Goal: Information Seeking & Learning: Learn about a topic

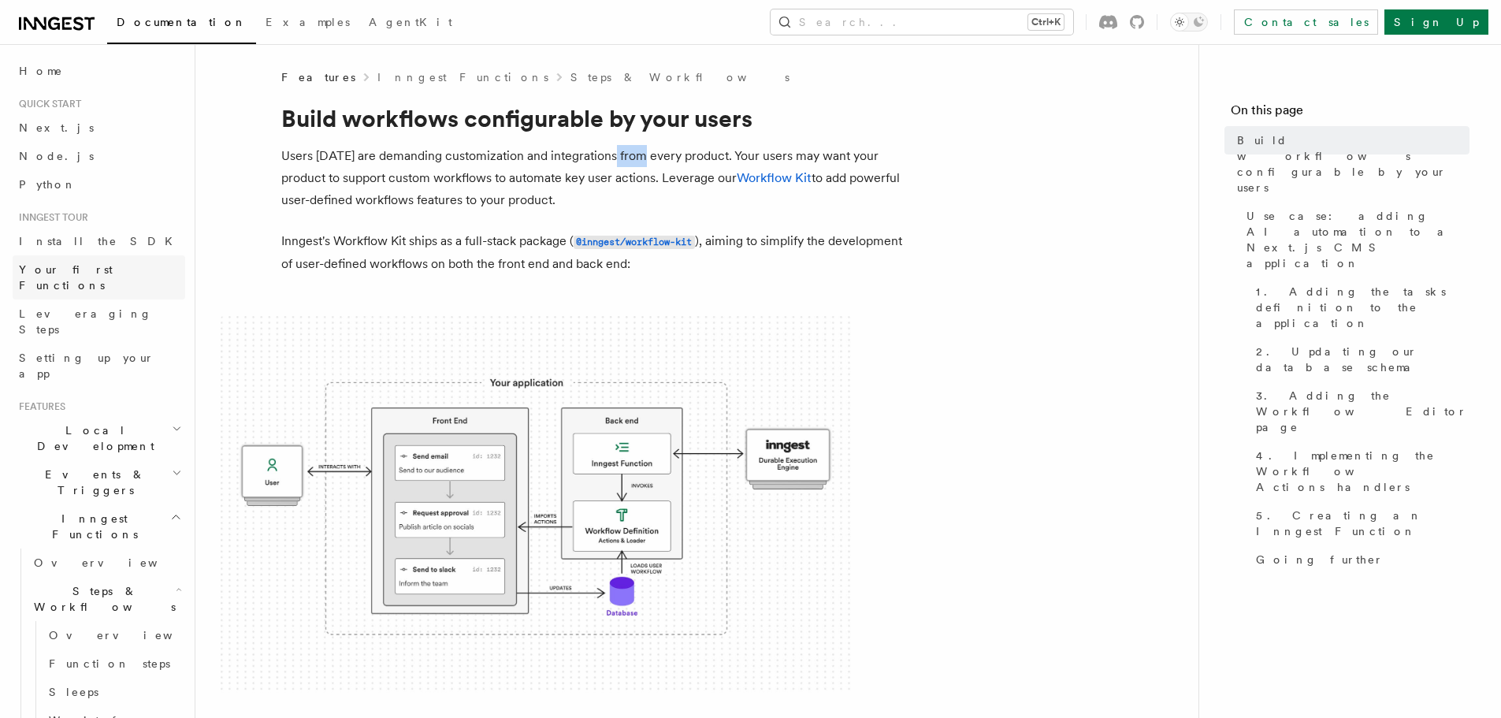
click at [147, 263] on link "Your first Functions" at bounding box center [99, 277] width 173 height 44
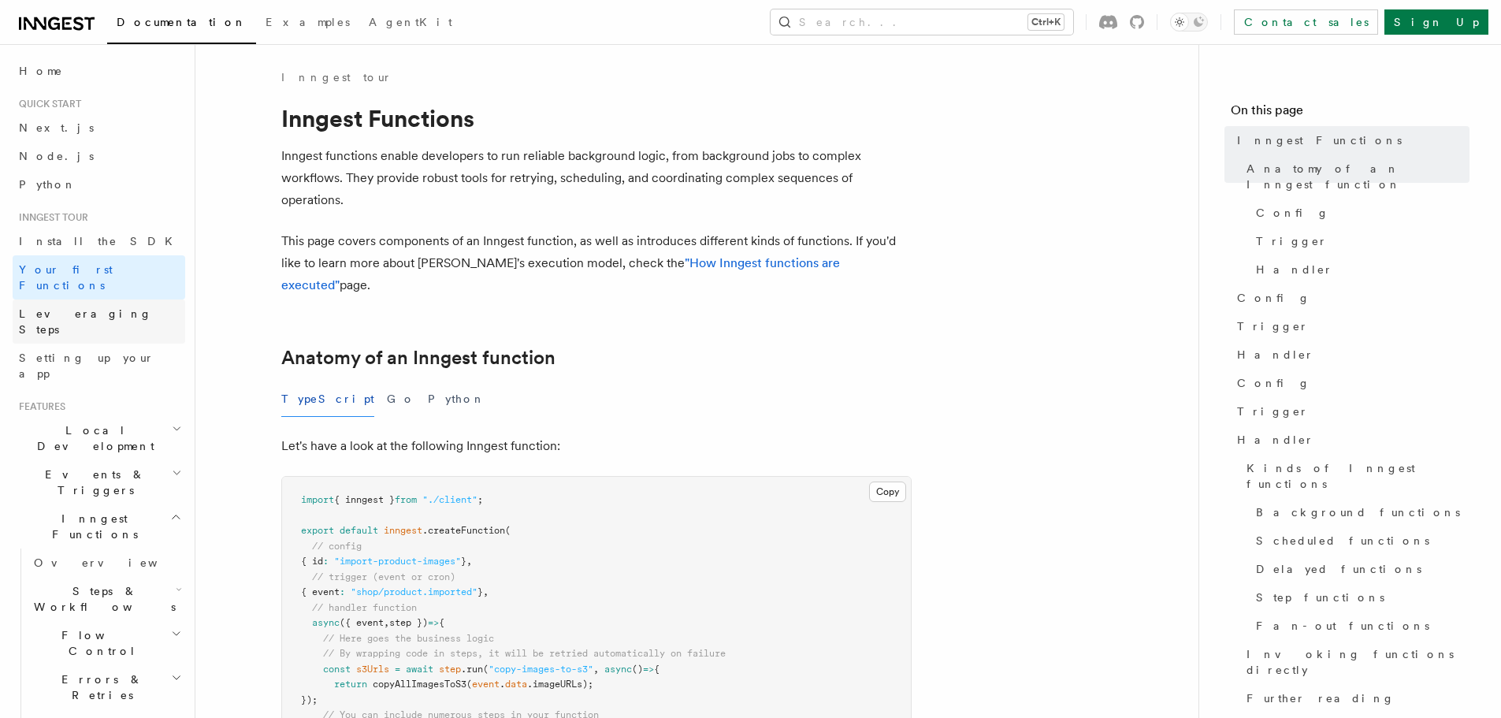
click at [112, 306] on link "Leveraging Steps" at bounding box center [99, 321] width 173 height 44
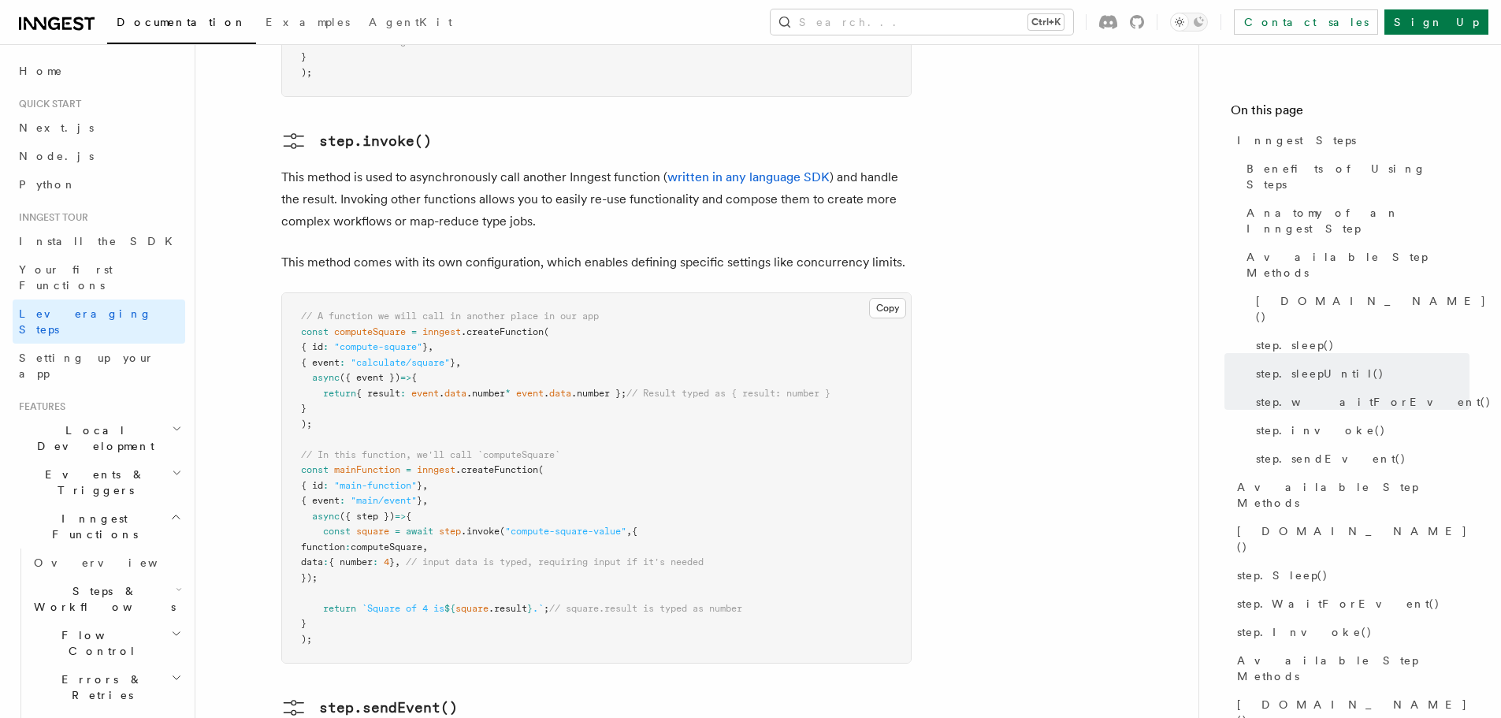
scroll to position [3438, 0]
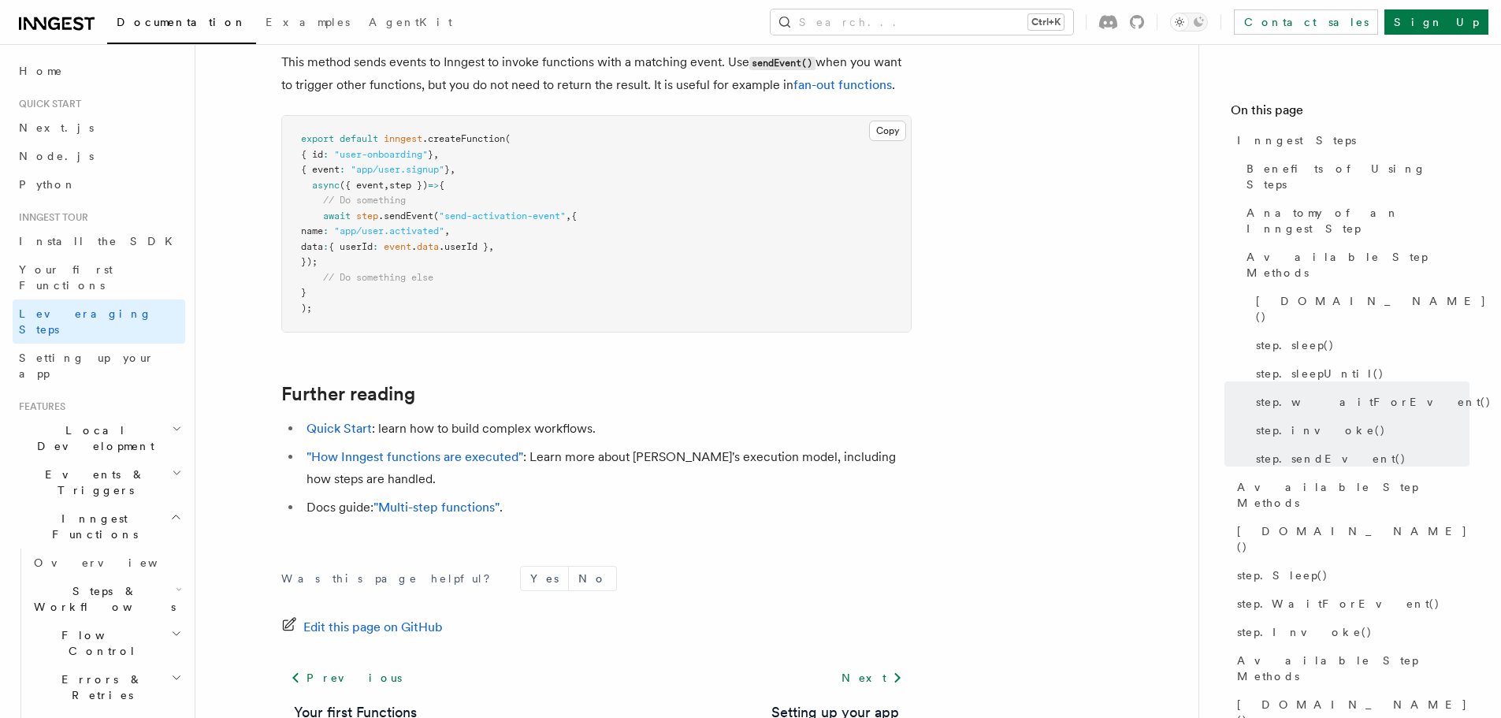
click at [98, 422] on span "Local Development" at bounding box center [92, 438] width 159 height 32
click at [98, 460] on link "Overview" at bounding box center [107, 474] width 158 height 28
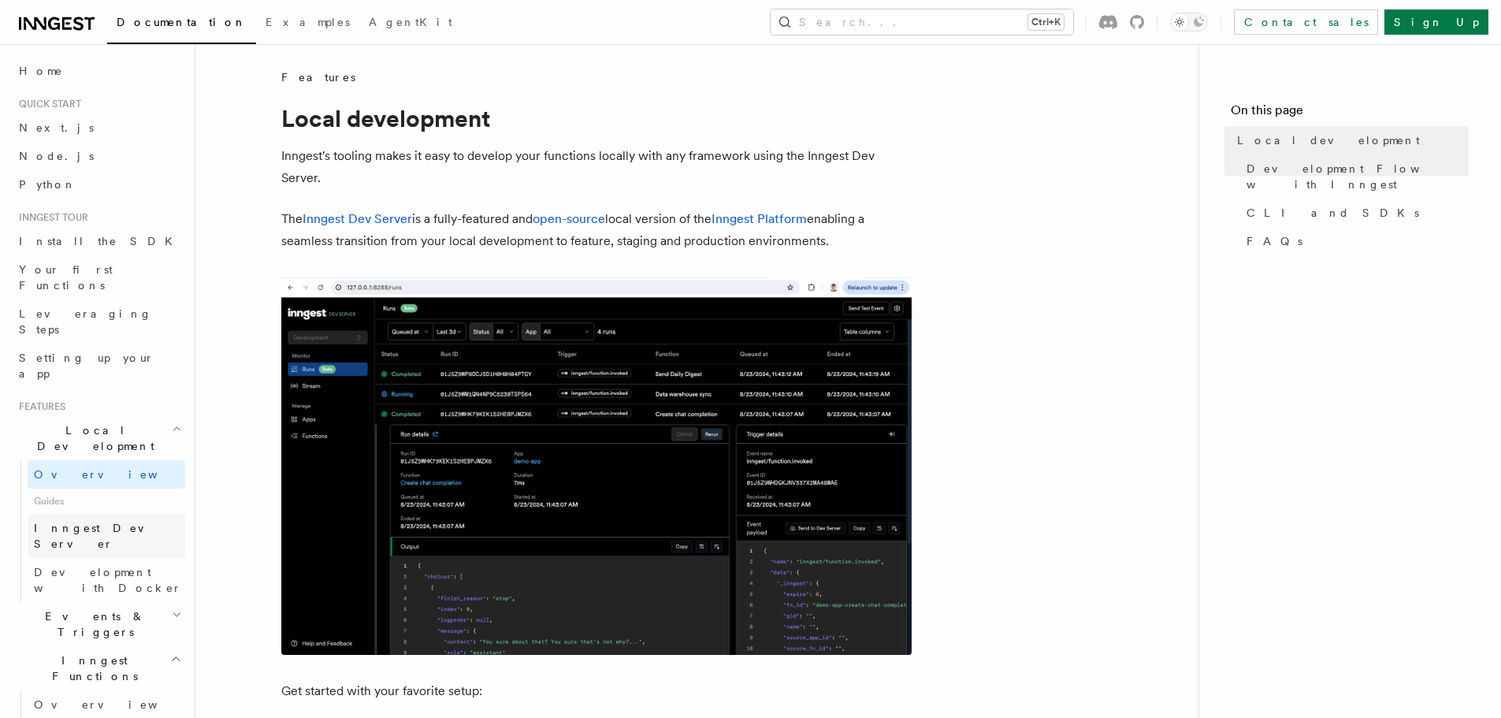
click at [98, 521] on span "Inngest Dev Server" at bounding box center [101, 535] width 135 height 28
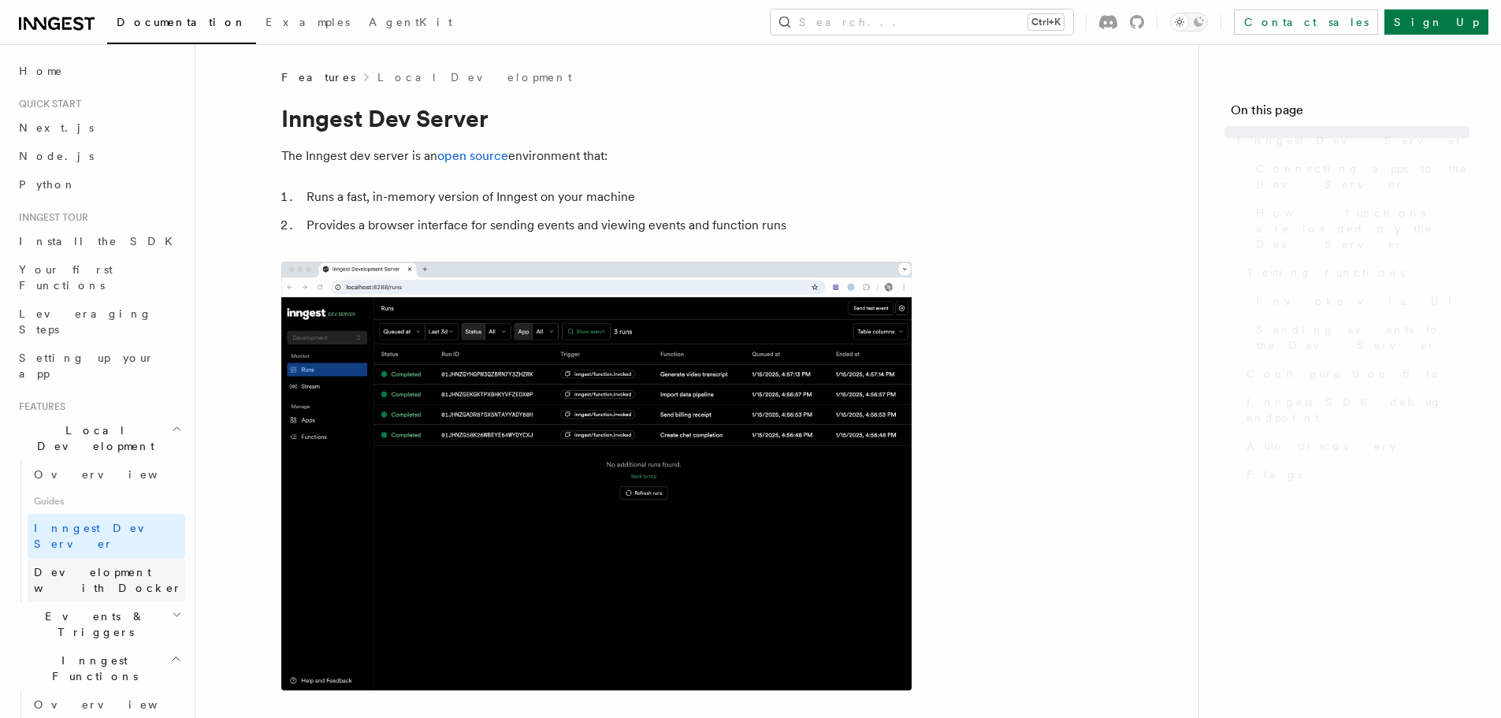
click at [98, 566] on span "Development with Docker" at bounding box center [108, 580] width 148 height 28
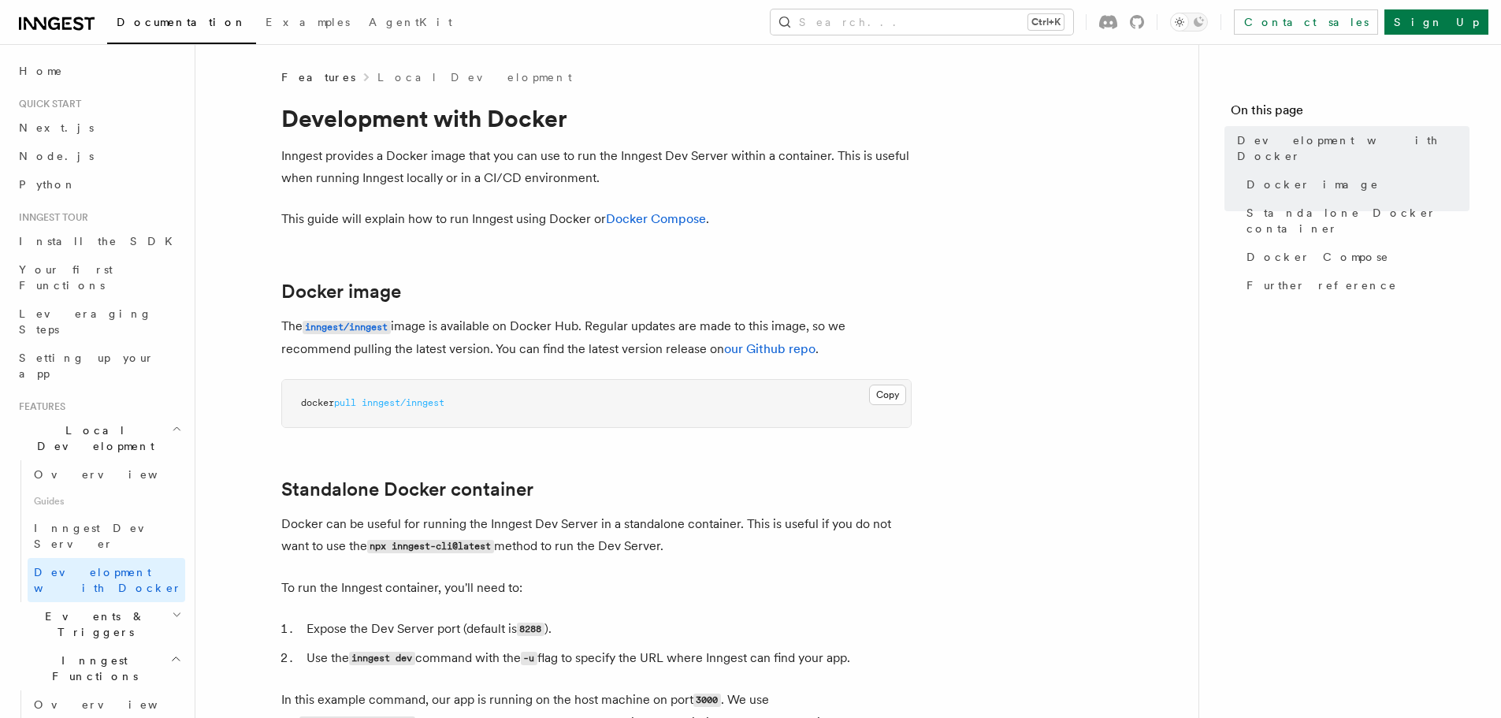
click at [98, 608] on span "Events & Triggers" at bounding box center [92, 624] width 159 height 32
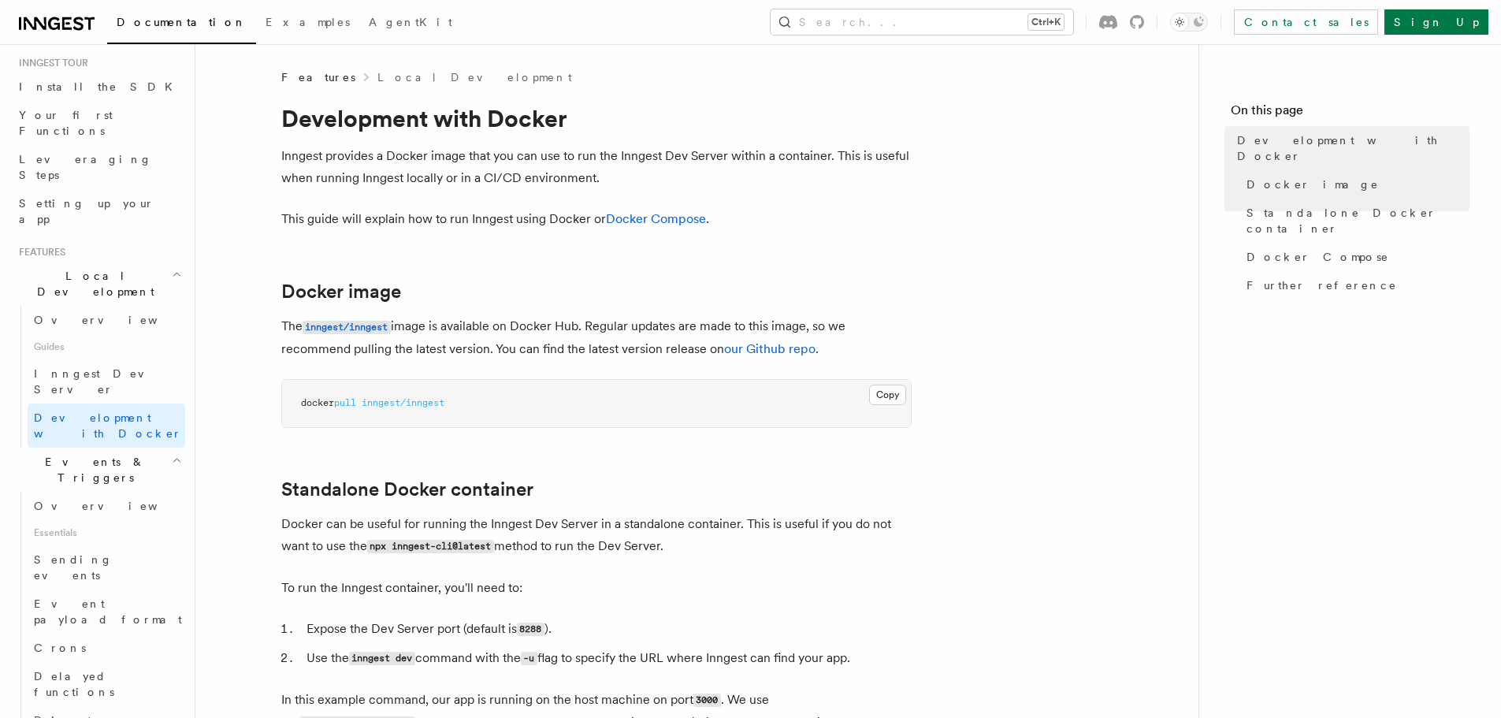
scroll to position [158, 0]
drag, startPoint x: 80, startPoint y: 395, endPoint x: 80, endPoint y: 408, distance: 13.4
click at [80, 496] on span "Overview" at bounding box center [115, 502] width 162 height 13
click at [80, 550] on span "Sending events" at bounding box center [73, 564] width 79 height 28
click at [79, 594] on span "Event payload format" at bounding box center [108, 608] width 148 height 28
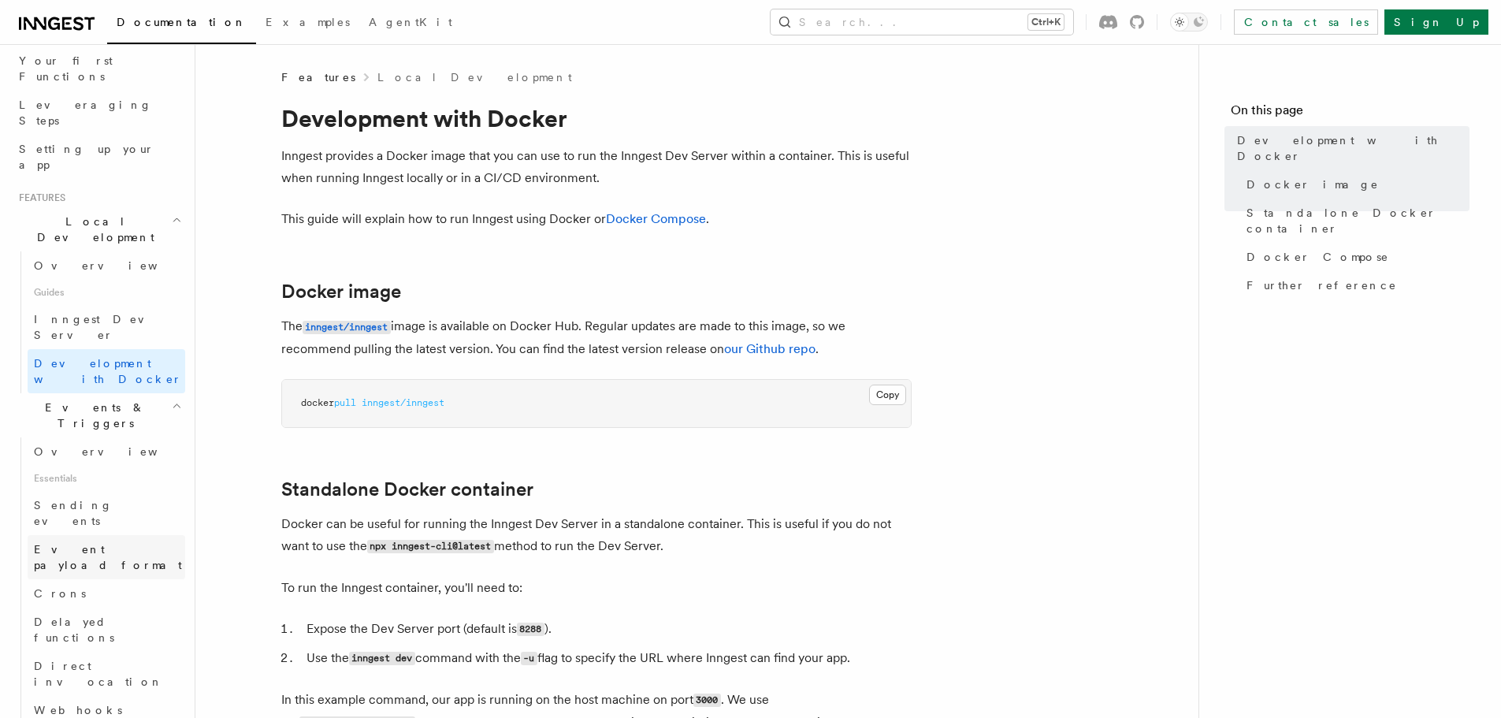
scroll to position [236, 0]
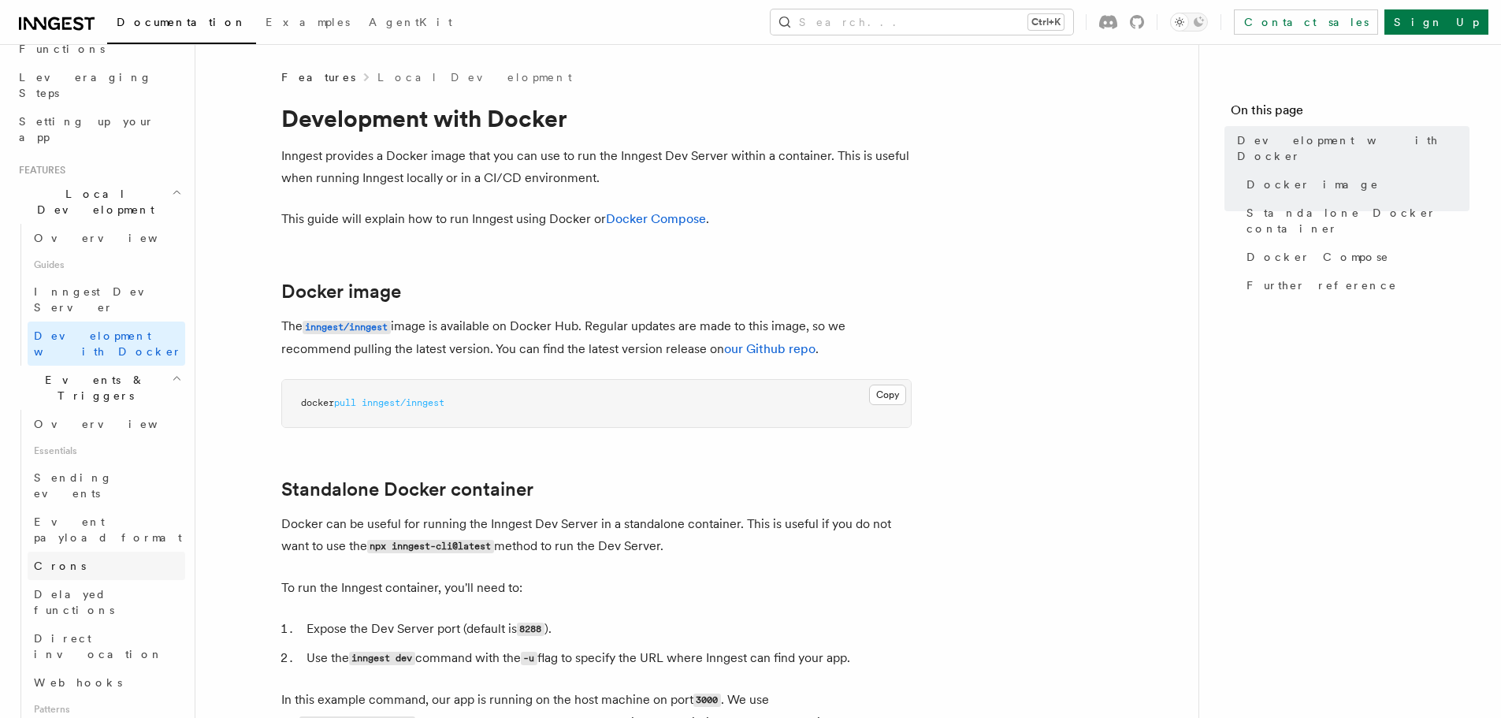
click at [63, 559] on span "Crons" at bounding box center [60, 565] width 52 height 13
click at [63, 588] on span "Delayed functions" at bounding box center [74, 602] width 80 height 28
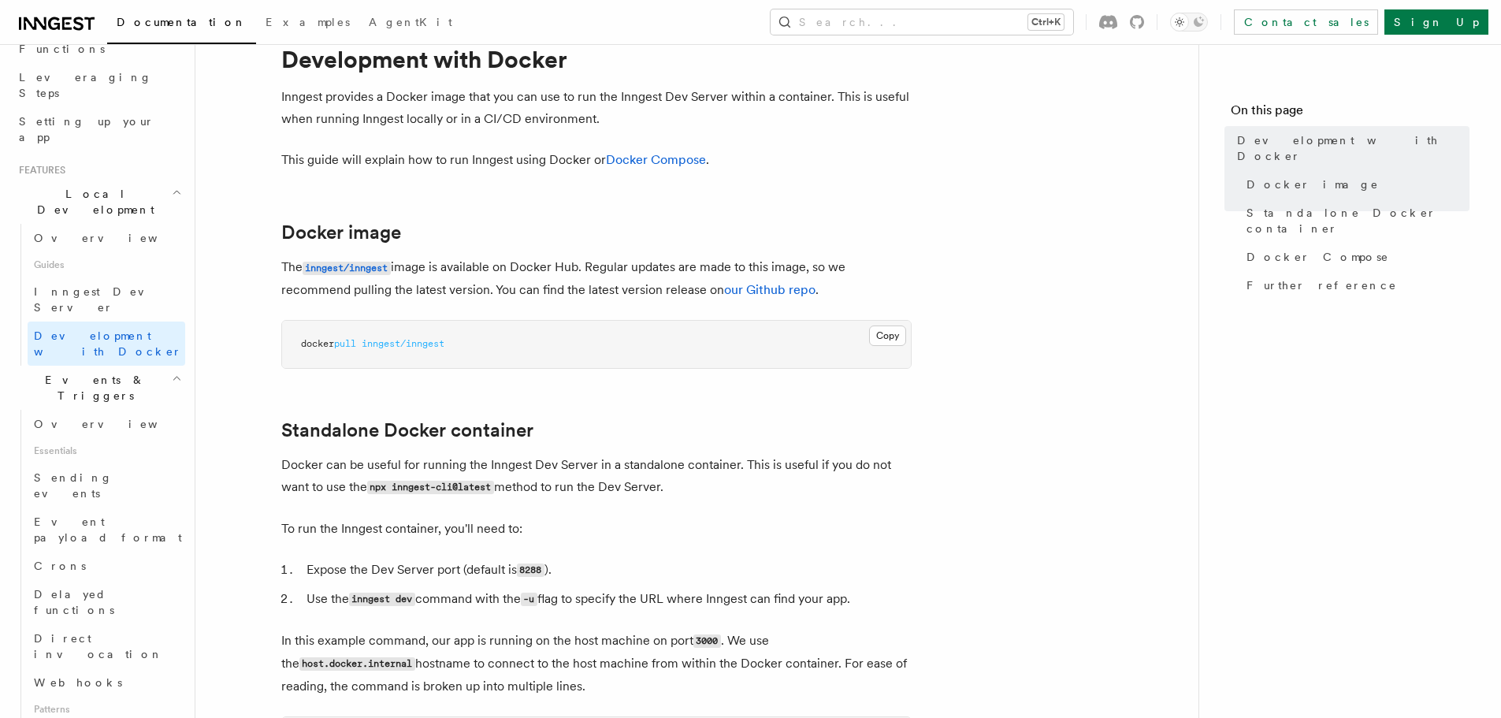
scroll to position [34, 0]
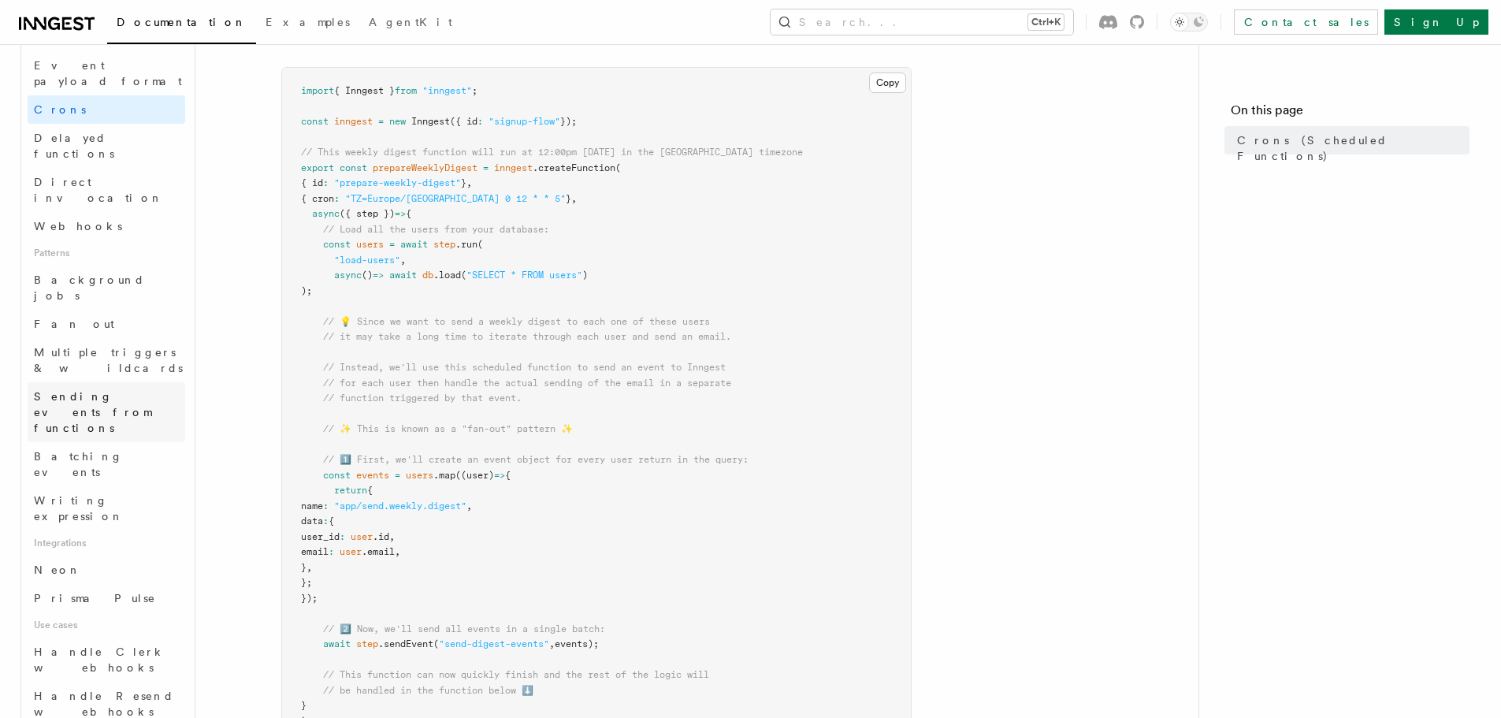
scroll to position [551, 0]
click at [108, 555] on link "Neon" at bounding box center [107, 569] width 158 height 28
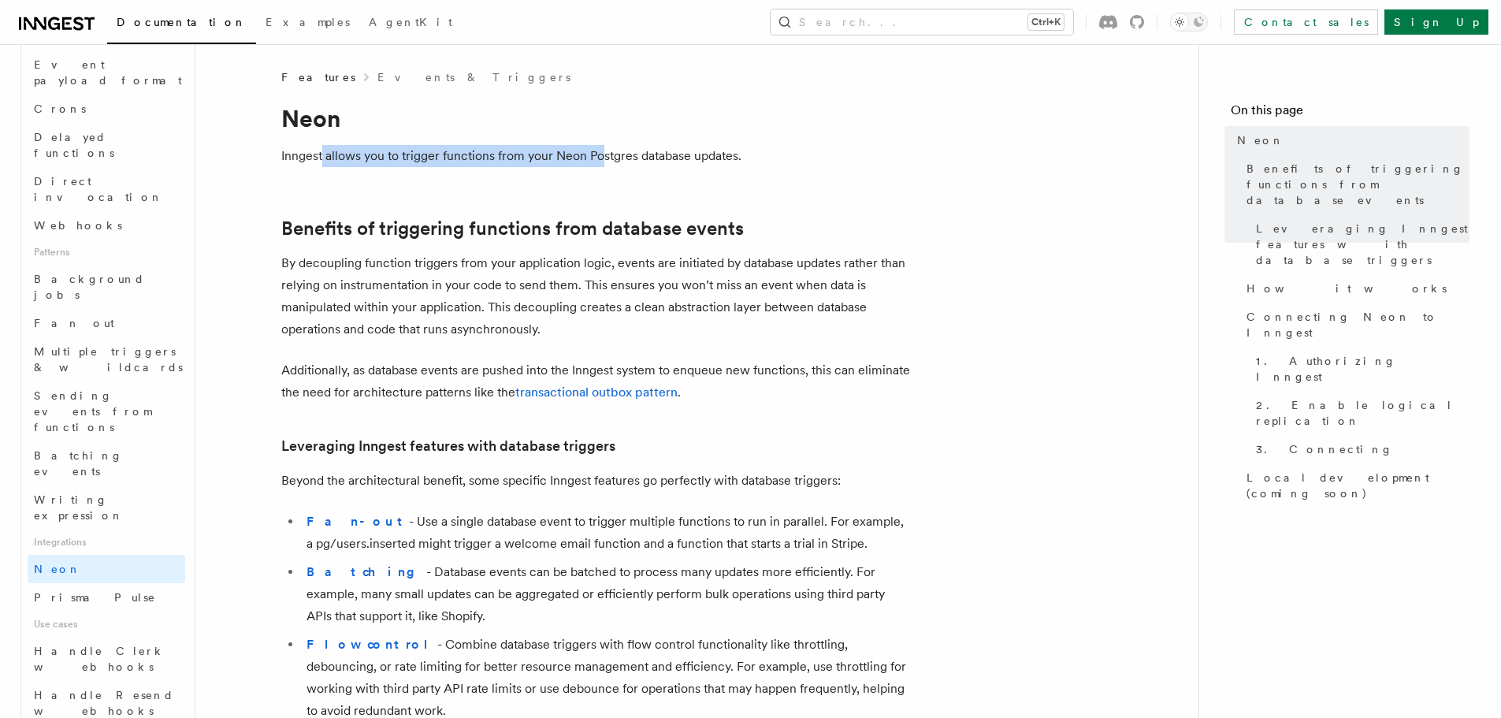
drag, startPoint x: 584, startPoint y: 163, endPoint x: 598, endPoint y: 163, distance: 13.4
click at [598, 163] on p "Inngest allows you to trigger functions from your Neon Postgres database update…" at bounding box center [596, 156] width 630 height 22
click at [542, 156] on p "Inngest allows you to trigger functions from your Neon Postgres database update…" at bounding box center [596, 156] width 630 height 22
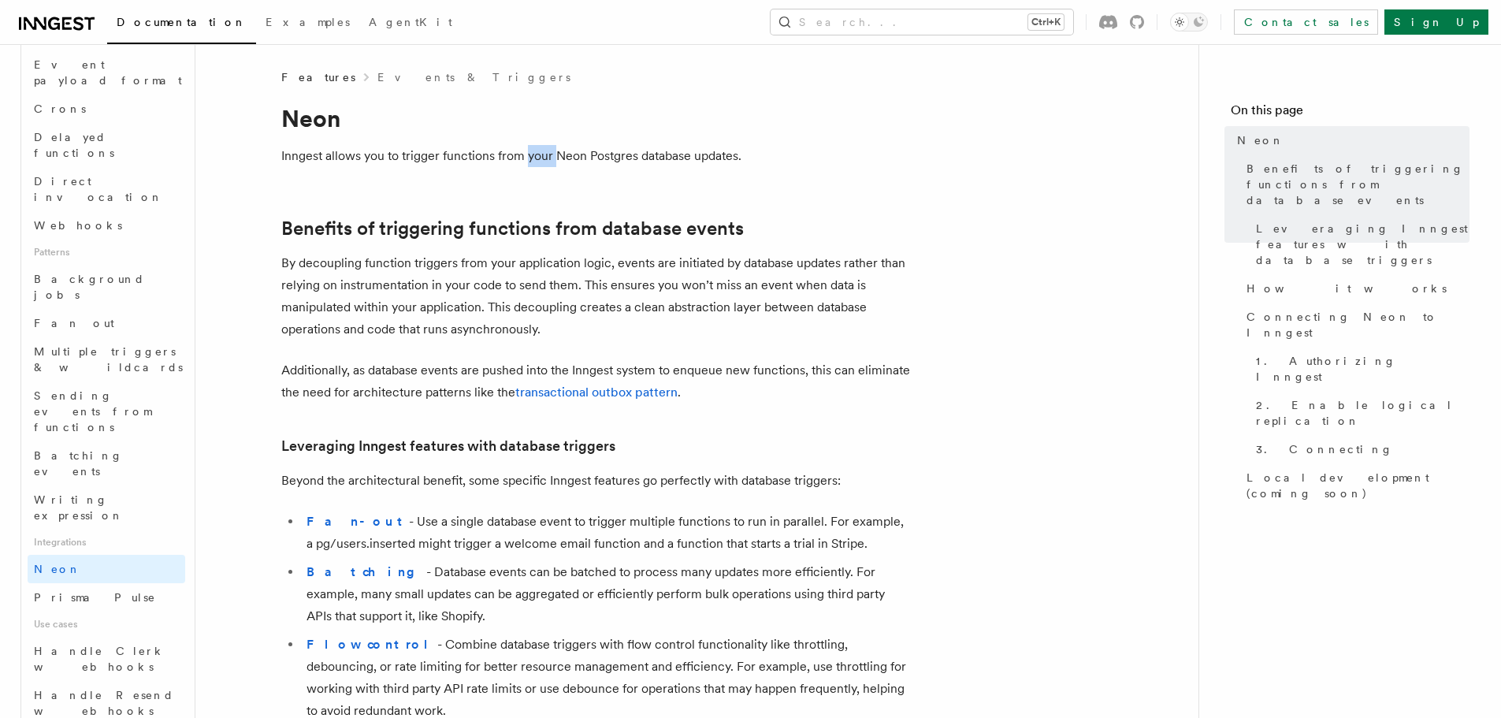
click at [542, 156] on p "Inngest allows you to trigger functions from your Neon Postgres database update…" at bounding box center [596, 156] width 630 height 22
click at [592, 158] on p "Inngest allows you to trigger functions from your Neon Postgres database update…" at bounding box center [596, 156] width 630 height 22
click at [69, 589] on span "Prisma Pulse" at bounding box center [95, 597] width 122 height 16
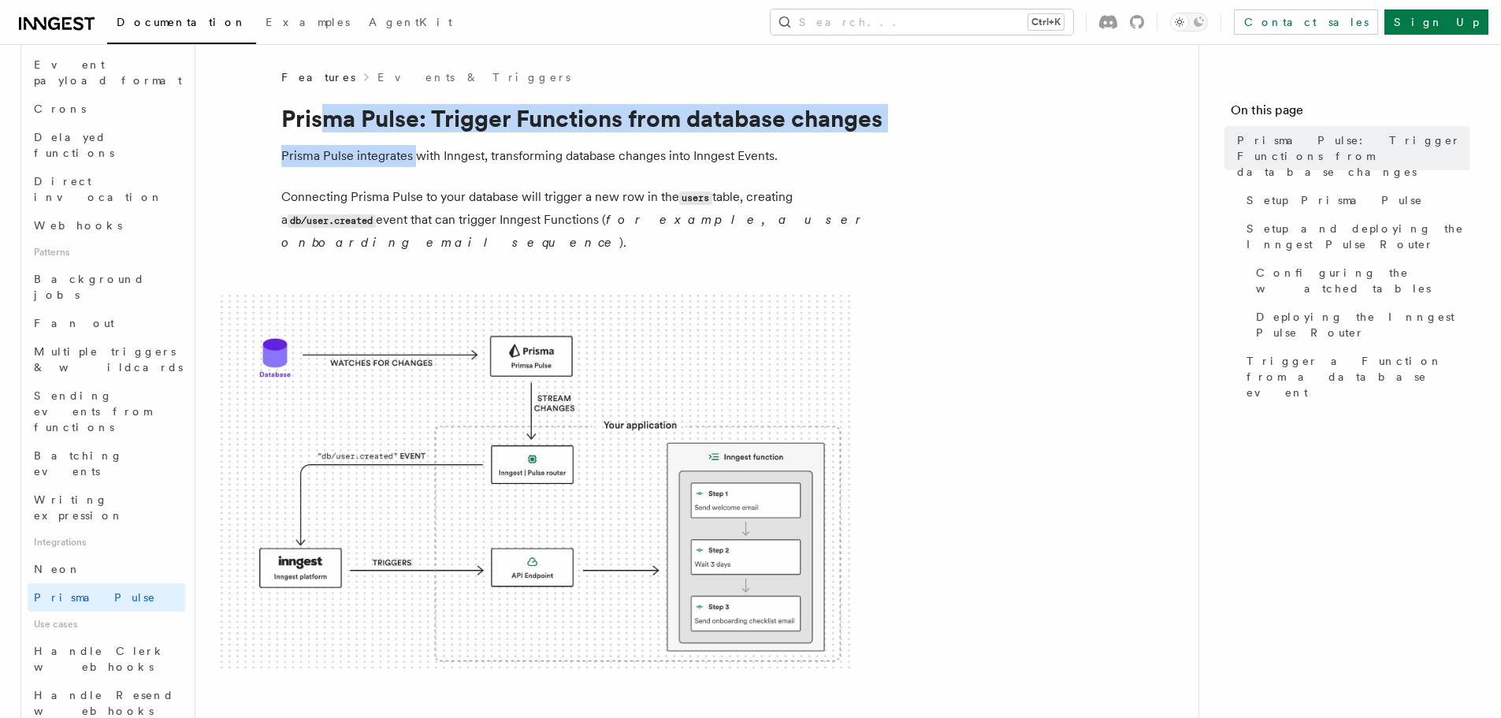
drag, startPoint x: 418, startPoint y: 138, endPoint x: 325, endPoint y: 127, distance: 94.4
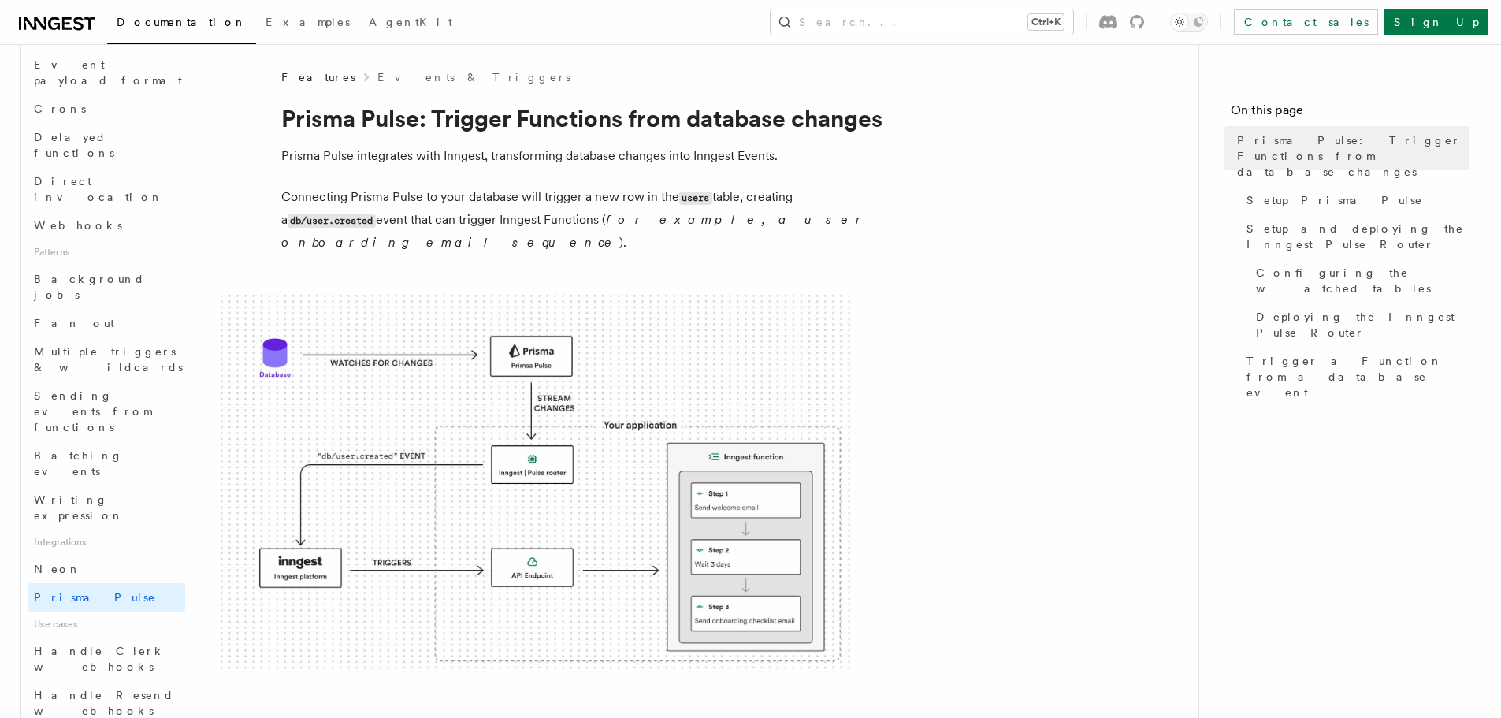
click at [308, 121] on h1 "Prisma Pulse: Trigger Functions from database changes" at bounding box center [596, 118] width 630 height 28
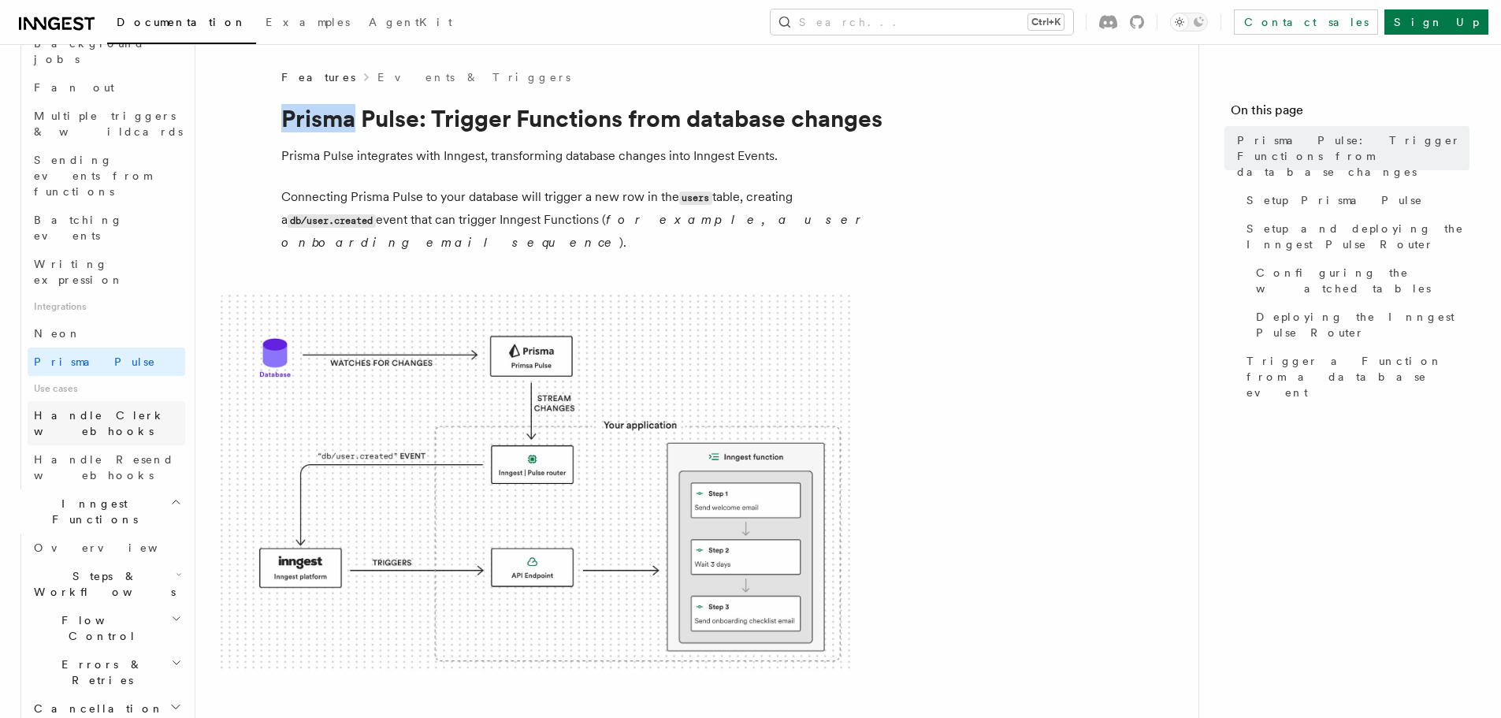
scroll to position [788, 0]
click at [151, 561] on h2 "Steps & Workflows" at bounding box center [107, 583] width 158 height 44
click at [89, 613] on span "Overview" at bounding box center [130, 619] width 162 height 13
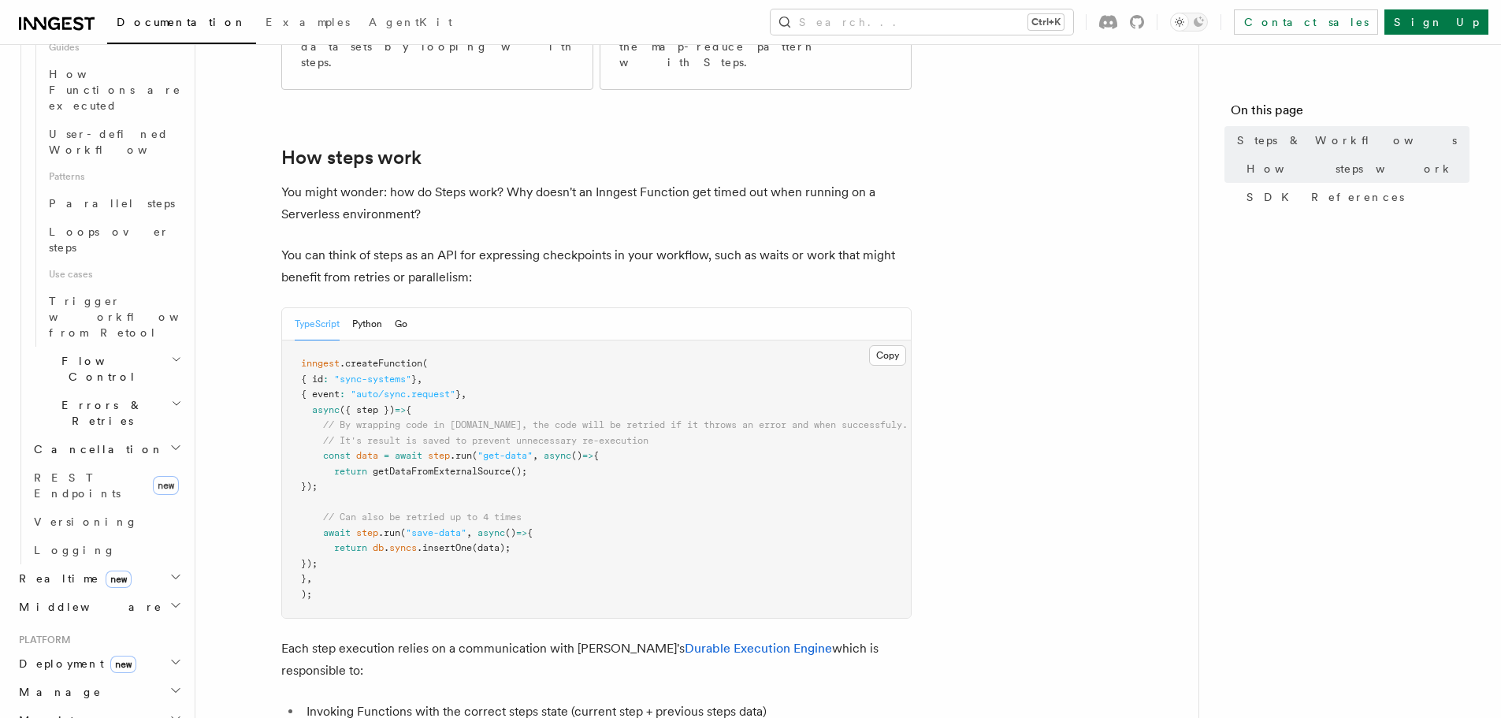
scroll to position [630, 0]
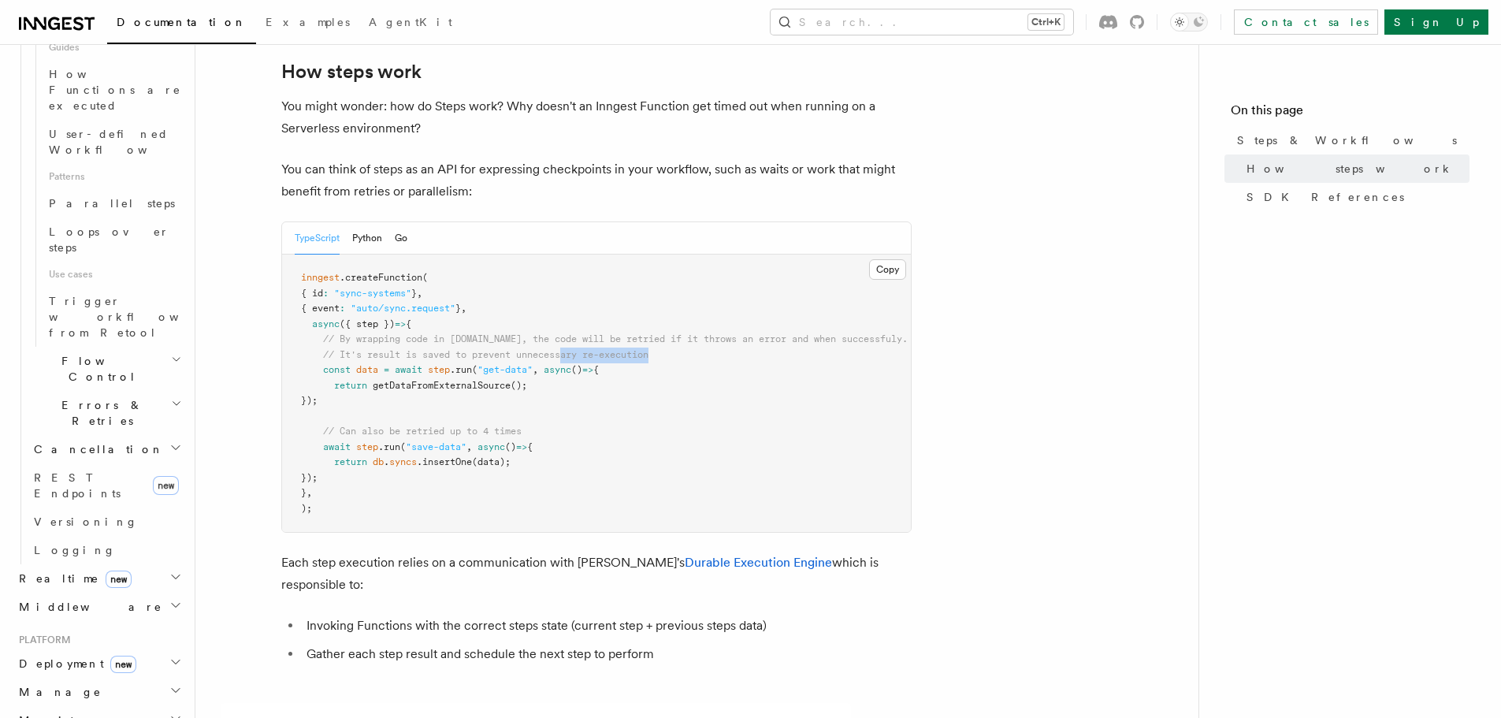
drag, startPoint x: 565, startPoint y: 286, endPoint x: 707, endPoint y: 287, distance: 142.6
click at [707, 287] on pre "inngest .createFunction ( { id : "sync-systems" } , { event : "auto/sync.reques…" at bounding box center [596, 392] width 629 height 277
click at [648, 349] on span "// It's result is saved to prevent unnecessary re-execution" at bounding box center [485, 354] width 325 height 11
click at [515, 349] on span "// It's result is saved to prevent unnecessary re-execution" at bounding box center [485, 354] width 325 height 11
drag, startPoint x: 354, startPoint y: 291, endPoint x: 669, endPoint y: 292, distance: 314.3
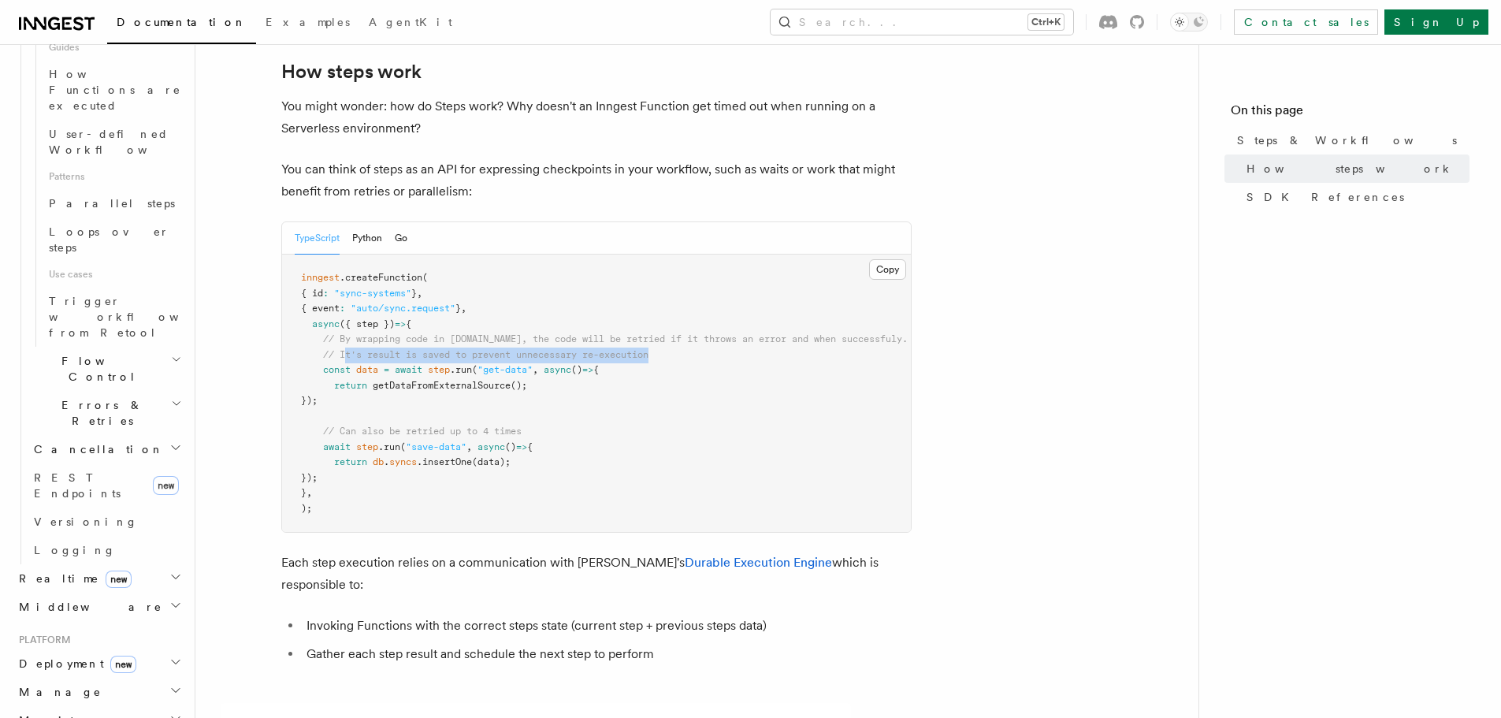
click at [669, 292] on pre "inngest .createFunction ( { id : "sync-systems" } , { event : "auto/sync.reques…" at bounding box center [596, 392] width 629 height 277
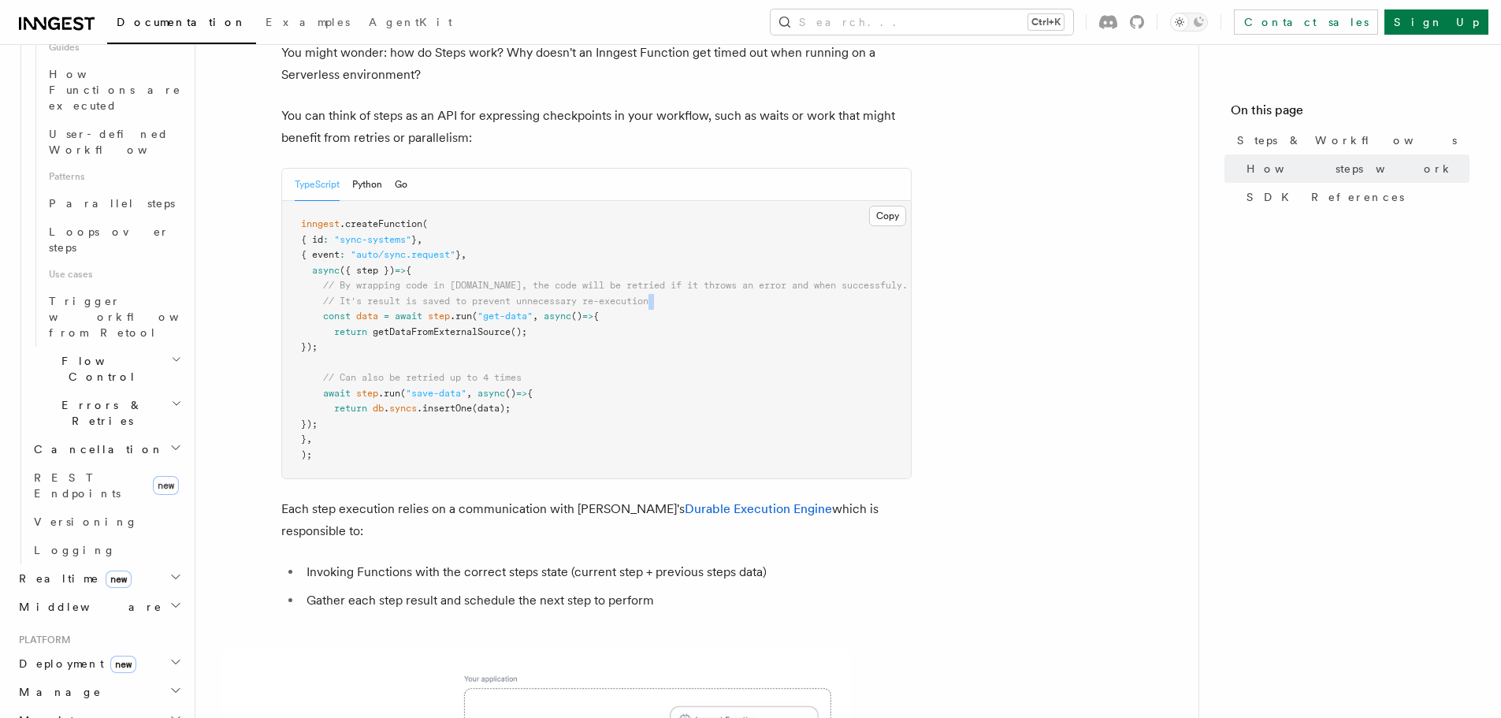
scroll to position [709, 0]
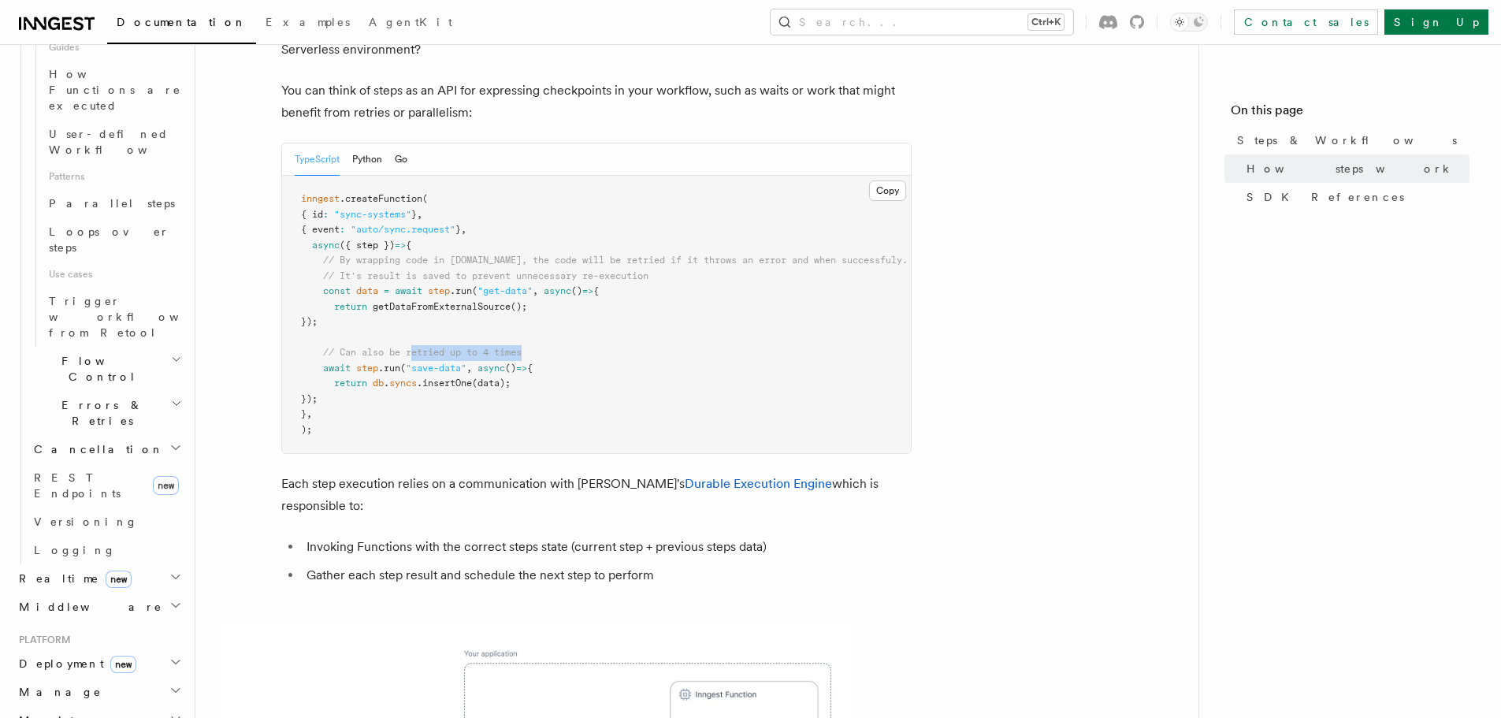
drag, startPoint x: 415, startPoint y: 289, endPoint x: 674, endPoint y: 287, distance: 259.2
click at [673, 286] on pre "inngest .createFunction ( { id : "sync-systems" } , { event : "auto/sync.reques…" at bounding box center [596, 314] width 629 height 277
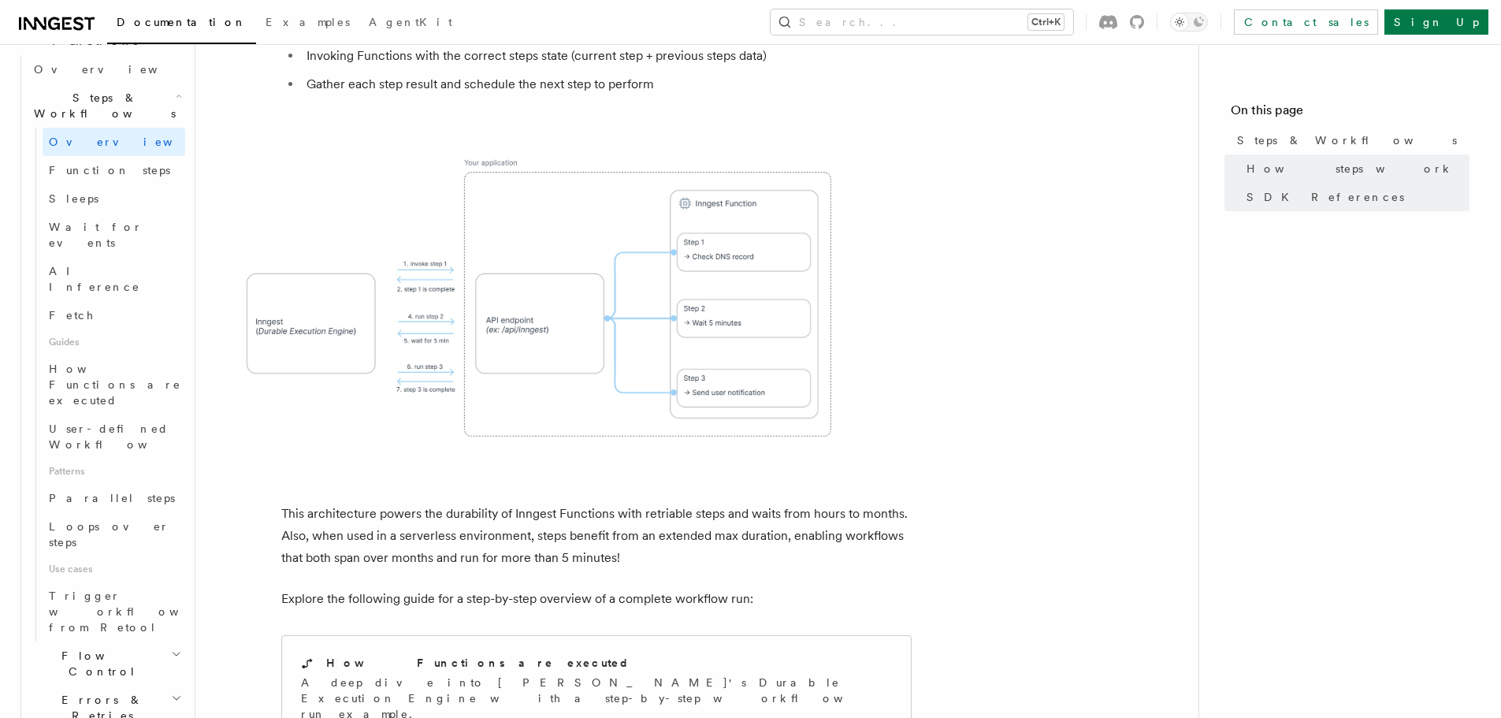
scroll to position [394, 0]
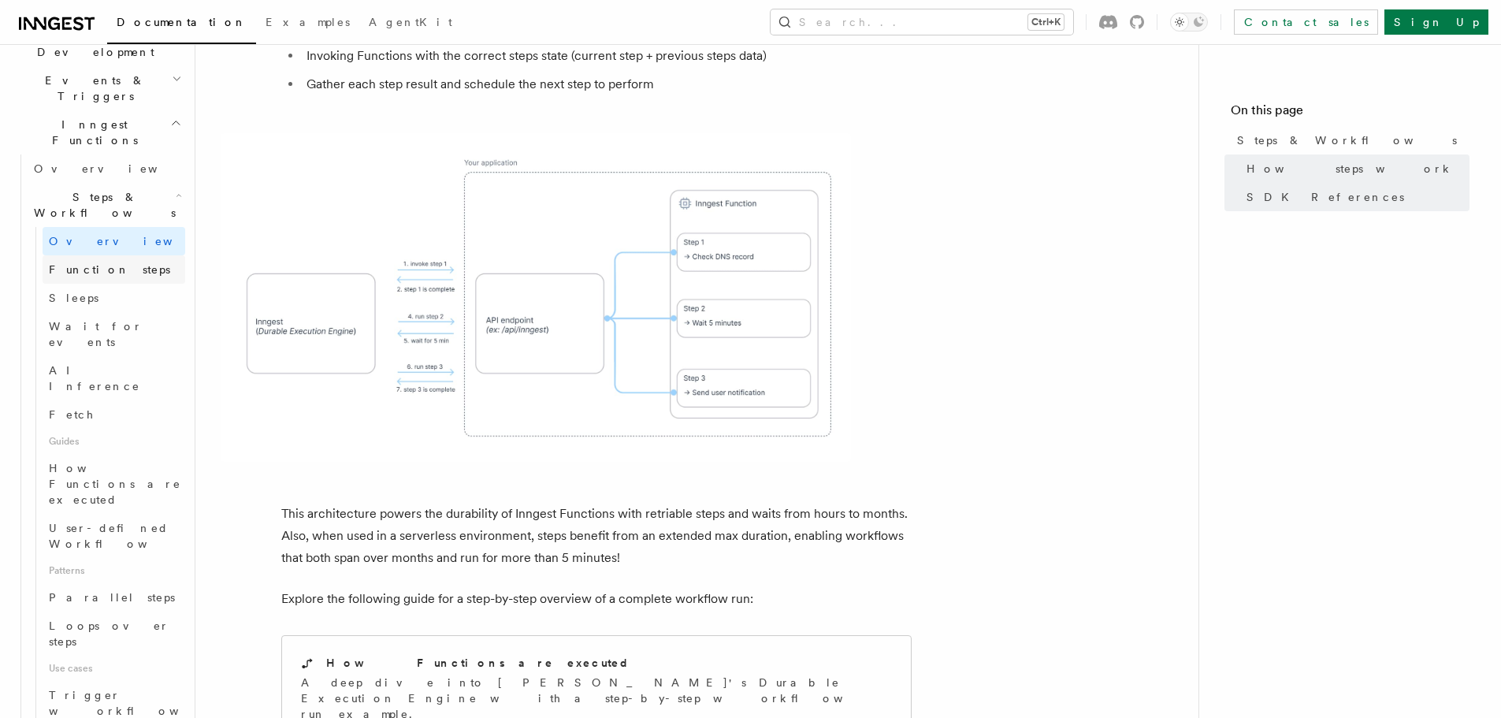
click at [112, 255] on link "Function steps" at bounding box center [114, 269] width 143 height 28
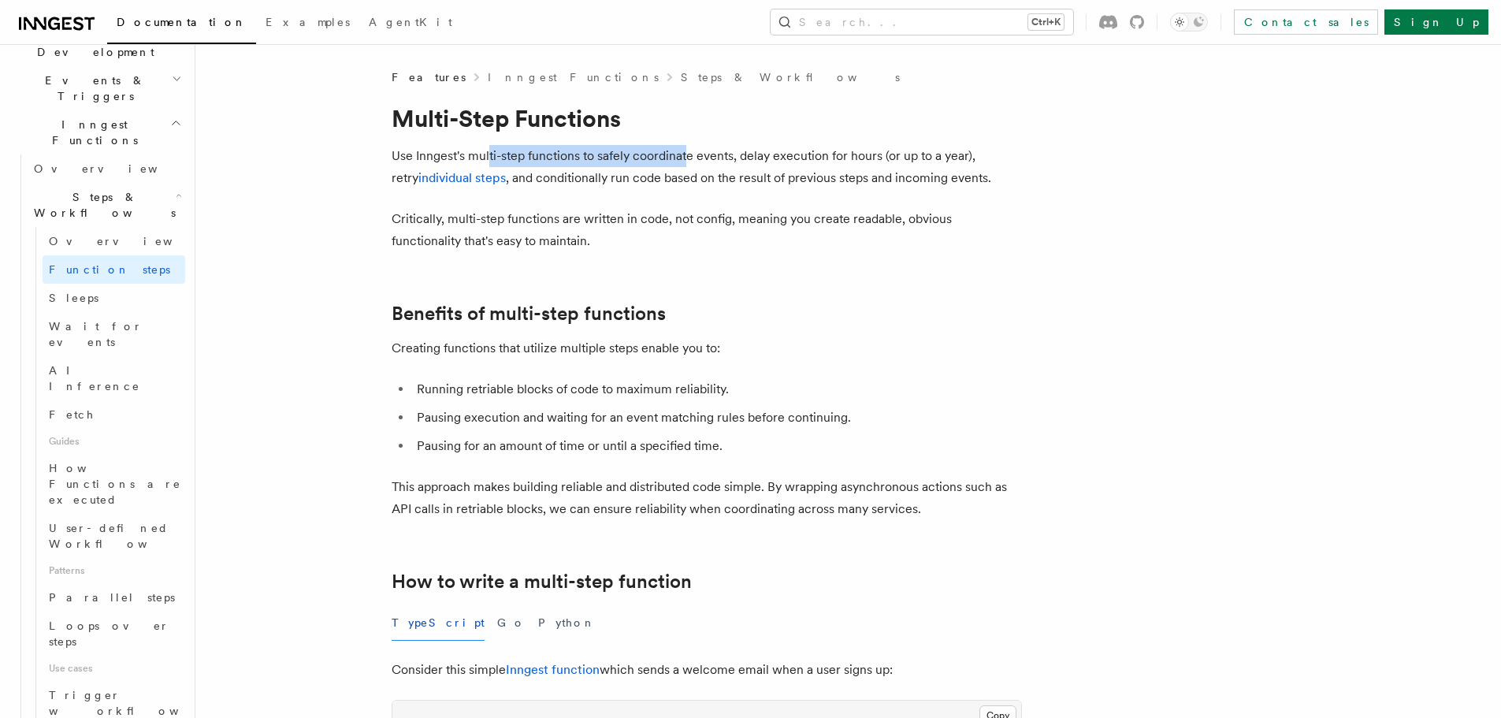
drag, startPoint x: 488, startPoint y: 154, endPoint x: 686, endPoint y: 160, distance: 198.6
click at [686, 160] on p "Use Inngest's multi-step functions to safely coordinate events, delay execution…" at bounding box center [706, 167] width 630 height 44
click at [657, 186] on p "Use Inngest's multi-step functions to safely coordinate events, delay execution…" at bounding box center [706, 167] width 630 height 44
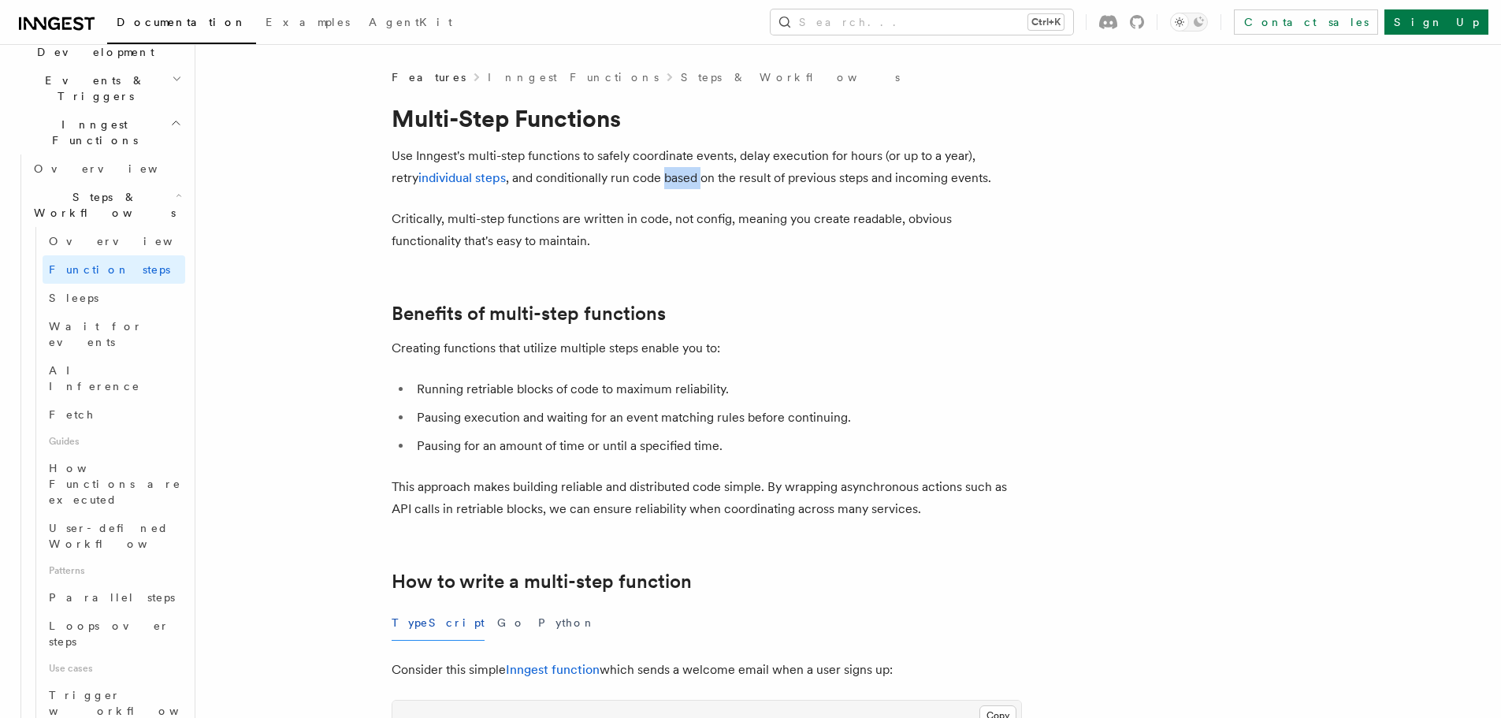
click at [657, 186] on p "Use Inngest's multi-step functions to safely coordinate events, delay execution…" at bounding box center [706, 167] width 630 height 44
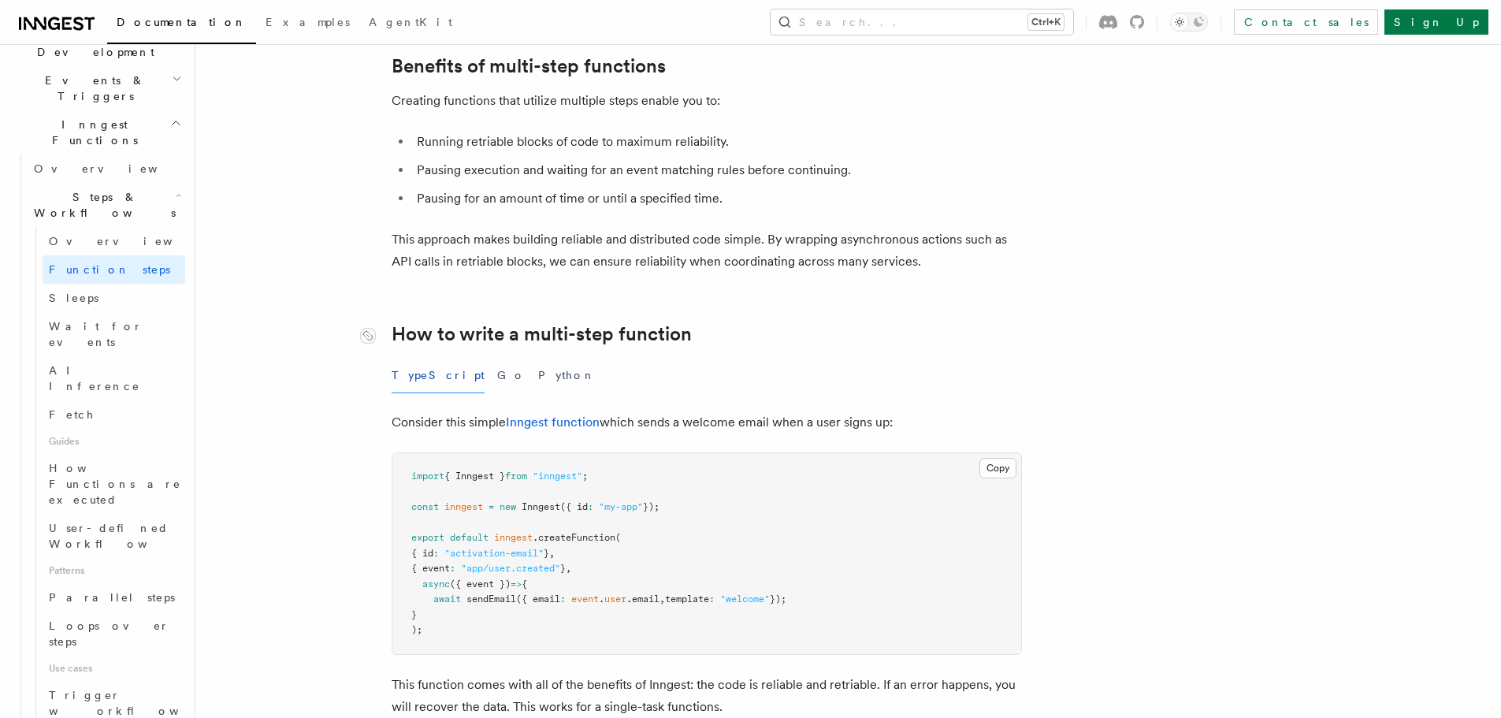
scroll to position [158, 0]
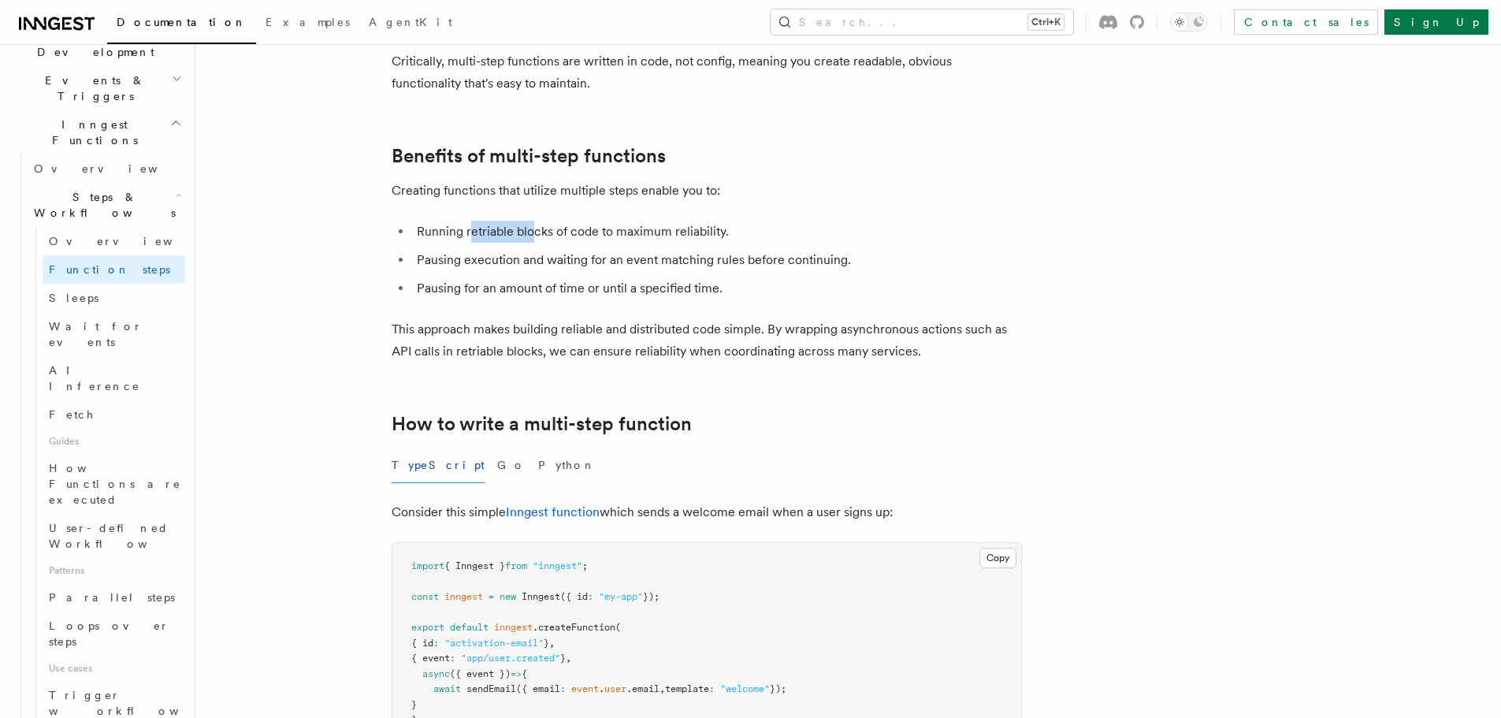
click at [755, 242] on li "Running retriable blocks of code to maximum reliability." at bounding box center [717, 232] width 610 height 22
click at [802, 239] on li "Running retriable blocks of code to maximum reliability." at bounding box center [717, 232] width 610 height 22
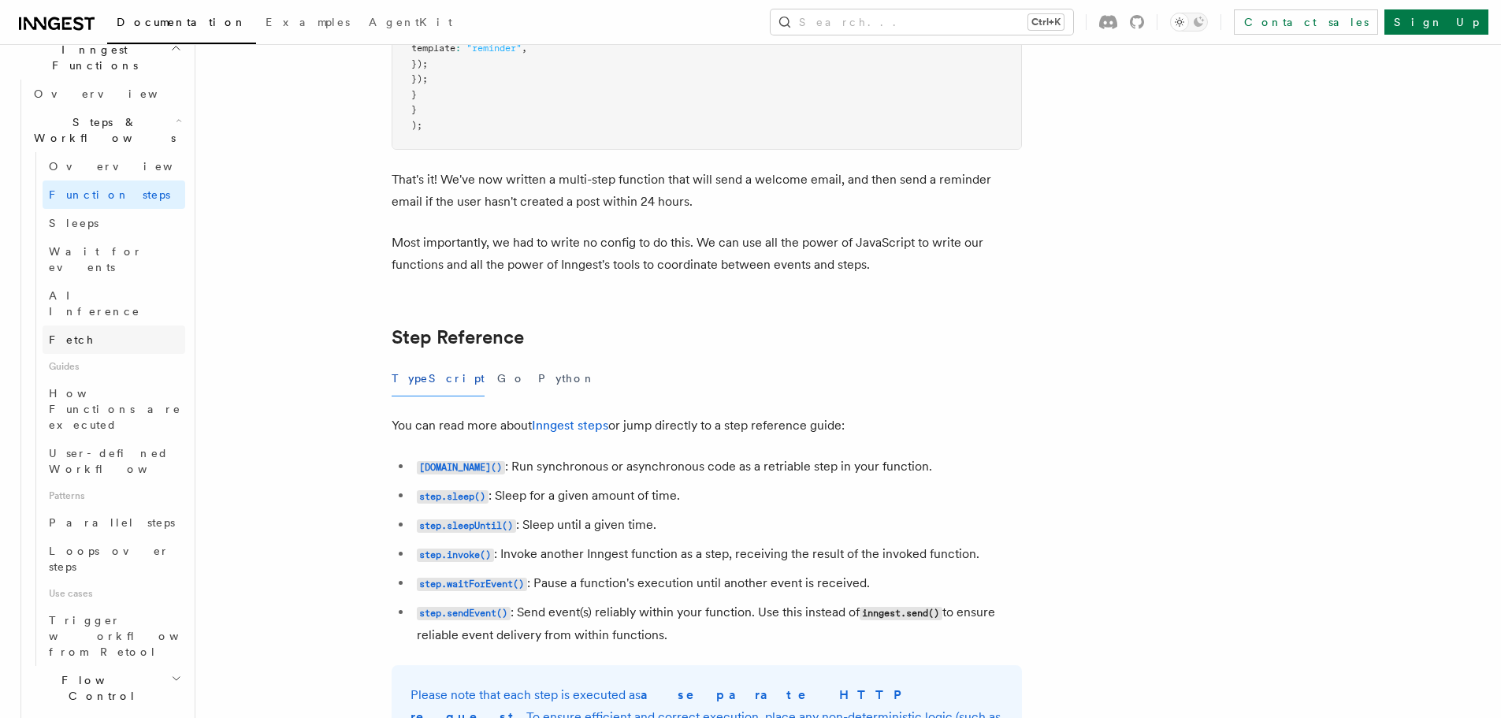
scroll to position [551, 0]
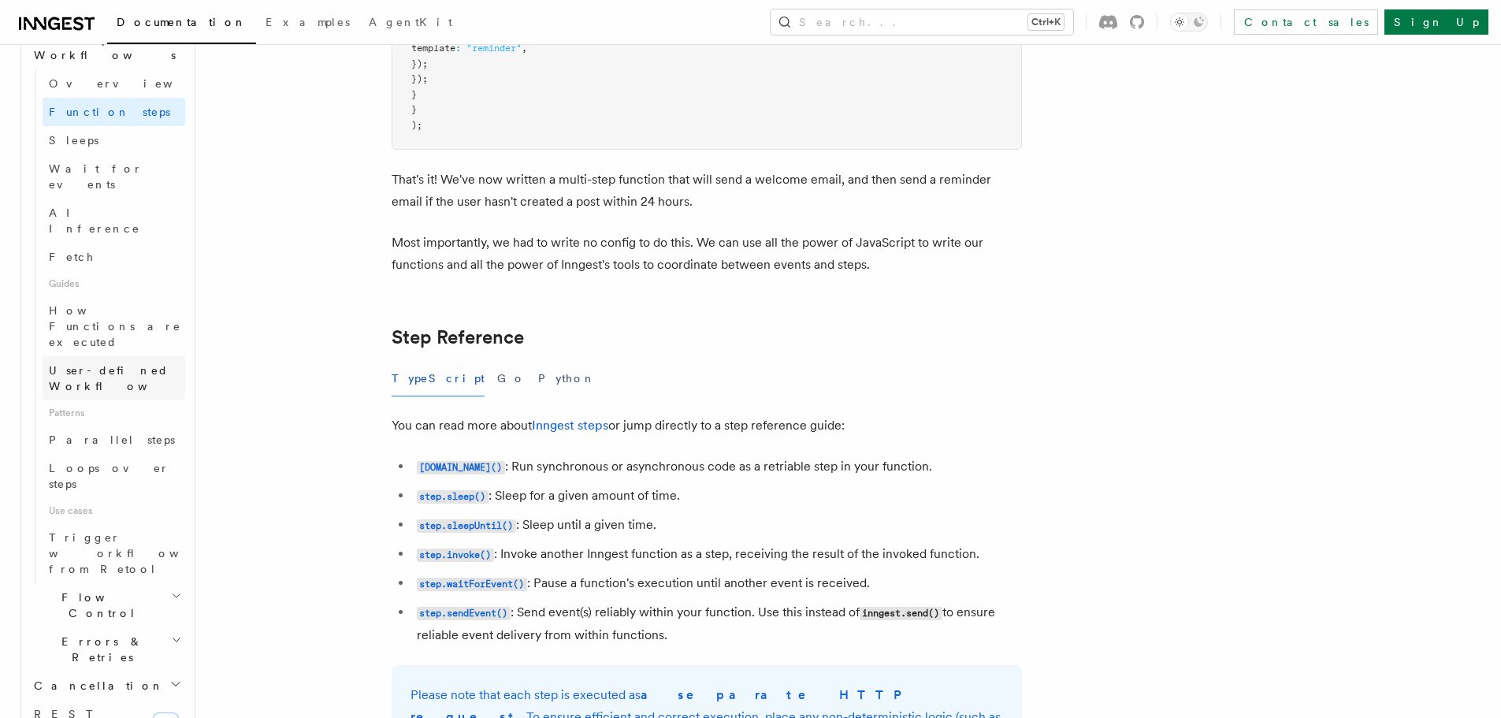
click at [81, 364] on span "User-defined Workflows" at bounding box center [120, 378] width 142 height 28
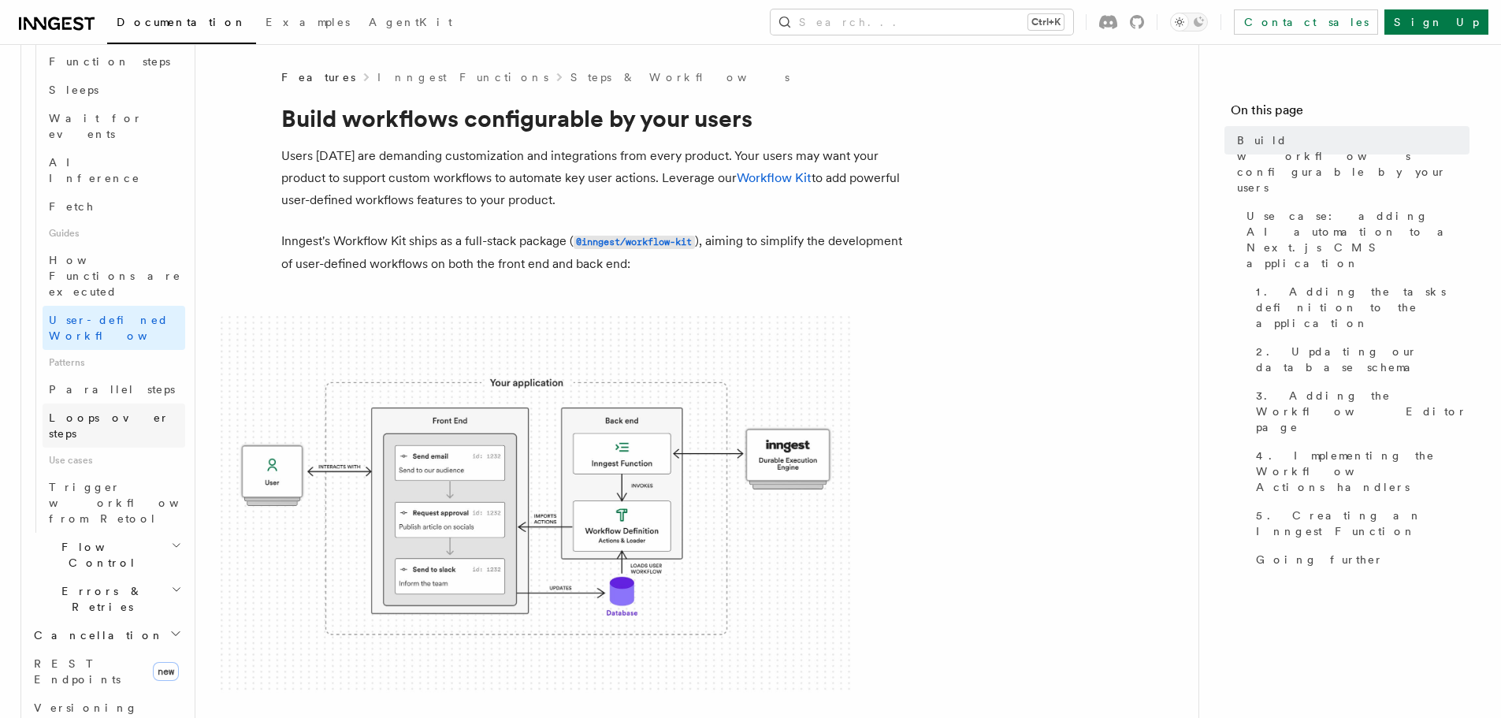
scroll to position [630, 0]
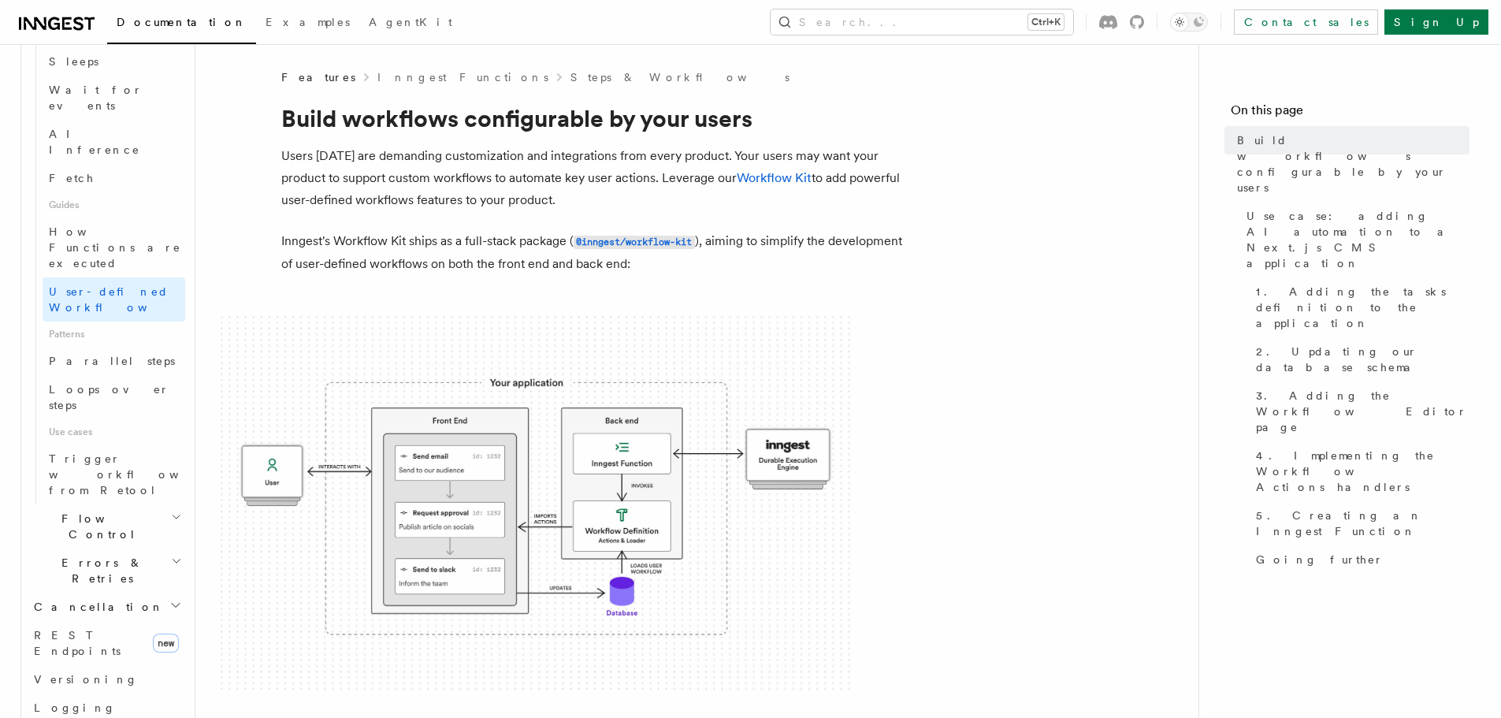
click at [106, 504] on h2 "Flow Control" at bounding box center [107, 526] width 158 height 44
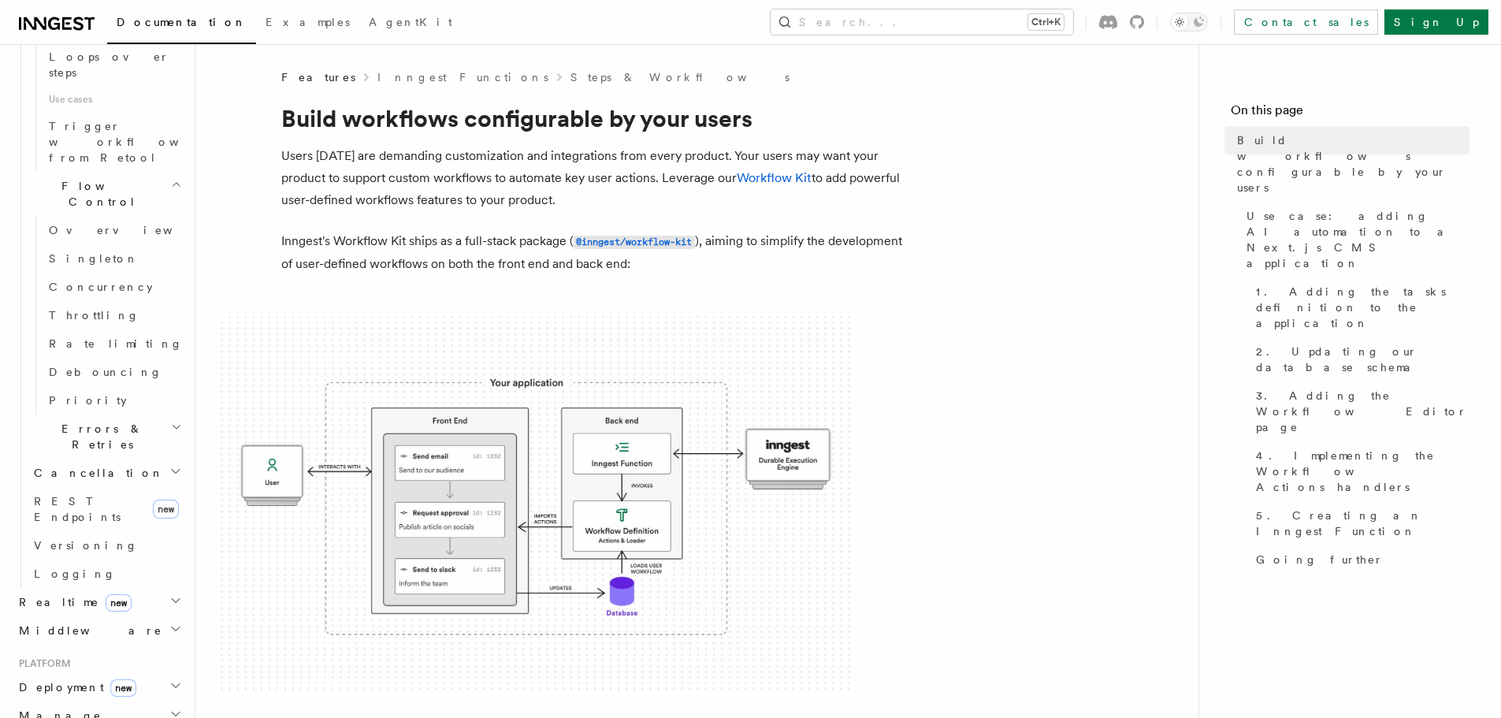
scroll to position [1024, 0]
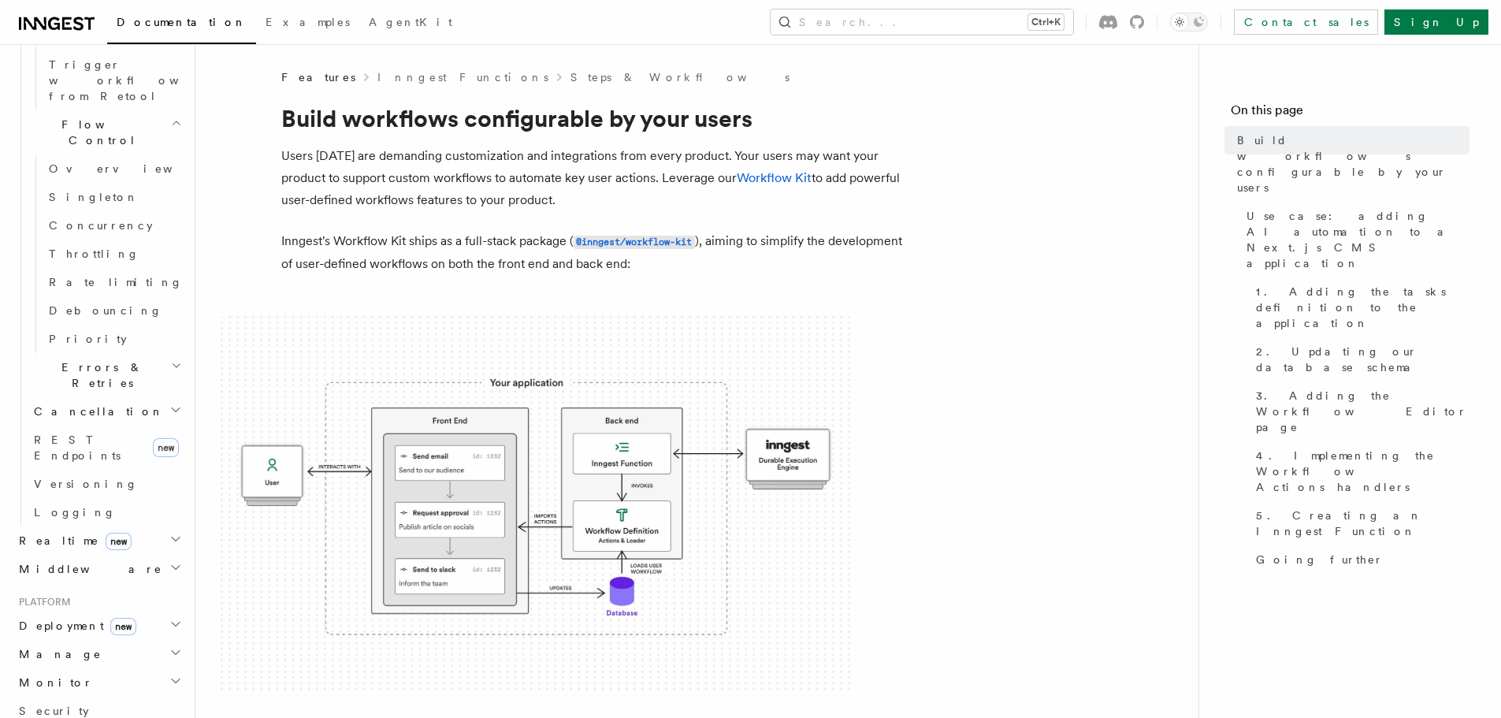
click at [110, 618] on span "new" at bounding box center [123, 626] width 26 height 17
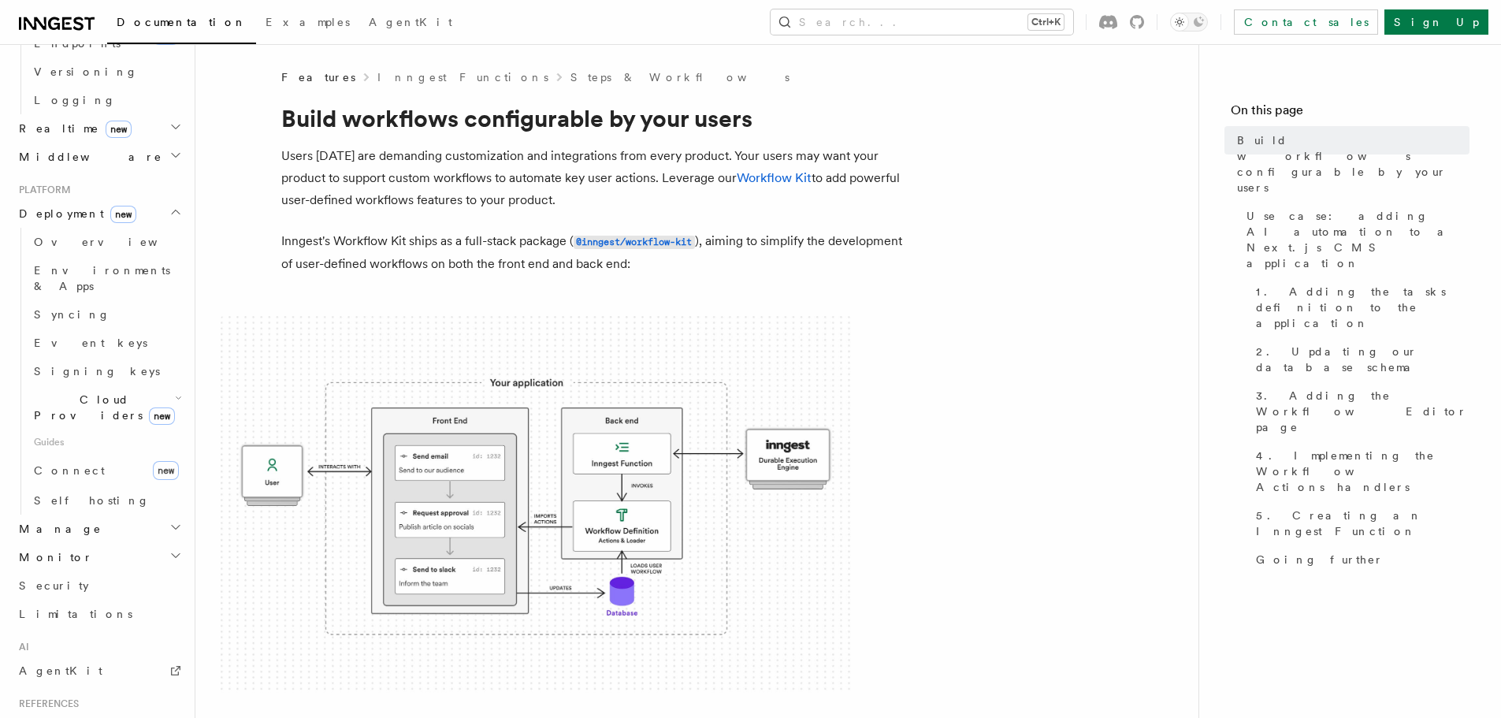
scroll to position [1447, 0]
click at [104, 503] on h2 "Manage" at bounding box center [99, 517] width 173 height 28
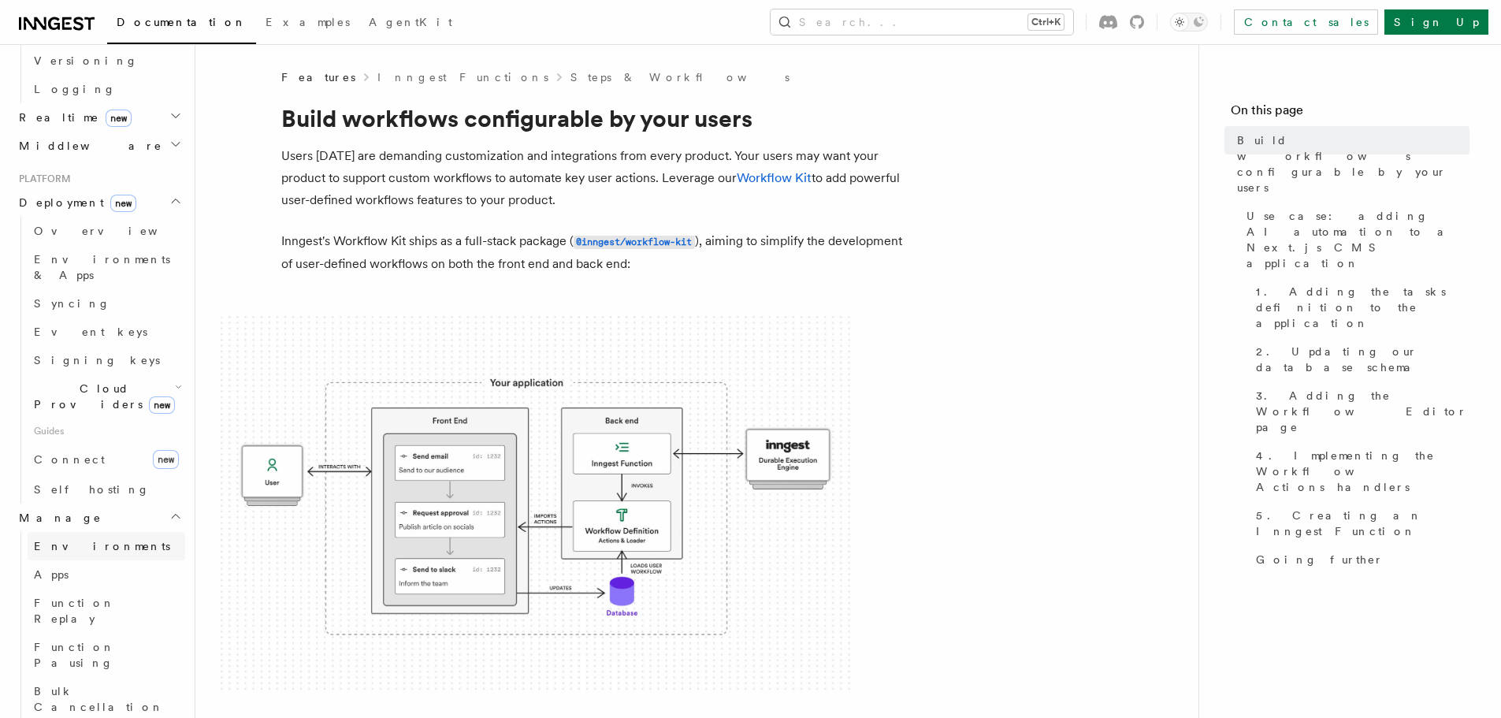
click at [87, 538] on span "Environments" at bounding box center [102, 546] width 136 height 16
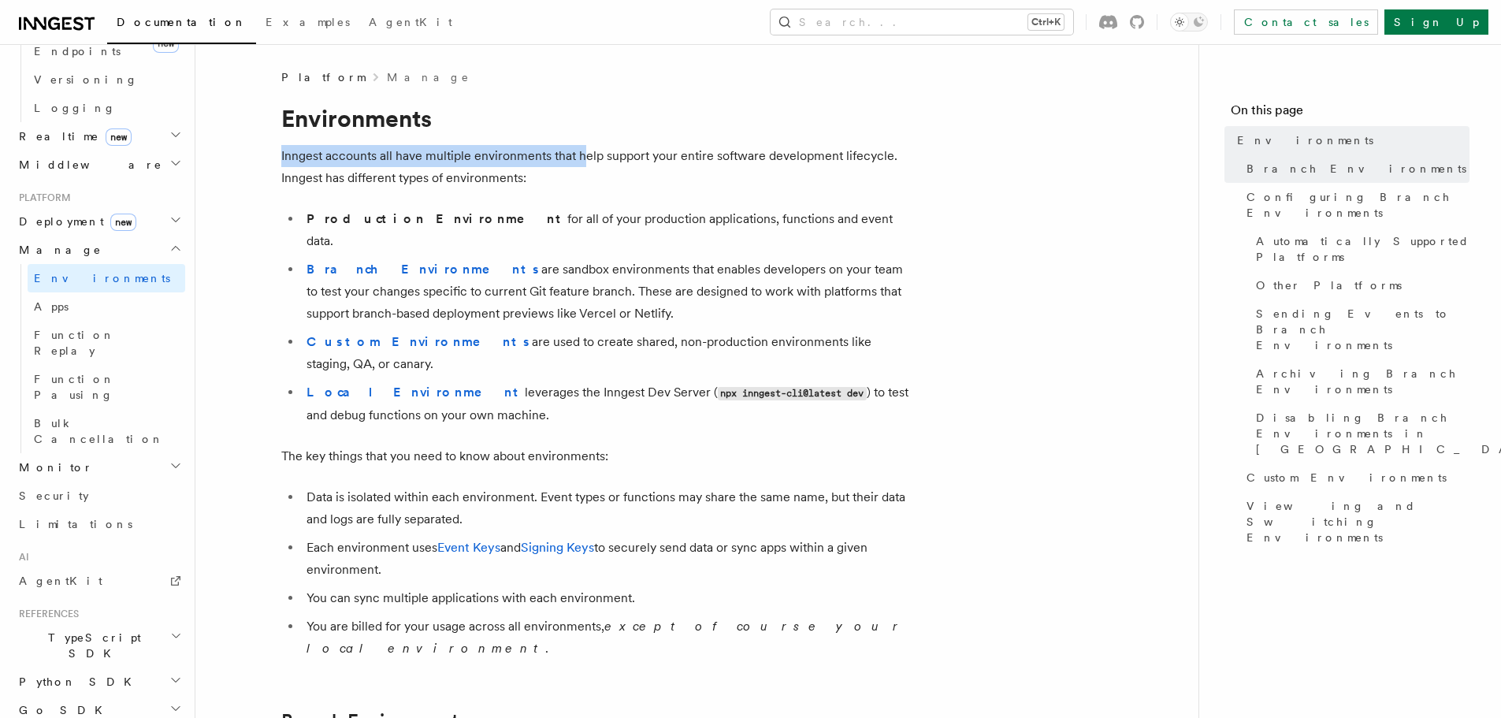
drag, startPoint x: 473, startPoint y: 132, endPoint x: 584, endPoint y: 139, distance: 110.5
click at [640, 154] on p "Inngest accounts all have multiple environments that help support your entire s…" at bounding box center [596, 167] width 630 height 44
drag, startPoint x: 603, startPoint y: 142, endPoint x: 647, endPoint y: 146, distance: 43.5
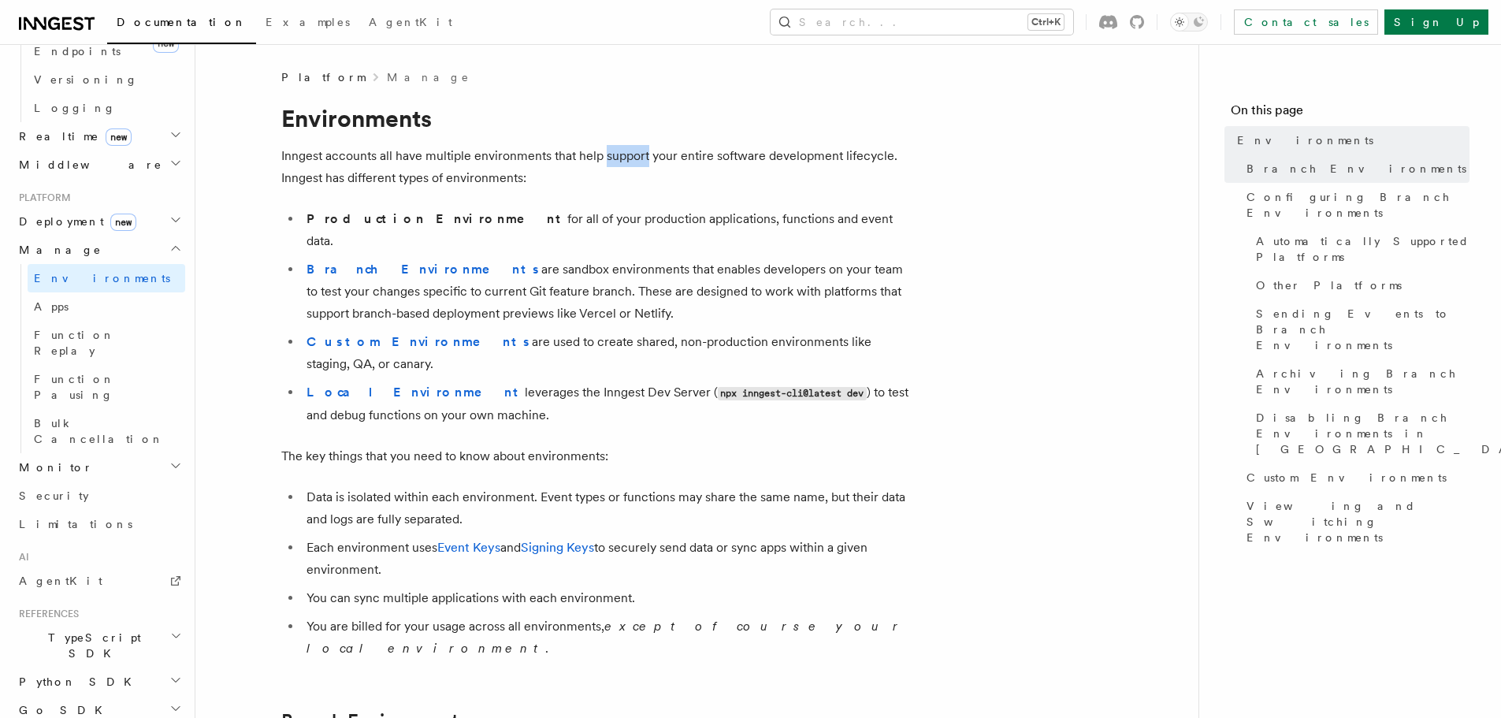
drag, startPoint x: 692, startPoint y: 148, endPoint x: 867, endPoint y: 161, distance: 176.1
click at [867, 161] on p "Inngest accounts all have multiple environments that help support your entire s…" at bounding box center [596, 167] width 630 height 44
click at [359, 167] on p "Inngest accounts all have multiple environments that help support your entire s…" at bounding box center [596, 167] width 630 height 44
drag, startPoint x: 339, startPoint y: 181, endPoint x: 538, endPoint y: 183, distance: 199.3
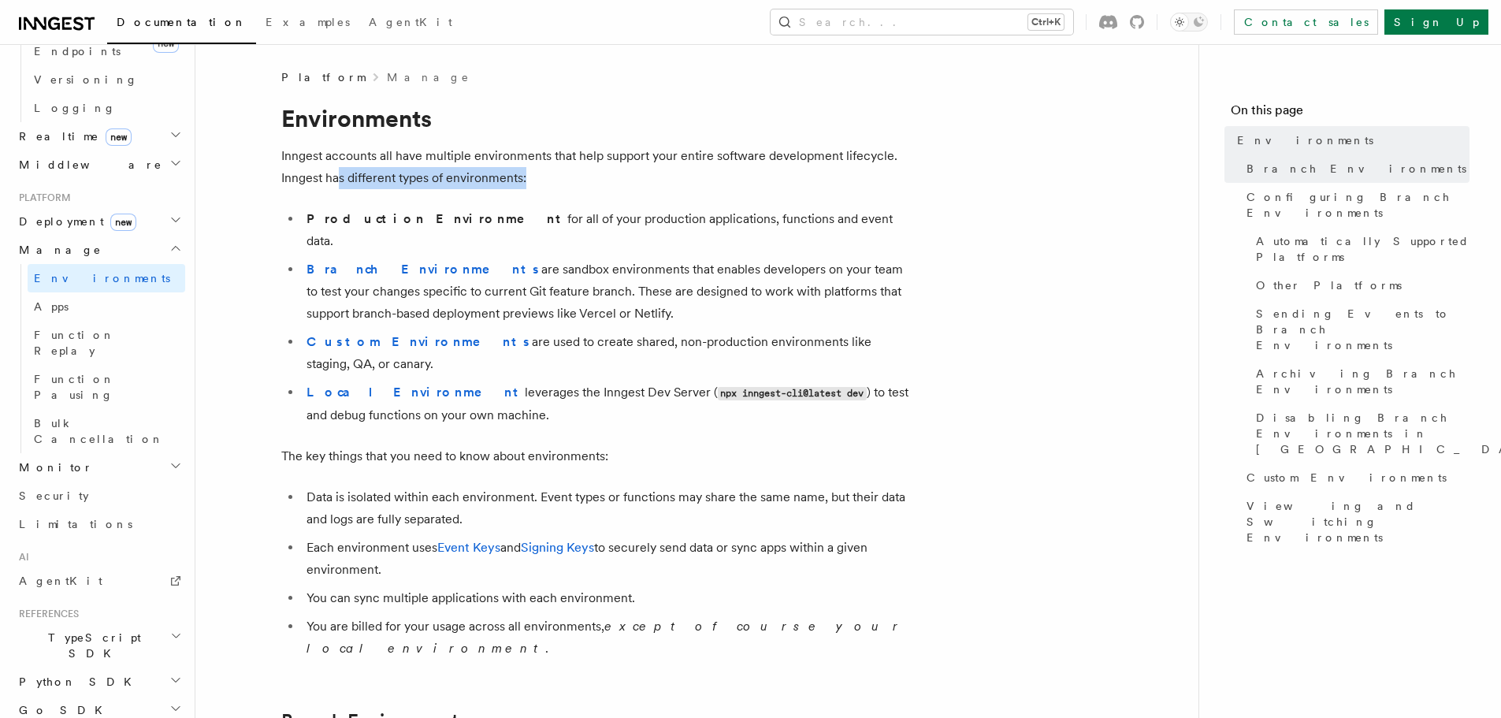
click at [538, 183] on p "Inngest accounts all have multiple environments that help support your entire s…" at bounding box center [596, 167] width 630 height 44
drag, startPoint x: 586, startPoint y: 232, endPoint x: 746, endPoint y: 230, distance: 159.9
click at [744, 230] on ul "Production Environment for all of your production applications, functions and e…" at bounding box center [596, 317] width 630 height 218
click at [664, 209] on li "Production Environment for all of your production applications, functions and e…" at bounding box center [607, 230] width 610 height 44
click at [660, 210] on li "Production Environment for all of your production applications, functions and e…" at bounding box center [607, 230] width 610 height 44
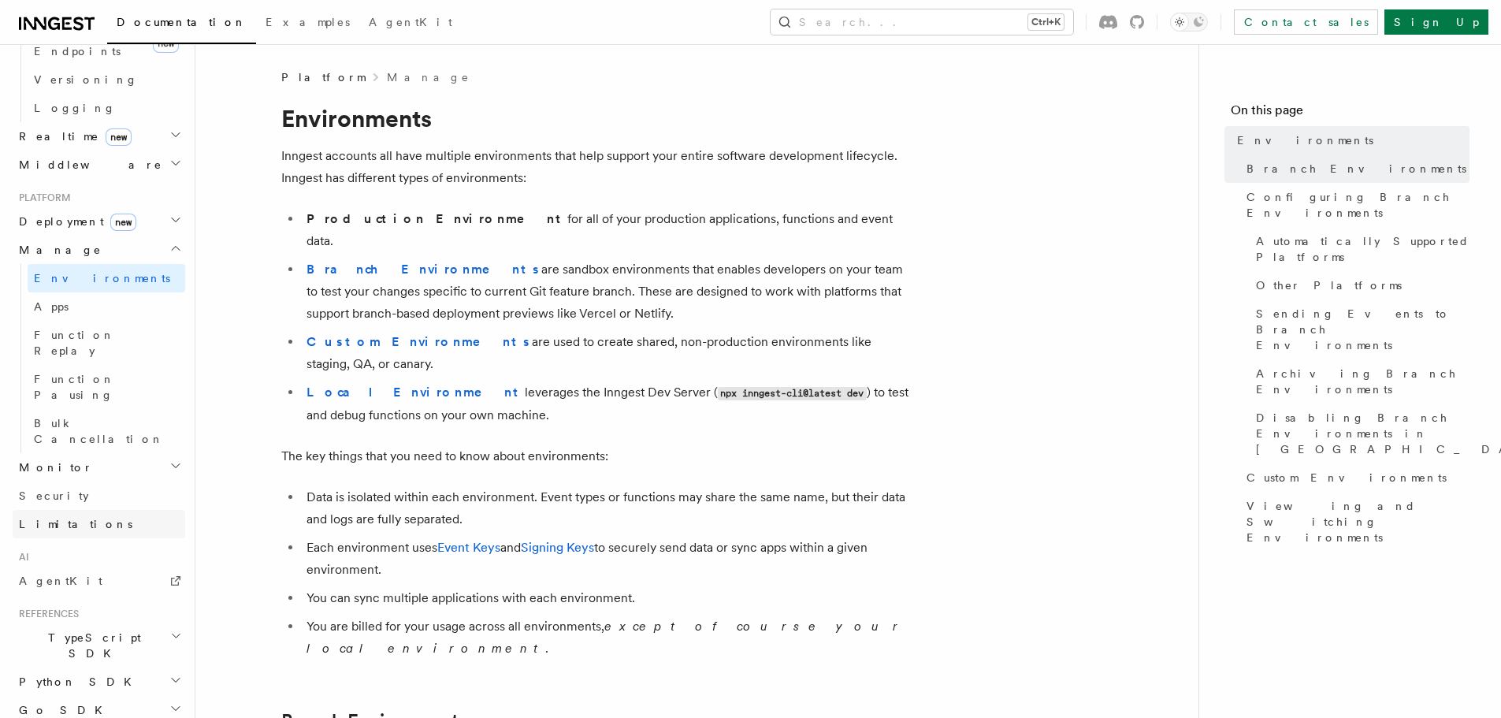
scroll to position [79, 0]
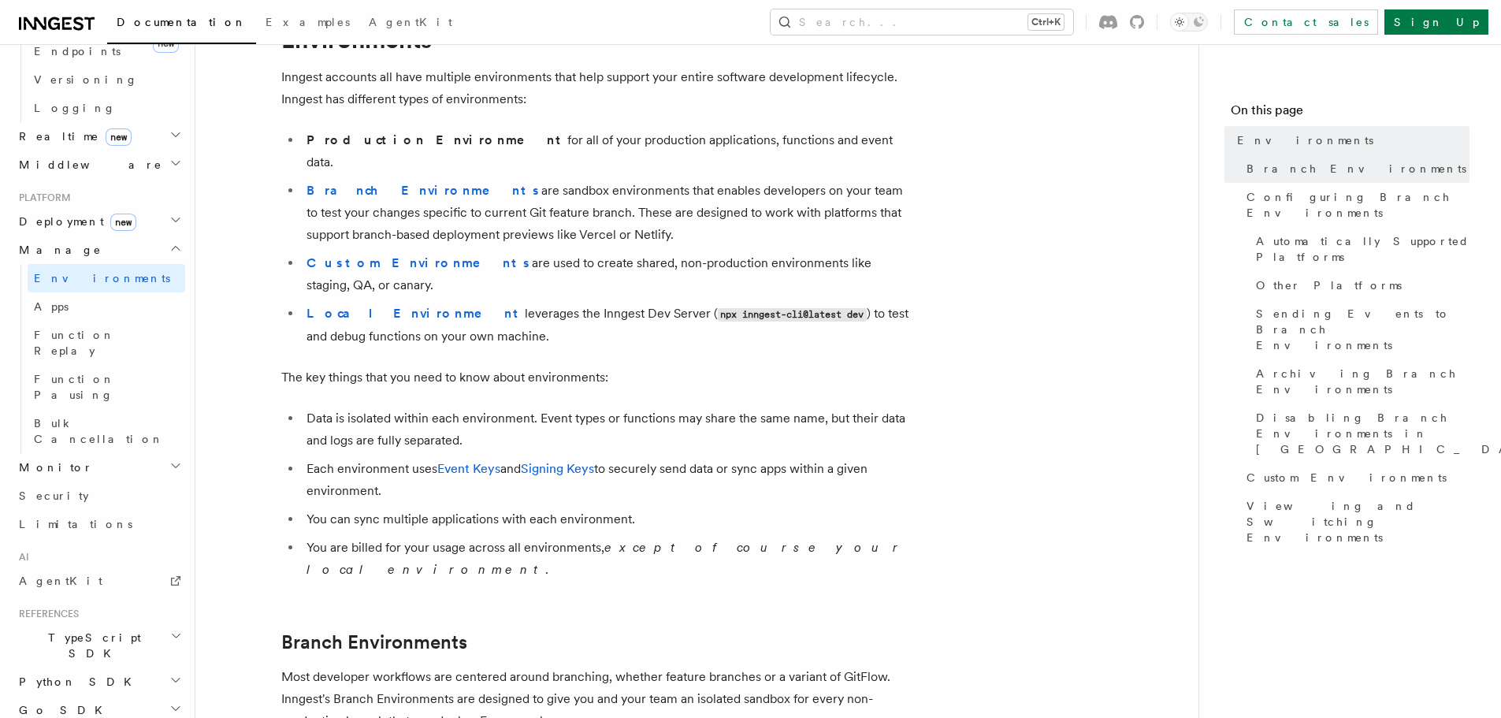
click at [99, 453] on h2 "Monitor" at bounding box center [99, 467] width 173 height 28
click at [88, 705] on span "Prometheus metrics" at bounding box center [108, 713] width 148 height 16
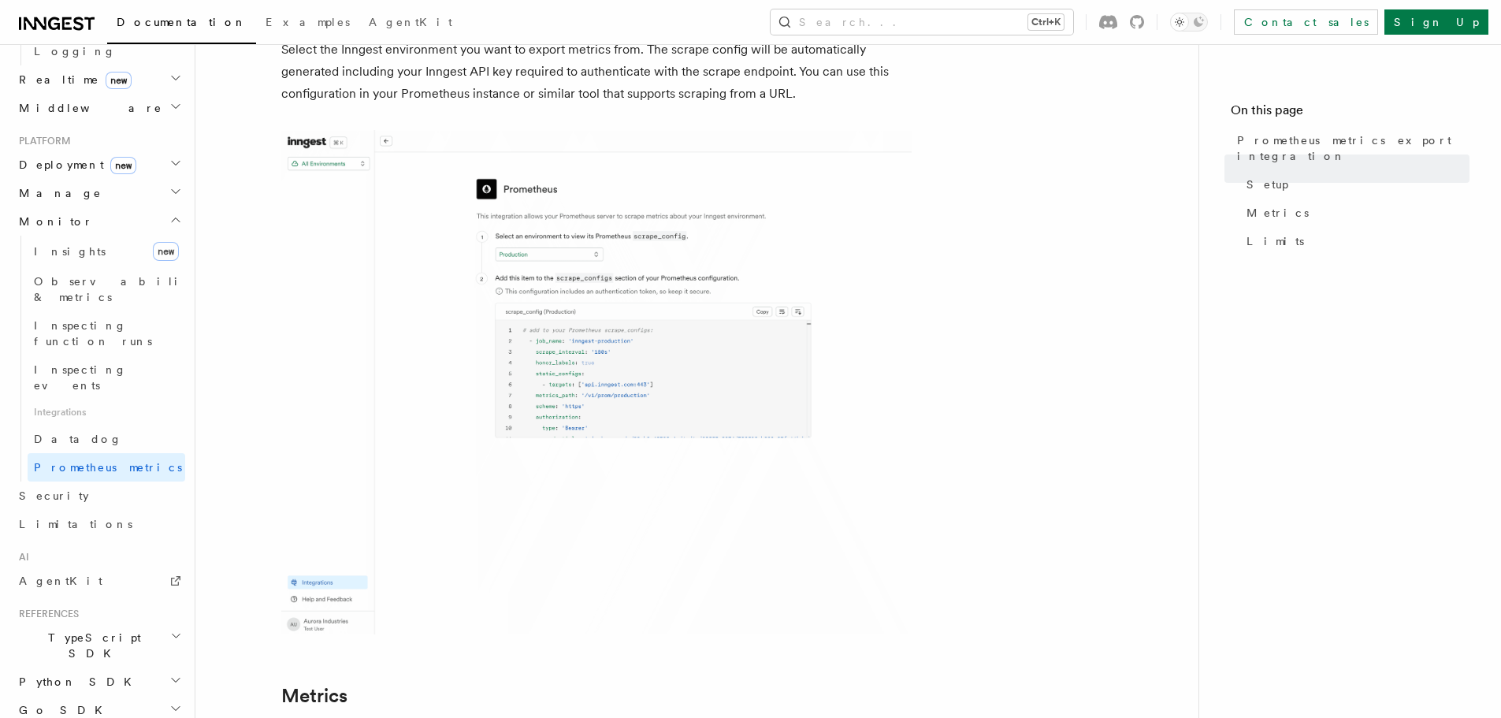
scroll to position [394, 0]
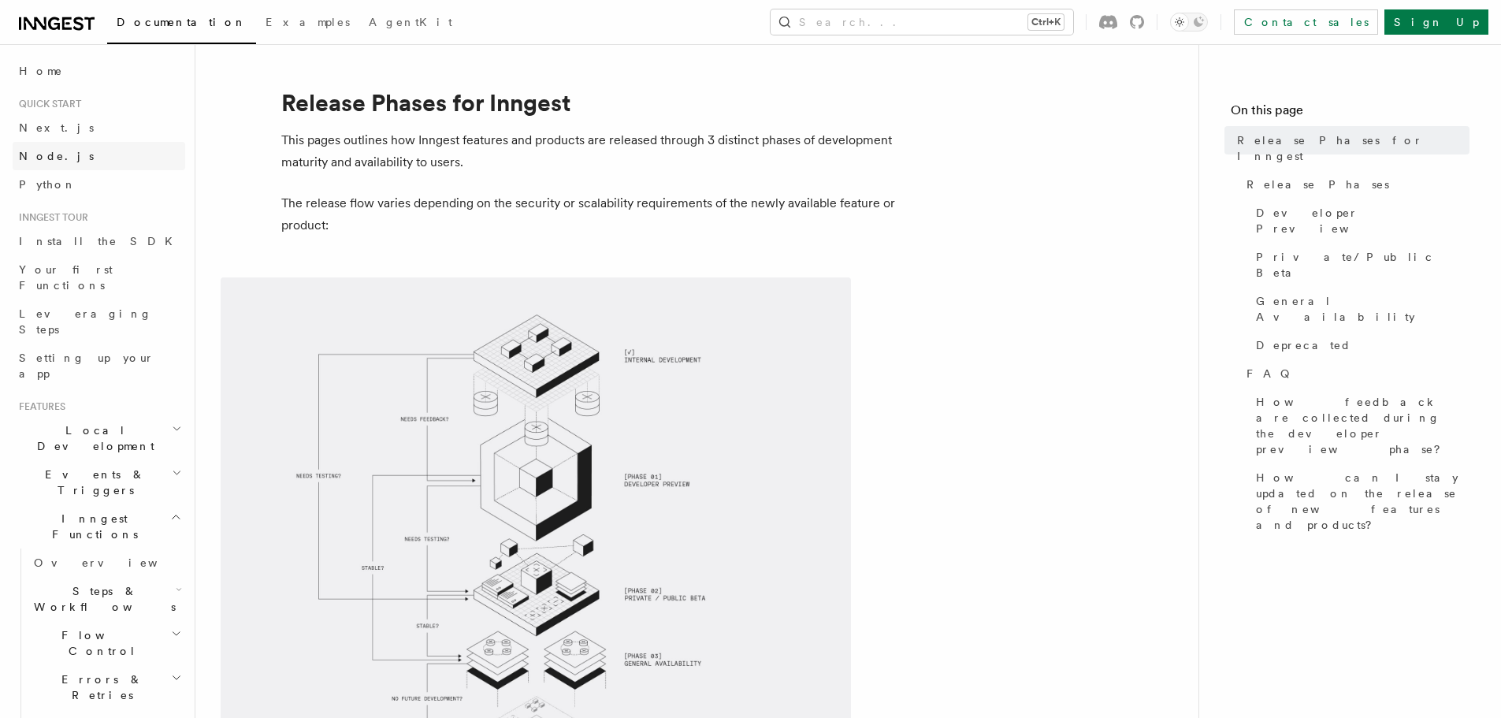
click at [97, 148] on link "Node.js" at bounding box center [99, 156] width 173 height 28
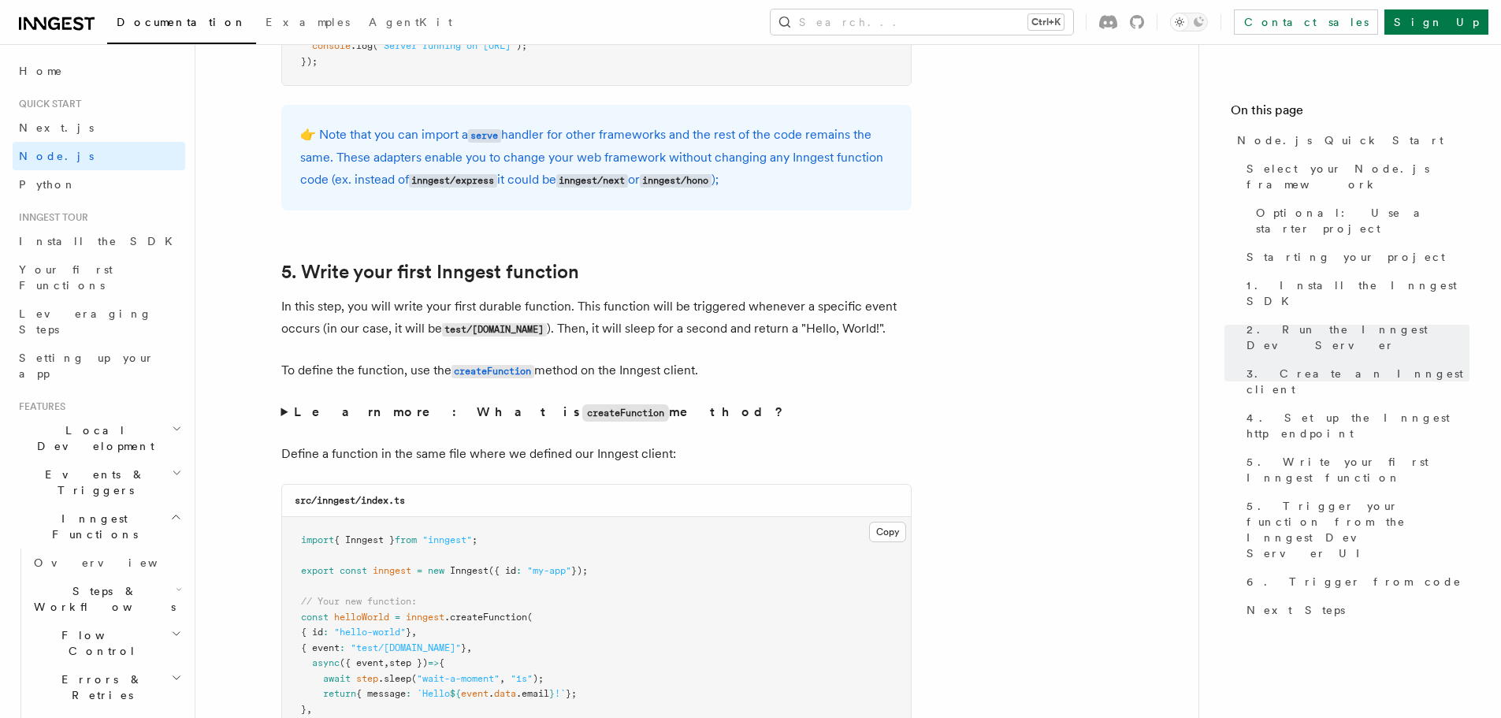
scroll to position [3072, 0]
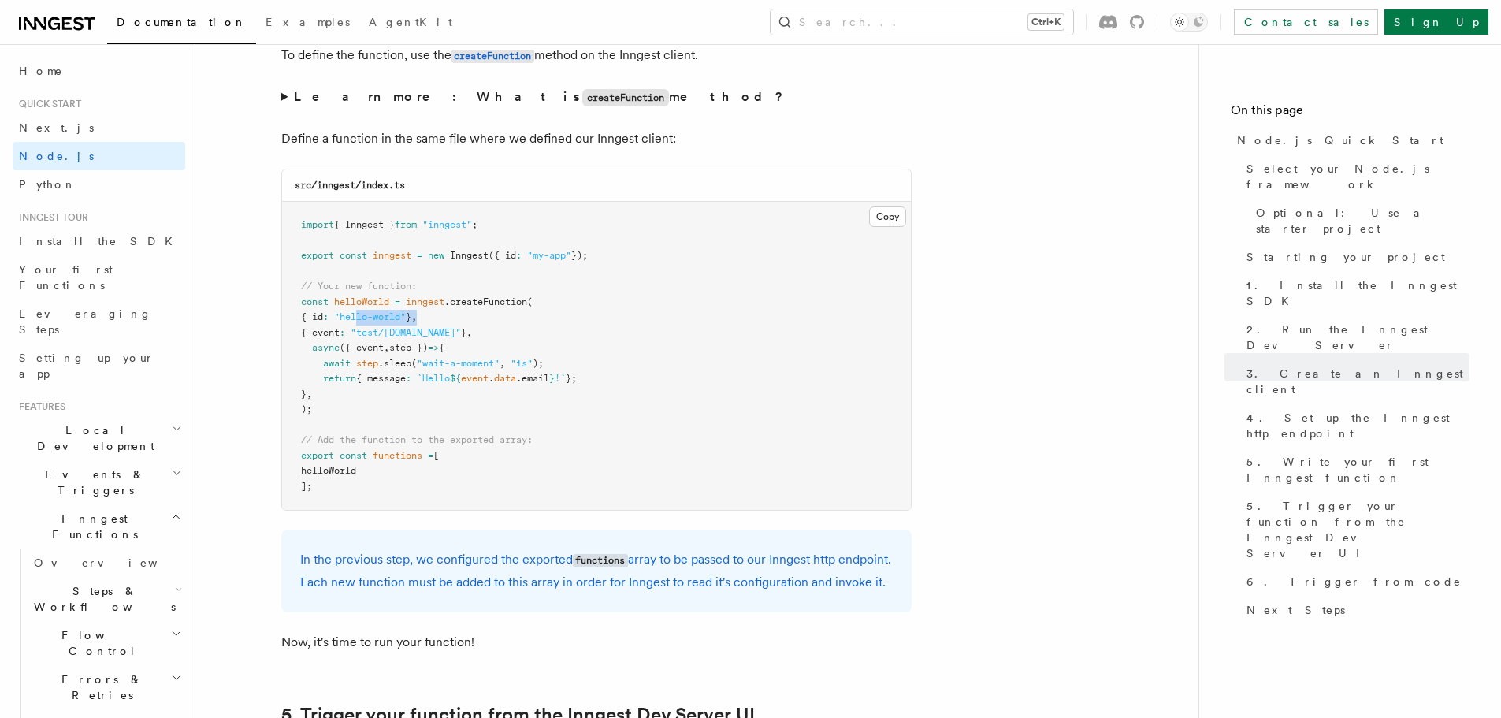
drag, startPoint x: 371, startPoint y: 317, endPoint x: 473, endPoint y: 317, distance: 101.6
click at [473, 317] on pre "import { Inngest } from "inngest" ; export const inngest = new Inngest ({ id : …" at bounding box center [596, 356] width 629 height 308
click at [386, 300] on span "helloWorld" at bounding box center [361, 301] width 55 height 11
drag, startPoint x: 386, startPoint y: 300, endPoint x: 488, endPoint y: 300, distance: 101.6
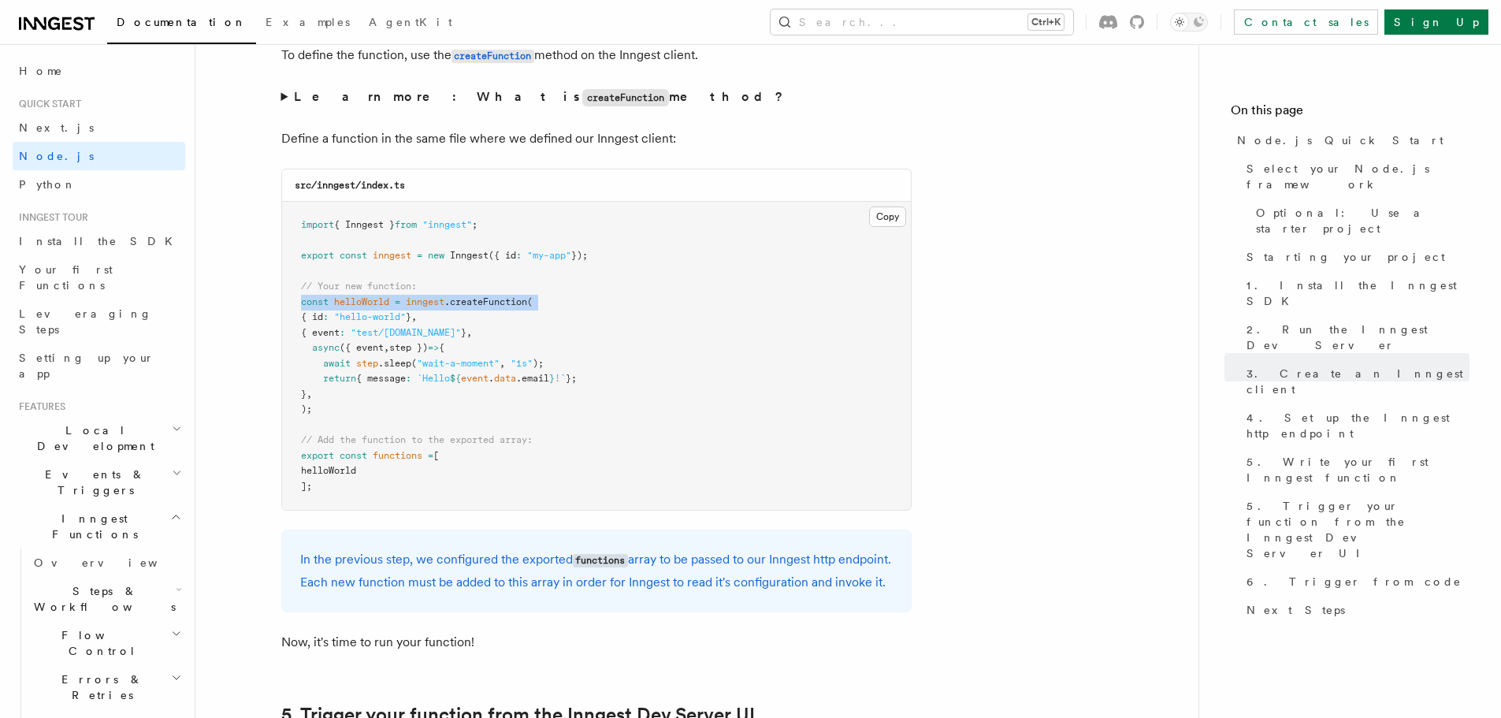
click at [386, 300] on span "helloWorld" at bounding box center [361, 301] width 55 height 11
click at [510, 301] on span ".createFunction" at bounding box center [485, 301] width 83 height 11
click at [547, 303] on pre "import { Inngest } from "inngest" ; export const inngest = new Inngest ({ id : …" at bounding box center [596, 356] width 629 height 308
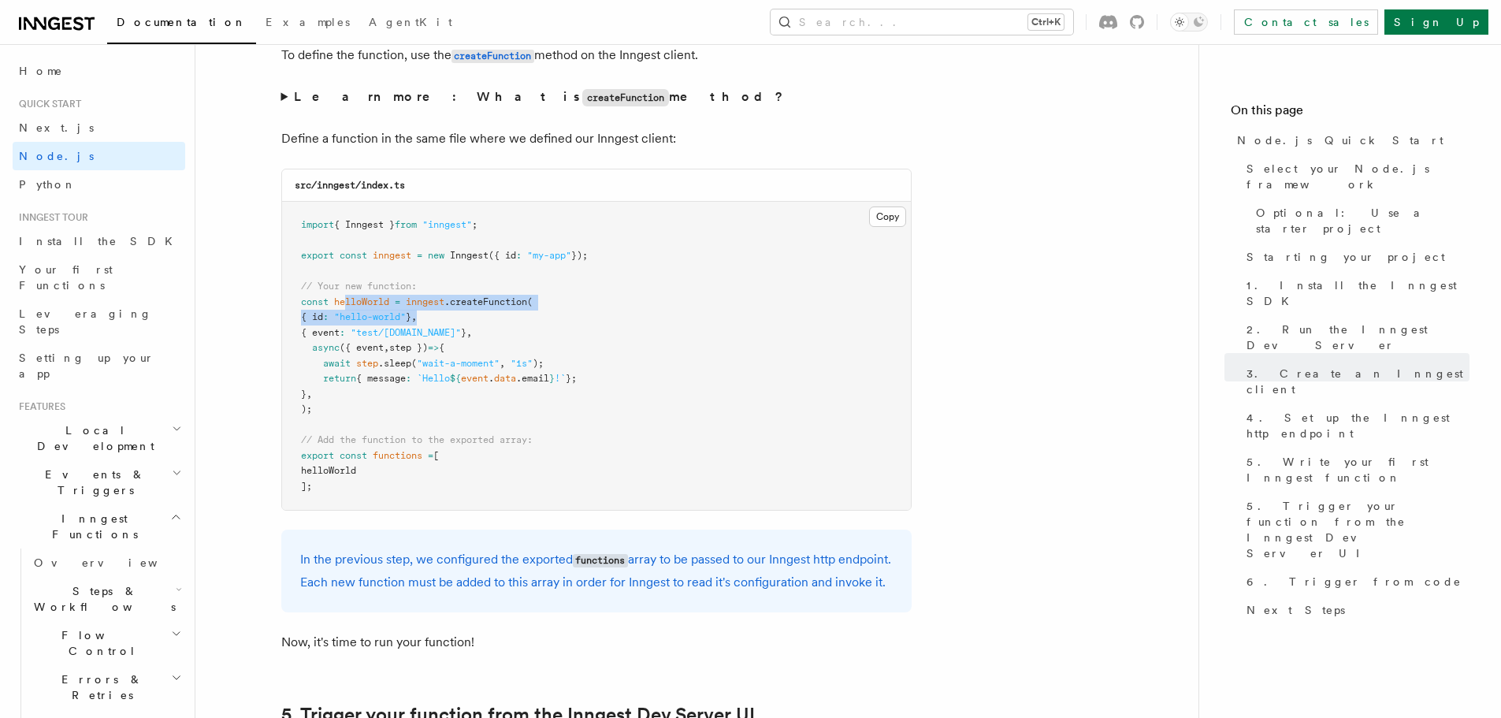
drag, startPoint x: 460, startPoint y: 299, endPoint x: 333, endPoint y: 312, distance: 127.4
click at [322, 295] on pre "import { Inngest } from "inngest" ; export const inngest = new Inngest ({ id : …" at bounding box center [596, 356] width 629 height 308
drag, startPoint x: 373, startPoint y: 380, endPoint x: 373, endPoint y: 410, distance: 29.9
click at [373, 380] on span "{ message" at bounding box center [381, 378] width 50 height 11
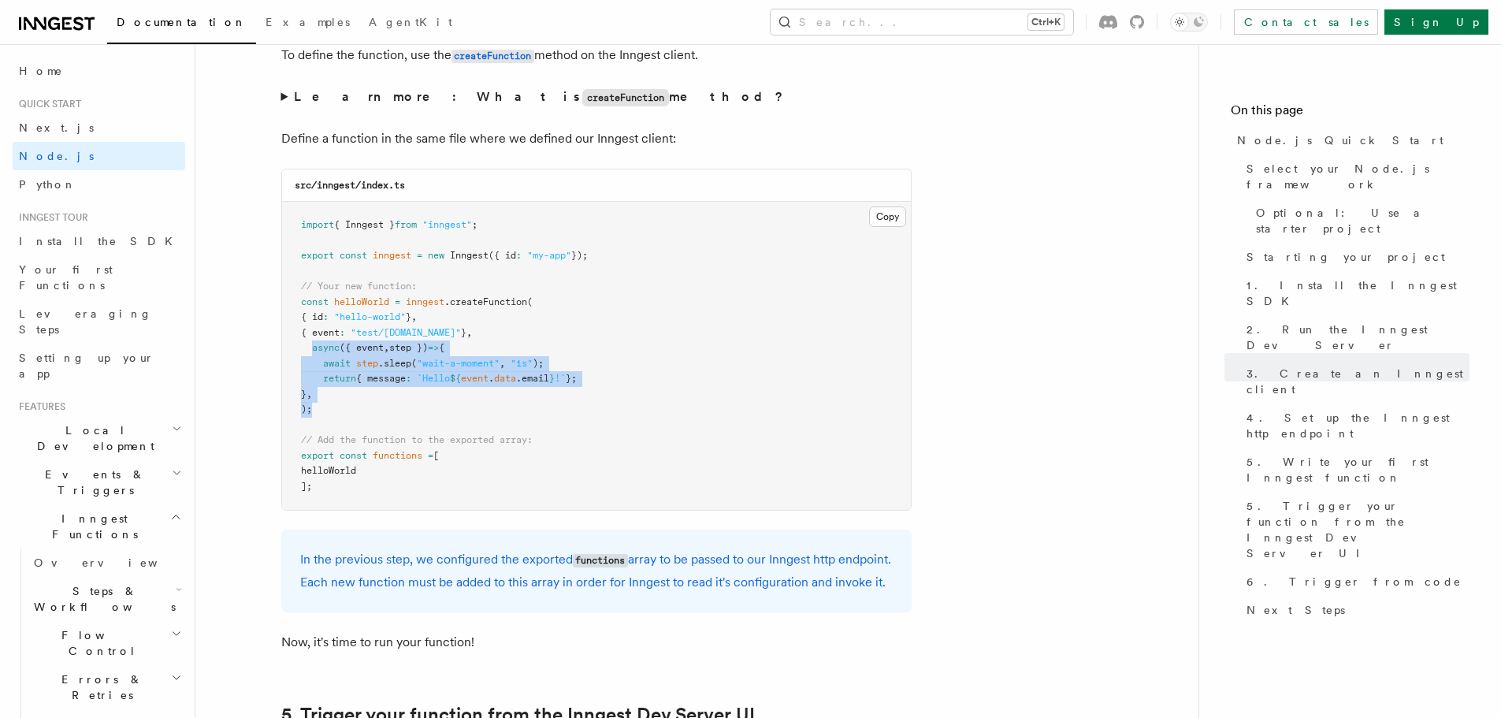
drag, startPoint x: 318, startPoint y: 361, endPoint x: 311, endPoint y: 318, distance: 43.1
click at [312, 332] on pre "import { Inngest } from "inngest" ; export const inngest = new Inngest ({ id : …" at bounding box center [596, 356] width 629 height 308
click at [370, 432] on pre "import { Inngest } from "inngest" ; export const inngest = new Inngest ({ id : …" at bounding box center [596, 356] width 629 height 308
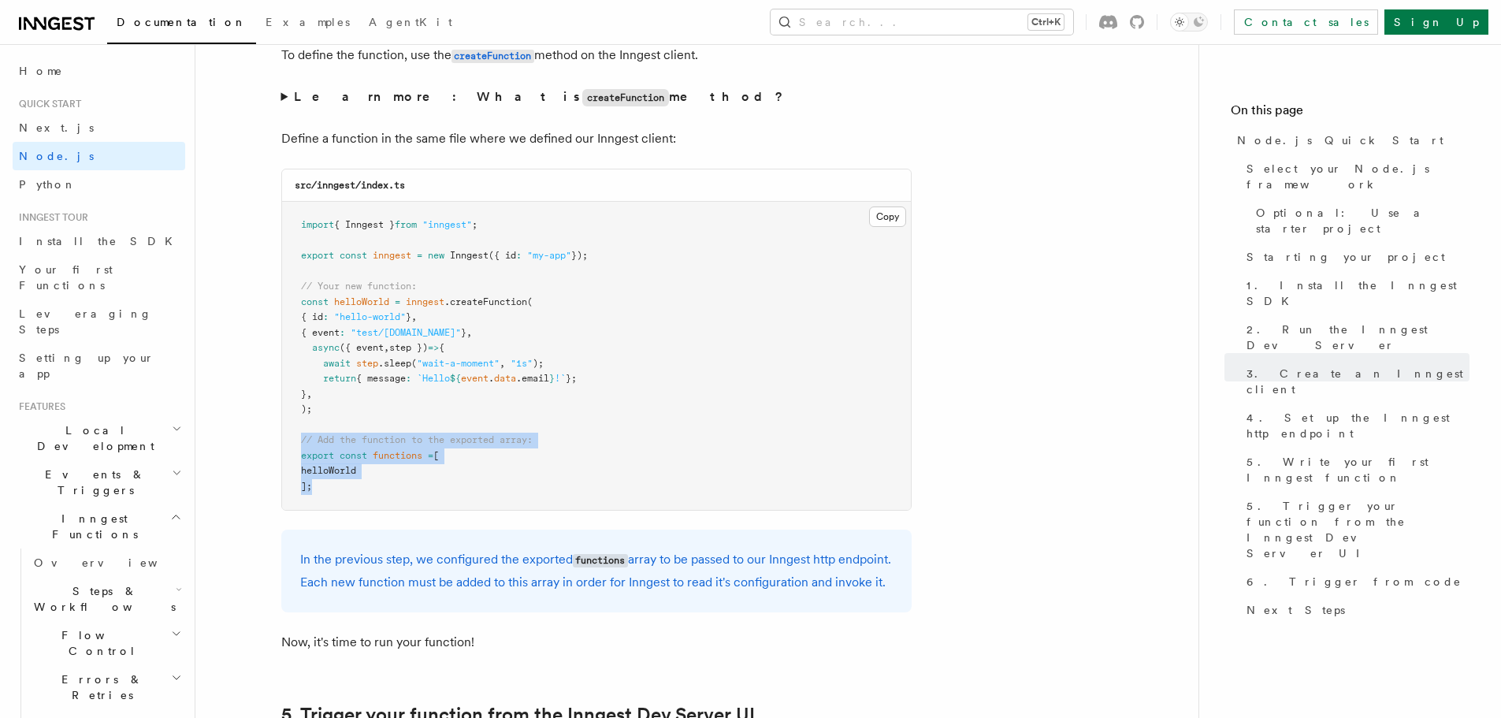
drag, startPoint x: 363, startPoint y: 496, endPoint x: 288, endPoint y: 436, distance: 95.8
click at [288, 436] on div "src/inngest/index.ts Copy Copied import { Inngest } from "inngest" ; export con…" at bounding box center [596, 340] width 630 height 342
click at [382, 474] on pre "import { Inngest } from "inngest" ; export const inngest = new Inngest ({ id : …" at bounding box center [596, 356] width 629 height 308
drag, startPoint x: 343, startPoint y: 496, endPoint x: 262, endPoint y: 444, distance: 97.0
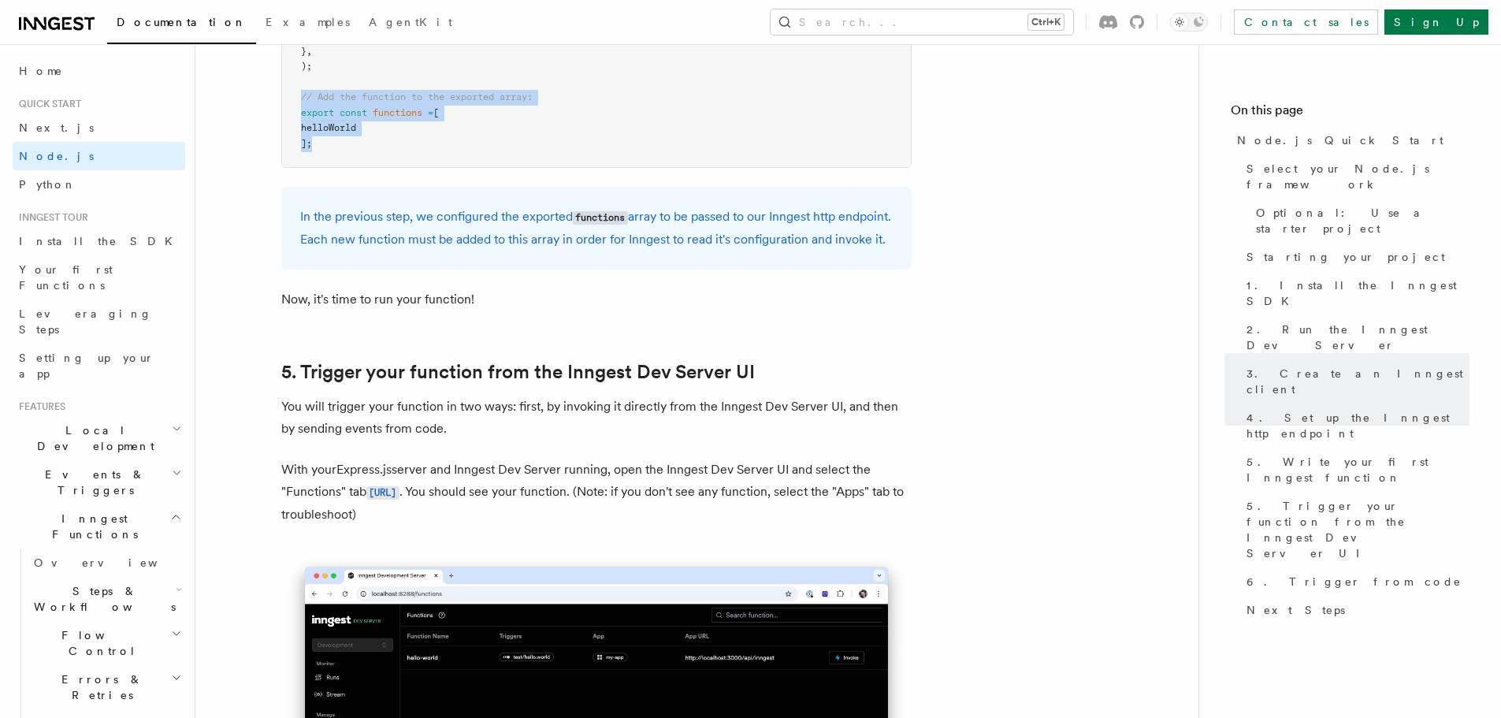
scroll to position [3623, 0]
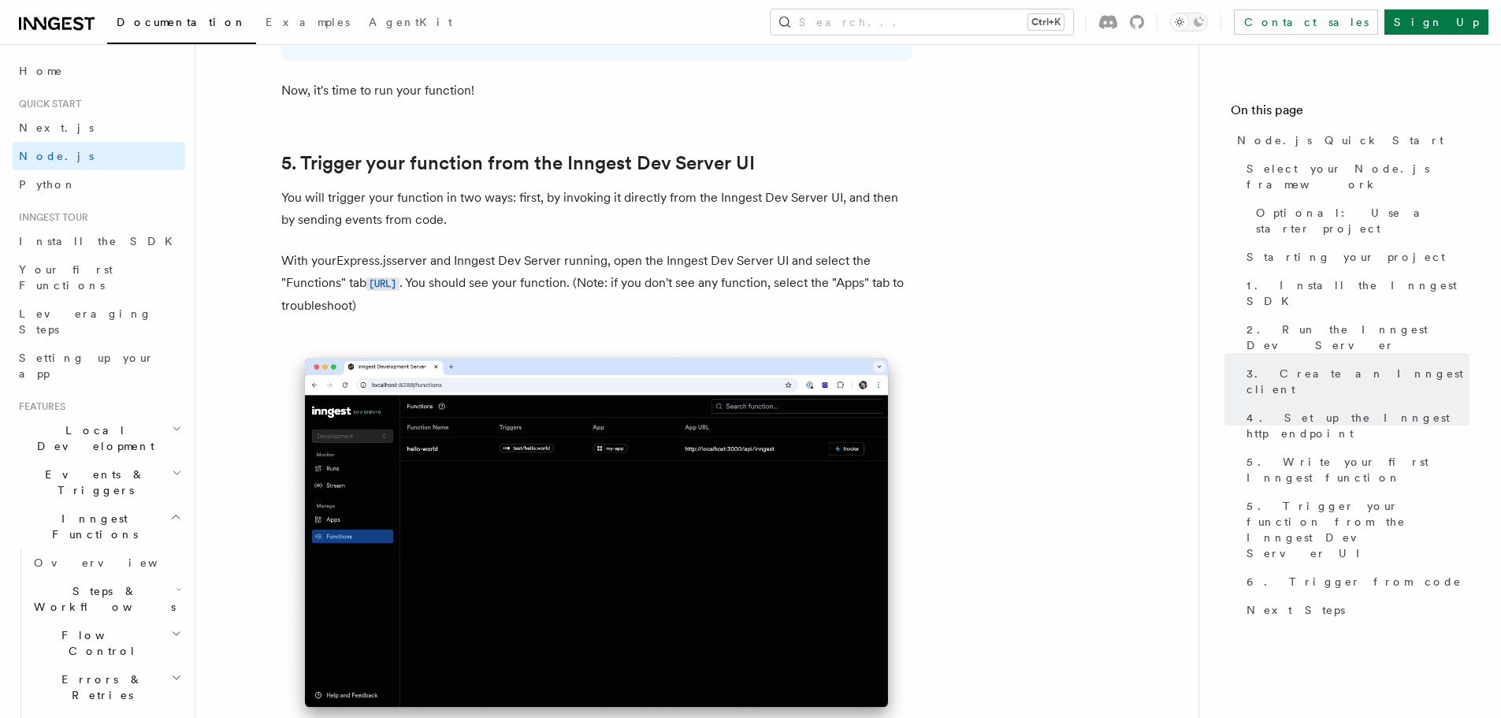
drag, startPoint x: 549, startPoint y: 206, endPoint x: 549, endPoint y: 225, distance: 18.9
click at [552, 231] on p "You will trigger your function in two ways: first, by invoking it directly from…" at bounding box center [596, 209] width 630 height 44
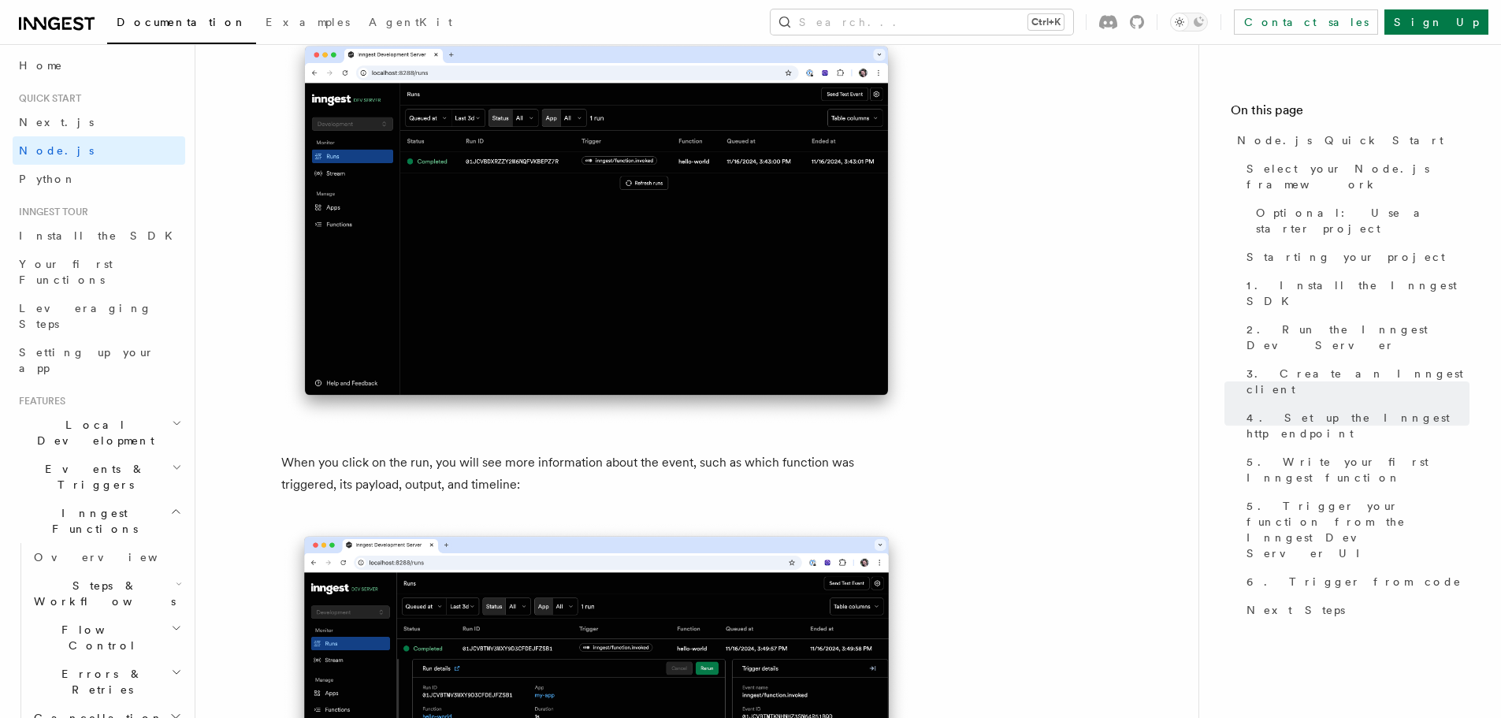
scroll to position [0, 0]
click at [113, 504] on h2 "Inngest Functions" at bounding box center [99, 526] width 173 height 44
click at [69, 351] on span "Setting up your app" at bounding box center [86, 365] width 135 height 28
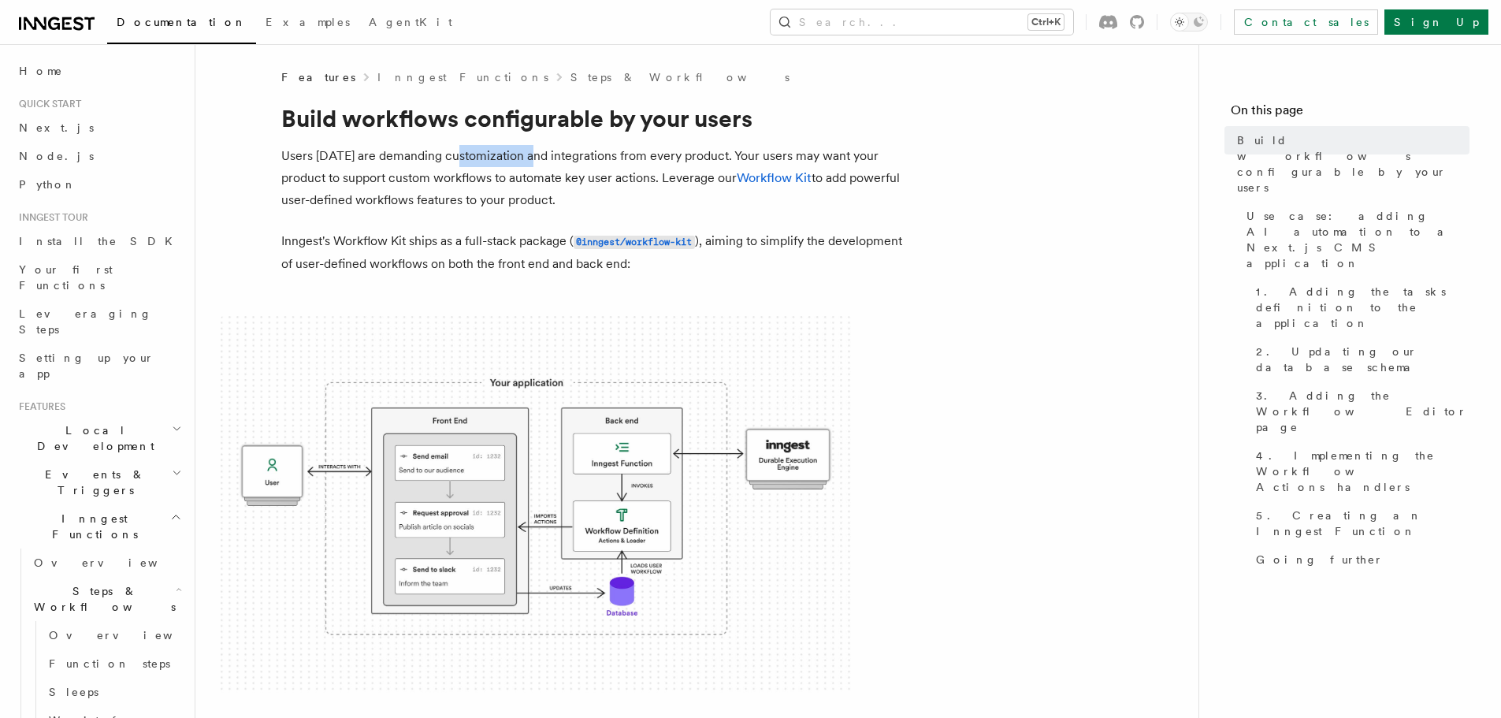
drag, startPoint x: 453, startPoint y: 160, endPoint x: 571, endPoint y: 149, distance: 118.7
click at [532, 156] on p "Users today are demanding customization and integrations from every product. Yo…" at bounding box center [596, 178] width 630 height 66
click at [345, 176] on p "Users today are demanding customization and integrations from every product. Yo…" at bounding box center [596, 178] width 630 height 66
drag, startPoint x: 426, startPoint y: 178, endPoint x: 499, endPoint y: 180, distance: 72.5
click at [499, 179] on p "Users today are demanding customization and integrations from every product. Yo…" at bounding box center [596, 178] width 630 height 66
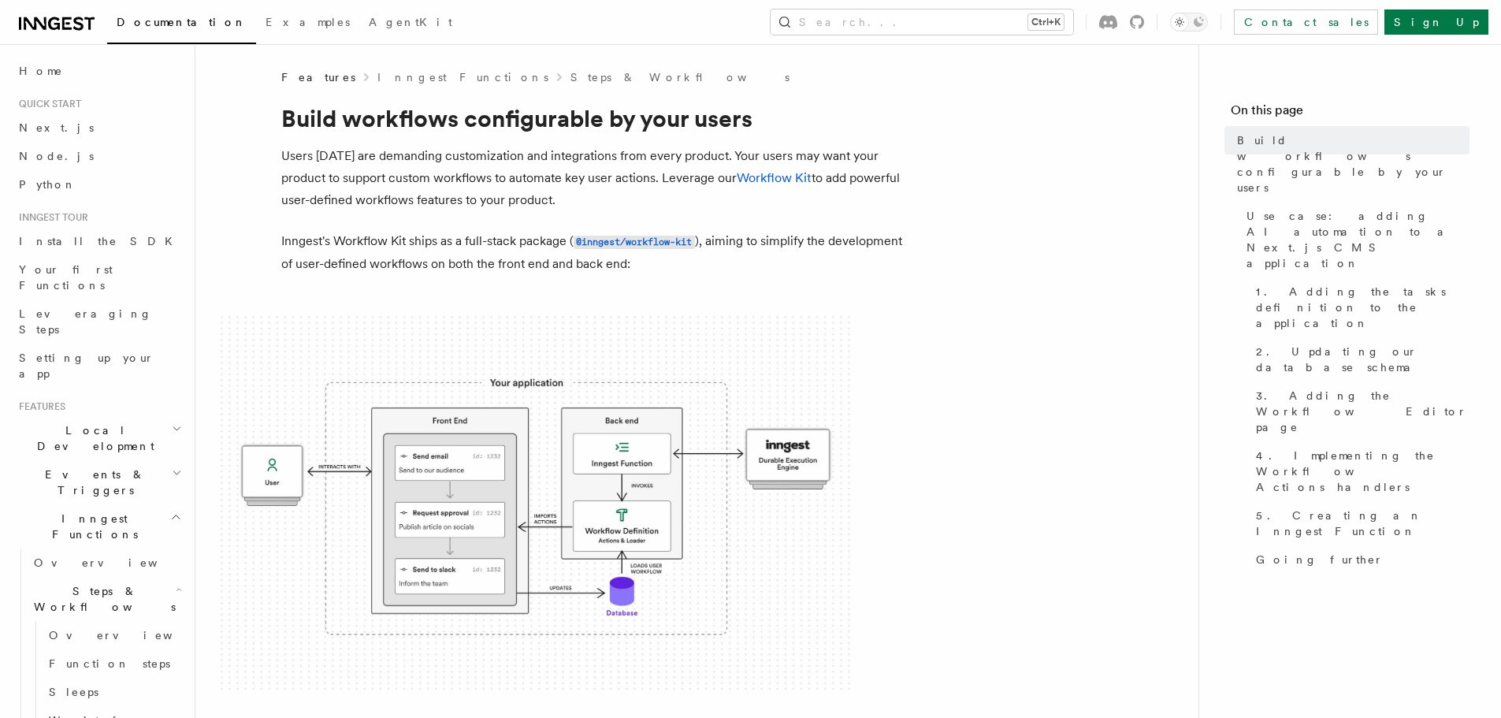
click at [609, 180] on p "Users today are demanding customization and integrations from every product. Yo…" at bounding box center [596, 178] width 630 height 66
drag, startPoint x: 609, startPoint y: 180, endPoint x: 647, endPoint y: 180, distance: 37.8
click at [609, 180] on p "Users today are demanding customization and integrations from every product. Yo…" at bounding box center [596, 178] width 630 height 66
click at [647, 180] on p "Users today are demanding customization and integrations from every product. Yo…" at bounding box center [596, 178] width 630 height 66
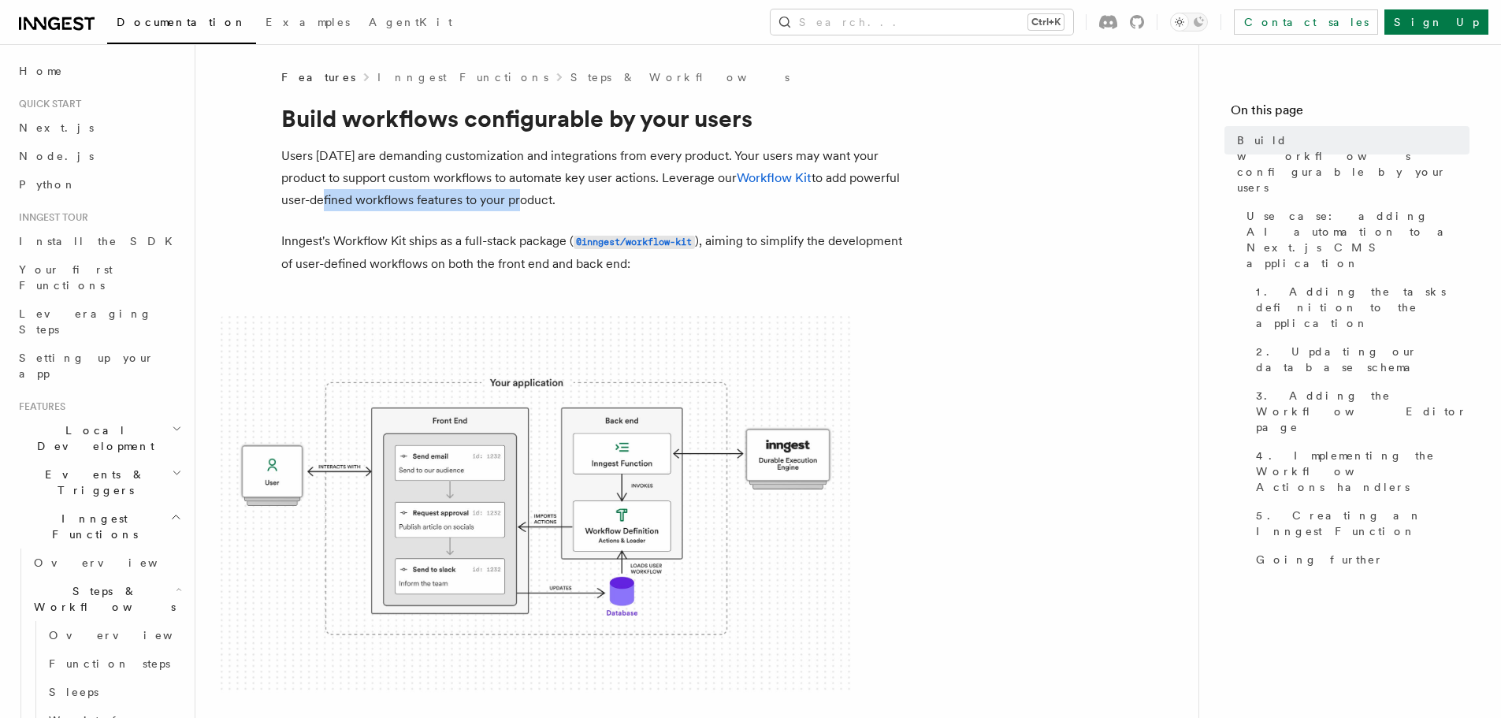
drag, startPoint x: 320, startPoint y: 198, endPoint x: 515, endPoint y: 199, distance: 195.3
click at [515, 199] on p "Users today are demanding customization and integrations from every product. Yo…" at bounding box center [596, 178] width 630 height 66
drag, startPoint x: 345, startPoint y: 249, endPoint x: 377, endPoint y: 244, distance: 32.6
click at [377, 244] on p "Inngest's Workflow Kit ships as a full-stack package ( @inngest/workflow-kit ),…" at bounding box center [596, 252] width 630 height 45
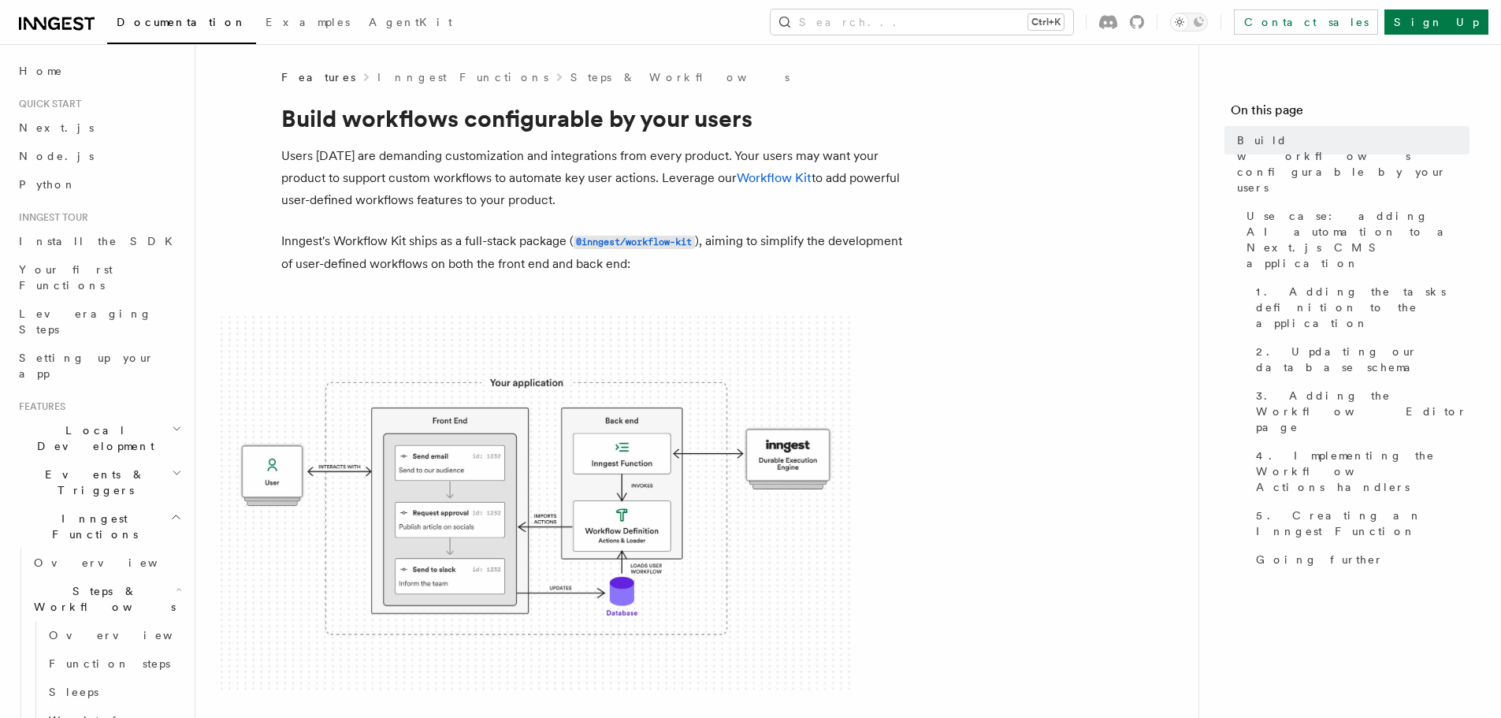
click at [408, 240] on p "Inngest's Workflow Kit ships as a full-stack package ( @inngest/workflow-kit ),…" at bounding box center [596, 252] width 630 height 45
drag, startPoint x: 745, startPoint y: 239, endPoint x: 936, endPoint y: 244, distance: 190.7
click at [335, 258] on p "Inngest's Workflow Kit ships as a full-stack package ( @inngest/workflow-kit ),…" at bounding box center [596, 252] width 630 height 45
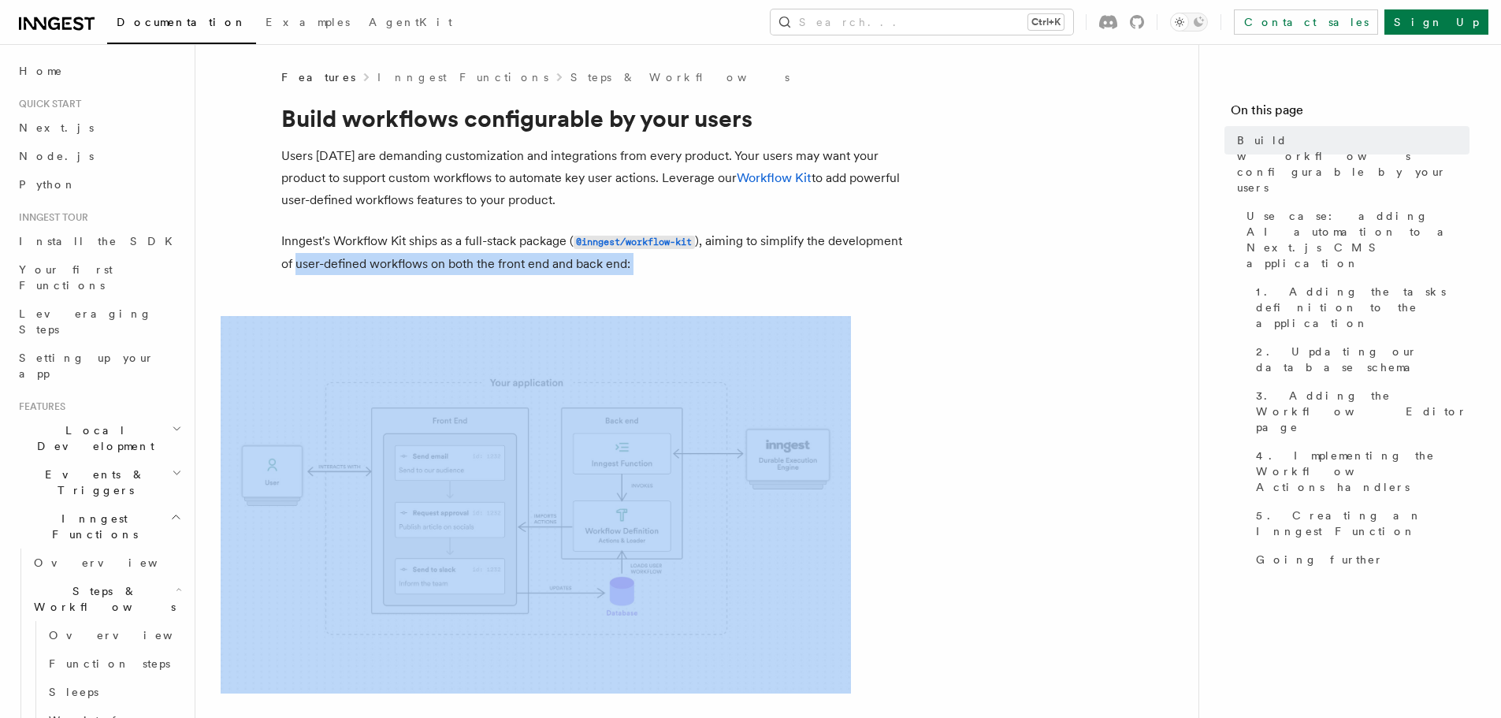
drag, startPoint x: 295, startPoint y: 262, endPoint x: 670, endPoint y: 276, distance: 375.2
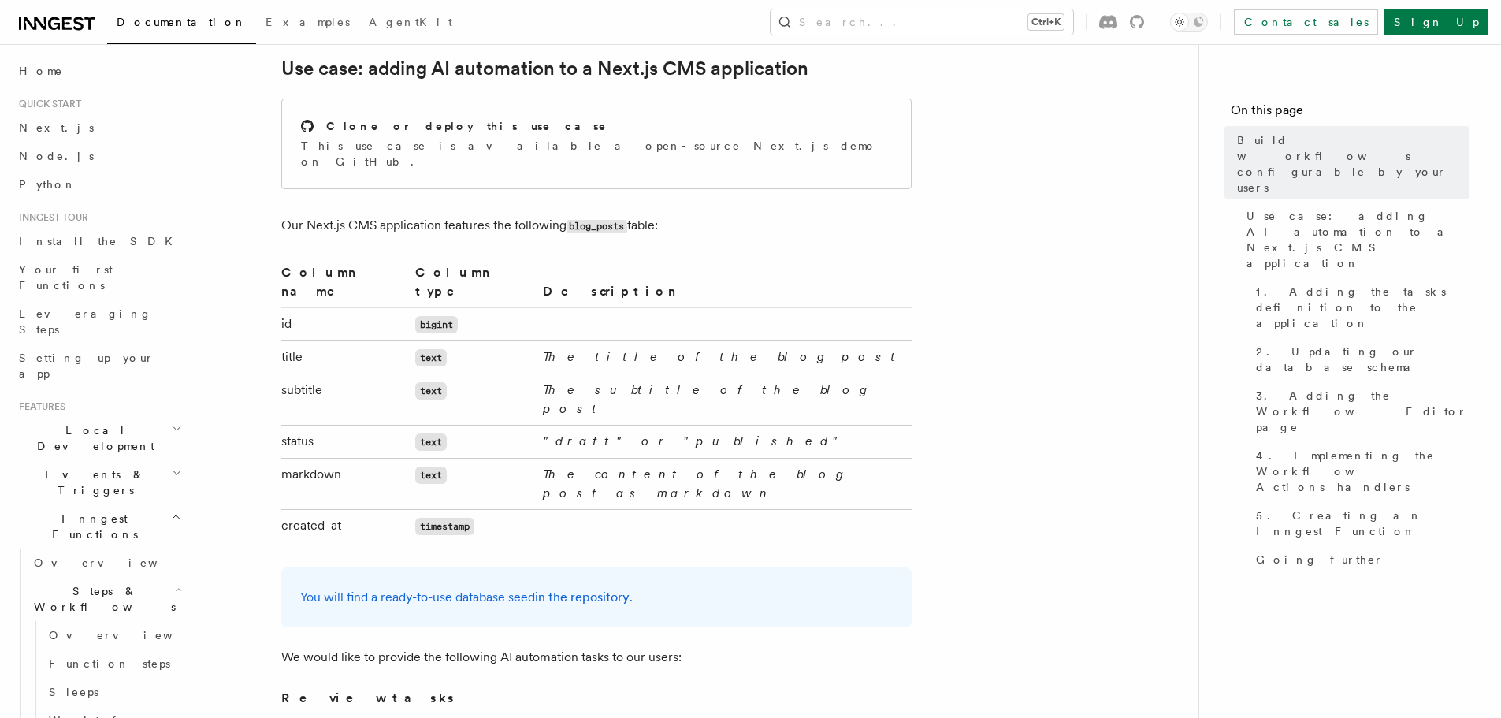
scroll to position [709, 0]
drag, startPoint x: 318, startPoint y: 204, endPoint x: 451, endPoint y: 204, distance: 133.1
click at [451, 213] on p "Our Next.js CMS application features the following blog_posts table:" at bounding box center [596, 224] width 630 height 23
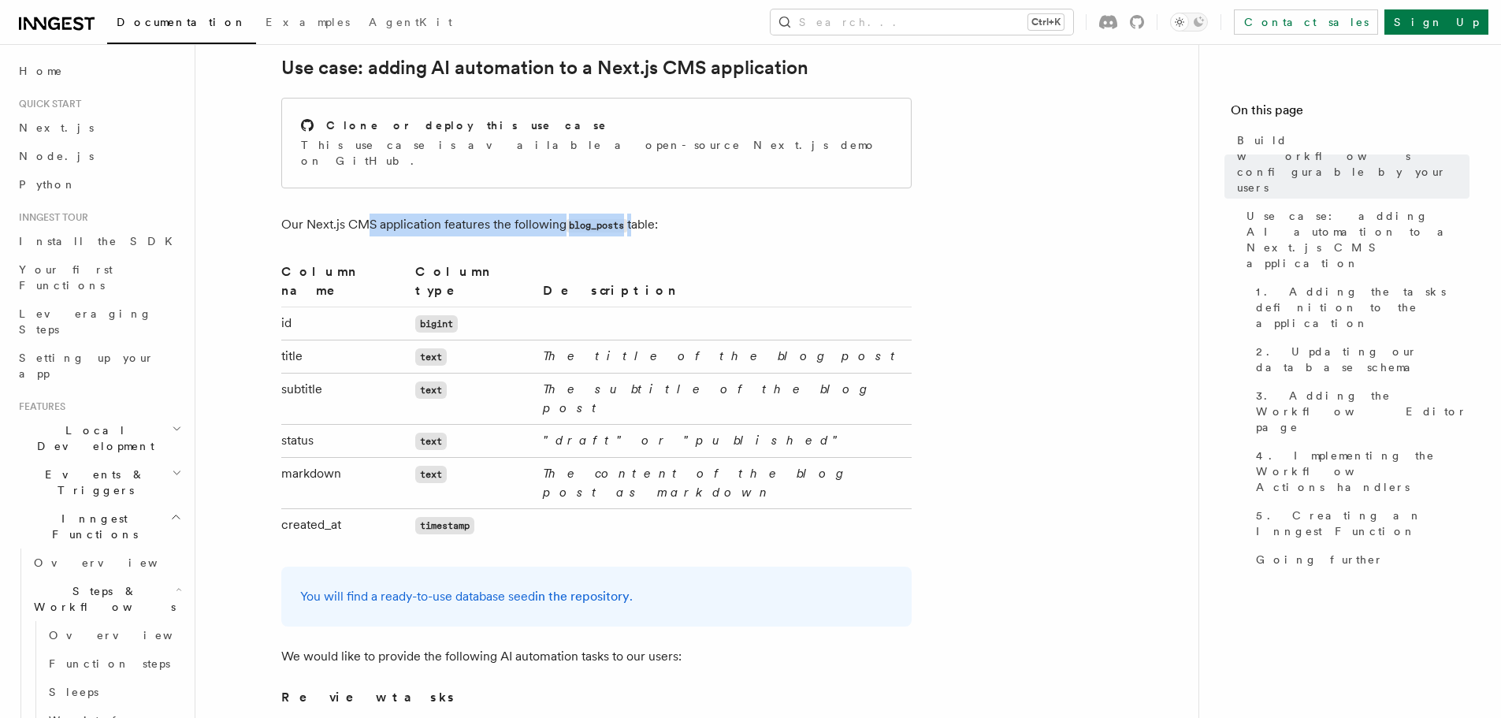
drag, startPoint x: 372, startPoint y: 202, endPoint x: 633, endPoint y: 210, distance: 260.9
click at [633, 213] on p "Our Next.js CMS application features the following blog_posts table:" at bounding box center [596, 224] width 630 height 23
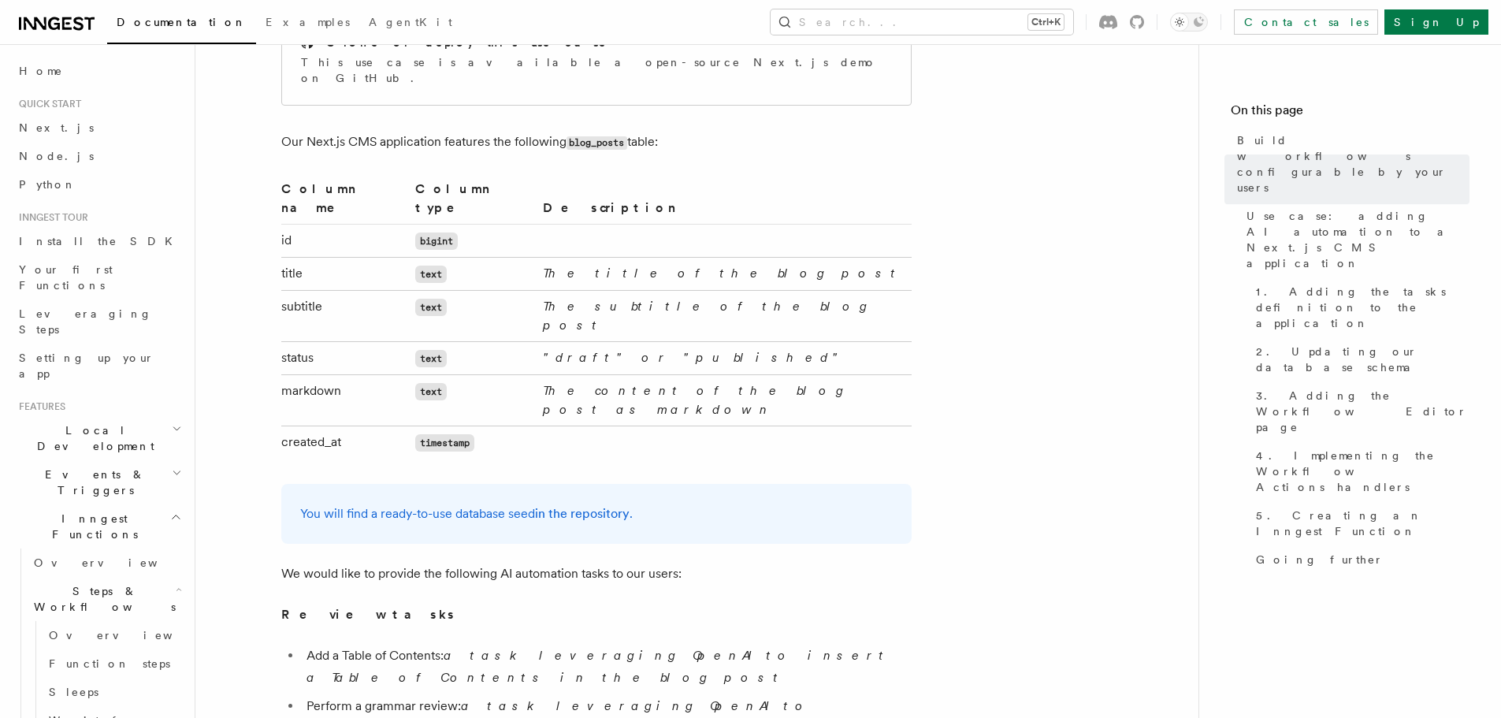
scroll to position [945, 0]
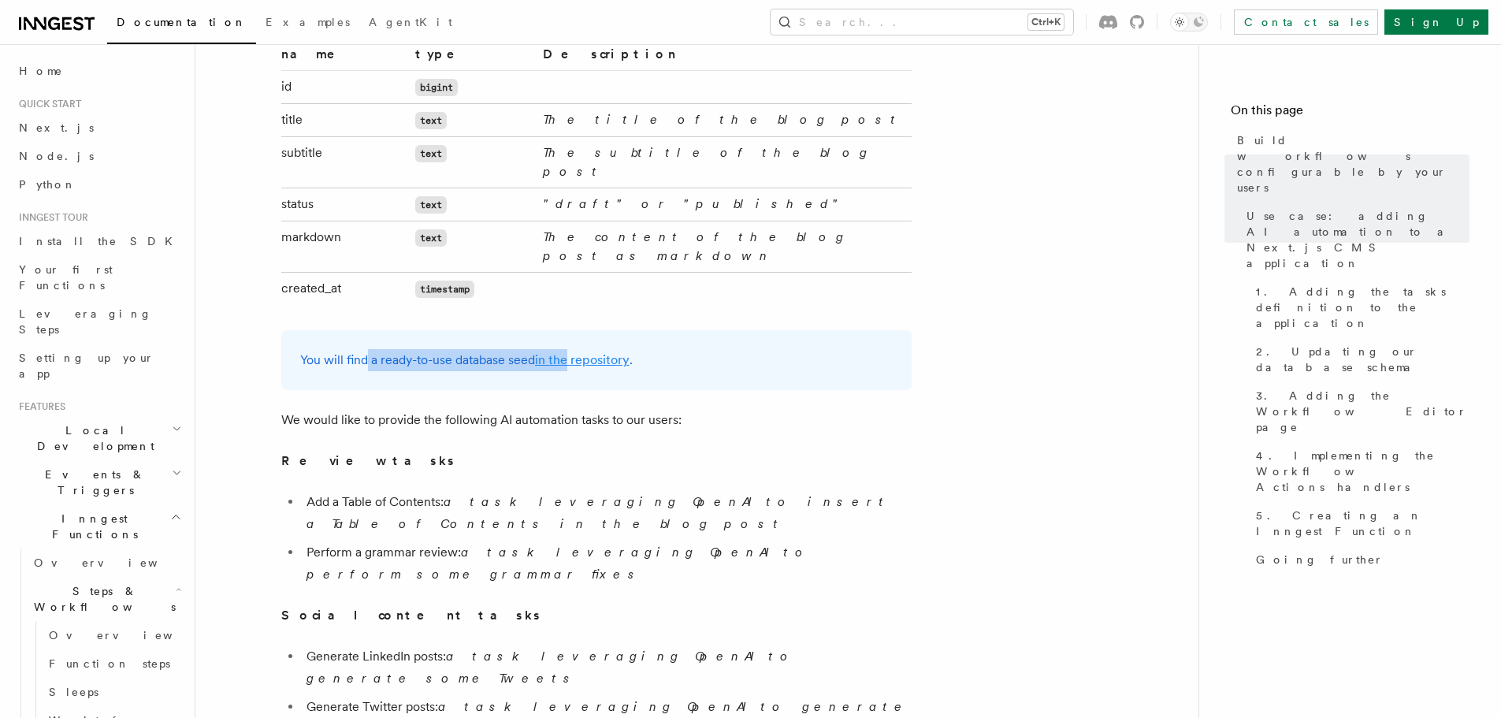
drag, startPoint x: 429, startPoint y: 294, endPoint x: 568, endPoint y: 295, distance: 139.4
click at [568, 349] on p "You will find a ready-to-use database seed in the repository ." at bounding box center [596, 360] width 592 height 22
click at [568, 352] on link "in the repository" at bounding box center [582, 359] width 95 height 15
click at [393, 349] on p "You will find a ready-to-use database seed in the repository ." at bounding box center [596, 360] width 592 height 22
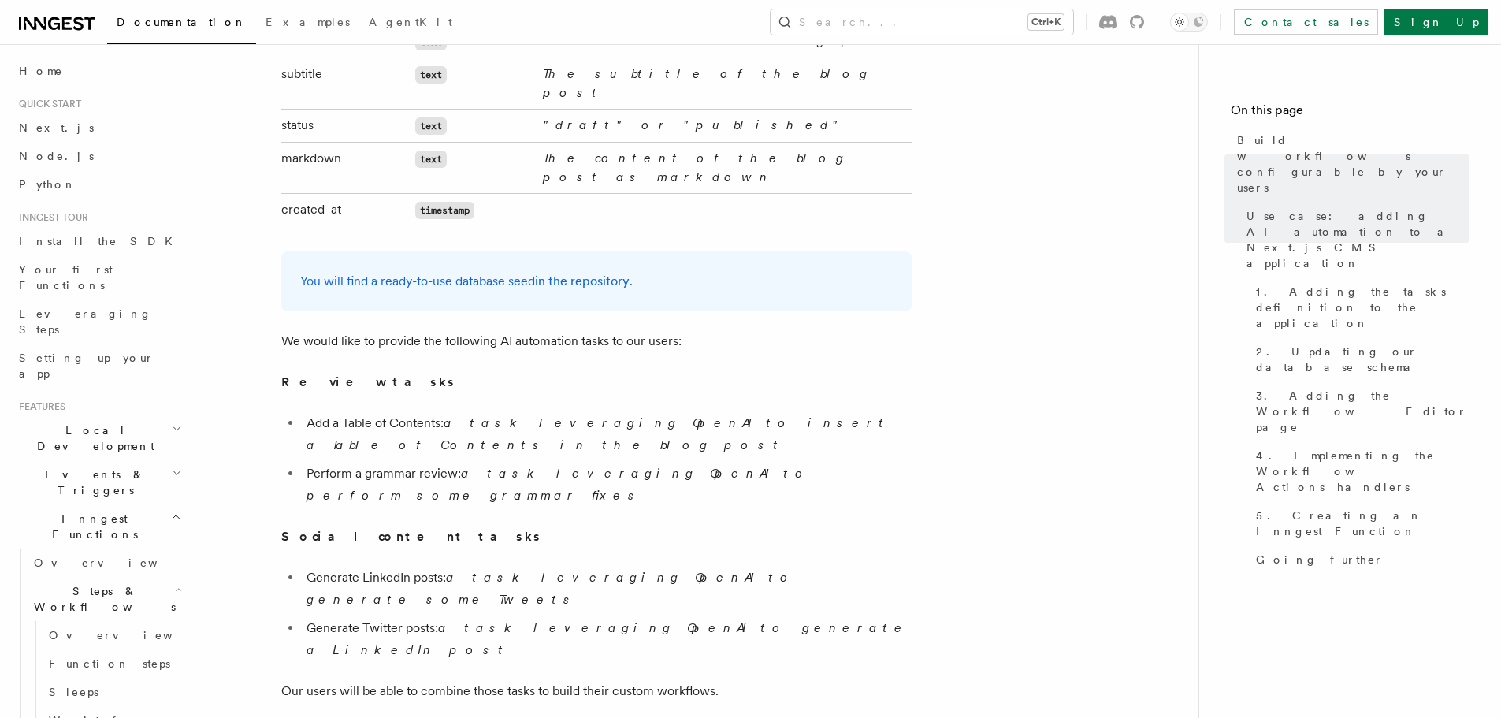
scroll to position [1103, 0]
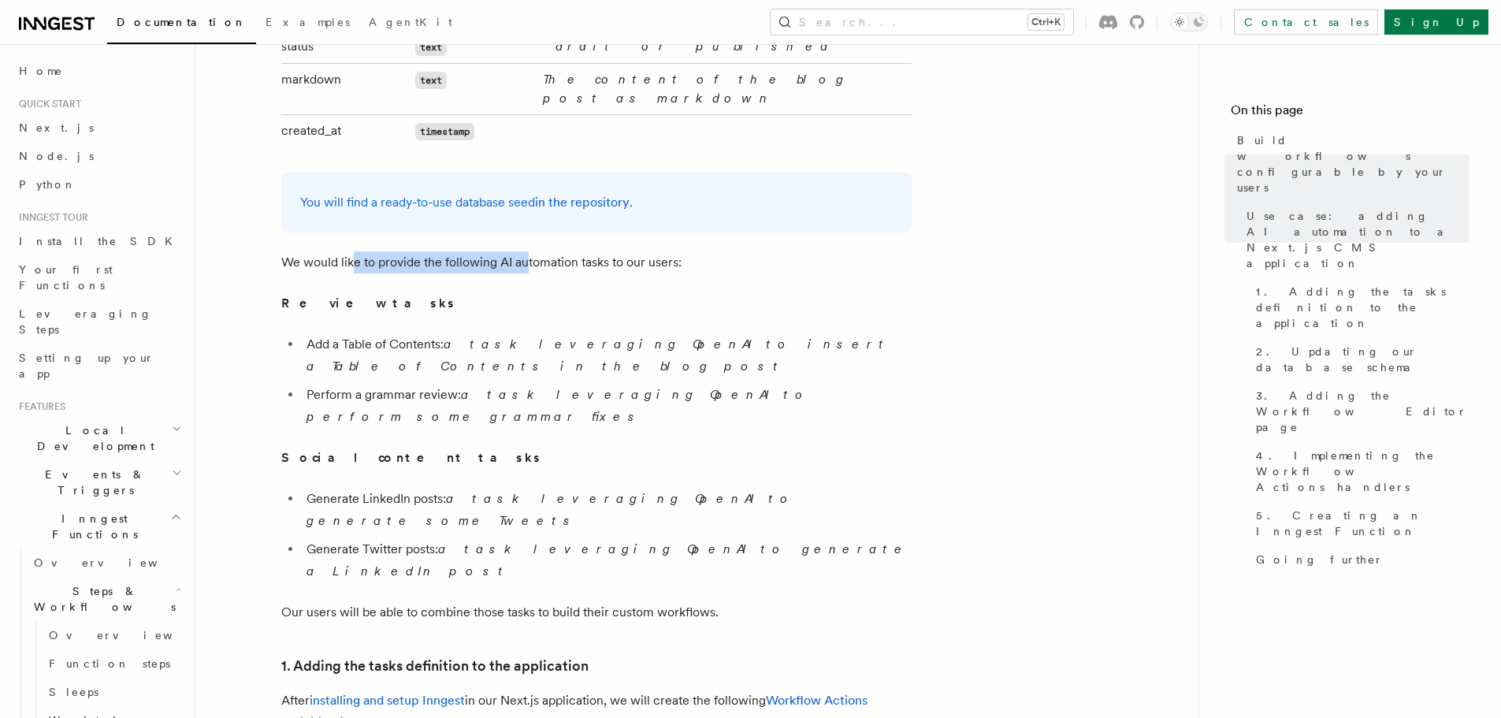
drag, startPoint x: 352, startPoint y: 191, endPoint x: 525, endPoint y: 185, distance: 173.4
click at [525, 251] on p "We would like to provide the following AI automation tasks to our users:" at bounding box center [596, 262] width 630 height 22
click at [636, 251] on p "We would like to provide the following AI automation tasks to our users:" at bounding box center [596, 262] width 630 height 22
drag, startPoint x: 600, startPoint y: 188, endPoint x: 661, endPoint y: 189, distance: 60.7
click at [661, 251] on p "We would like to provide the following AI automation tasks to our users:" at bounding box center [596, 262] width 630 height 22
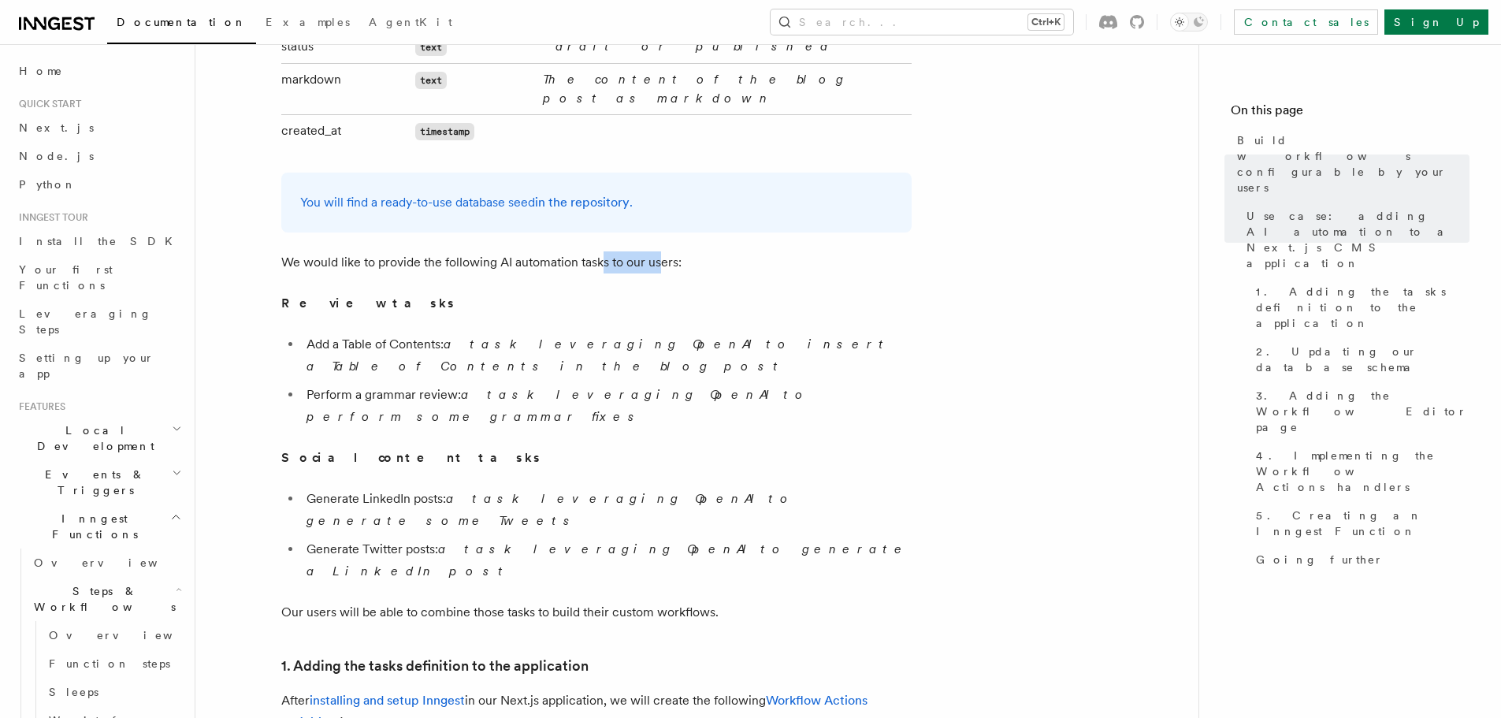
click at [640, 251] on p "We would like to provide the following AI automation tasks to our users:" at bounding box center [596, 262] width 630 height 22
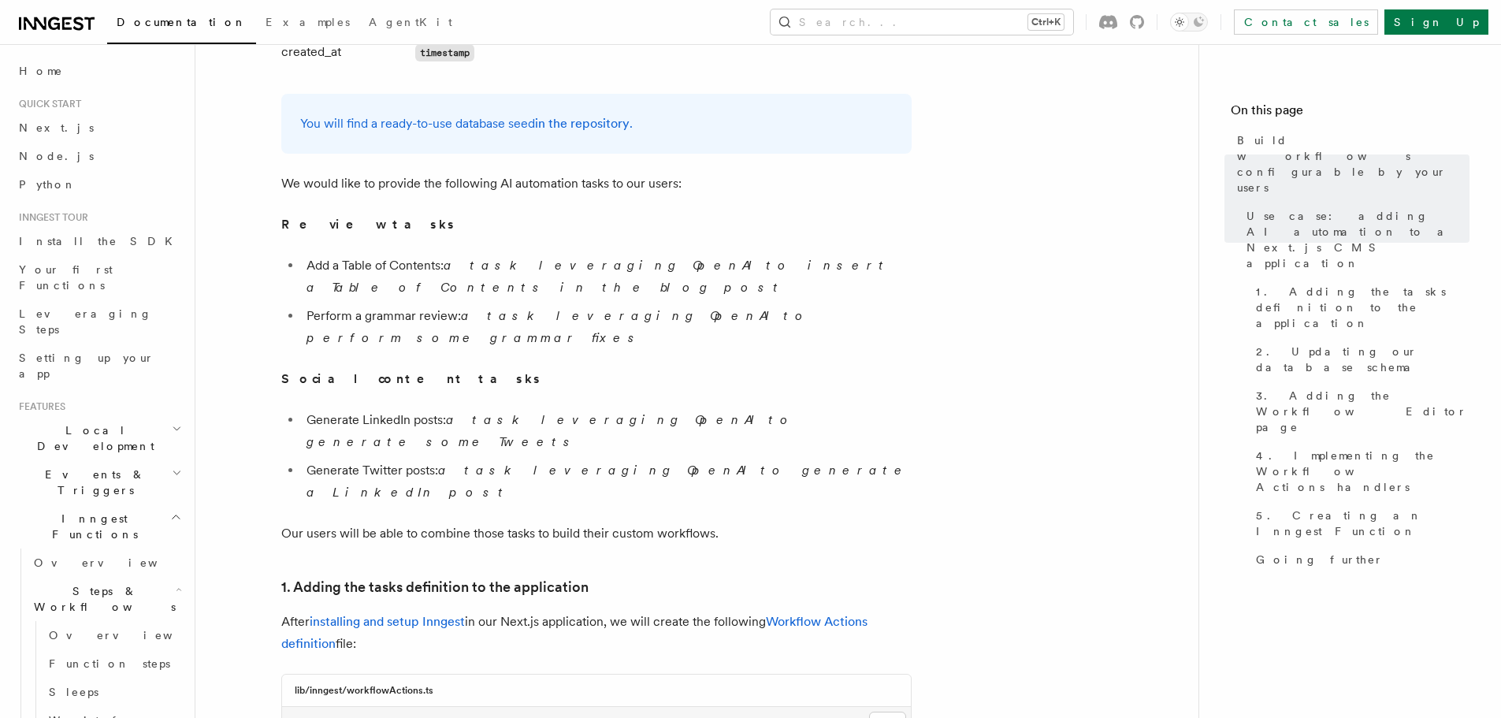
click at [424, 305] on li "Perform a grammar review: a task leveraging OpenAI to perform some grammar fixes" at bounding box center [607, 327] width 610 height 44
click at [393, 409] on li "Generate LinkedIn posts: a task leveraging OpenAI to generate some Tweets" at bounding box center [607, 431] width 610 height 44
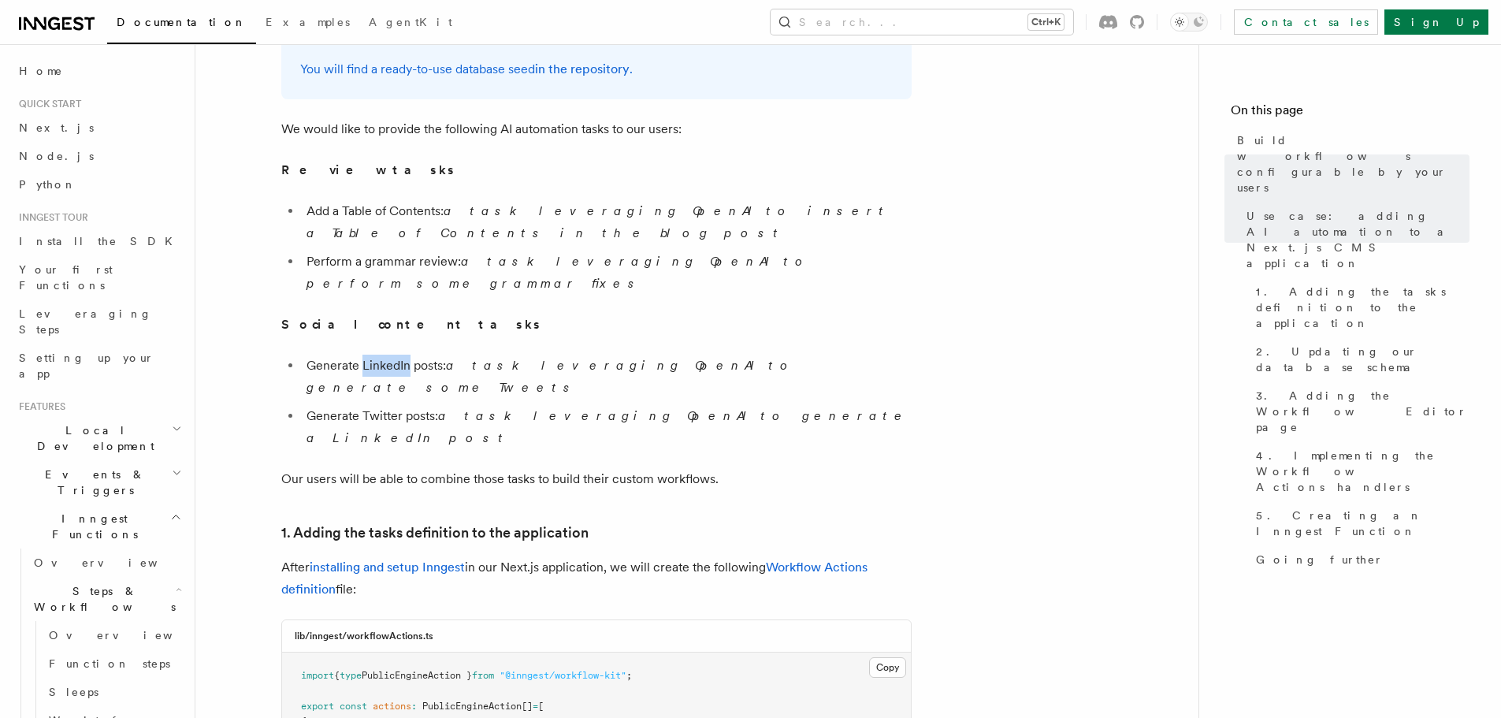
scroll to position [1260, 0]
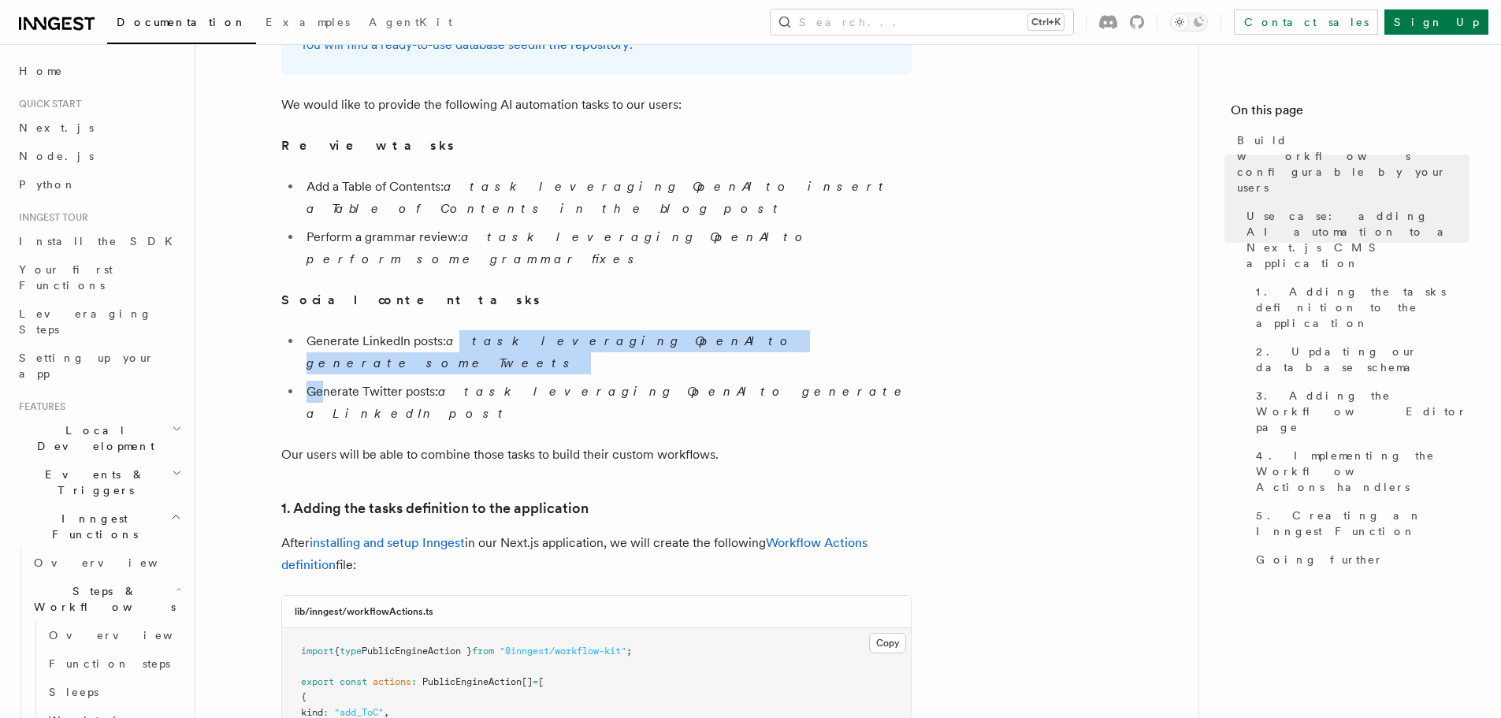
drag, startPoint x: 321, startPoint y: 242, endPoint x: 472, endPoint y: 229, distance: 151.8
click at [472, 330] on ul "Generate LinkedIn posts: a task leveraging OpenAI to generate some Tweets Gener…" at bounding box center [596, 377] width 630 height 95
click at [472, 330] on li "Generate LinkedIn posts: a task leveraging OpenAI to generate some Tweets" at bounding box center [607, 352] width 610 height 44
drag, startPoint x: 423, startPoint y: 222, endPoint x: 716, endPoint y: 215, distance: 293.1
click at [716, 330] on li "Generate LinkedIn posts: a task leveraging OpenAI to generate some Tweets" at bounding box center [607, 352] width 610 height 44
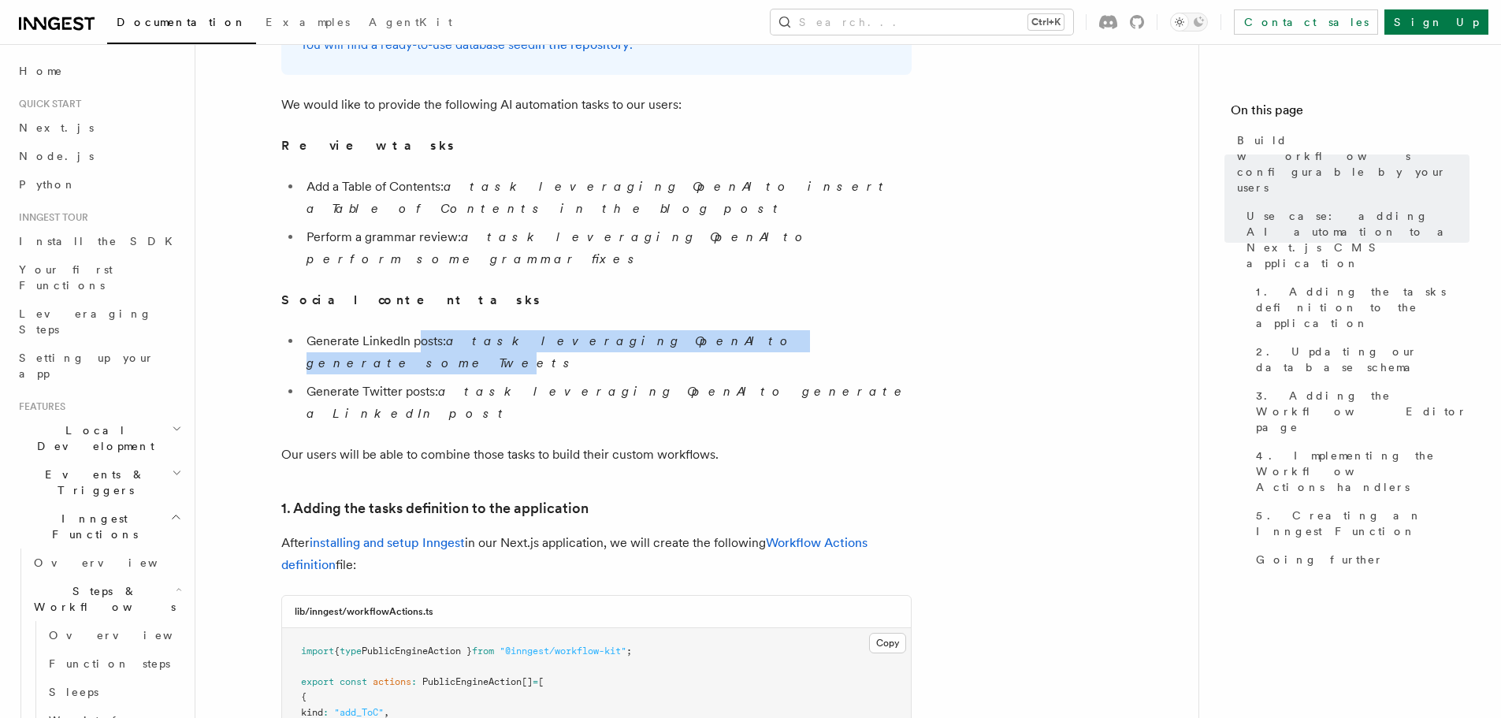
click at [716, 333] on em "a task leveraging OpenAI to generate some Tweets" at bounding box center [551, 351] width 491 height 37
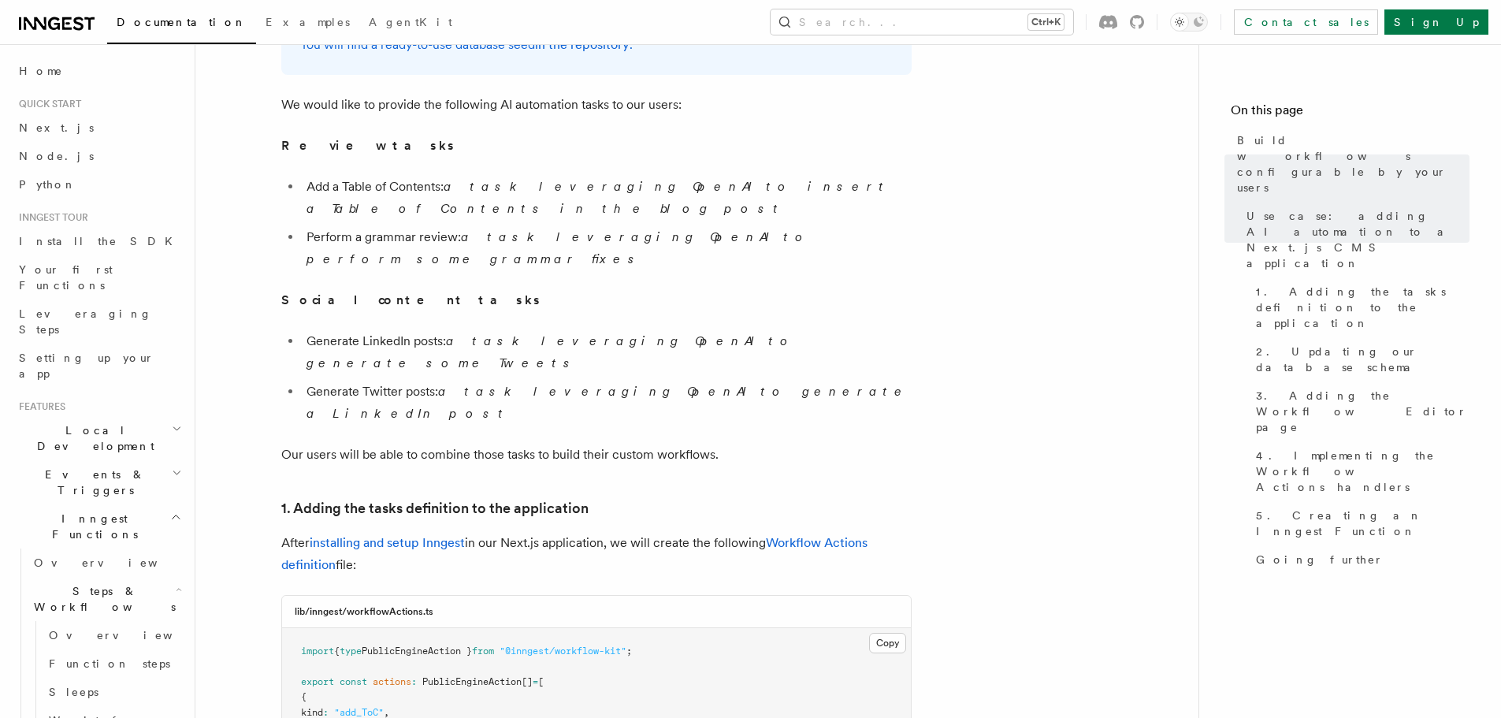
click at [697, 333] on em "a task leveraging OpenAI to generate some Tweets" at bounding box center [551, 351] width 491 height 37
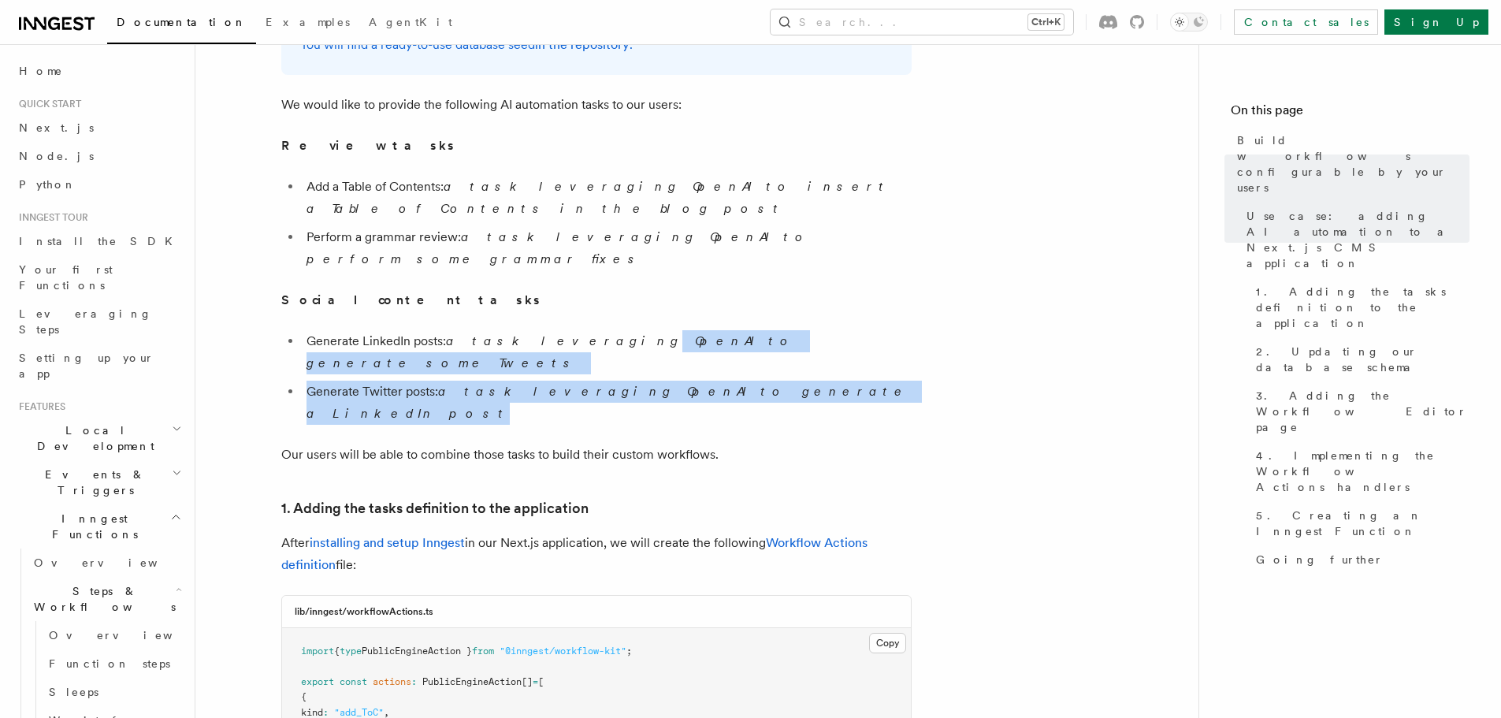
drag, startPoint x: 718, startPoint y: 235, endPoint x: 818, endPoint y: 254, distance: 102.0
click at [818, 330] on ul "Generate LinkedIn posts: a task leveraging OpenAI to generate some Tweets Gener…" at bounding box center [596, 377] width 630 height 95
click at [473, 384] on em "a task leveraging OpenAI to generate a LinkedIn post" at bounding box center [607, 402] width 603 height 37
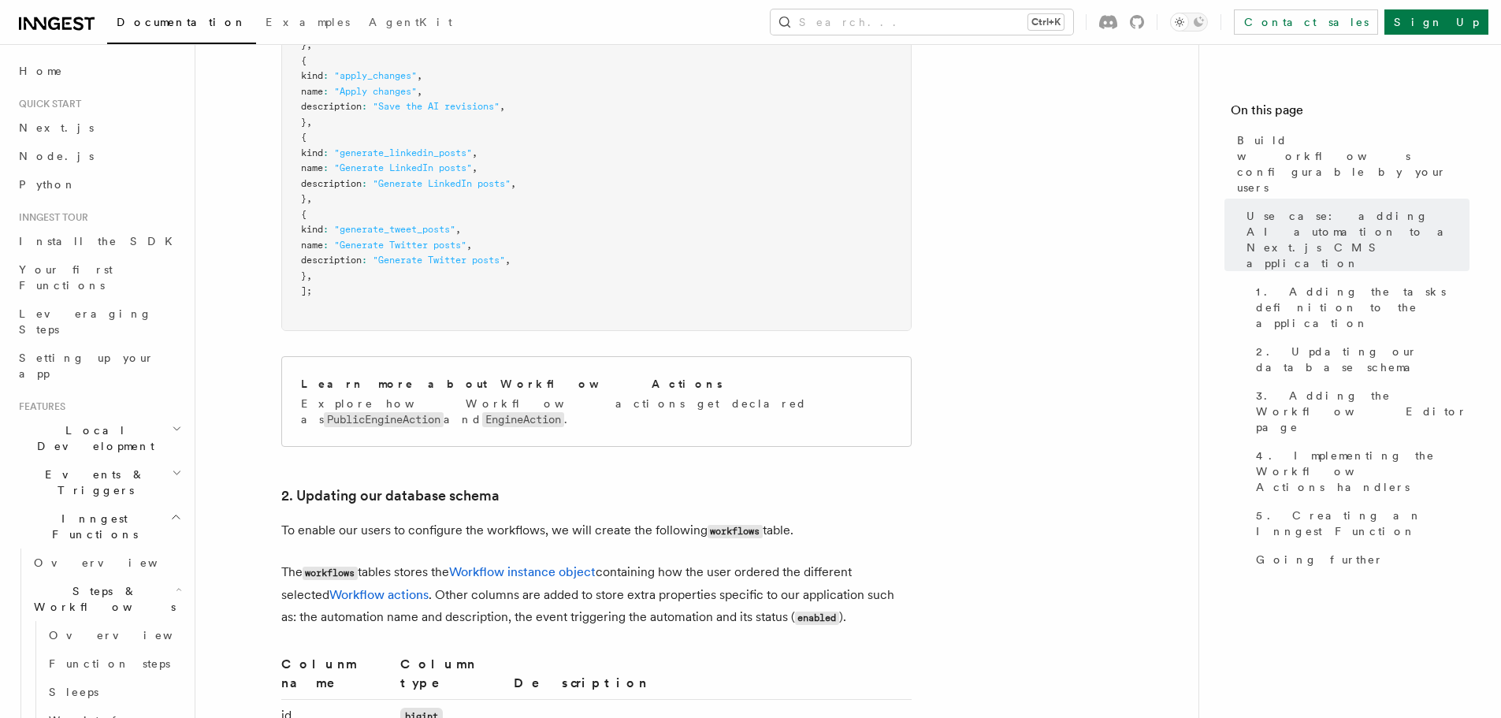
scroll to position [2284, 0]
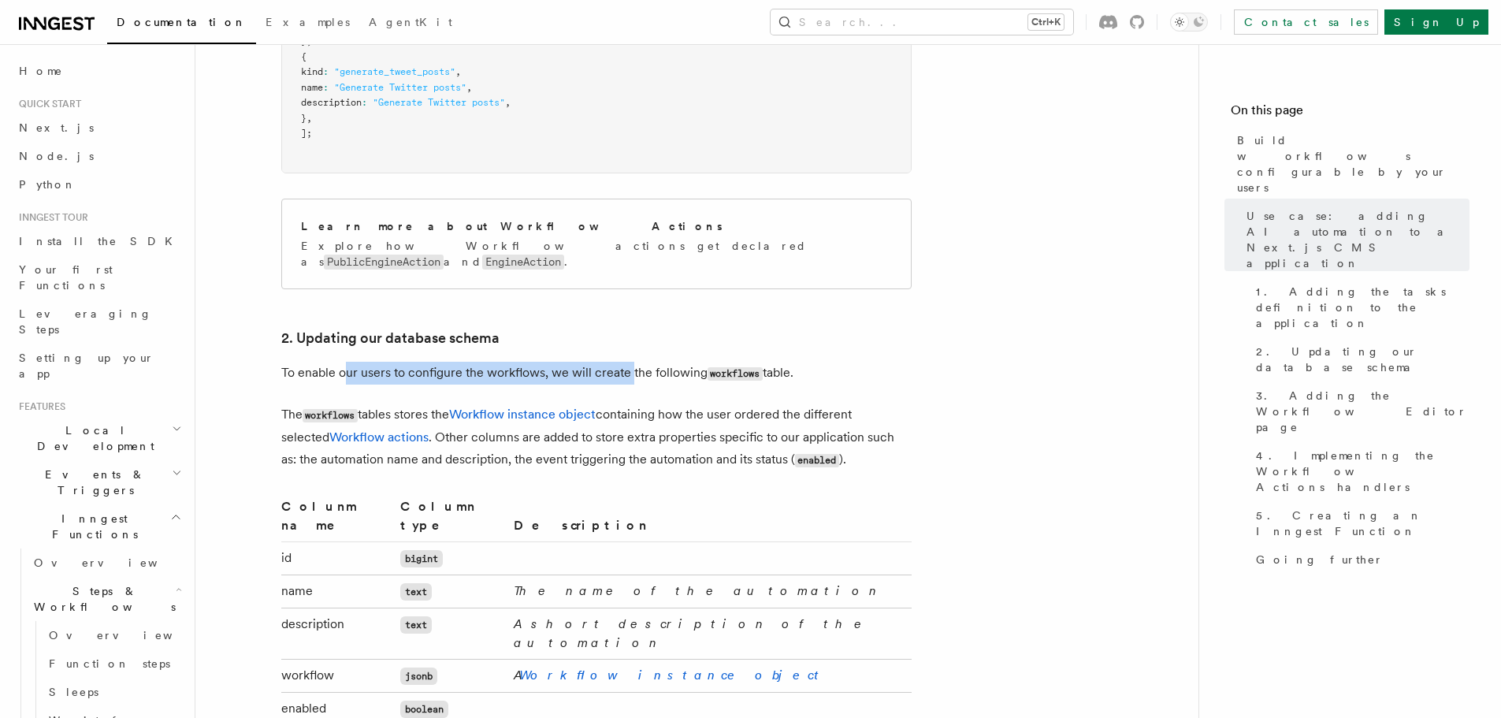
drag, startPoint x: 346, startPoint y: 200, endPoint x: 632, endPoint y: 196, distance: 286.0
click at [628, 362] on p "To enable our users to configure the workflows, we will create the following wo…" at bounding box center [596, 373] width 630 height 23
click at [664, 362] on p "To enable our users to configure the workflows, we will create the following wo…" at bounding box center [596, 373] width 630 height 23
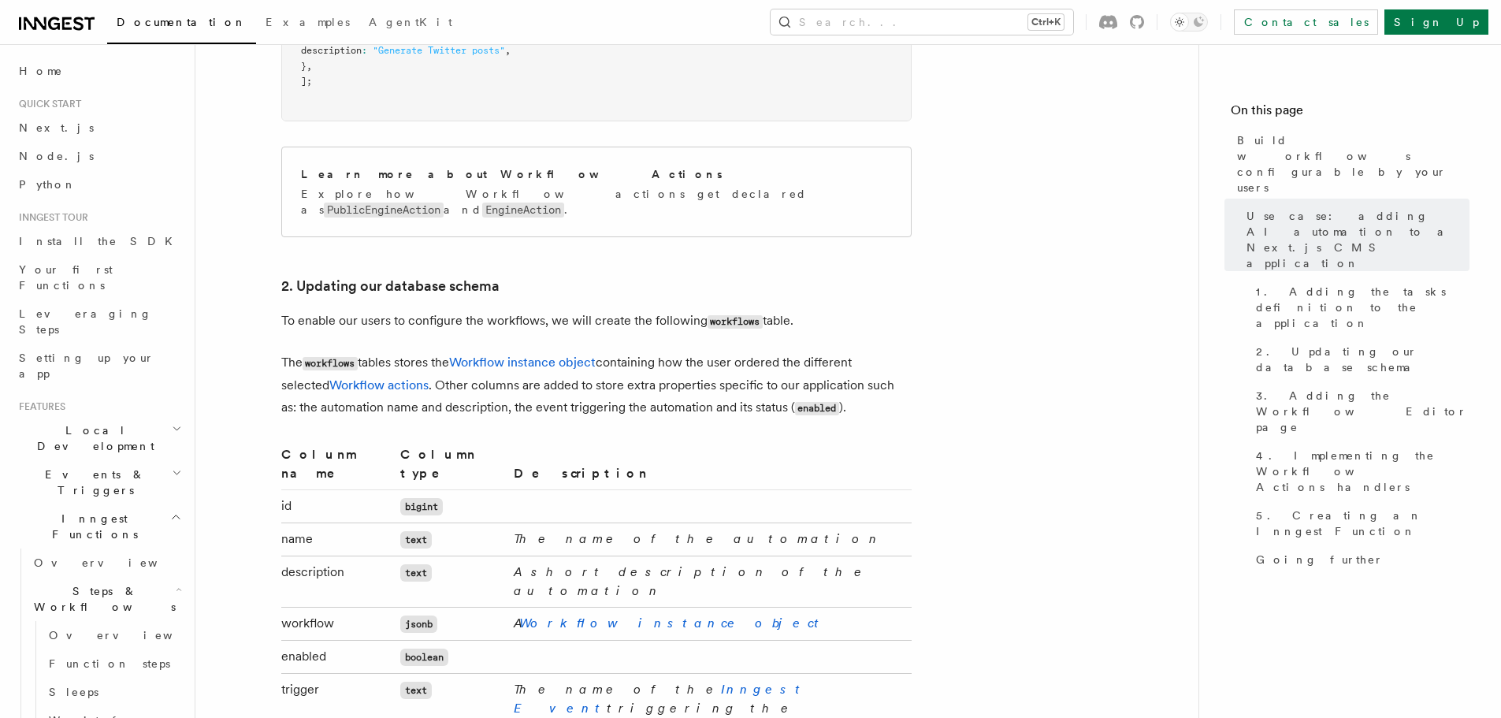
scroll to position [2363, 0]
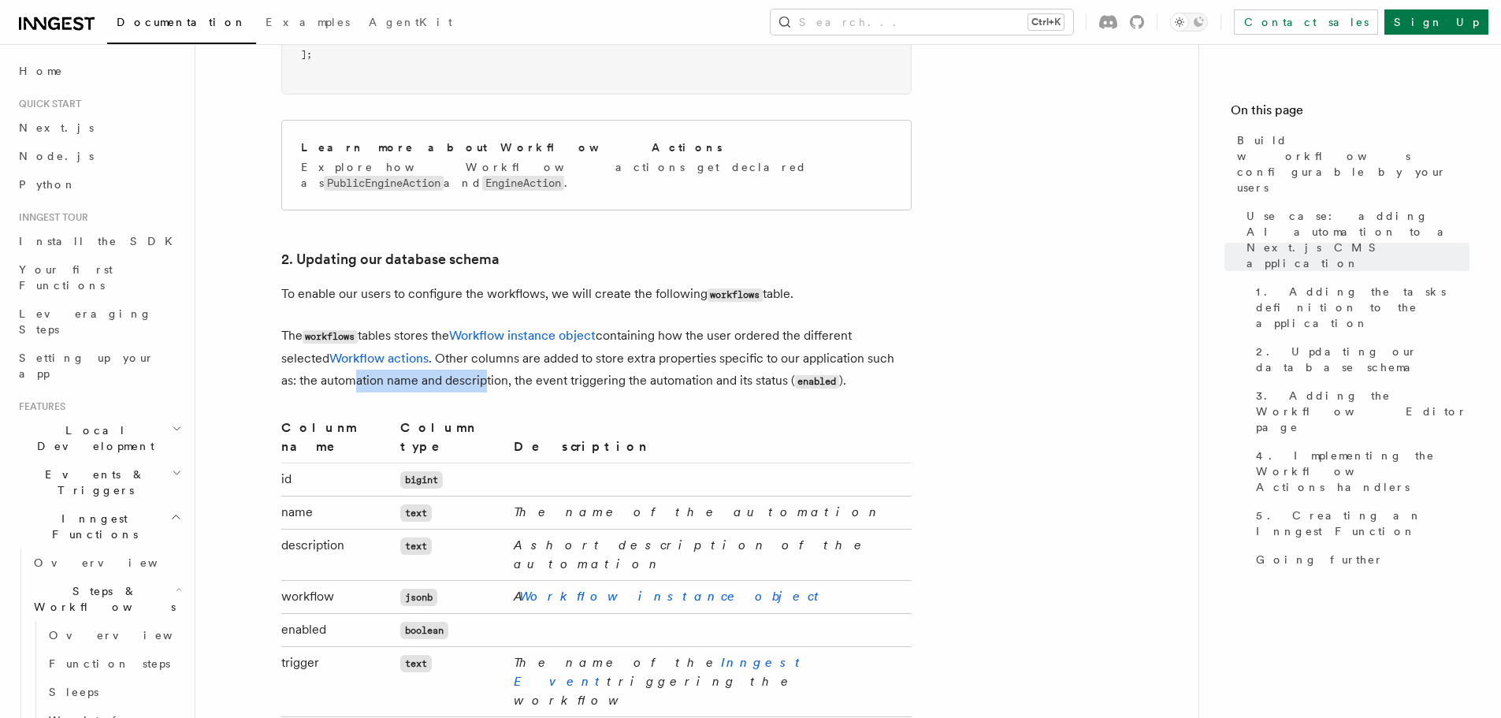
drag, startPoint x: 315, startPoint y: 206, endPoint x: 454, endPoint y: 206, distance: 138.6
click at [451, 325] on p "The workflows tables stores the Workflow instance object containing how the use…" at bounding box center [596, 359] width 630 height 68
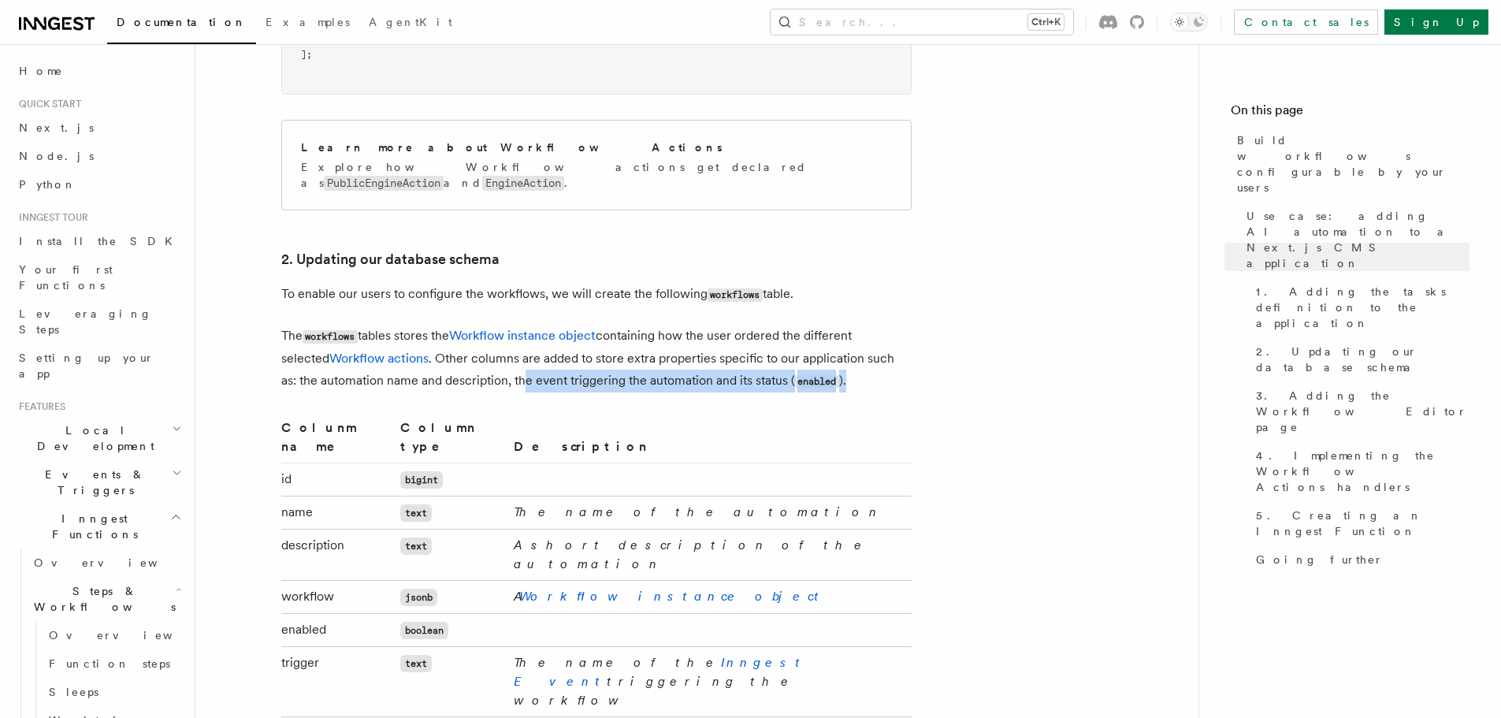
drag, startPoint x: 484, startPoint y: 207, endPoint x: 693, endPoint y: 220, distance: 209.1
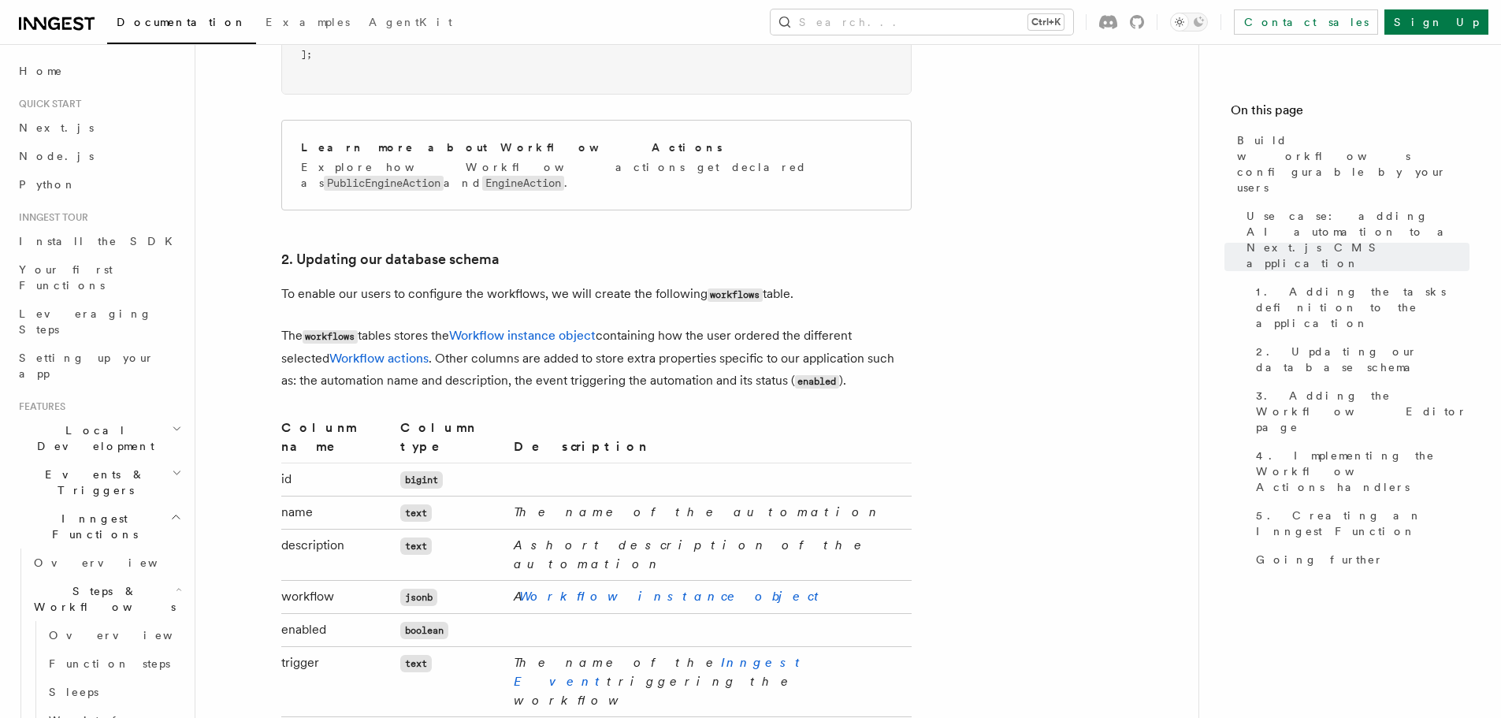
click at [795, 375] on code "enabled" at bounding box center [817, 381] width 44 height 13
click at [670, 325] on p "The workflows tables stores the Workflow instance object containing how the use…" at bounding box center [596, 359] width 630 height 68
drag, startPoint x: 670, startPoint y: 201, endPoint x: 723, endPoint y: 201, distance: 52.8
click at [670, 325] on p "The workflows tables stores the Workflow instance object containing how the use…" at bounding box center [596, 359] width 630 height 68
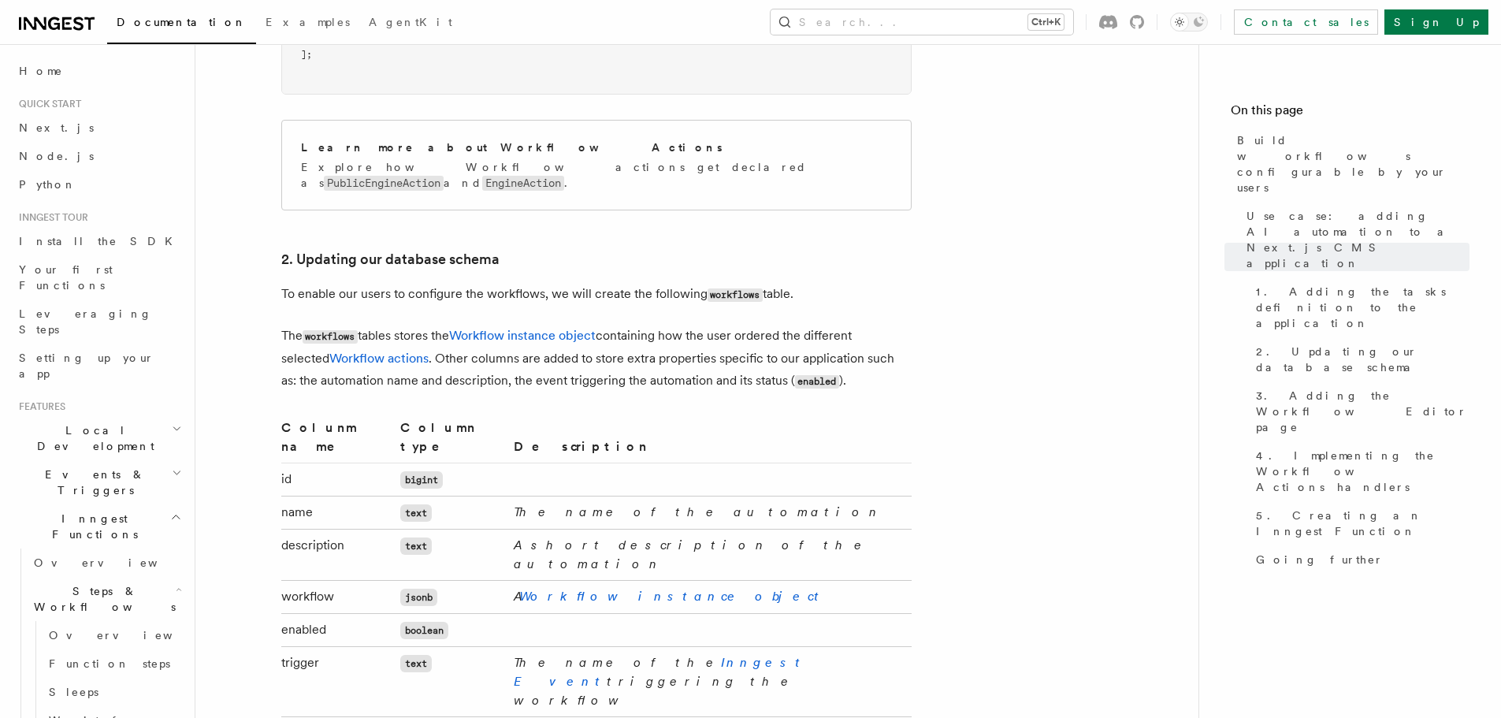
click at [723, 325] on p "The workflows tables stores the Workflow instance object containing how the use…" at bounding box center [596, 359] width 630 height 68
click at [795, 375] on code "enabled" at bounding box center [817, 381] width 44 height 13
drag, startPoint x: 725, startPoint y: 199, endPoint x: 822, endPoint y: 202, distance: 96.9
click at [822, 325] on p "The workflows tables stores the Workflow instance object containing how the use…" at bounding box center [596, 359] width 630 height 68
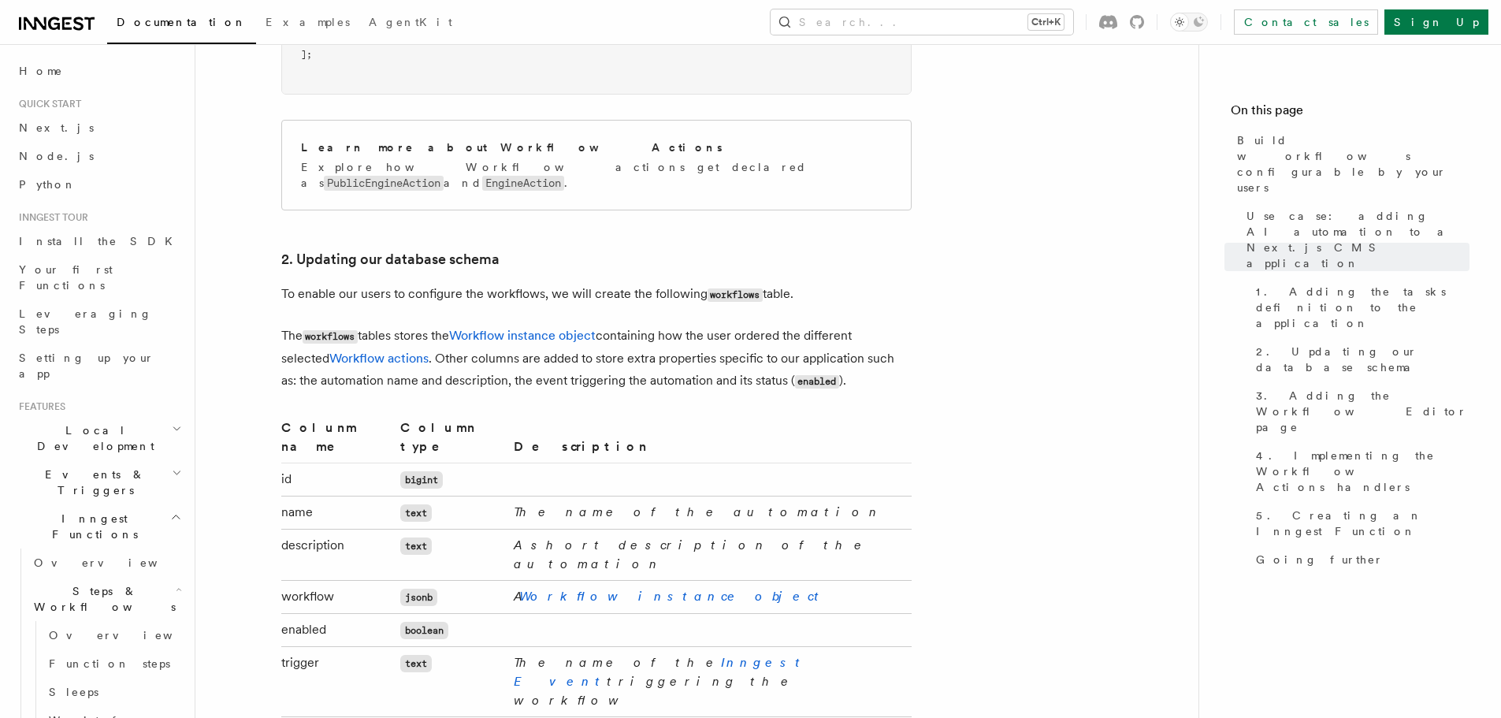
click at [394, 325] on p "The workflows tables stores the Workflow instance object containing how the use…" at bounding box center [596, 359] width 630 height 68
drag, startPoint x: 394, startPoint y: 203, endPoint x: 540, endPoint y: 208, distance: 146.6
click at [540, 325] on p "The workflows tables stores the Workflow instance object containing how the use…" at bounding box center [596, 359] width 630 height 68
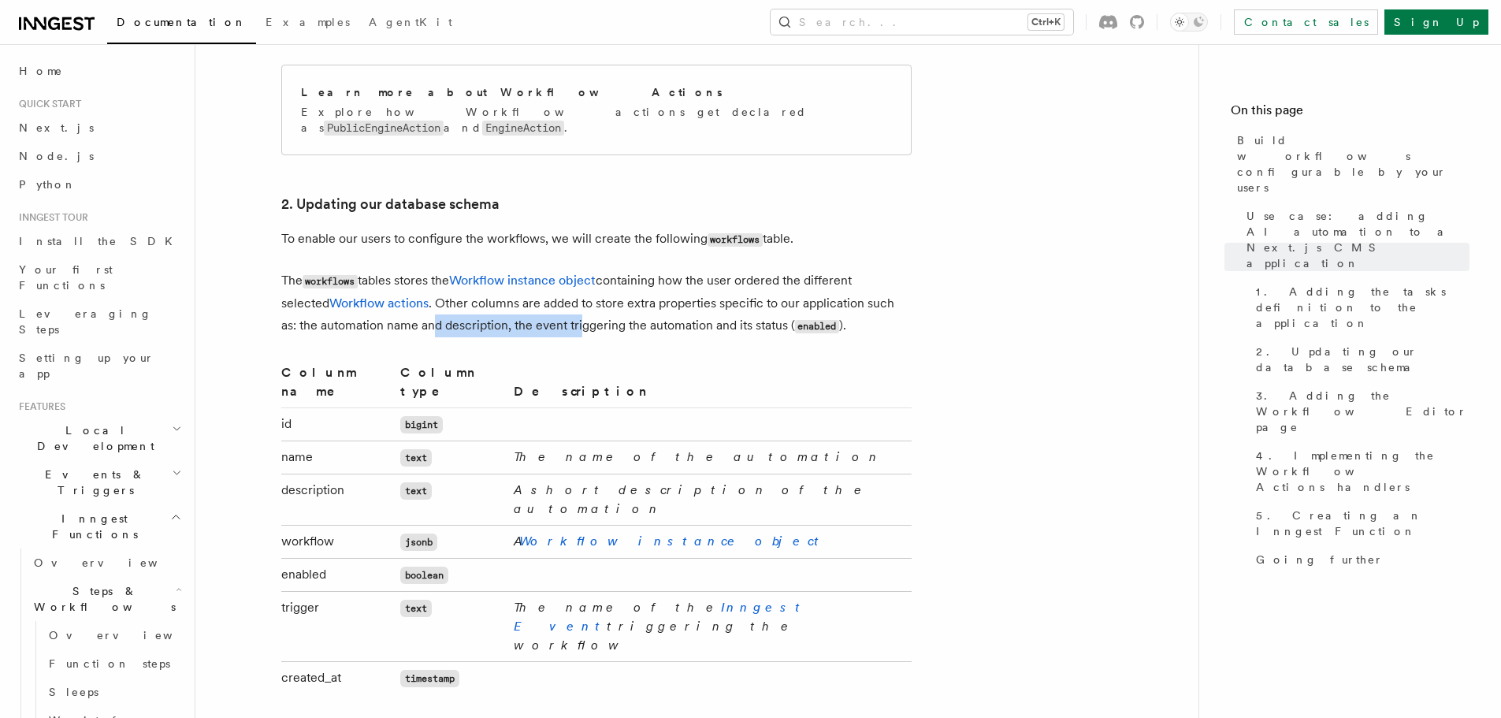
scroll to position [2442, 0]
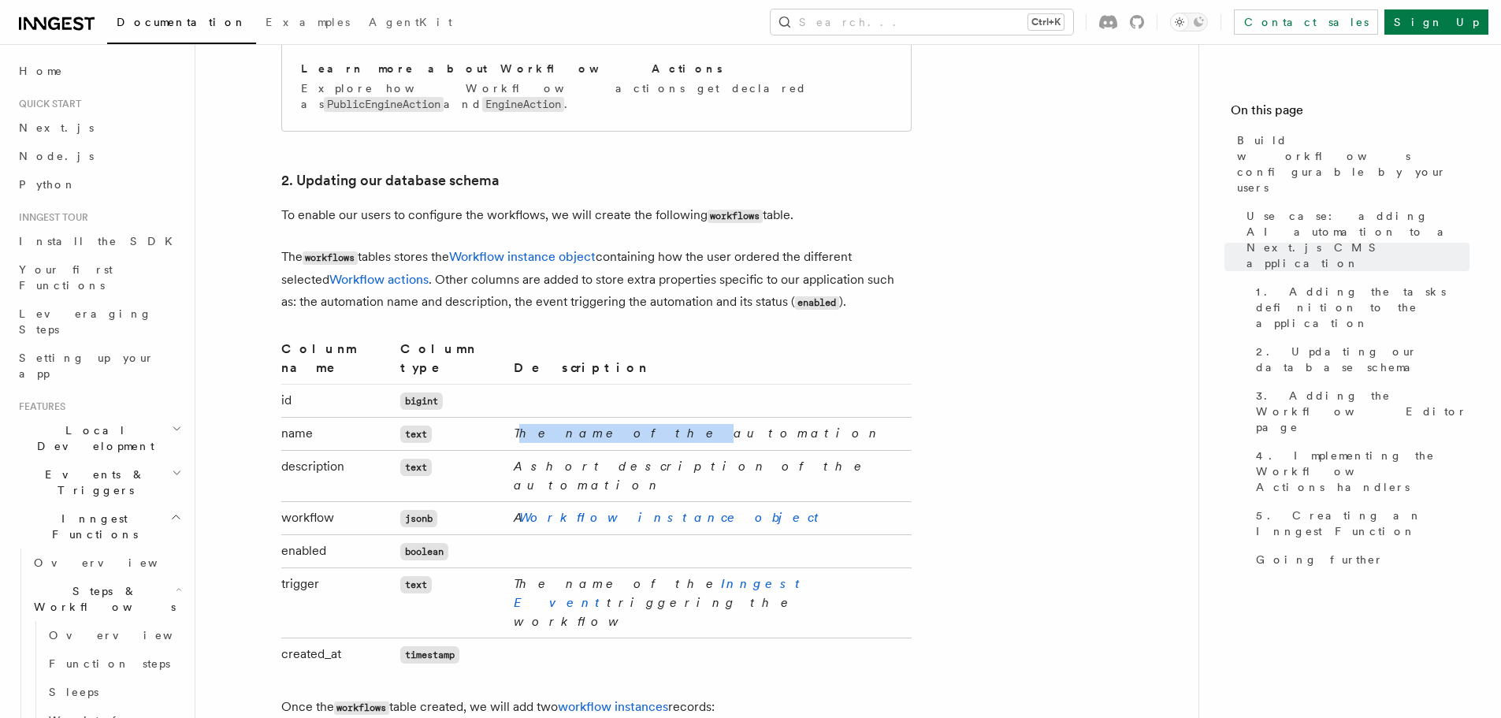
drag, startPoint x: 520, startPoint y: 241, endPoint x: 610, endPoint y: 241, distance: 90.6
click at [610, 425] on em "The name of the automation" at bounding box center [698, 432] width 369 height 15
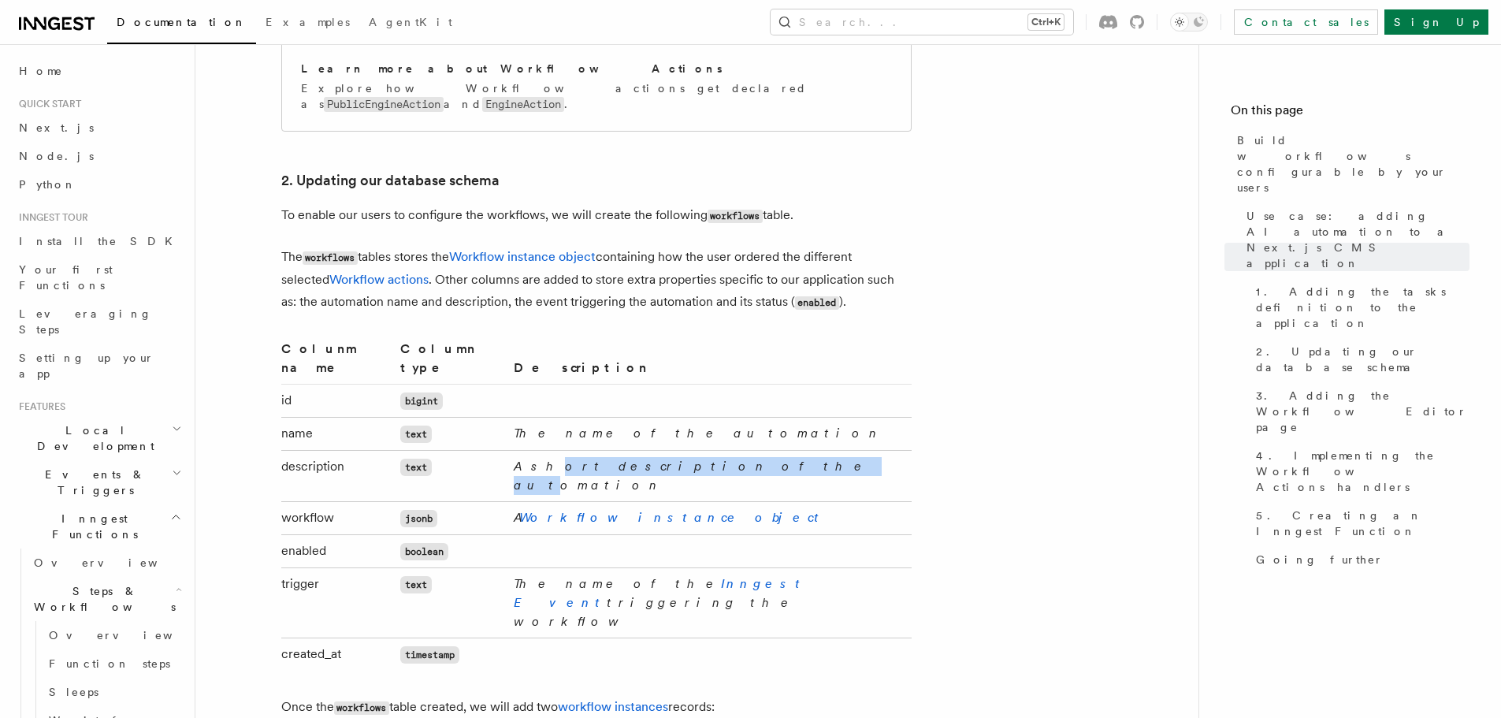
drag, startPoint x: 542, startPoint y: 269, endPoint x: 677, endPoint y: 269, distance: 135.5
click at [677, 458] on em "A short description of the automation" at bounding box center [691, 475] width 355 height 34
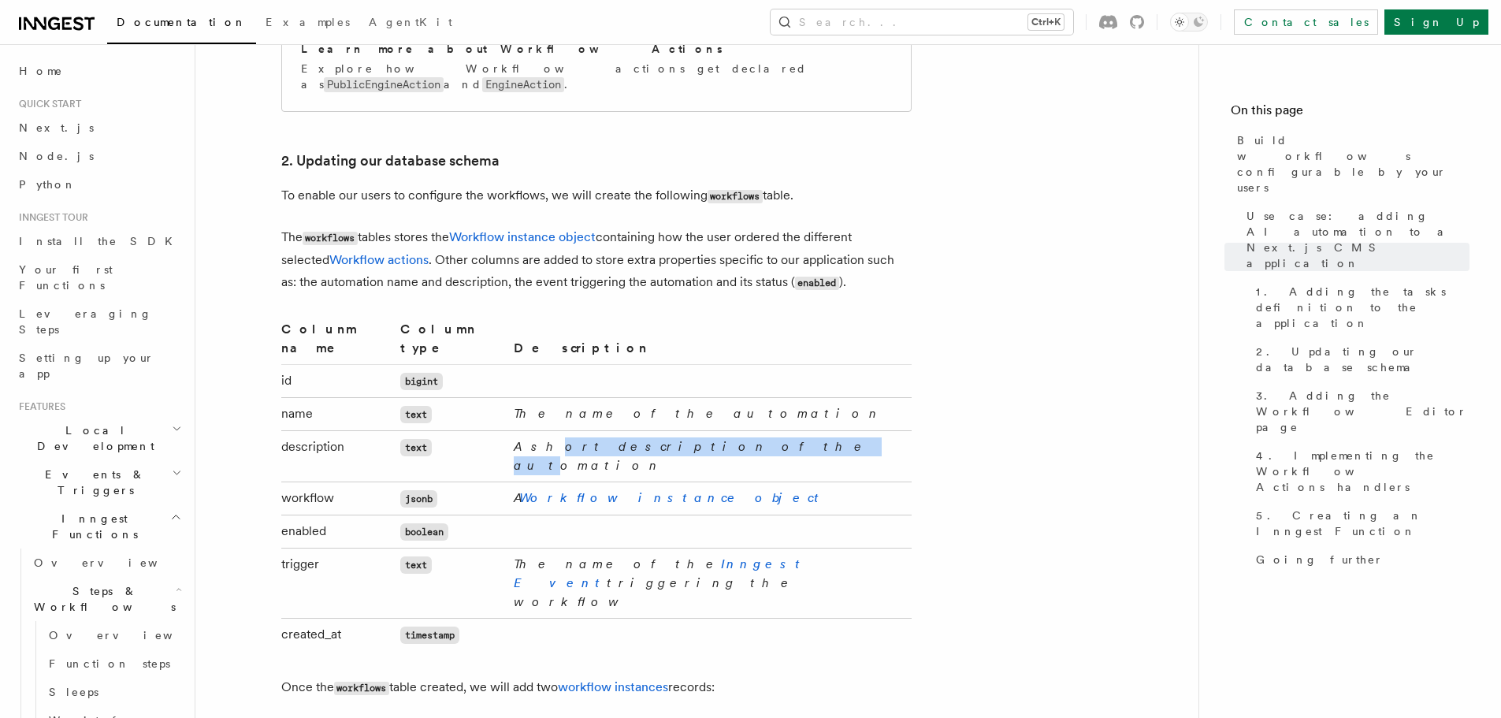
scroll to position [2521, 0]
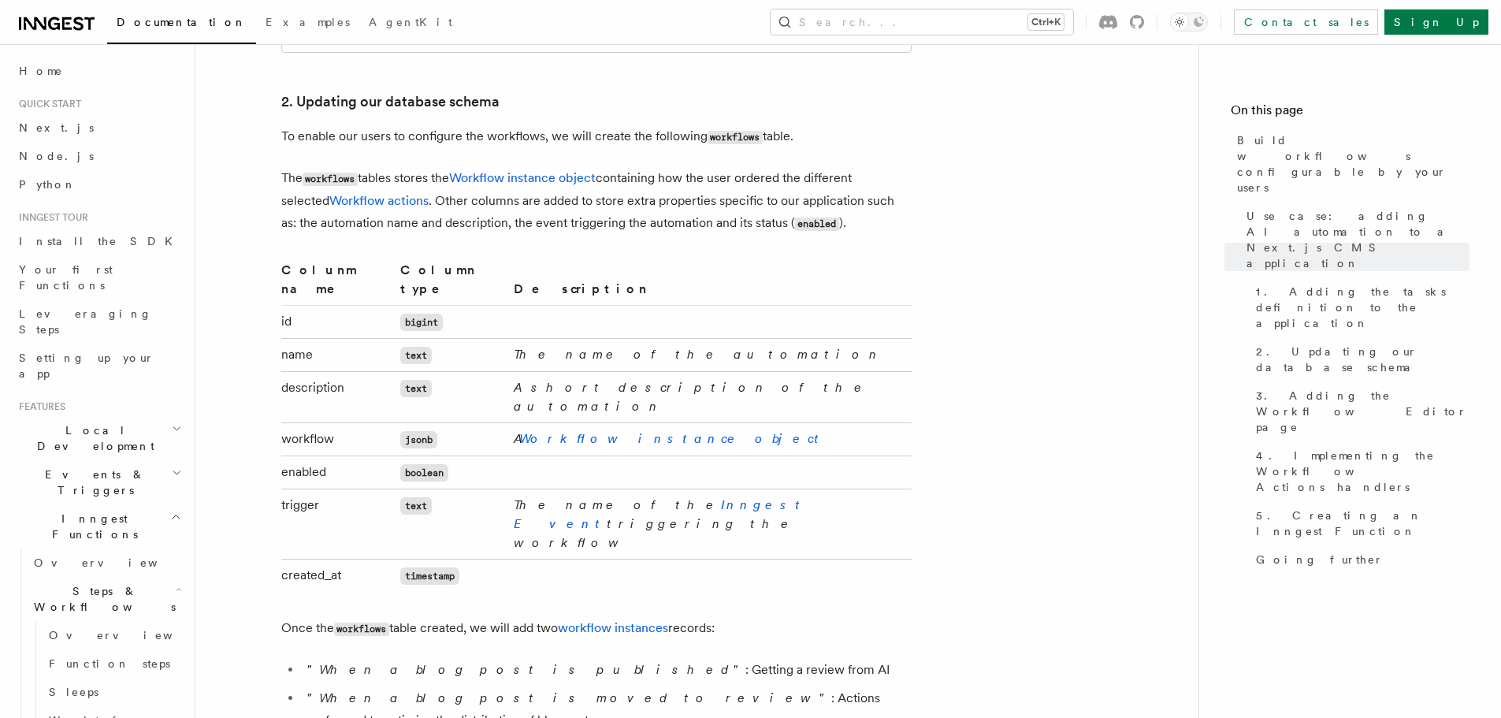
click at [477, 559] on td "timestamp" at bounding box center [451, 575] width 114 height 33
click at [688, 559] on td at bounding box center [708, 575] width 403 height 33
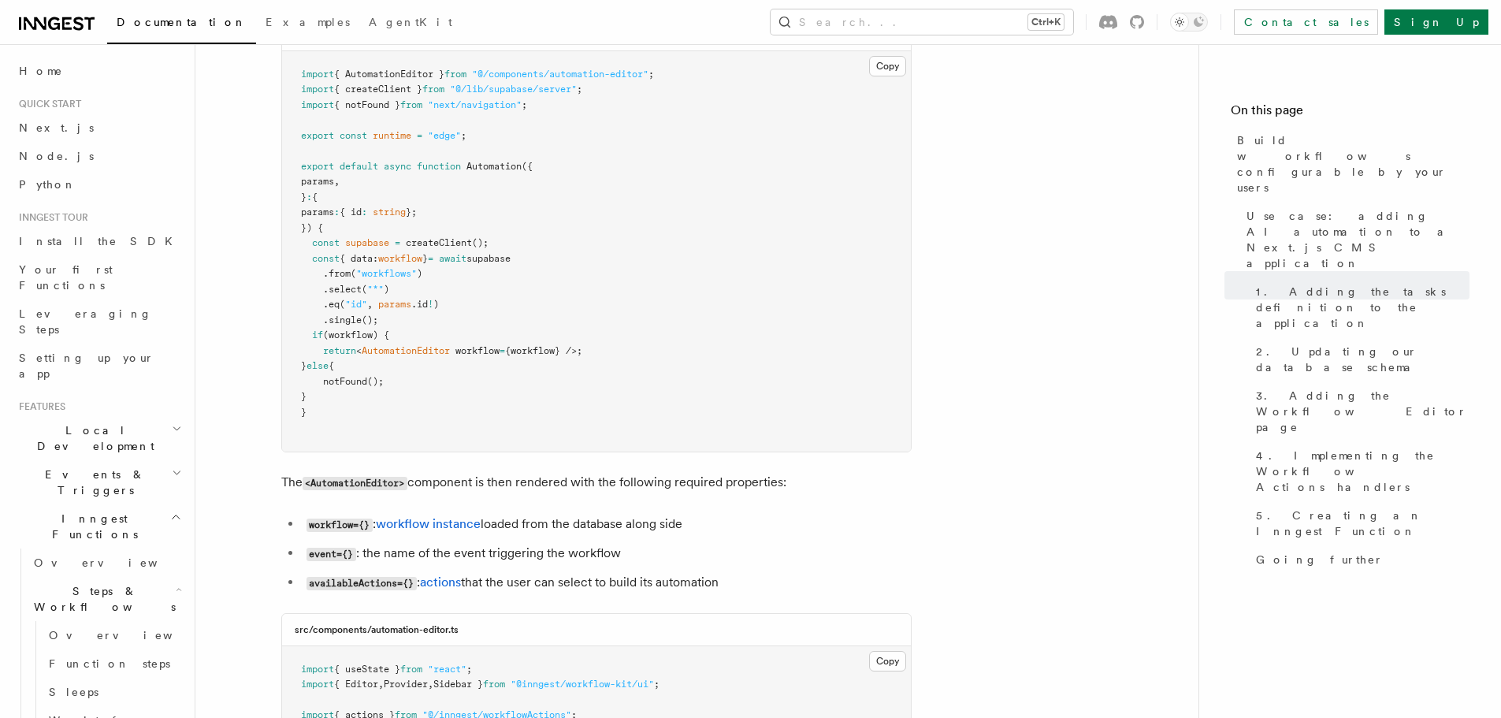
scroll to position [3623, 0]
drag, startPoint x: 362, startPoint y: 295, endPoint x: 650, endPoint y: 288, distance: 288.4
click at [650, 541] on li "event={} : the name of the event triggering the workflow" at bounding box center [607, 552] width 610 height 23
click at [598, 541] on li "event={} : the name of the event triggering the workflow" at bounding box center [607, 552] width 610 height 23
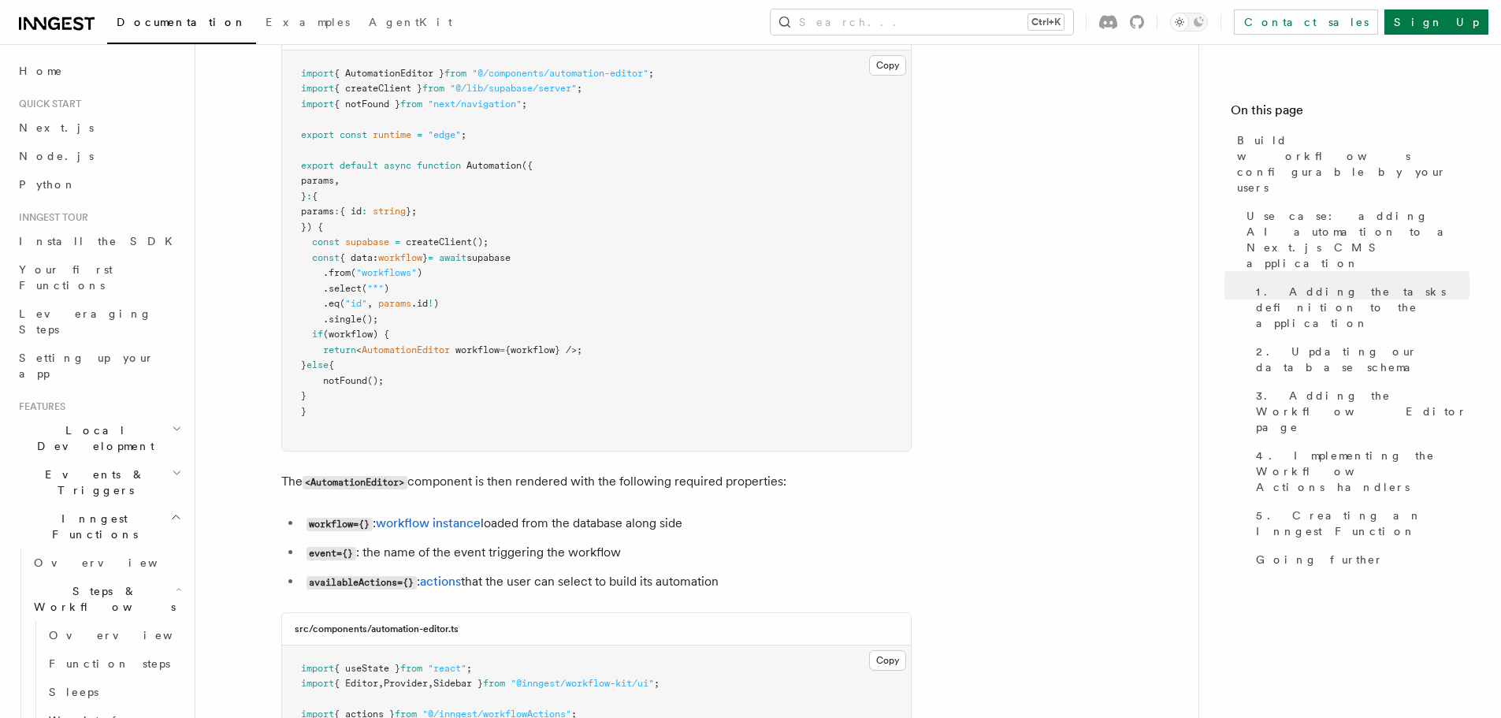
click at [463, 541] on li "event={} : the name of the event triggering the workflow" at bounding box center [607, 552] width 610 height 23
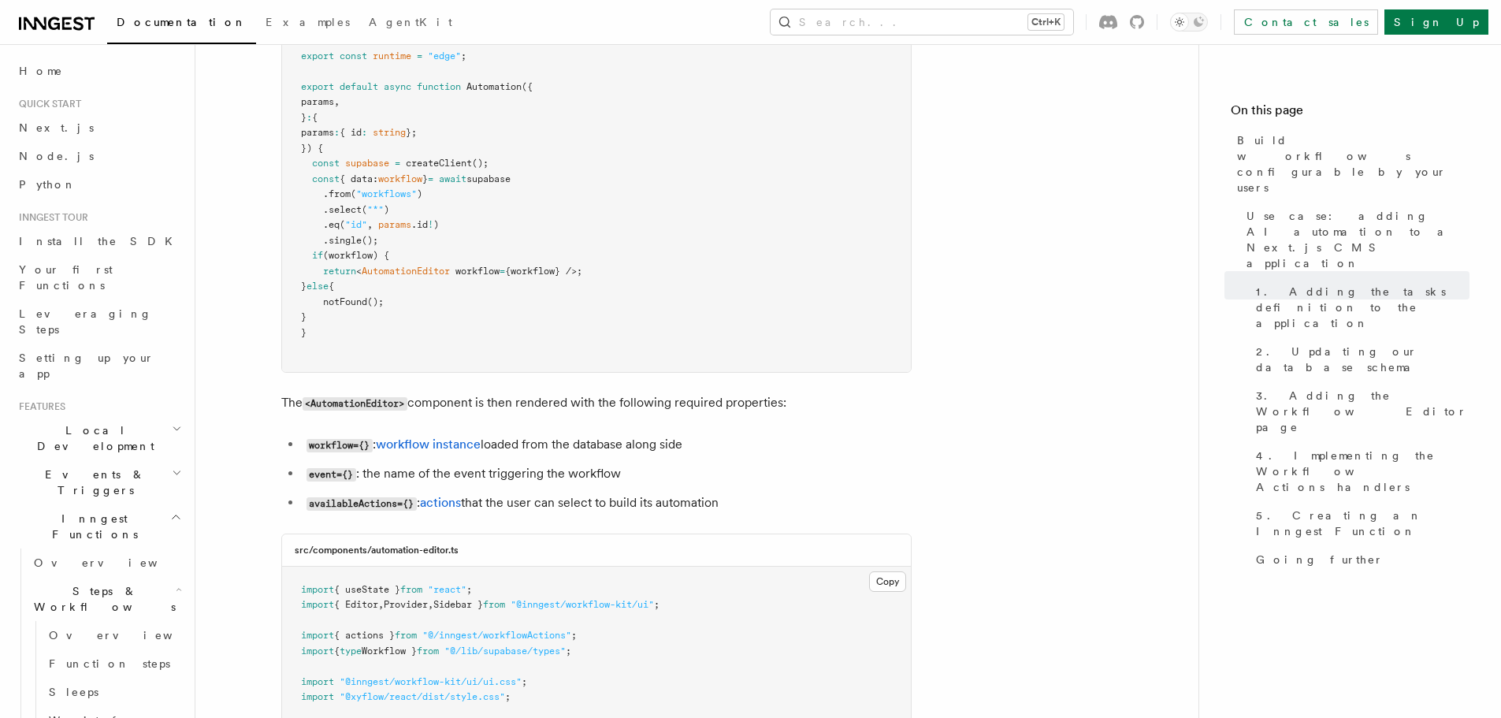
scroll to position [3781, 0]
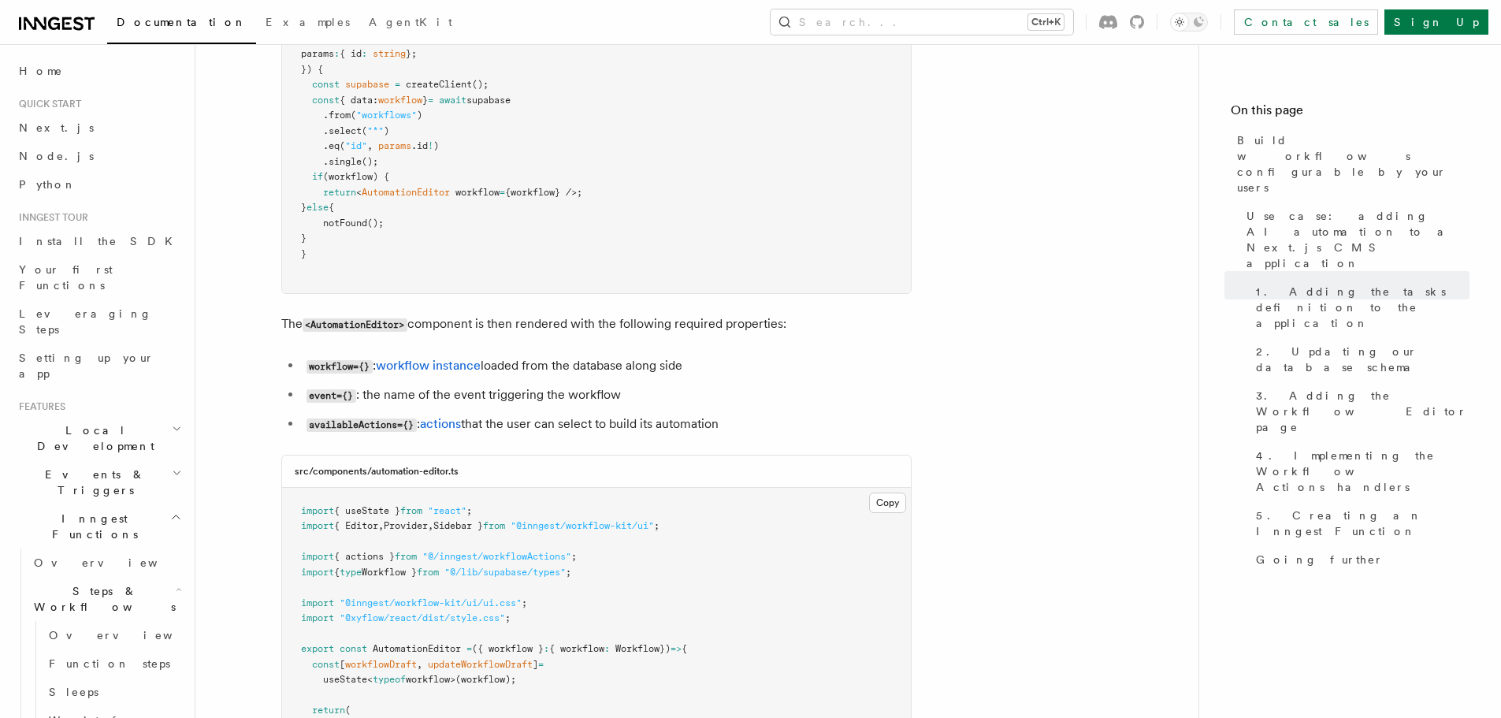
click at [360, 505] on span "{ useState }" at bounding box center [367, 510] width 66 height 11
drag, startPoint x: 360, startPoint y: 262, endPoint x: 491, endPoint y: 268, distance: 130.9
click at [491, 520] on span "import { Editor , Provider , Sidebar } from "@inngest/workflow-kit/ui" ;" at bounding box center [480, 525] width 358 height 11
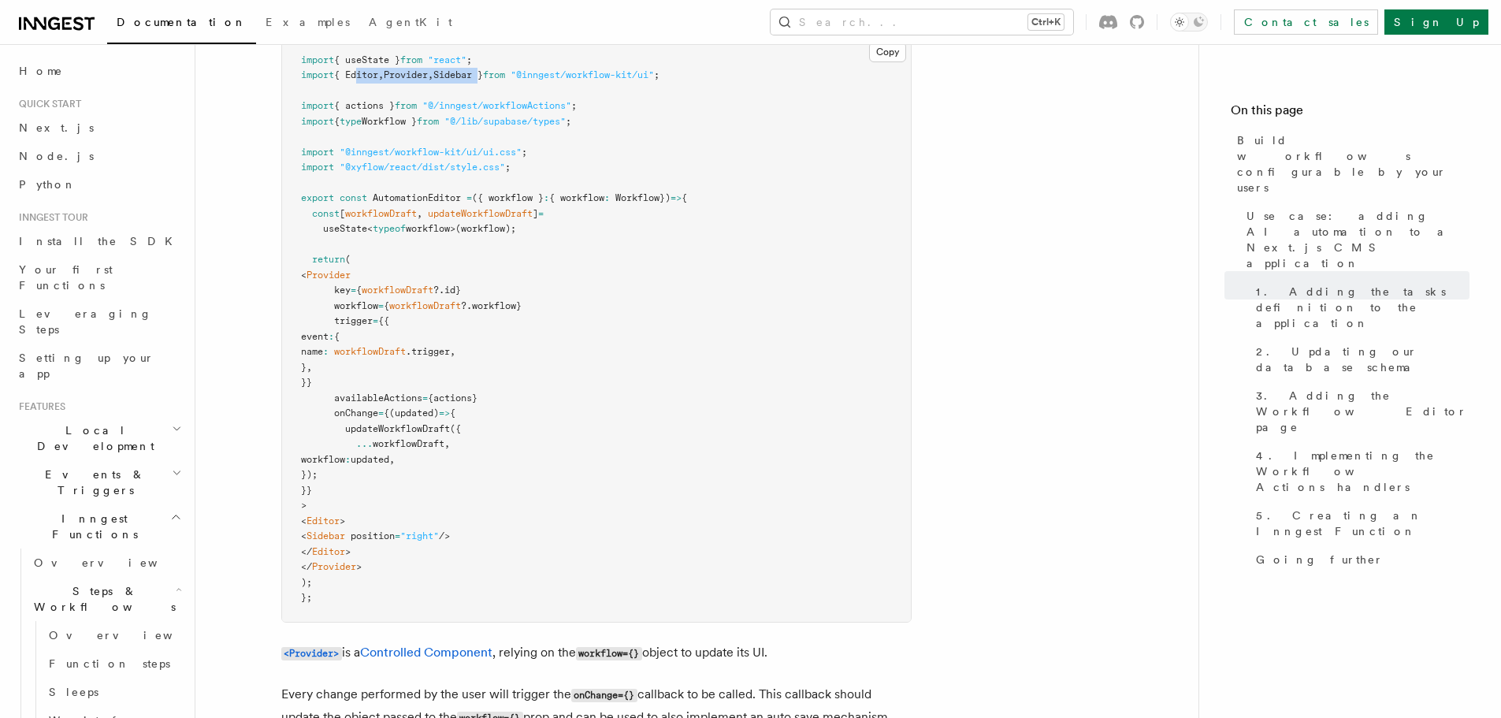
scroll to position [4254, 0]
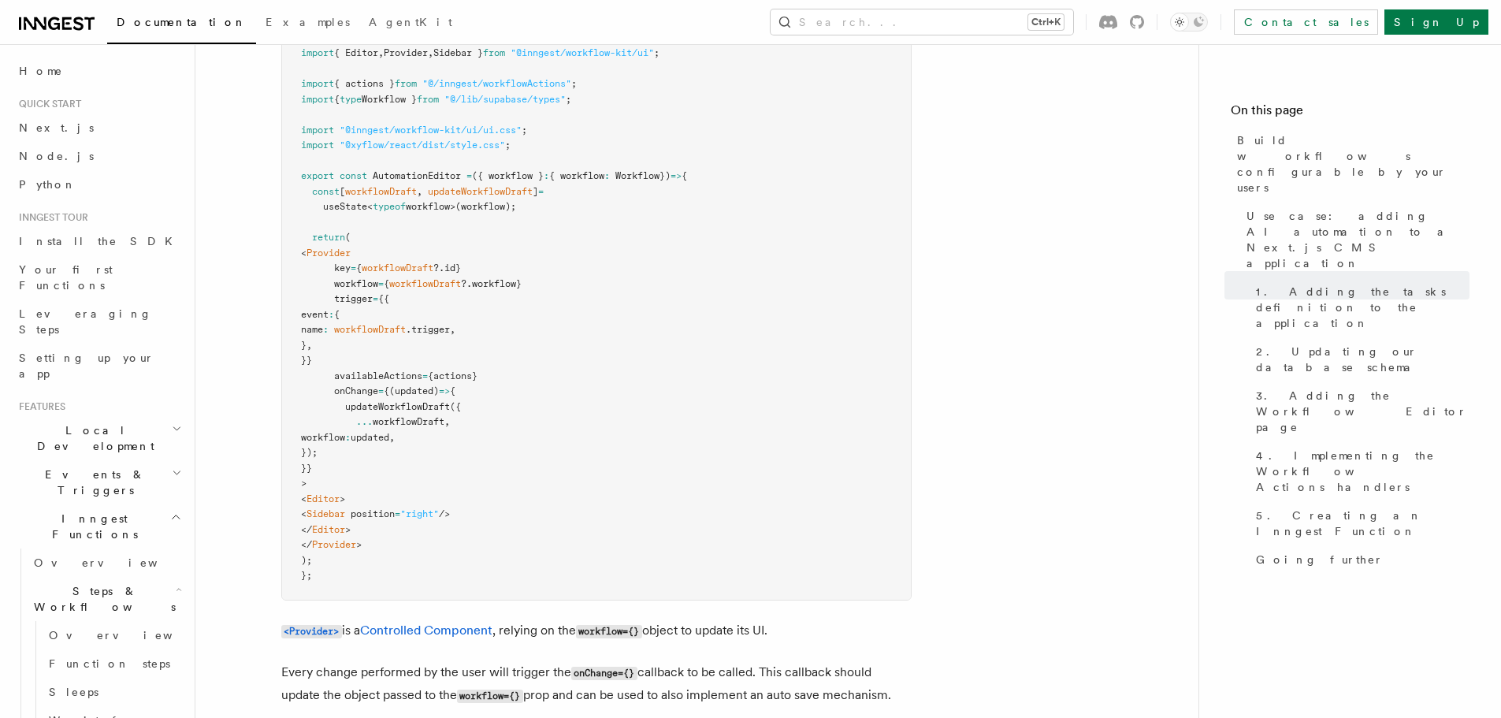
click at [621, 625] on code "workflow={}" at bounding box center [609, 631] width 66 height 13
drag, startPoint x: 710, startPoint y: 375, endPoint x: 742, endPoint y: 376, distance: 32.3
click at [742, 619] on p "<Provider> is a Controlled Component , relying on the workflow={} object to upd…" at bounding box center [596, 630] width 630 height 23
drag, startPoint x: 742, startPoint y: 376, endPoint x: 705, endPoint y: 375, distance: 37.0
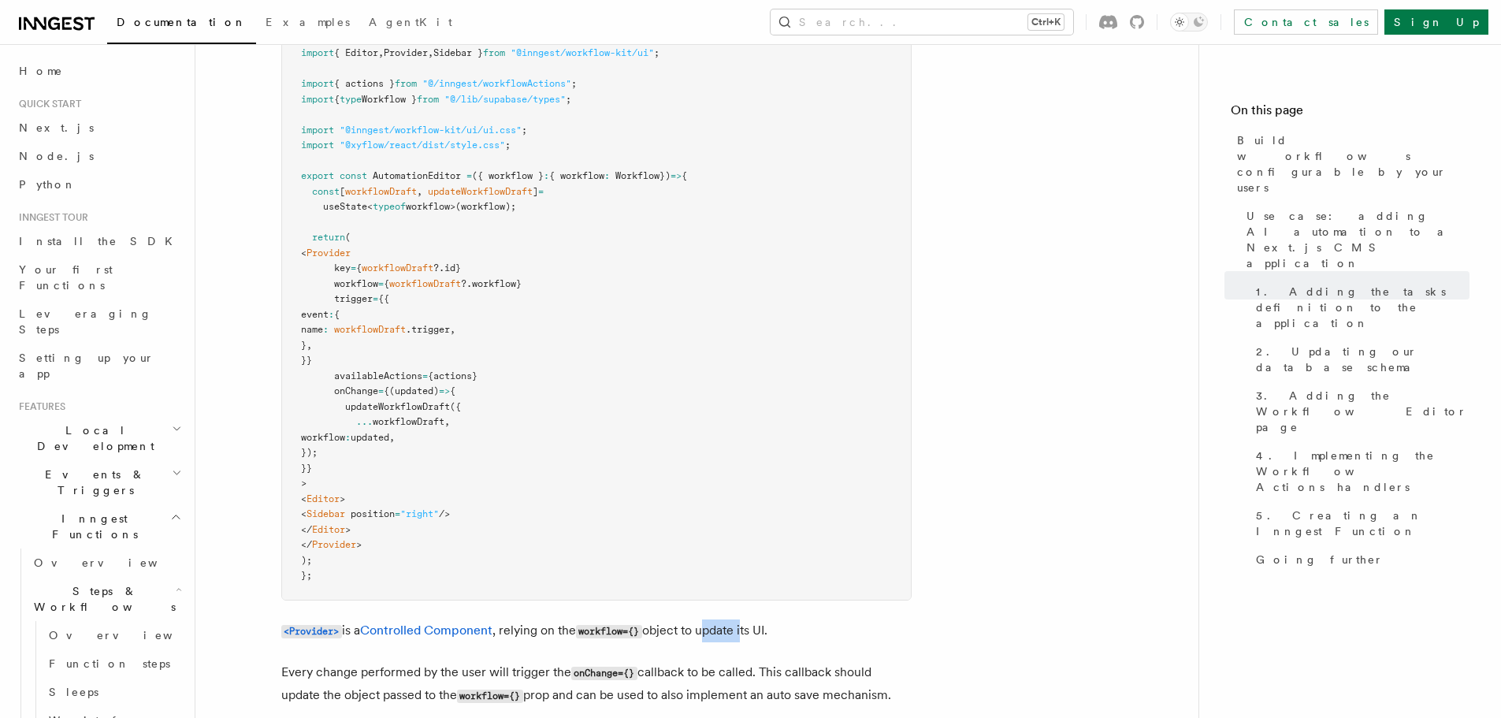
click at [742, 619] on p "<Provider> is a Controlled Component , relying on the workflow={} object to upd…" at bounding box center [596, 630] width 630 height 23
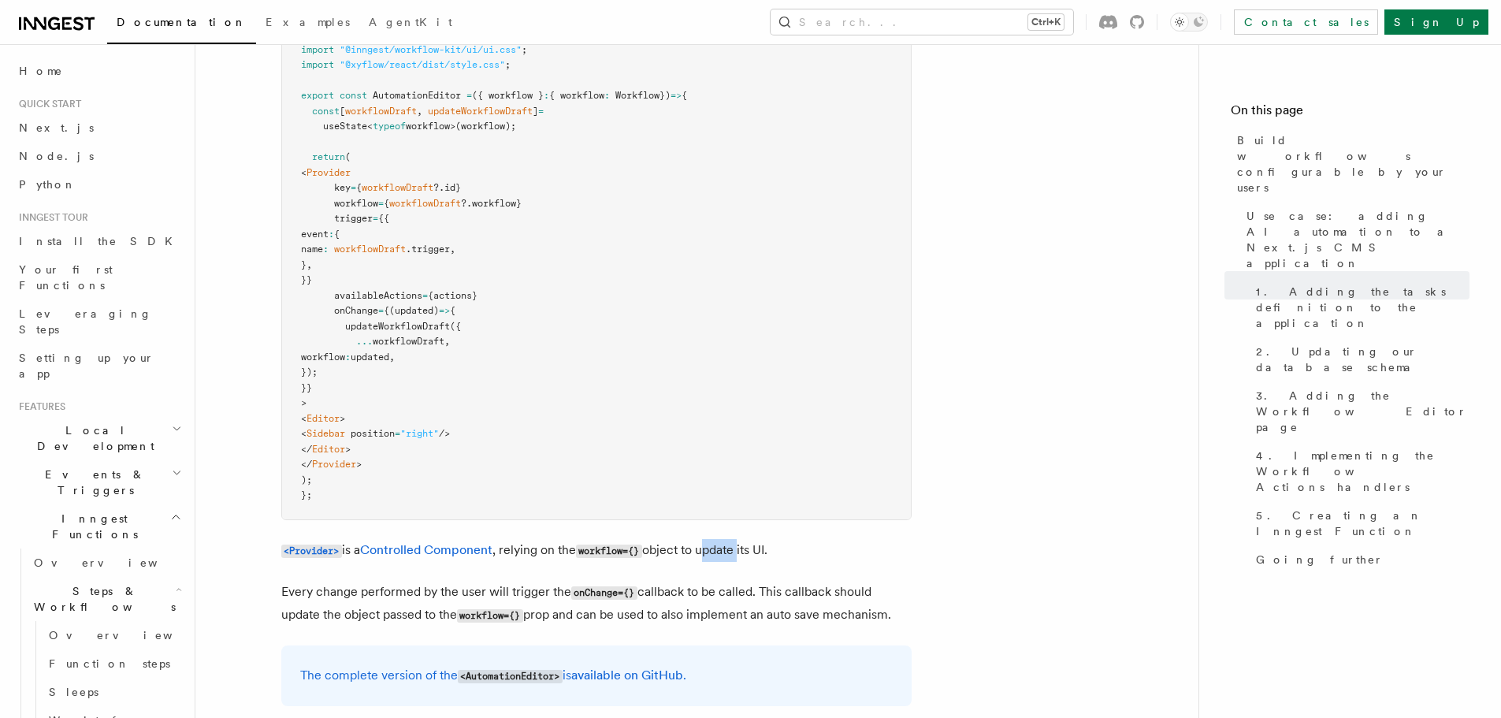
scroll to position [4411, 0]
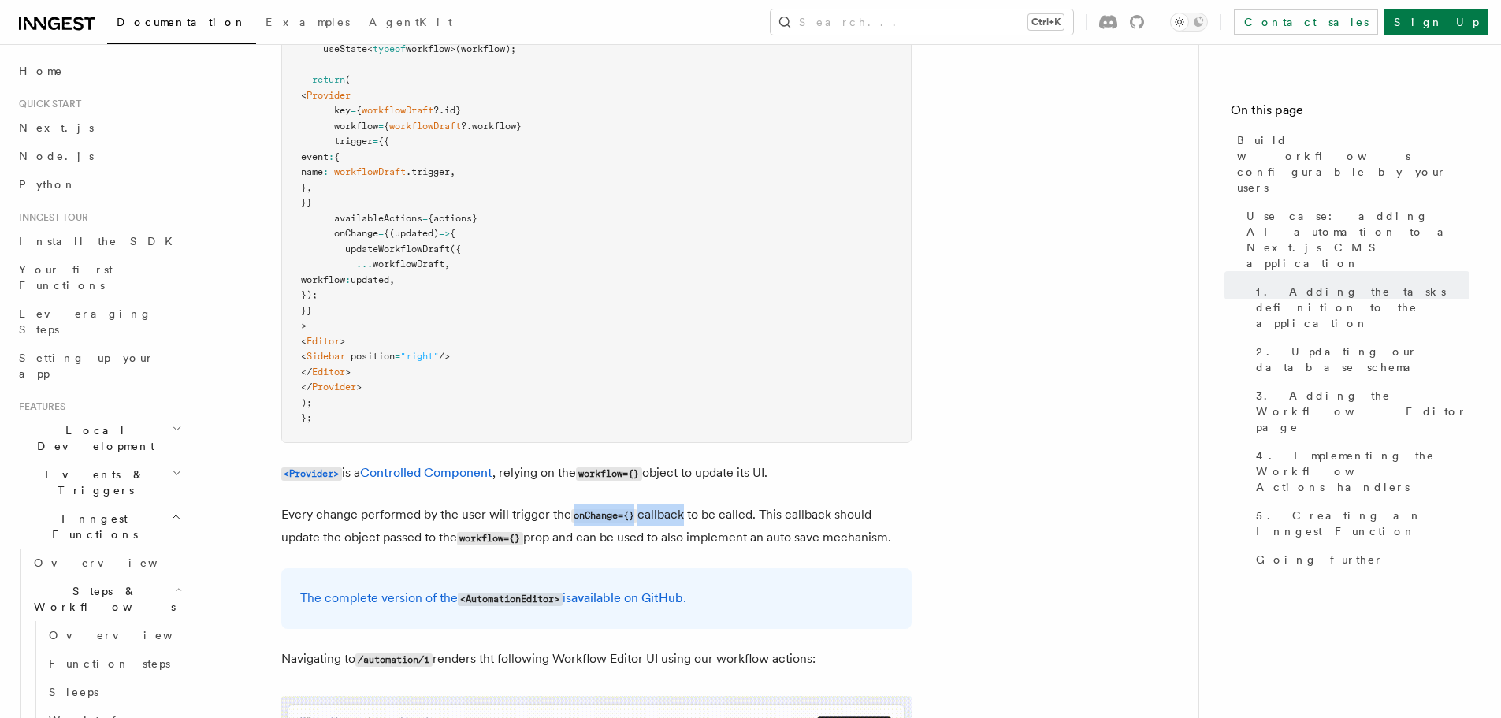
drag, startPoint x: 573, startPoint y: 255, endPoint x: 678, endPoint y: 253, distance: 105.6
click at [678, 503] on p "Every change performed by the user will trigger the onChange={} callback to be …" at bounding box center [596, 526] width 630 height 46
drag, startPoint x: 661, startPoint y: 247, endPoint x: 792, endPoint y: 250, distance: 130.8
click at [792, 503] on p "Every change performed by the user will trigger the onChange={} callback to be …" at bounding box center [596, 526] width 630 height 46
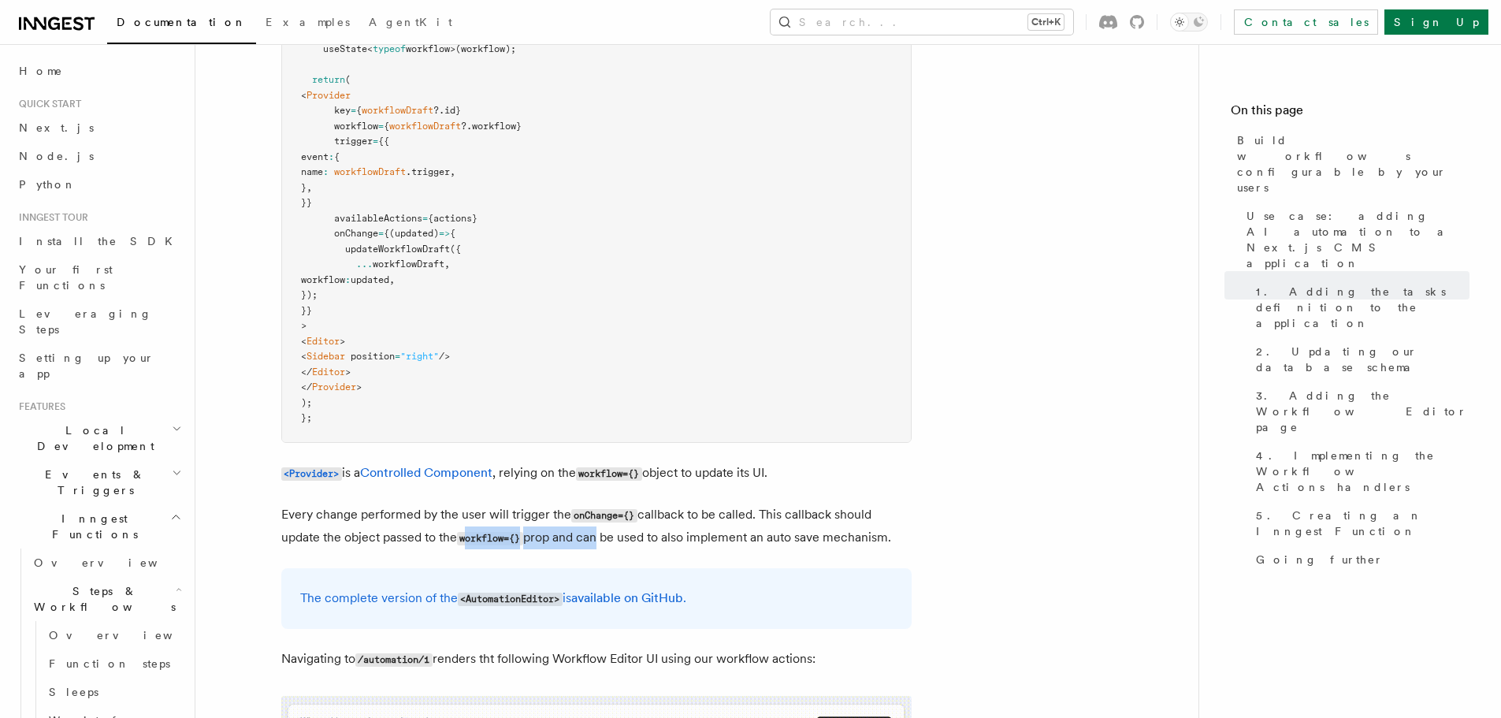
drag, startPoint x: 472, startPoint y: 279, endPoint x: 601, endPoint y: 283, distance: 129.2
click at [599, 503] on p "Every change performed by the user will trigger the onChange={} callback to be …" at bounding box center [596, 526] width 630 height 46
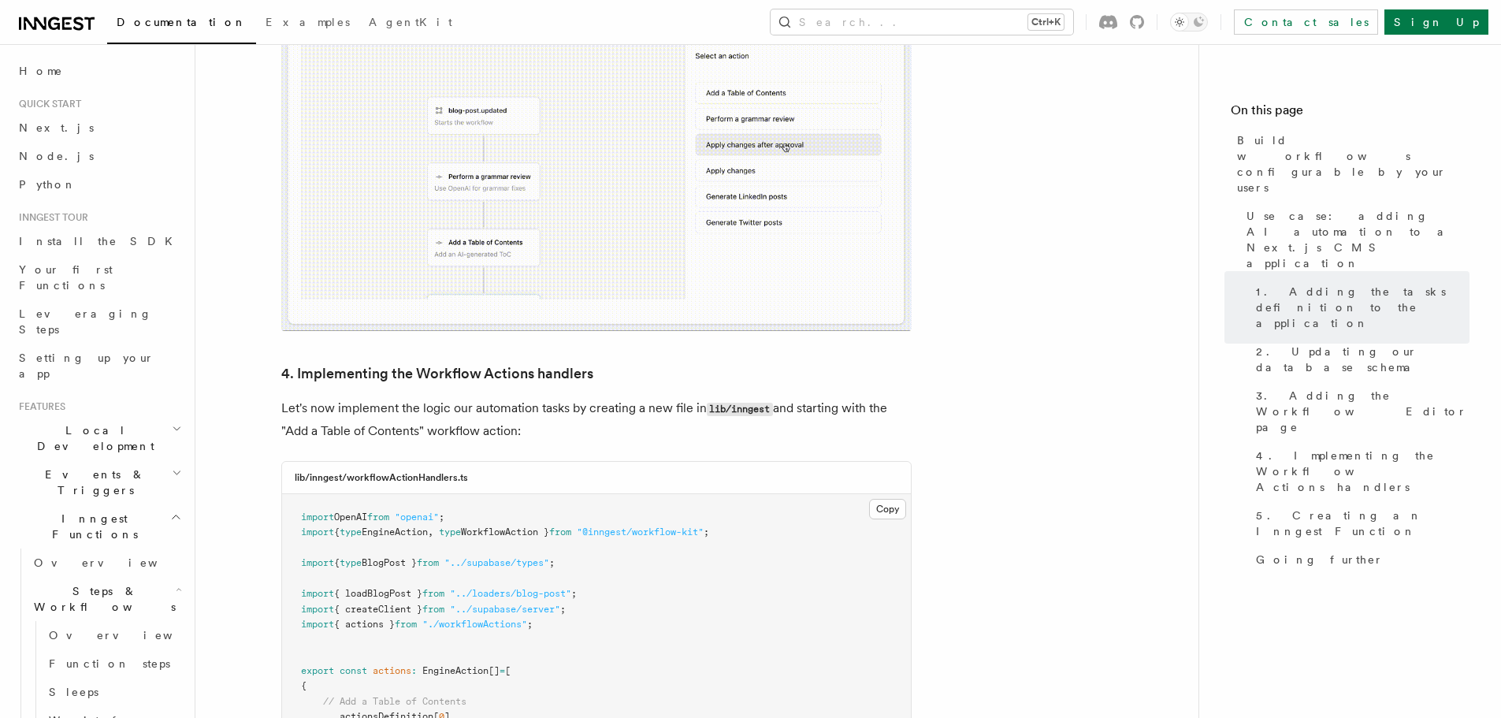
scroll to position [5120, 0]
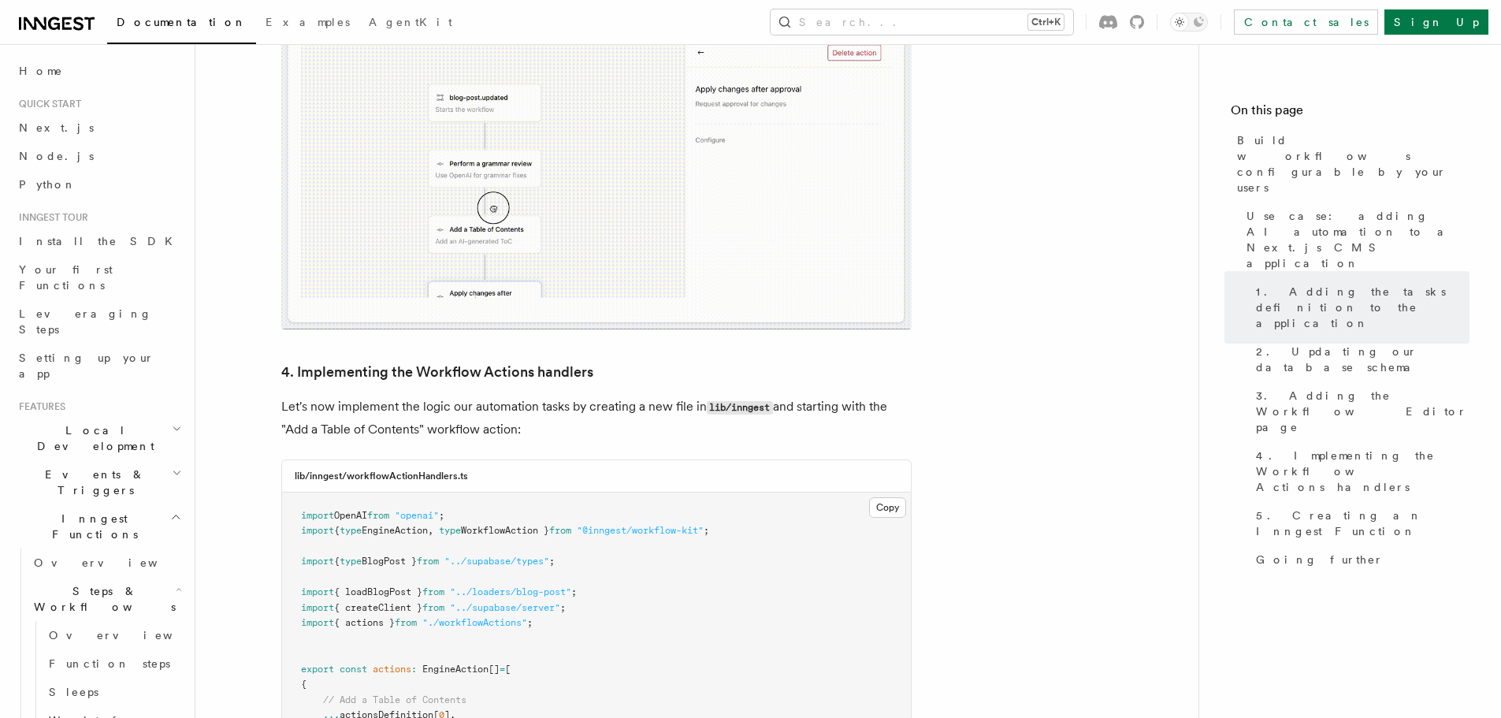
click at [454, 663] on span "EngineAction" at bounding box center [455, 668] width 66 height 11
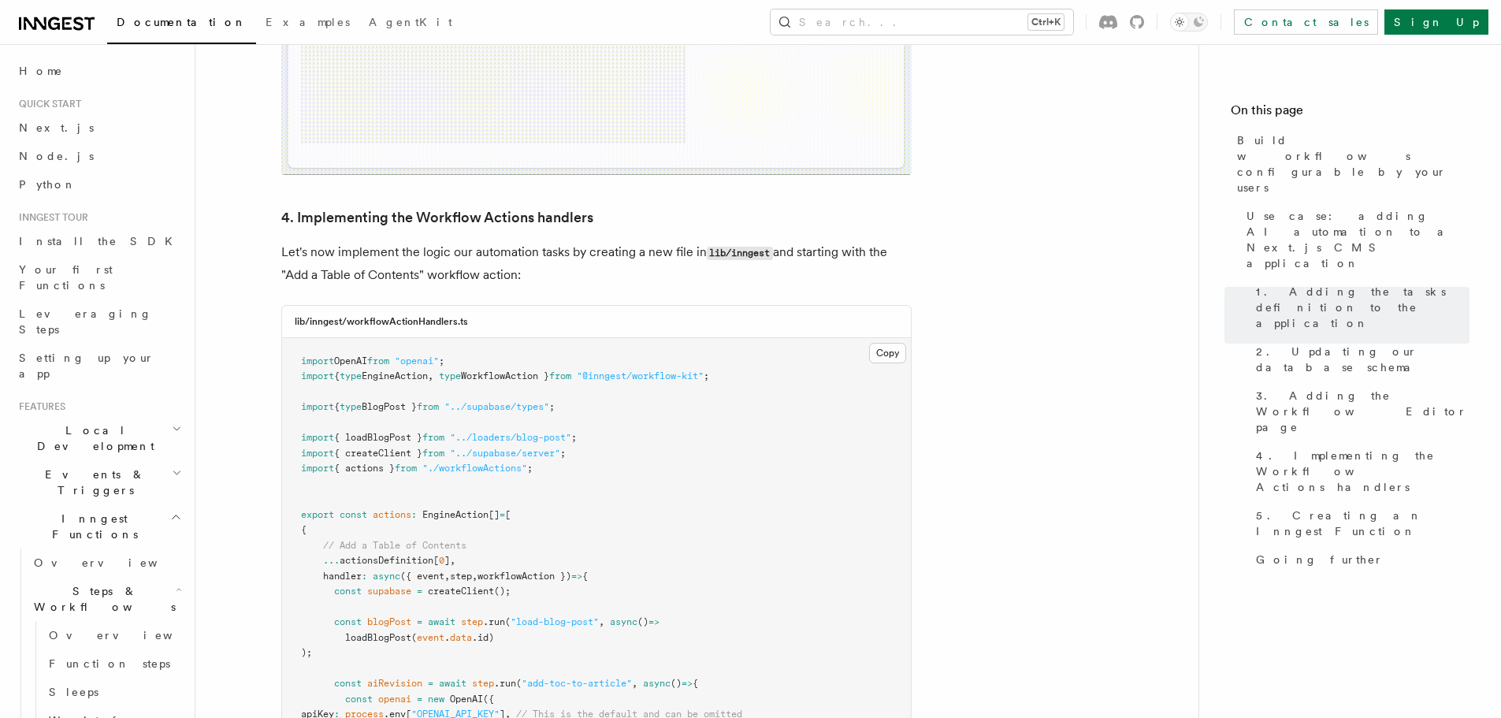
scroll to position [5356, 0]
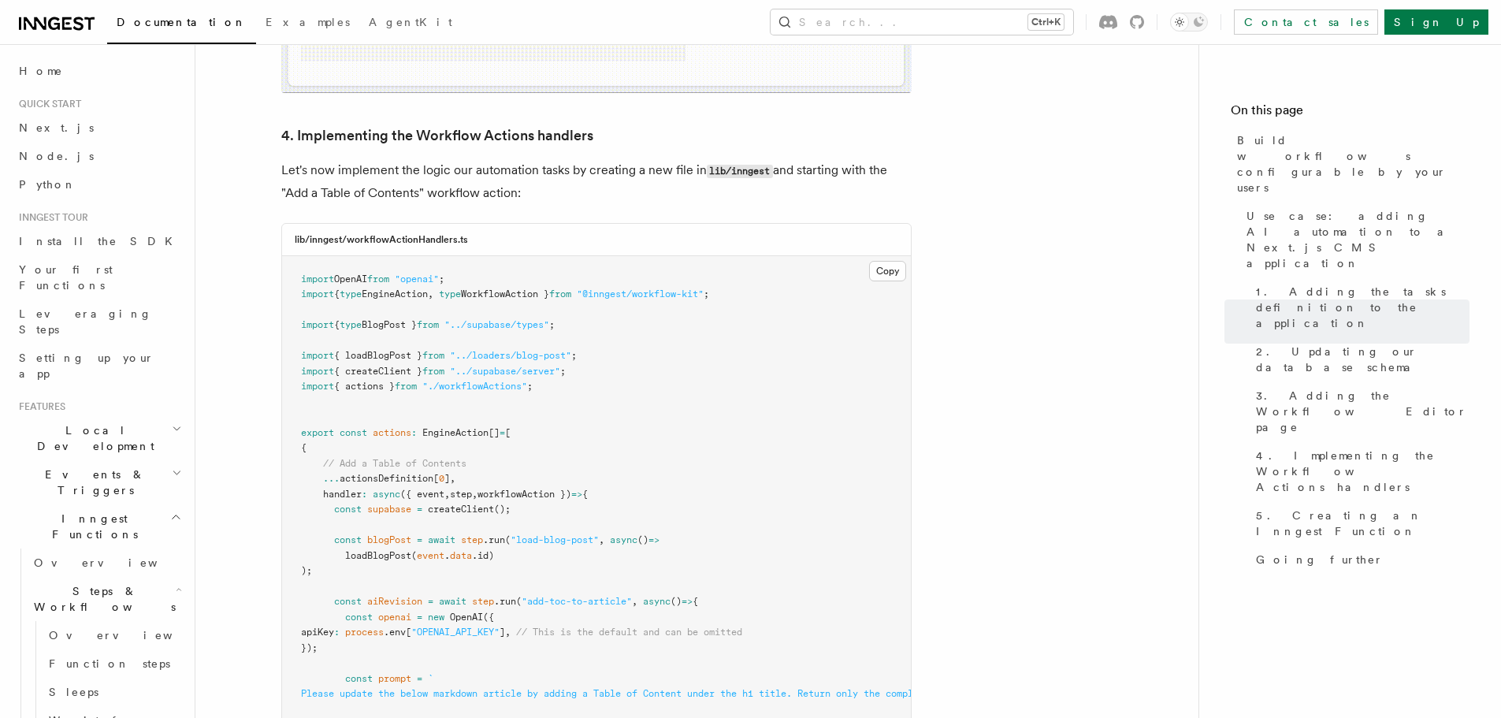
drag, startPoint x: 381, startPoint y: 195, endPoint x: 459, endPoint y: 206, distance: 78.7
click at [380, 488] on span "async" at bounding box center [387, 493] width 28 height 11
click at [337, 458] on span "// Add a Table of Contents" at bounding box center [394, 463] width 143 height 11
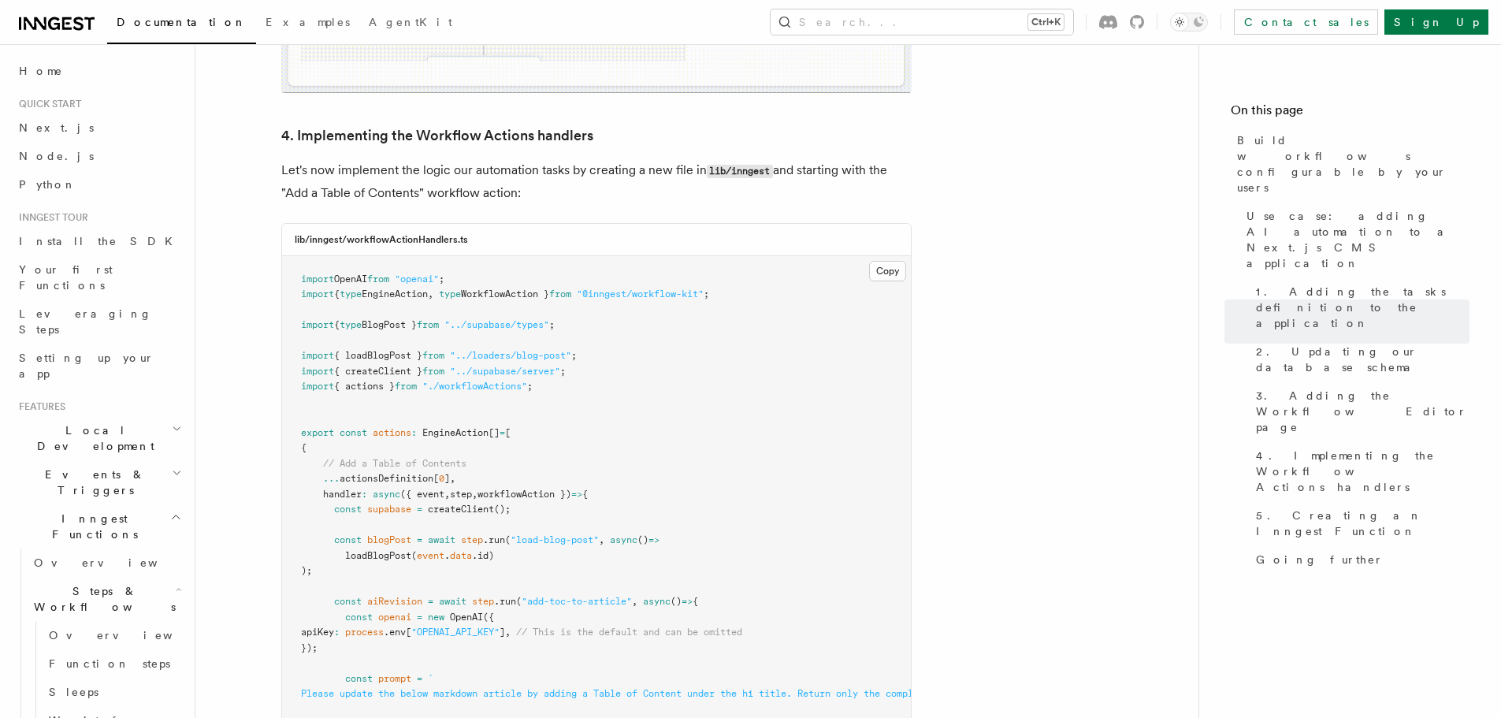
drag, startPoint x: 377, startPoint y: 212, endPoint x: 417, endPoint y: 208, distance: 41.1
click at [417, 458] on span "// Add a Table of Contents" at bounding box center [394, 463] width 143 height 11
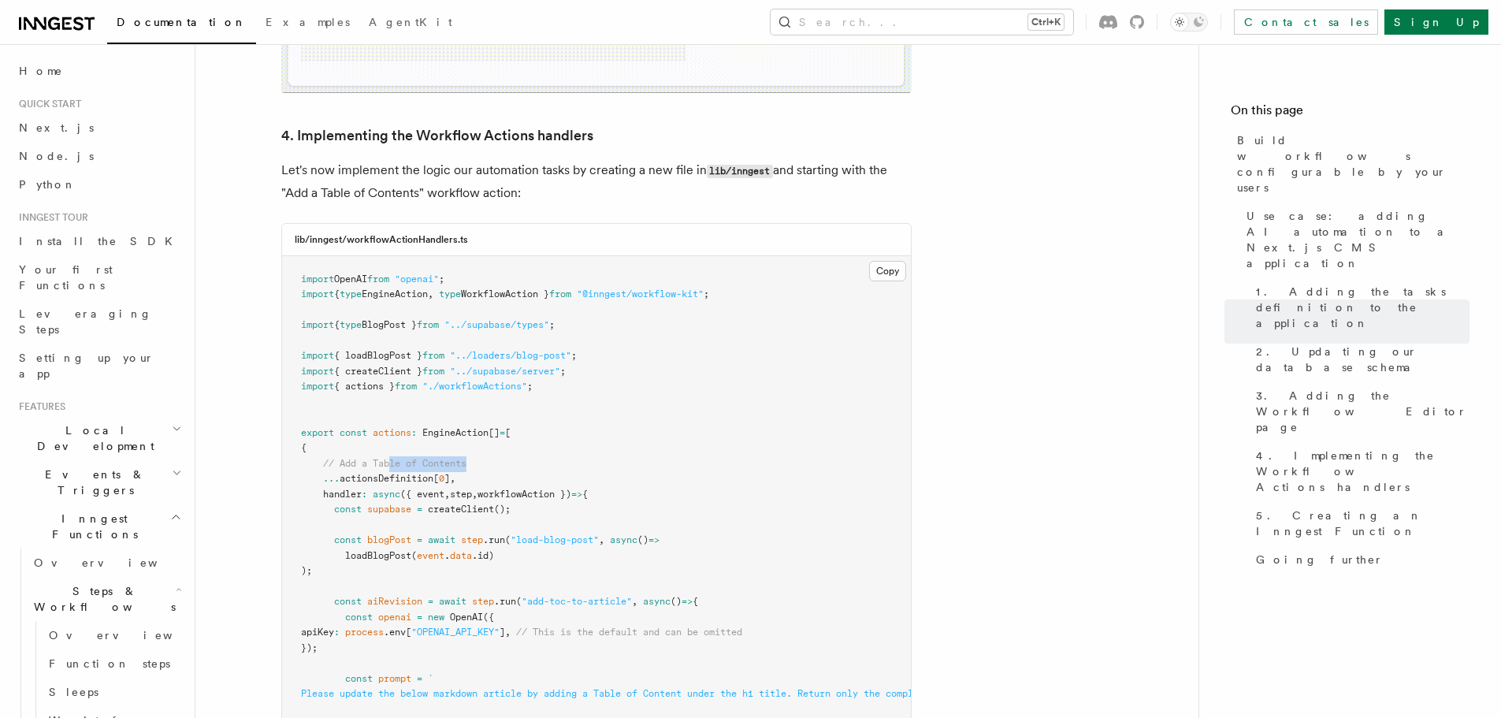
drag, startPoint x: 394, startPoint y: 206, endPoint x: 493, endPoint y: 206, distance: 99.3
drag, startPoint x: 371, startPoint y: 215, endPoint x: 414, endPoint y: 218, distance: 42.7
click at [396, 473] on span "actionsDefinition[" at bounding box center [388, 478] width 99 height 11
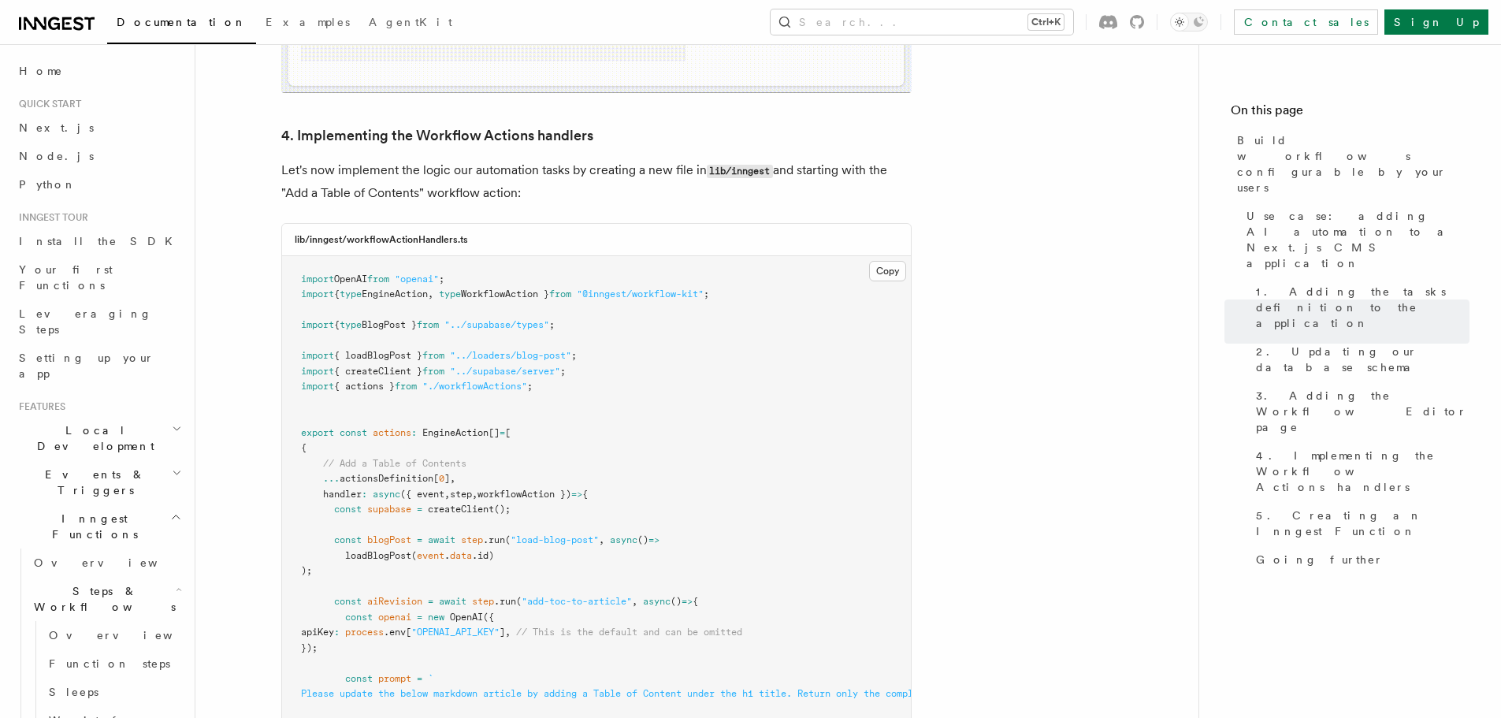
click at [436, 473] on span "actionsDefinition[" at bounding box center [388, 478] width 99 height 11
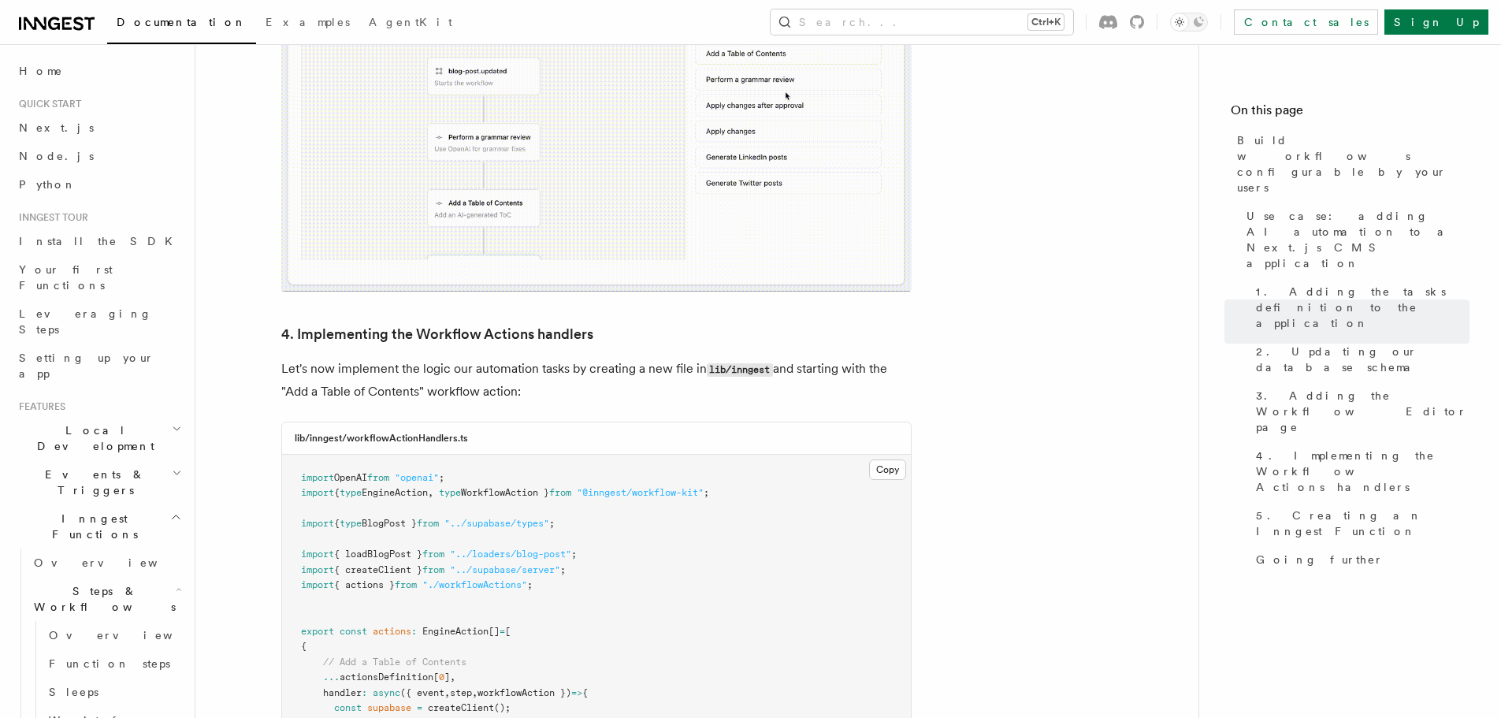
scroll to position [5120, 0]
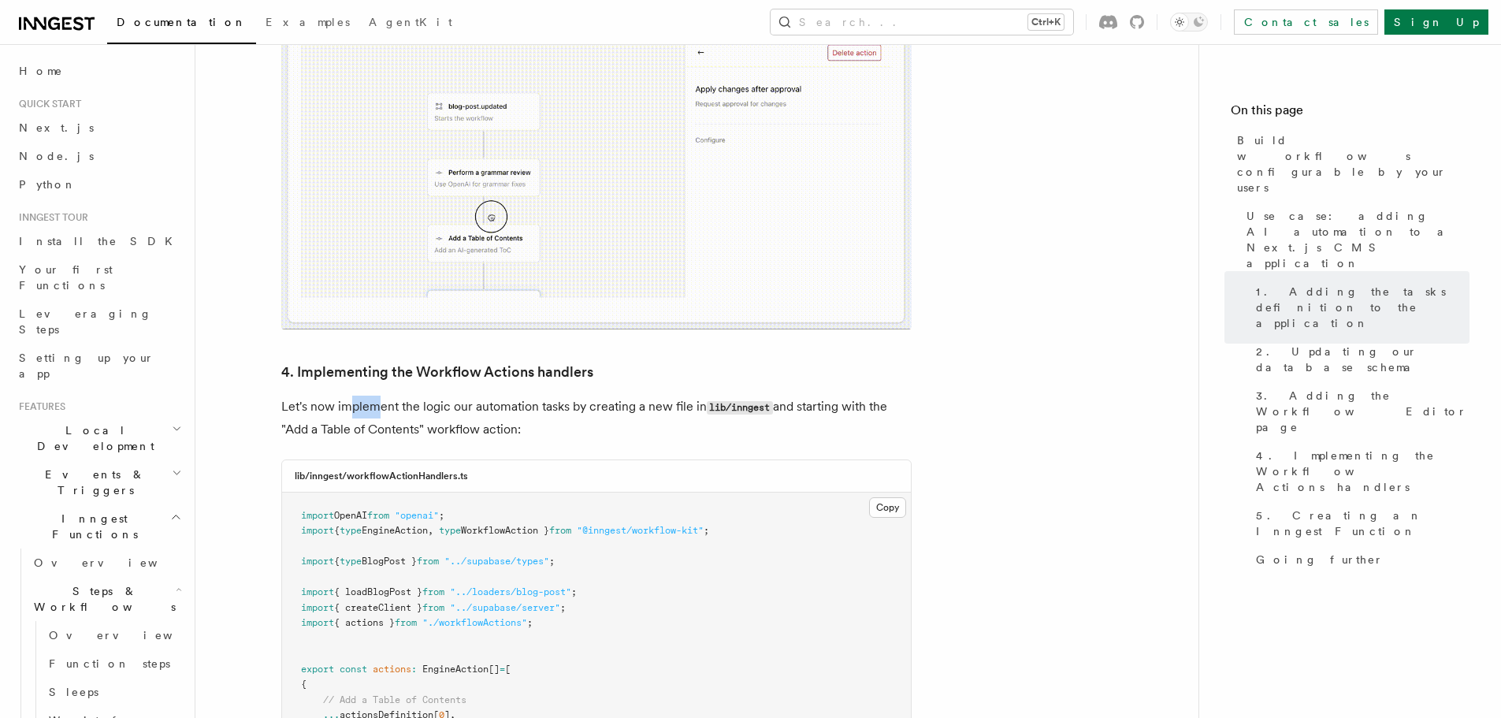
drag, startPoint x: 403, startPoint y: 155, endPoint x: 516, endPoint y: 154, distance: 112.6
click at [510, 395] on p "Let's now implement the logic our automation tasks by creating a new file in li…" at bounding box center [596, 417] width 630 height 45
drag, startPoint x: 410, startPoint y: 162, endPoint x: 490, endPoint y: 169, distance: 79.8
click at [490, 395] on p "Let's now implement the logic our automation tasks by creating a new file in li…" at bounding box center [596, 417] width 630 height 45
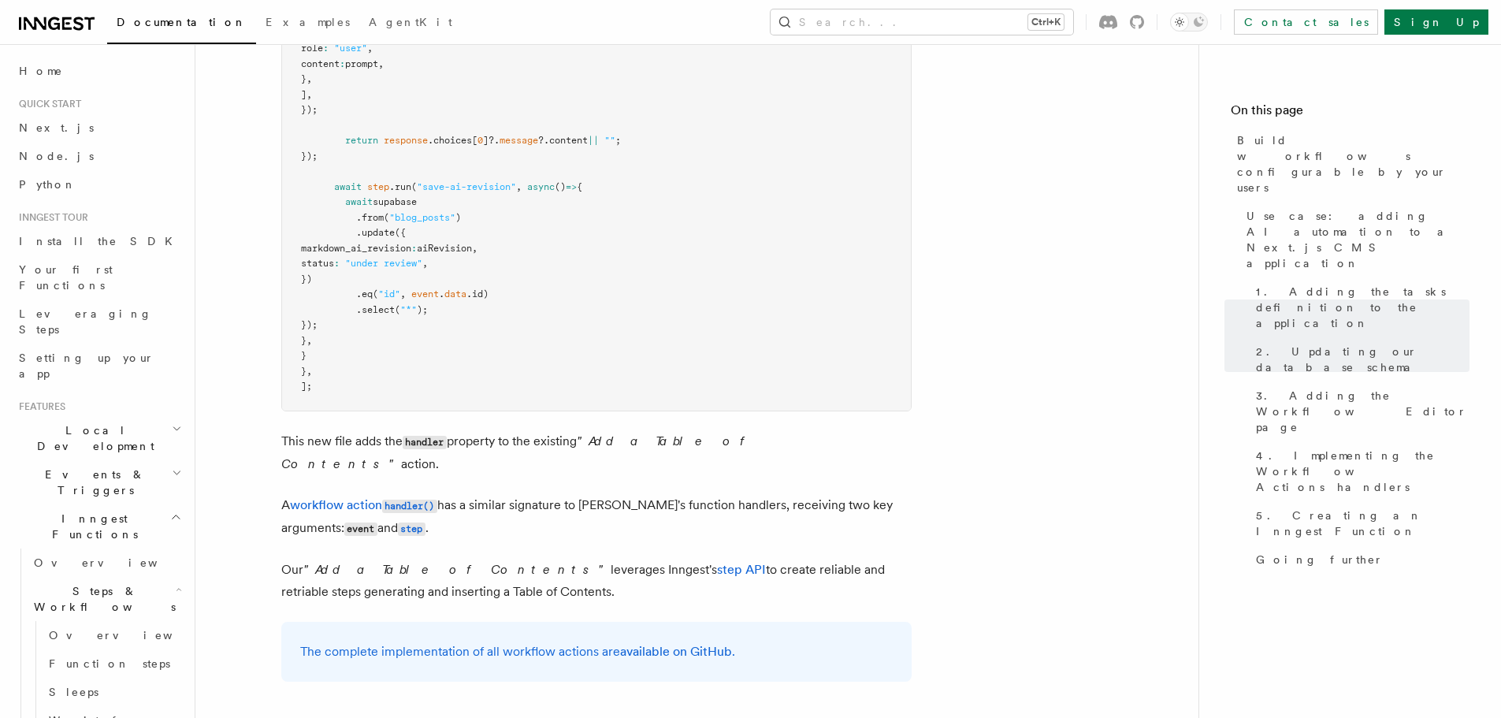
scroll to position [6223, 0]
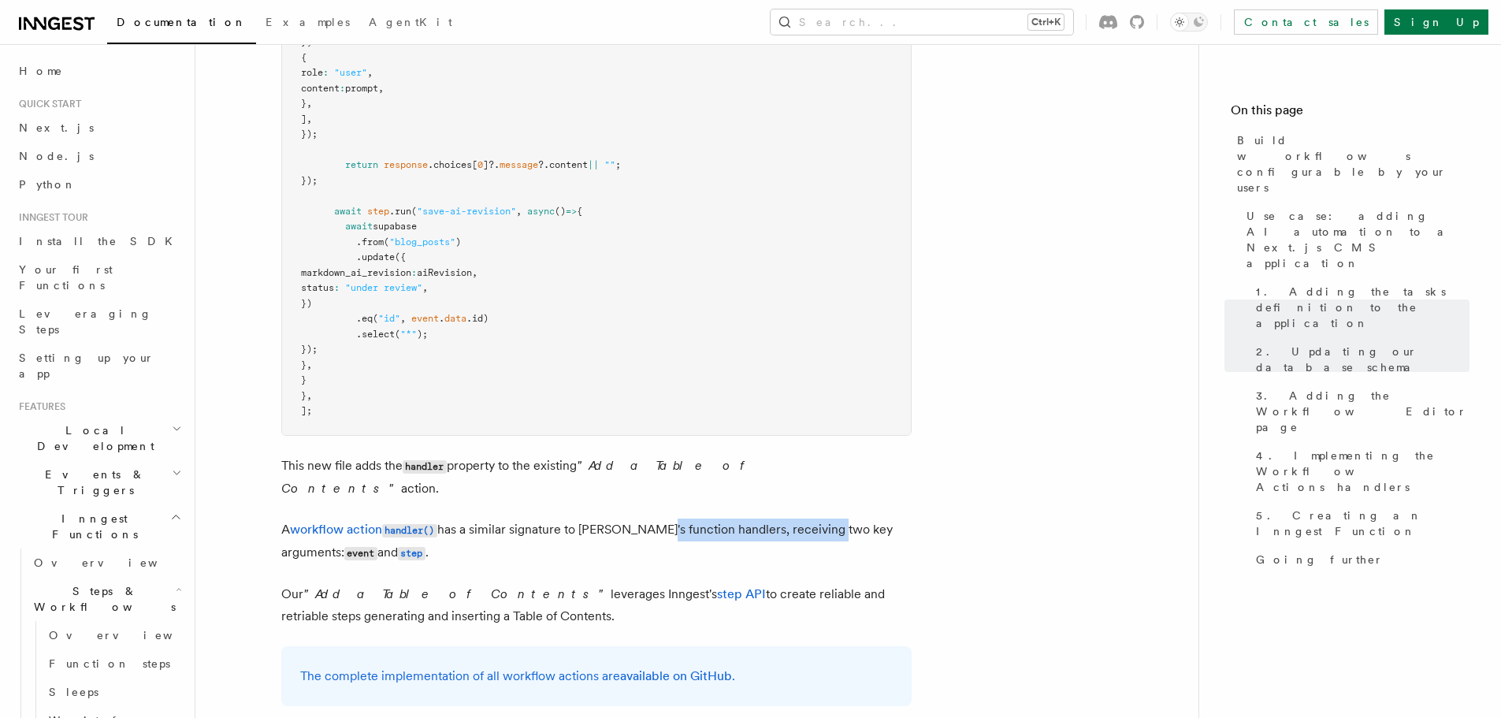
drag, startPoint x: 651, startPoint y: 262, endPoint x: 829, endPoint y: 254, distance: 178.2
click at [829, 518] on p "A workflow action handler() has a similar signature to Inngest's function handl…" at bounding box center [596, 541] width 630 height 46
drag, startPoint x: 790, startPoint y: 252, endPoint x: 896, endPoint y: 249, distance: 105.6
click at [896, 518] on p "A workflow action handler() has a similar signature to Inngest's function handl…" at bounding box center [596, 541] width 630 height 46
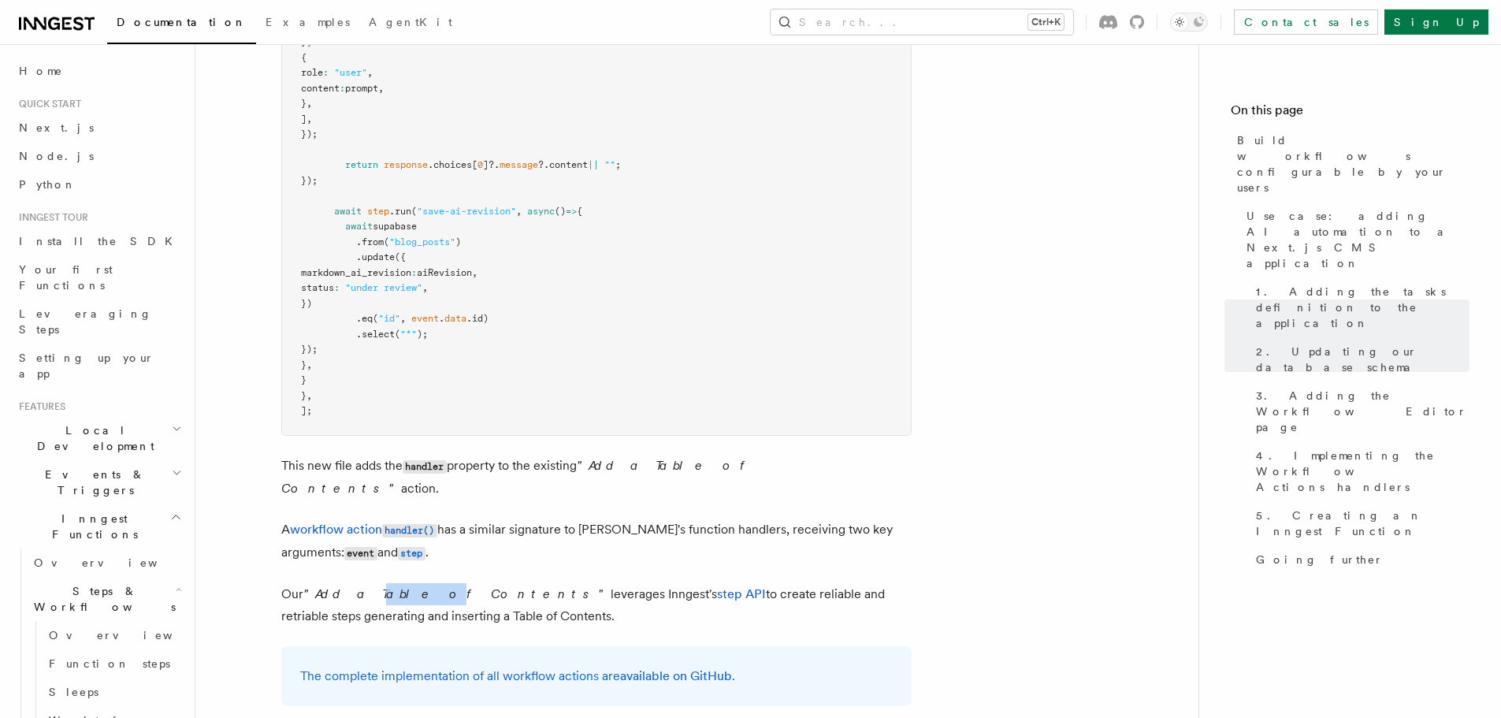
drag, startPoint x: 354, startPoint y: 323, endPoint x: 382, endPoint y: 316, distance: 28.5
click at [382, 586] on em ""Add a Table of Contents"" at bounding box center [456, 593] width 307 height 15
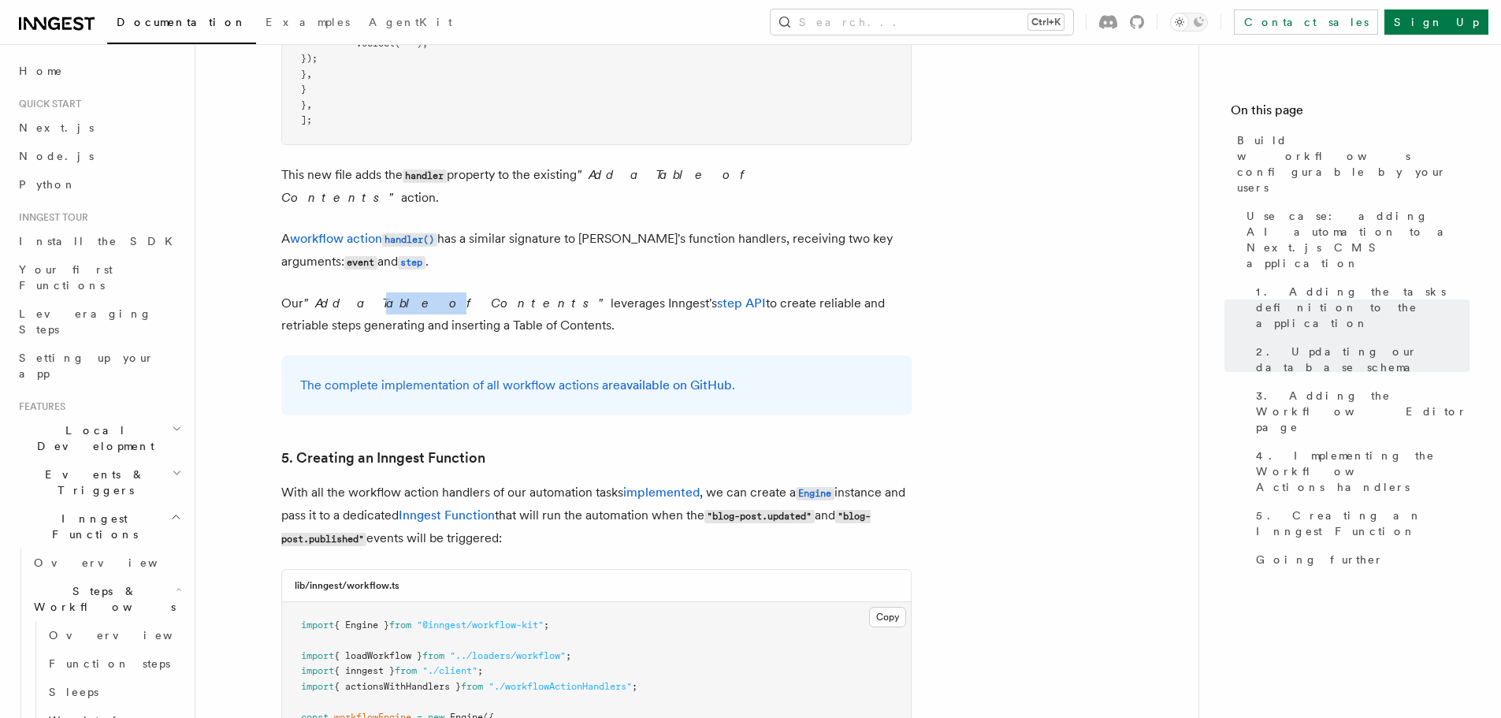
scroll to position [6538, 0]
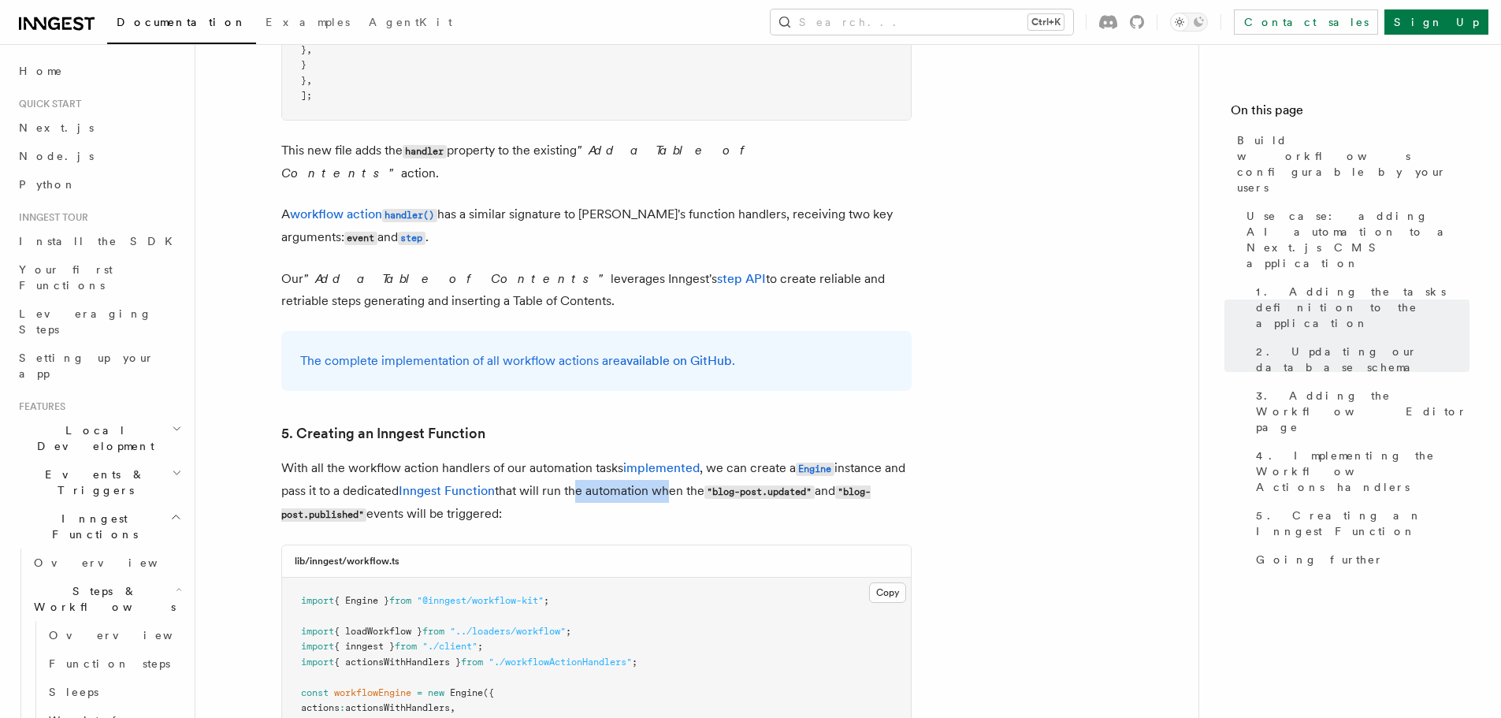
drag, startPoint x: 573, startPoint y: 229, endPoint x: 708, endPoint y: 221, distance: 134.9
click at [707, 457] on p "With all the workflow action handlers of our automation tasks implemented , we …" at bounding box center [596, 491] width 630 height 69
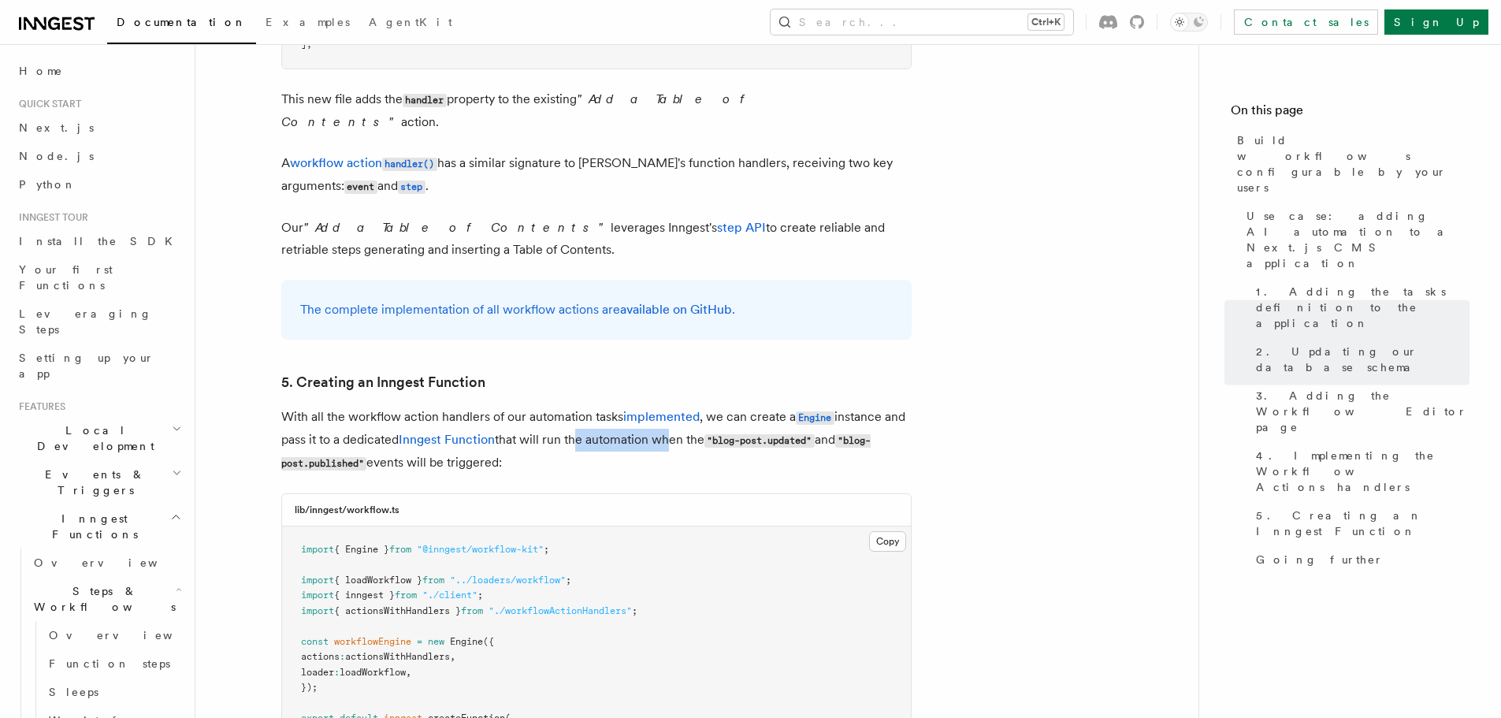
scroll to position [6617, 0]
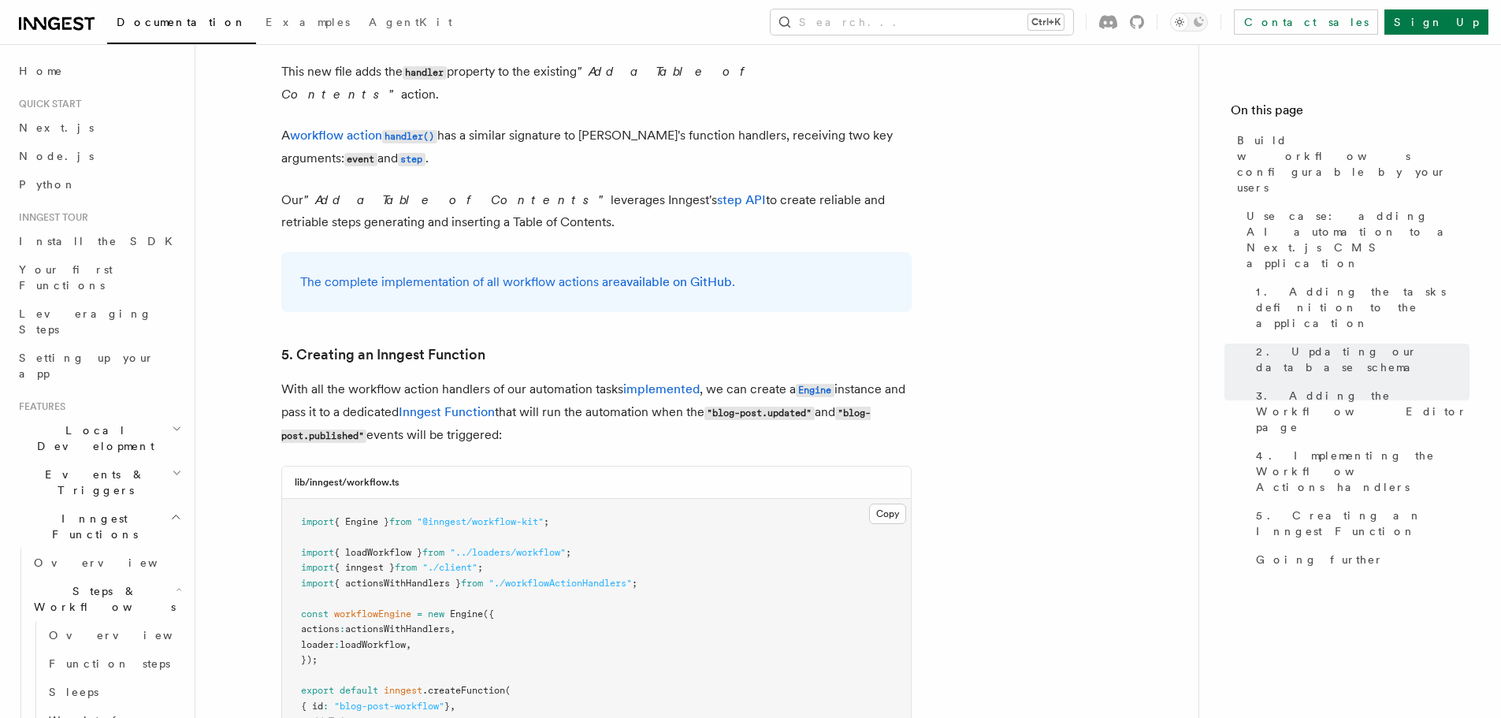
click at [599, 499] on pre "import { Engine } from "@inngest/workflow-kit" ; import { loadWorkflow } from "…" at bounding box center [596, 691] width 629 height 385
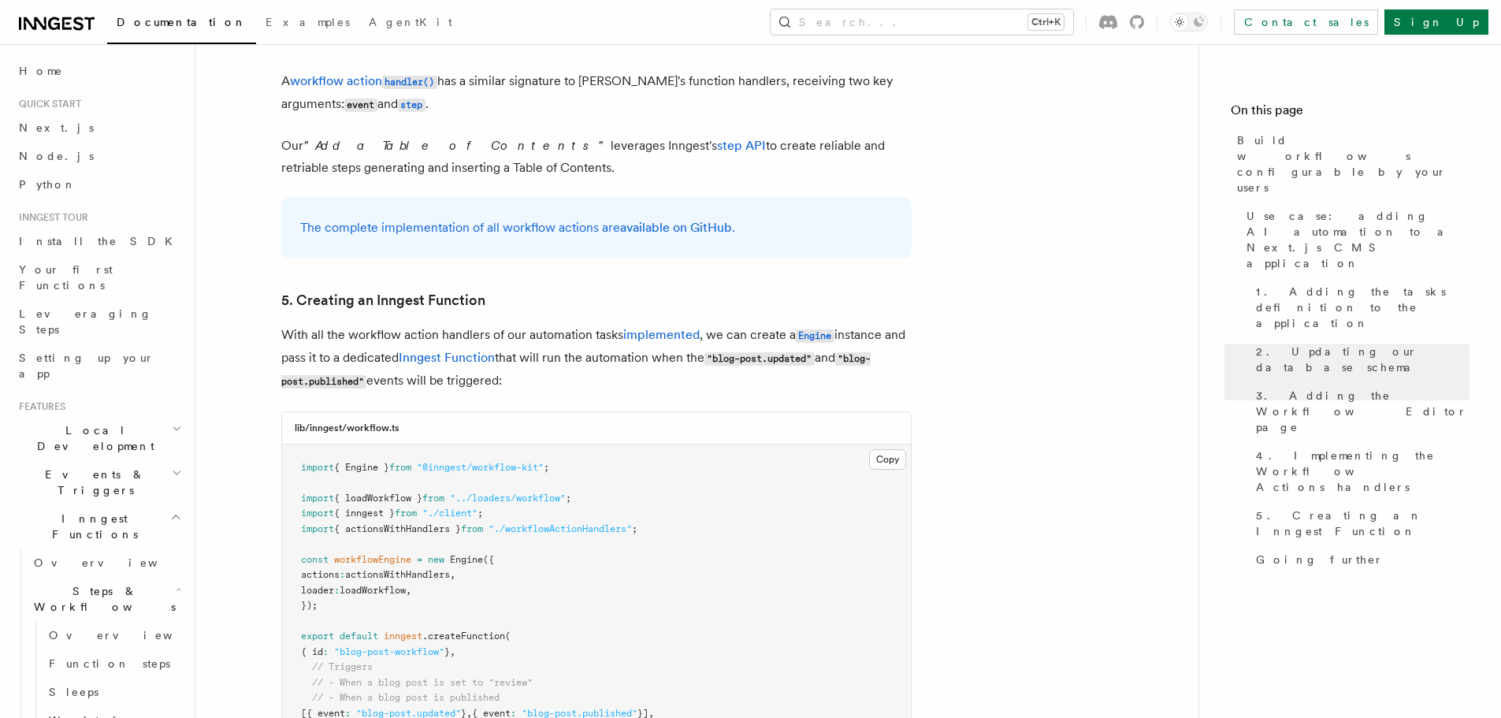
scroll to position [6695, 0]
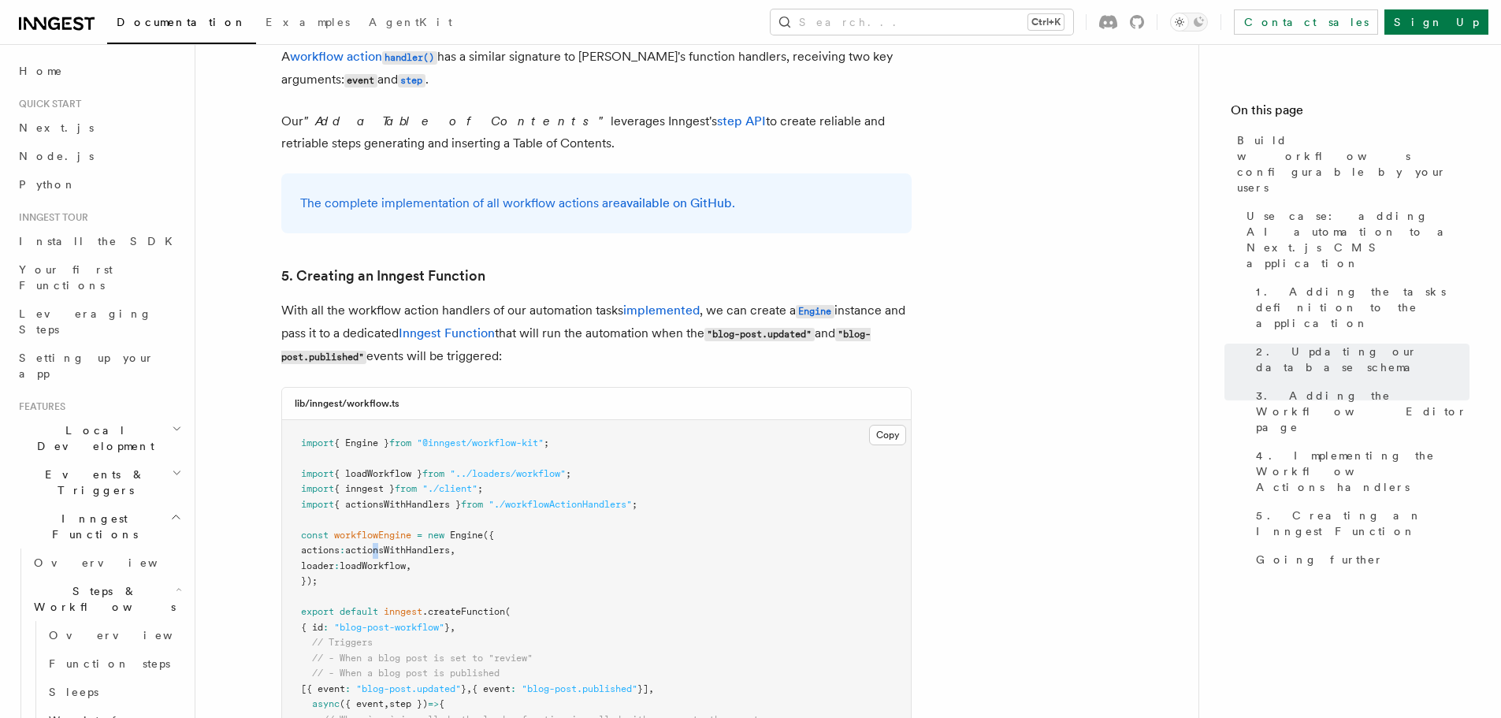
drag, startPoint x: 385, startPoint y: 285, endPoint x: 479, endPoint y: 266, distance: 95.6
click at [479, 437] on code "import { Engine } from "@inngest/workflow-kit" ; import { loadWorkflow } from "…" at bounding box center [530, 604] width 458 height 334
click at [417, 544] on span "actionsWithHandlers" at bounding box center [397, 549] width 105 height 11
drag, startPoint x: 507, startPoint y: 432, endPoint x: 635, endPoint y: 422, distance: 128.0
click at [635, 437] on code "import { Engine } from "@inngest/workflow-kit" ; import { loadWorkflow } from "…" at bounding box center [530, 604] width 458 height 334
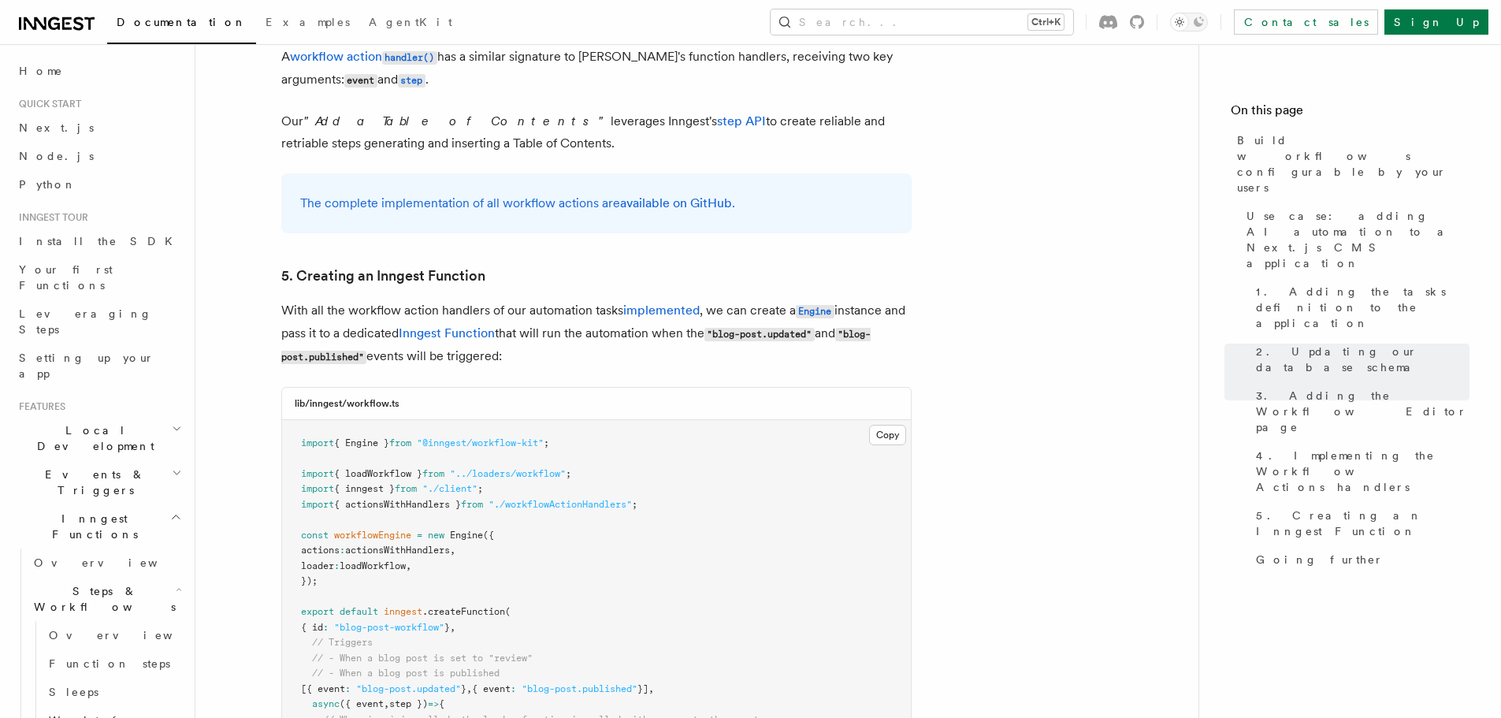
click at [589, 443] on pre "import { Engine } from "@inngest/workflow-kit" ; import { loadWorkflow } from "…" at bounding box center [596, 612] width 629 height 385
drag, startPoint x: 509, startPoint y: 444, endPoint x: 746, endPoint y: 451, distance: 237.2
click at [746, 714] on span "// When `run` is called, the loader function is called with access to the event" at bounding box center [541, 719] width 436 height 11
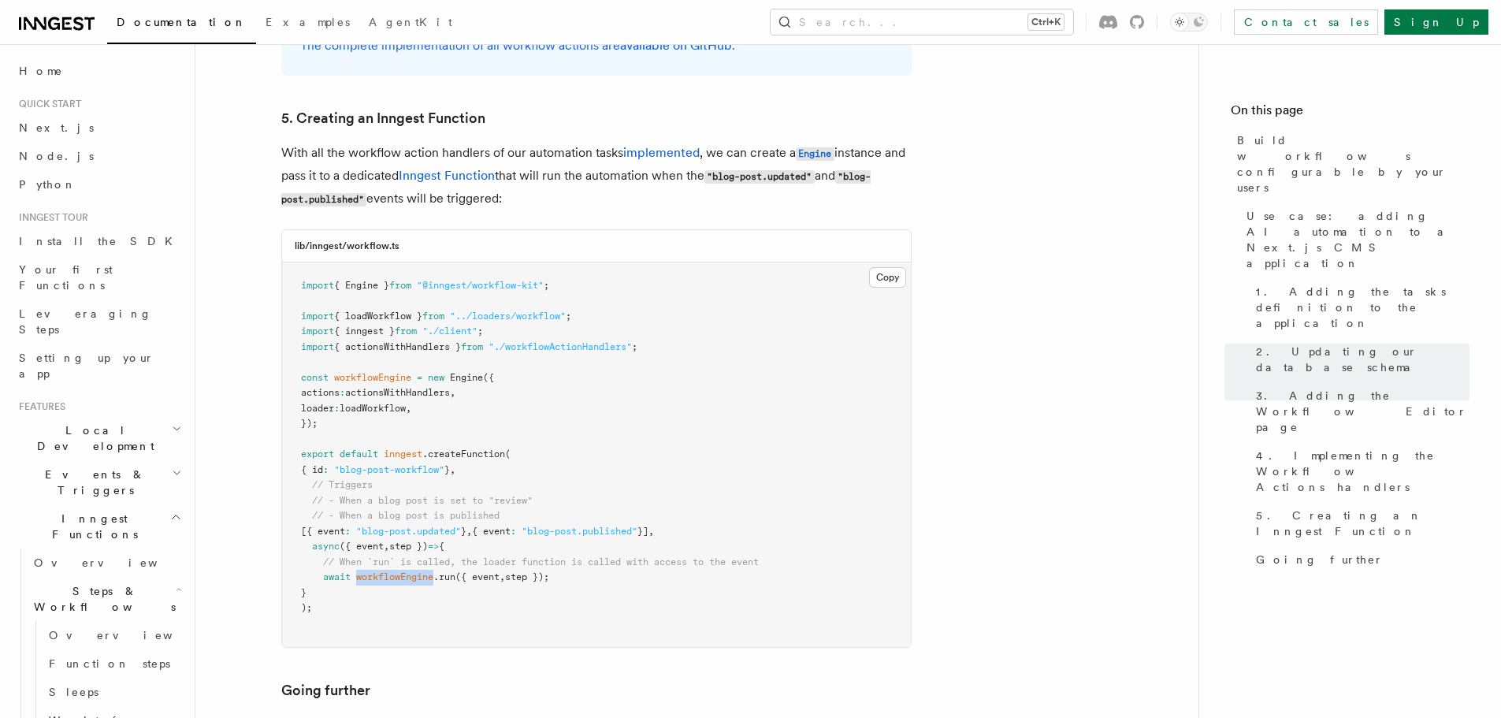
scroll to position [7010, 0]
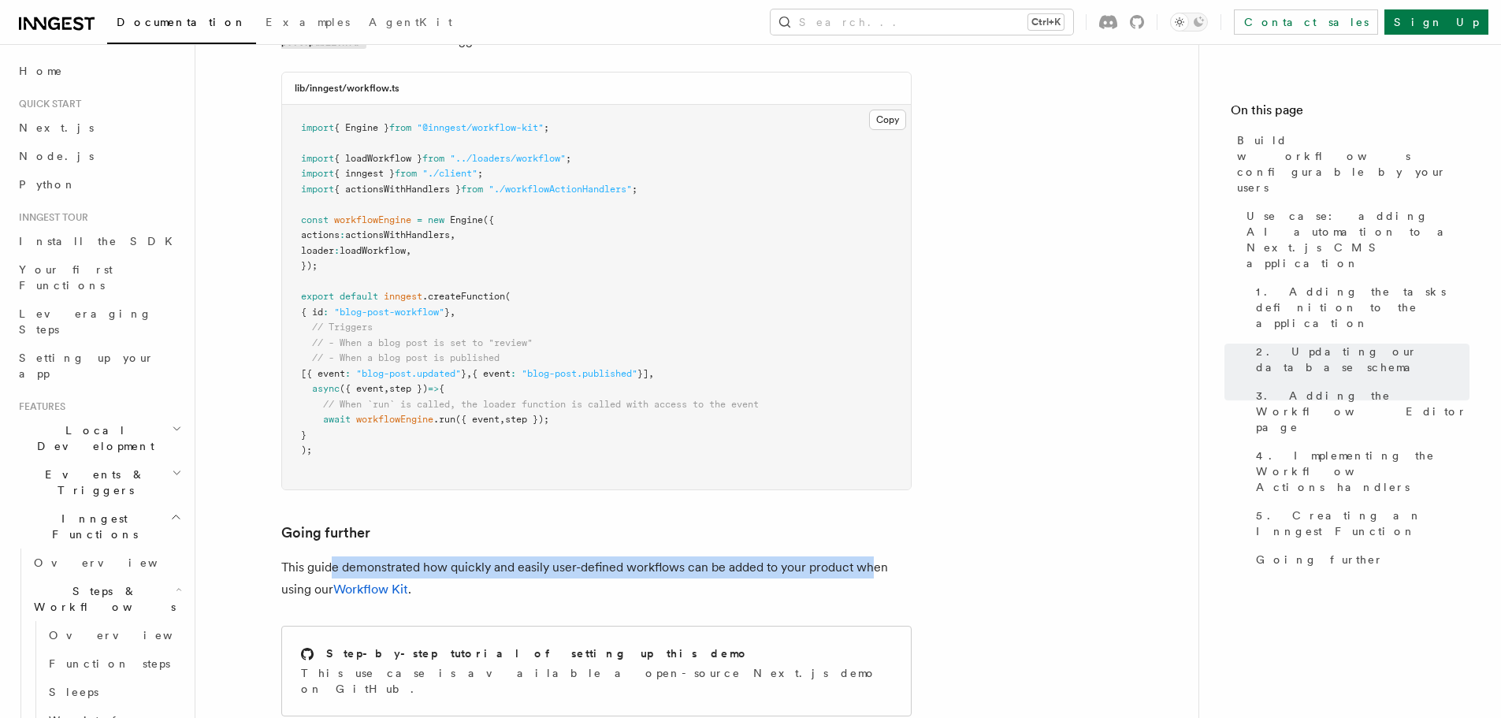
drag, startPoint x: 333, startPoint y: 296, endPoint x: 874, endPoint y: 285, distance: 541.3
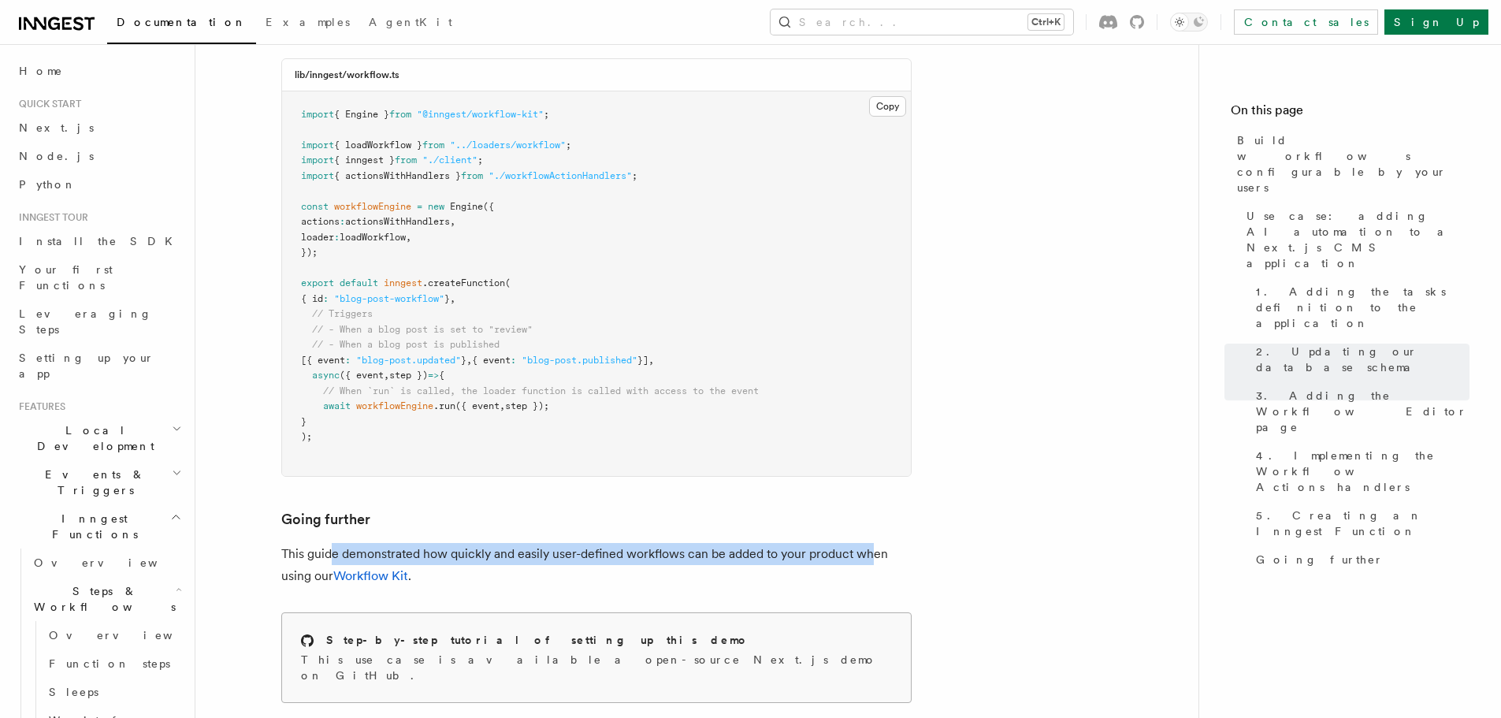
click at [489, 613] on div "Step-by-step tutorial of setting up this demo This use case is available a open…" at bounding box center [596, 657] width 629 height 89
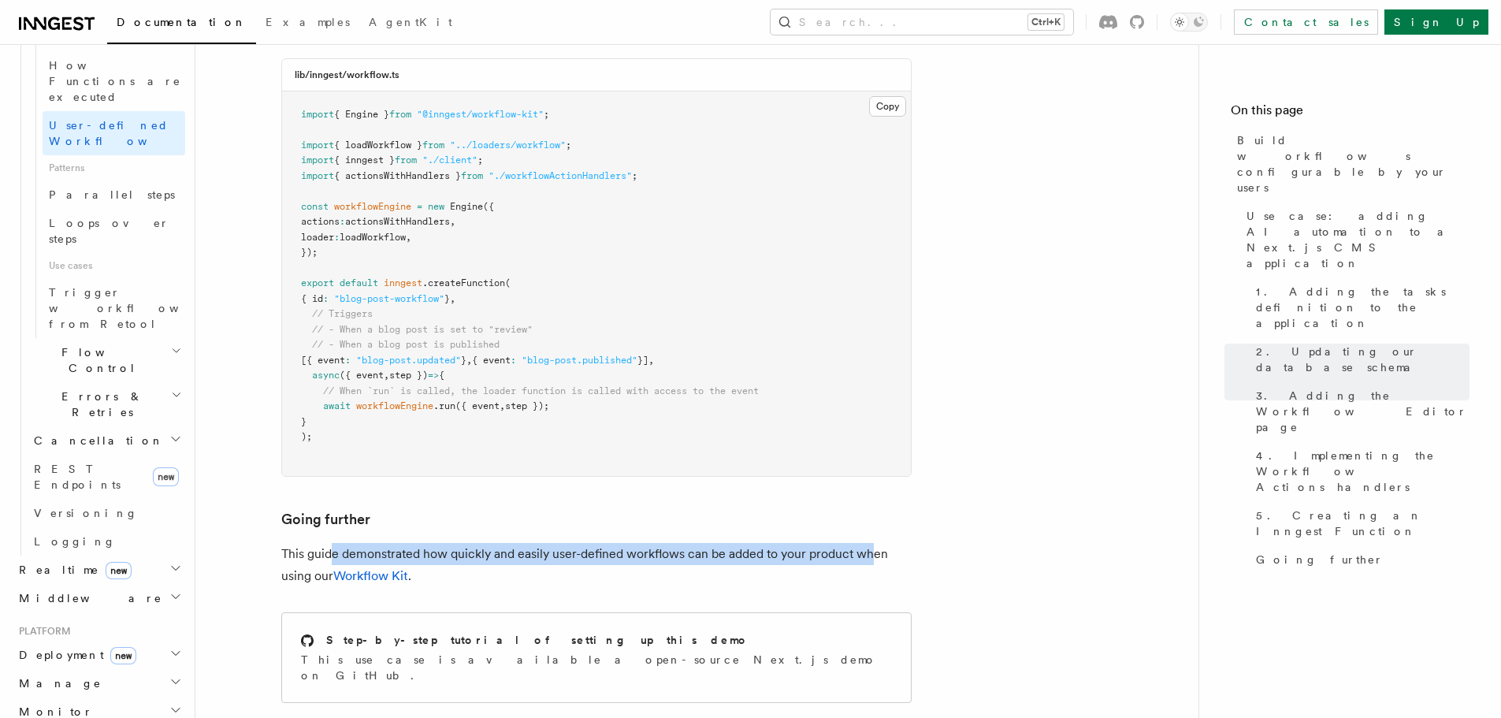
scroll to position [521, 0]
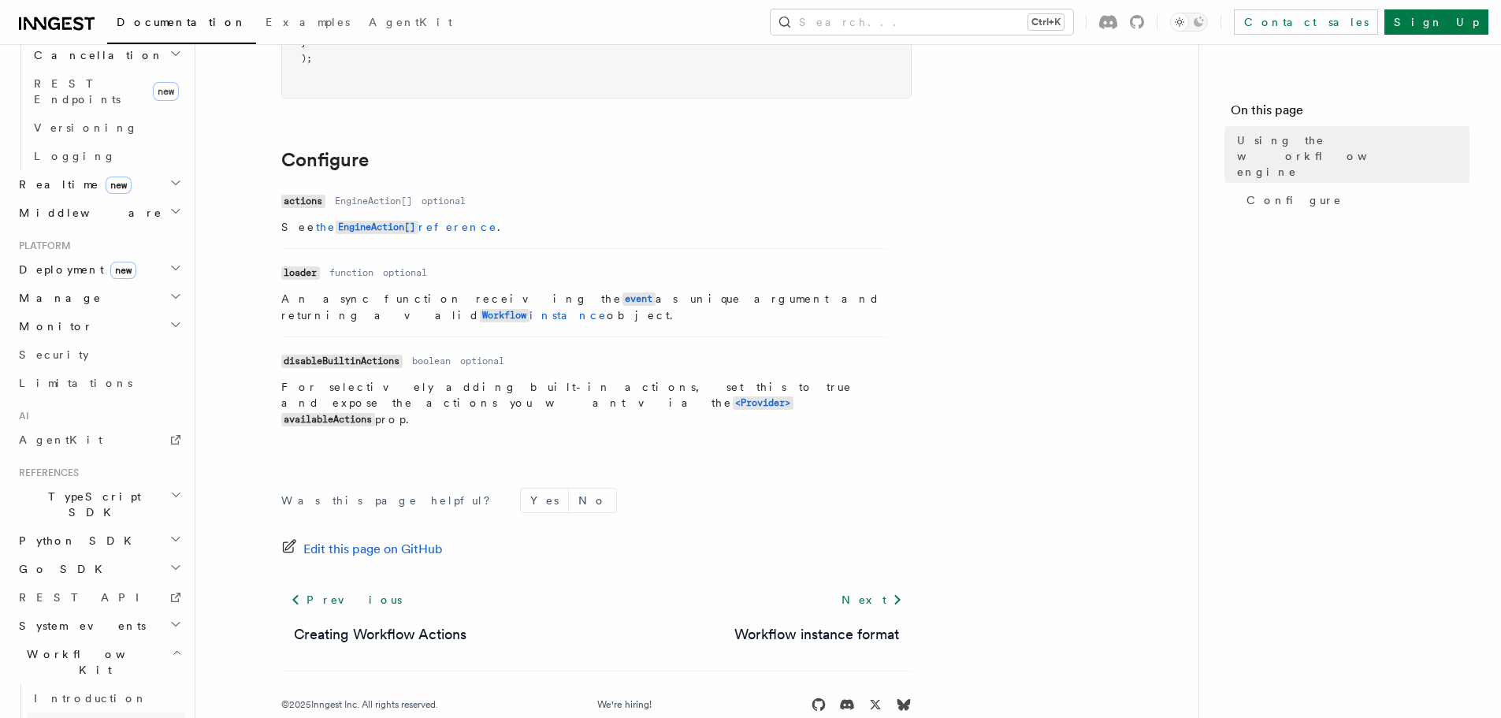
scroll to position [716, 0]
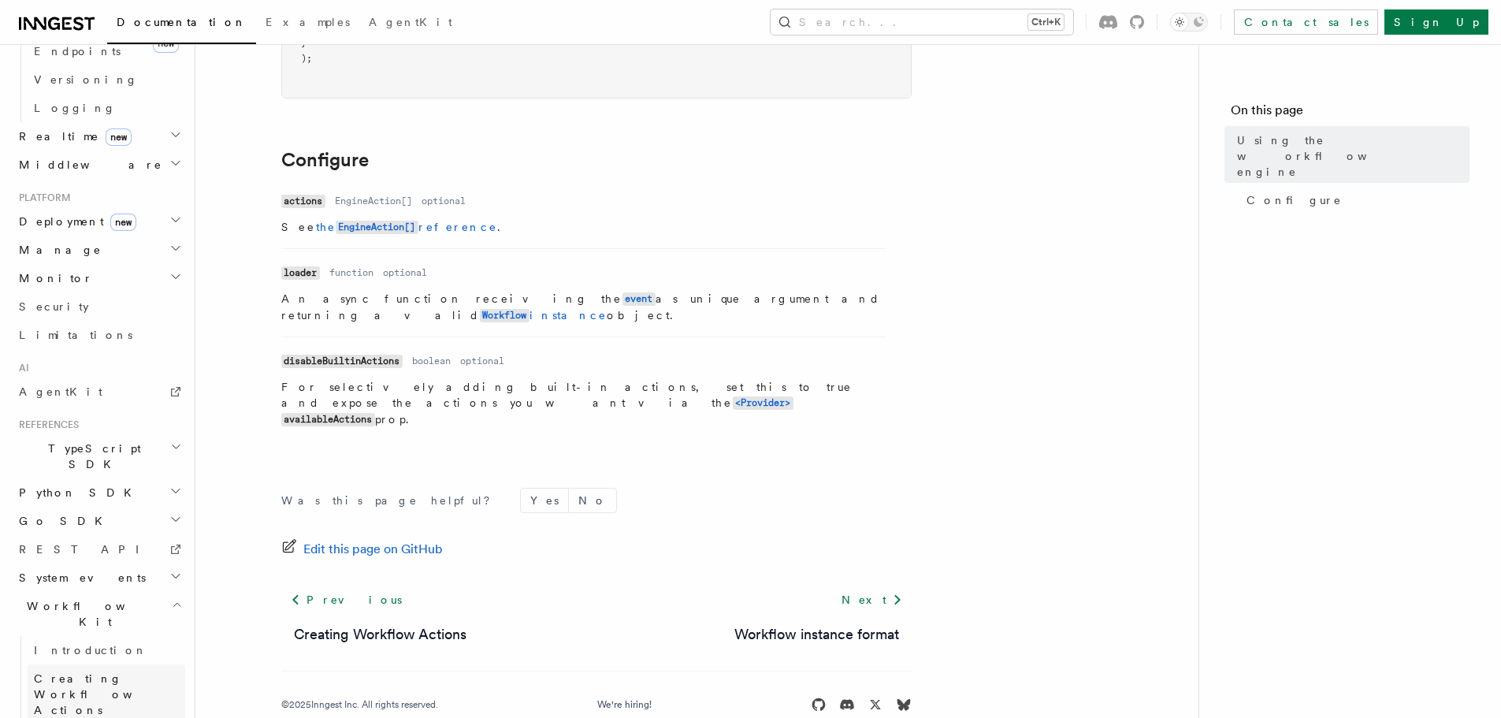
click at [101, 664] on link "Creating Workflow Actions" at bounding box center [107, 694] width 158 height 60
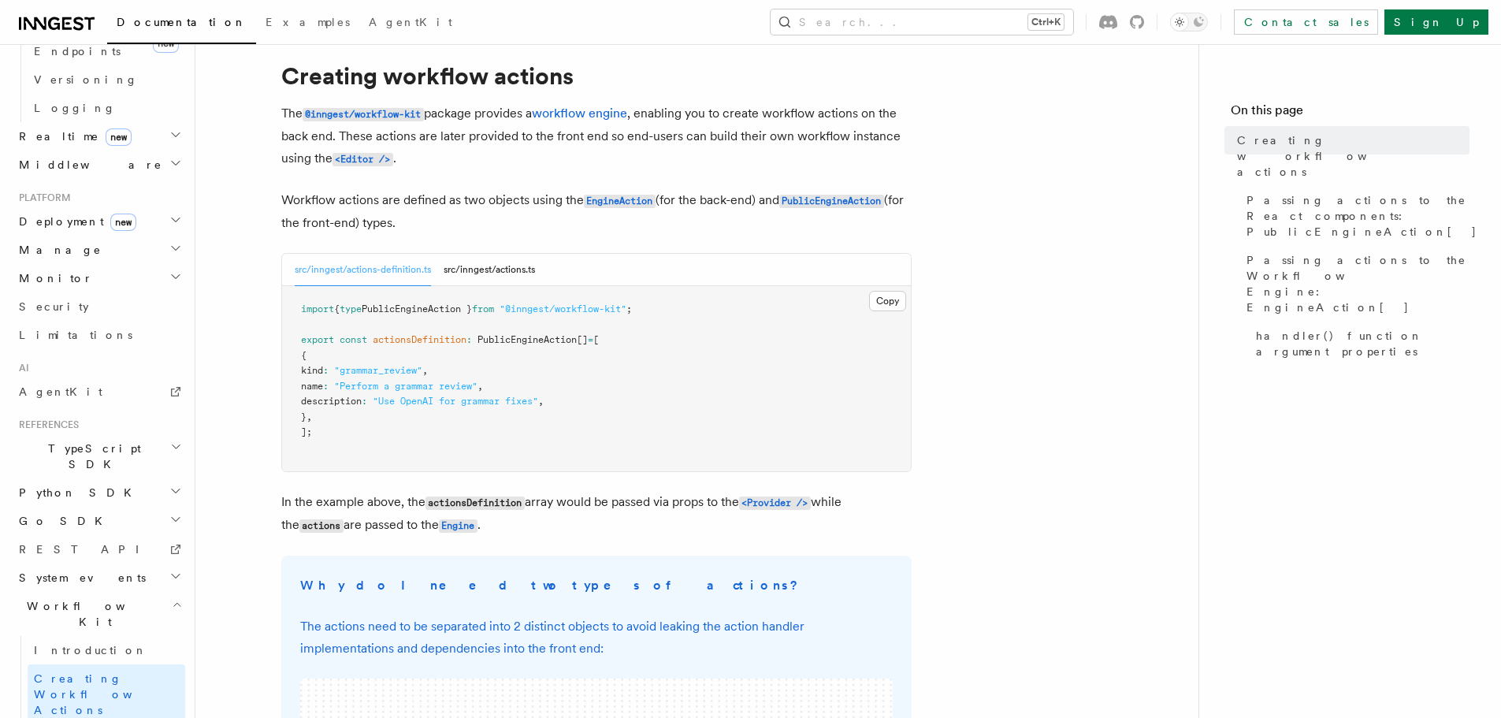
scroll to position [79, 0]
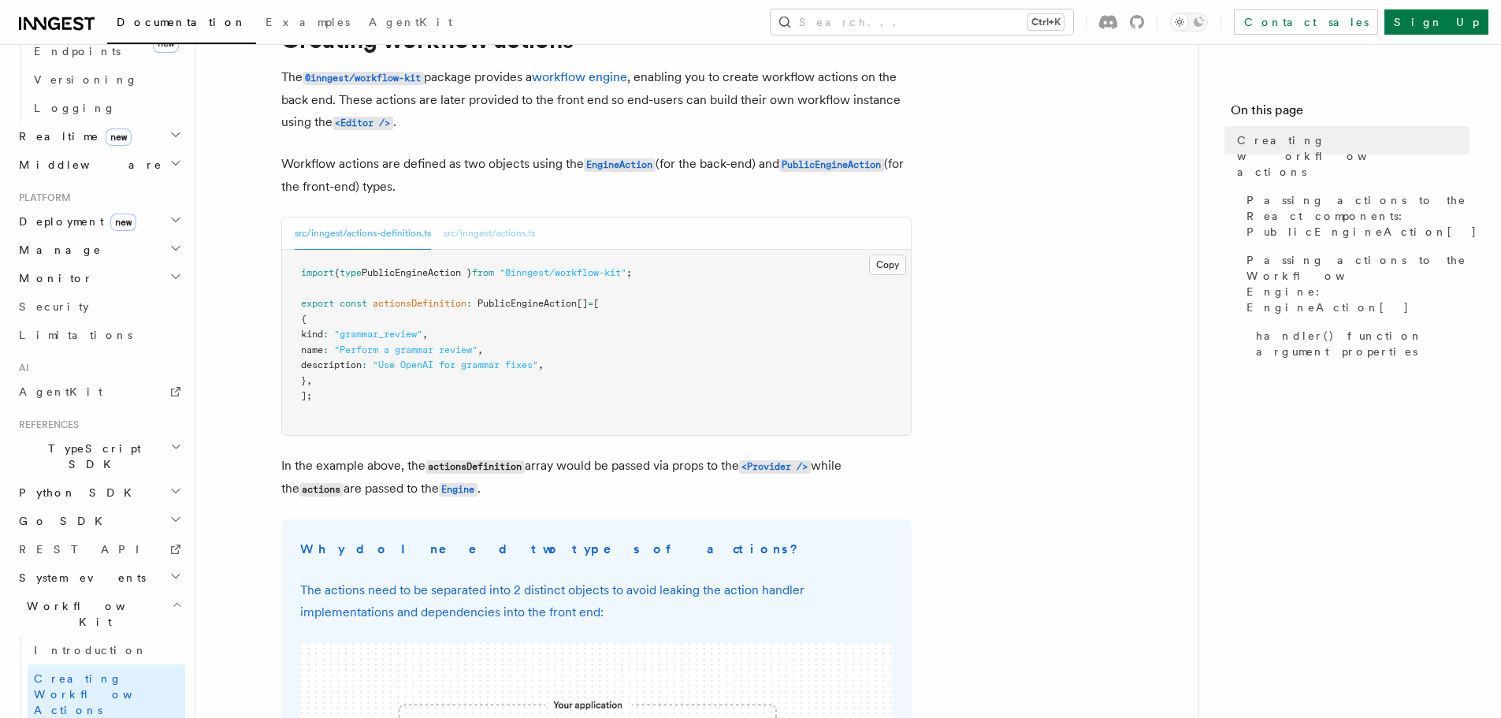
click at [510, 246] on button "src/inngest/actions.ts" at bounding box center [488, 233] width 91 height 32
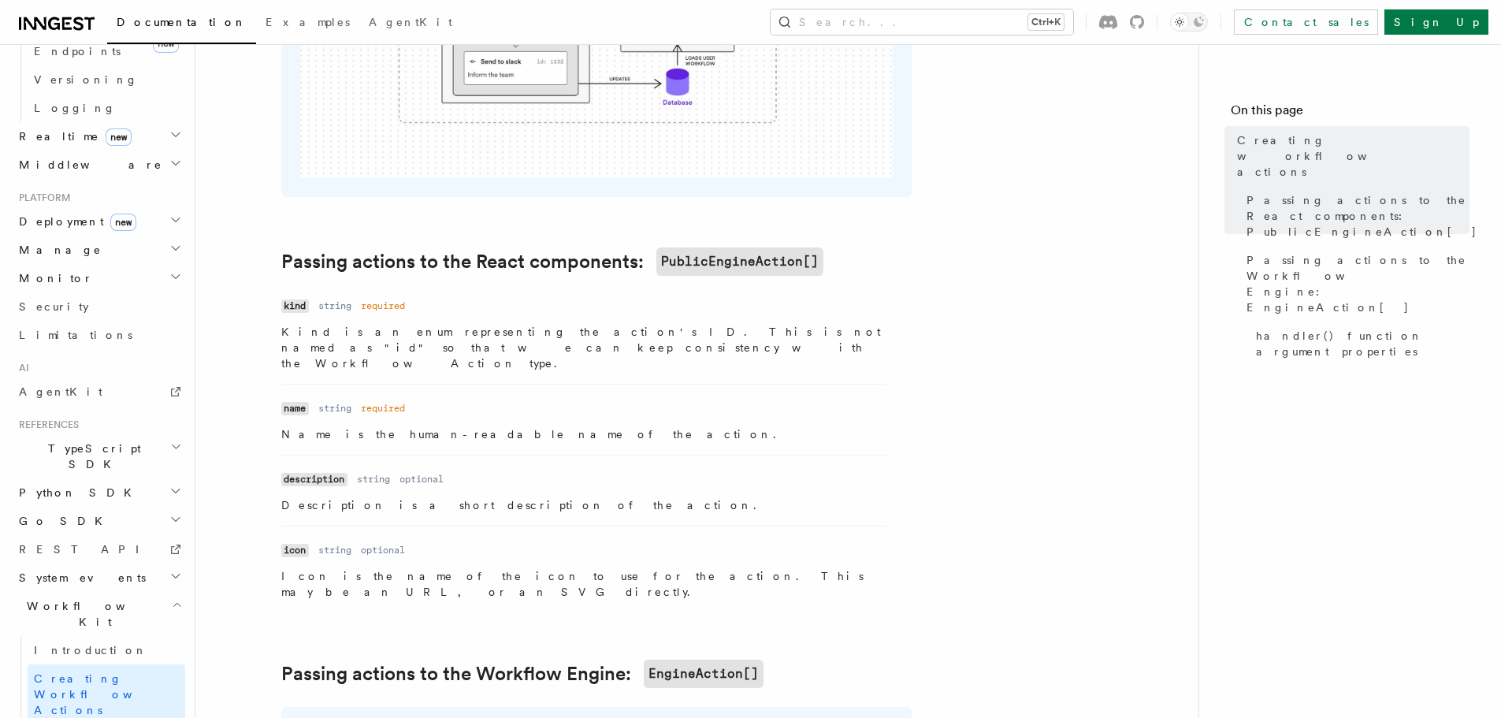
scroll to position [945, 0]
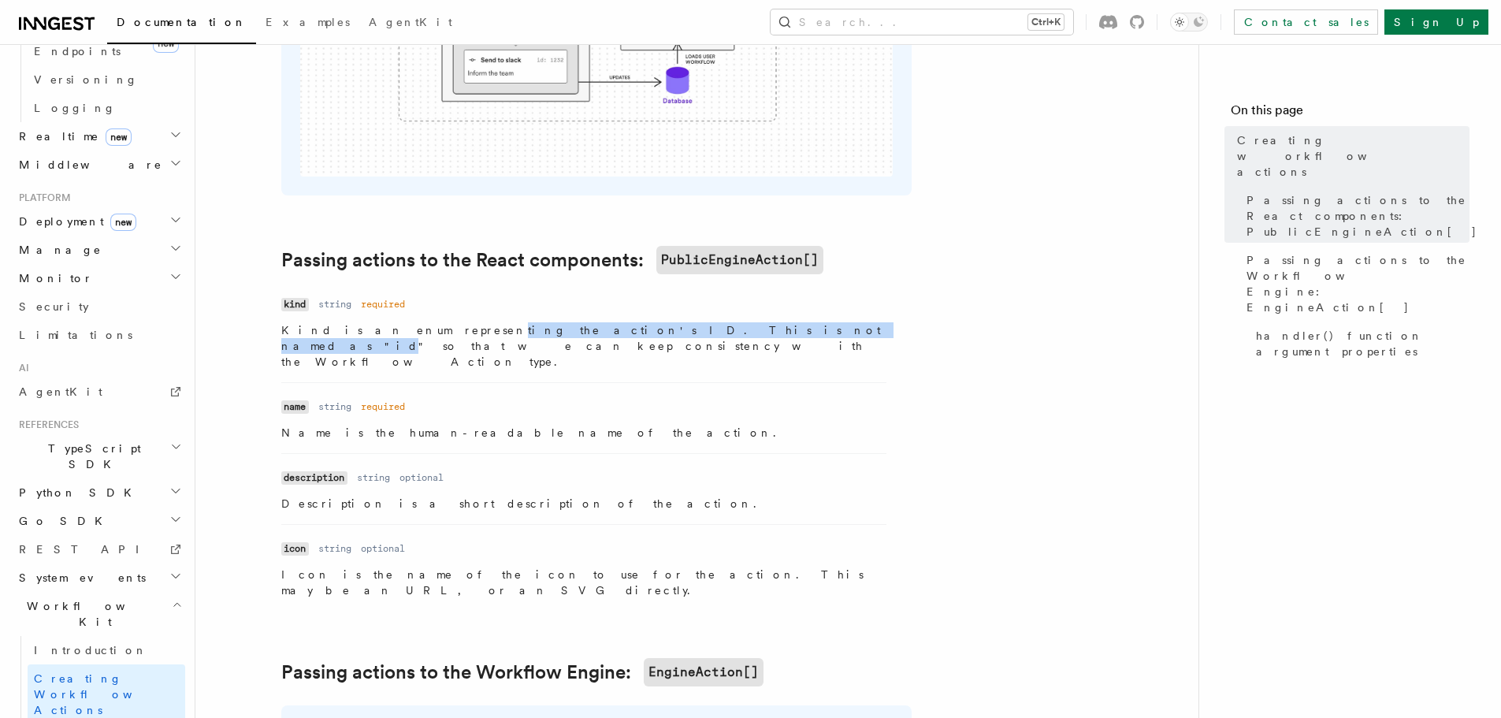
drag, startPoint x: 469, startPoint y: 325, endPoint x: 615, endPoint y: 328, distance: 145.7
click at [615, 328] on p "Kind is an enum representing the action's ID. This is not named as "id" so that…" at bounding box center [583, 345] width 605 height 47
click at [544, 331] on p "Kind is an enum representing the action's ID. This is not named as "id" so that…" at bounding box center [583, 345] width 605 height 47
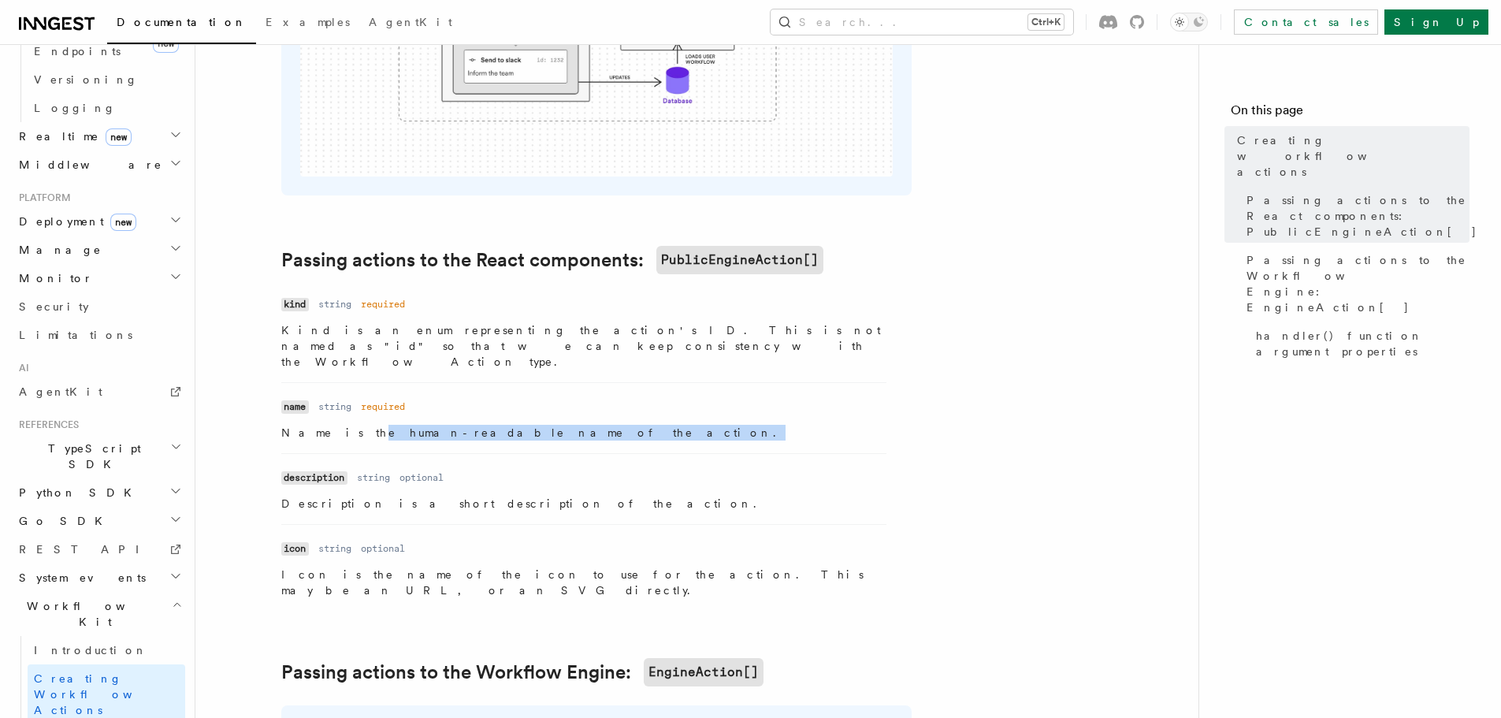
drag, startPoint x: 332, startPoint y: 416, endPoint x: 558, endPoint y: 417, distance: 226.1
click at [558, 425] on p "Name is the human-readable name of the action." at bounding box center [583, 433] width 605 height 16
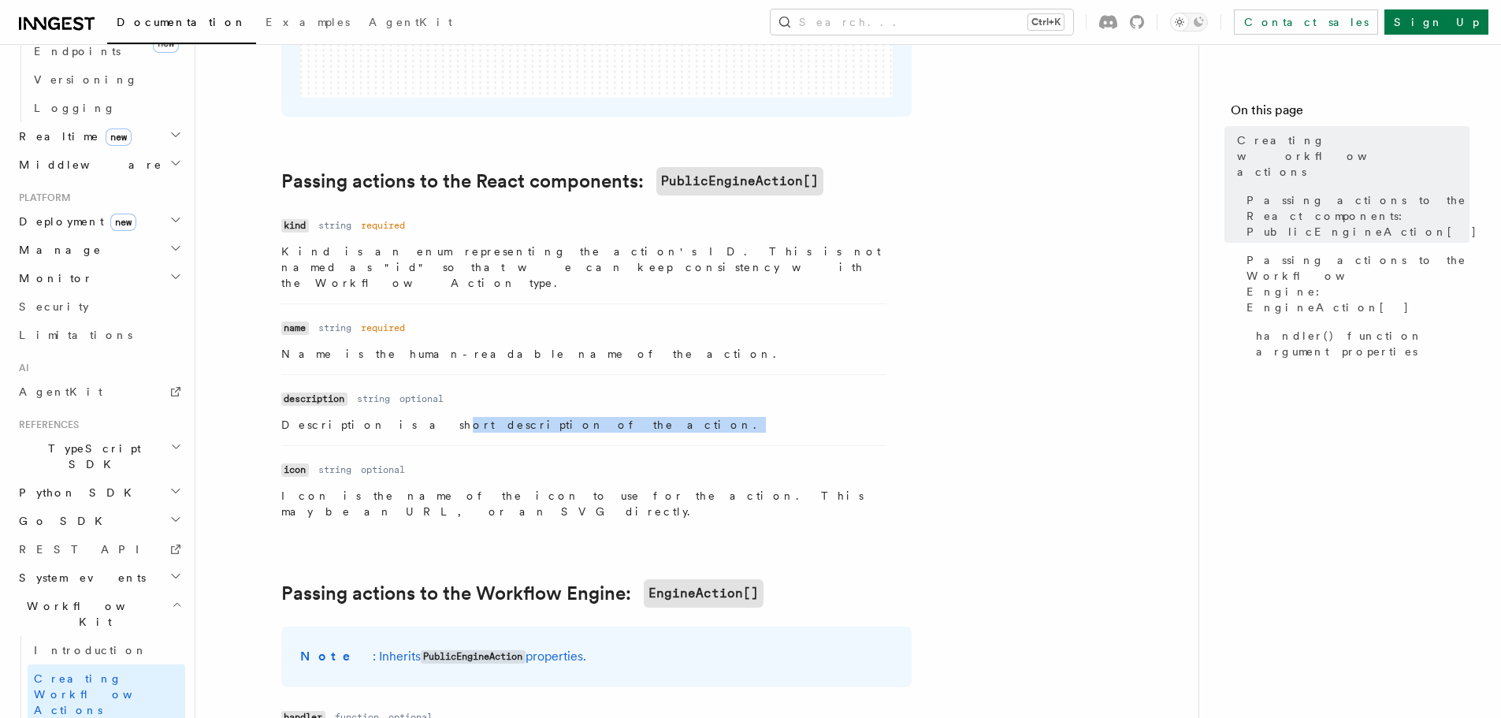
click at [543, 417] on p "Description is a short description of the action." at bounding box center [583, 425] width 605 height 16
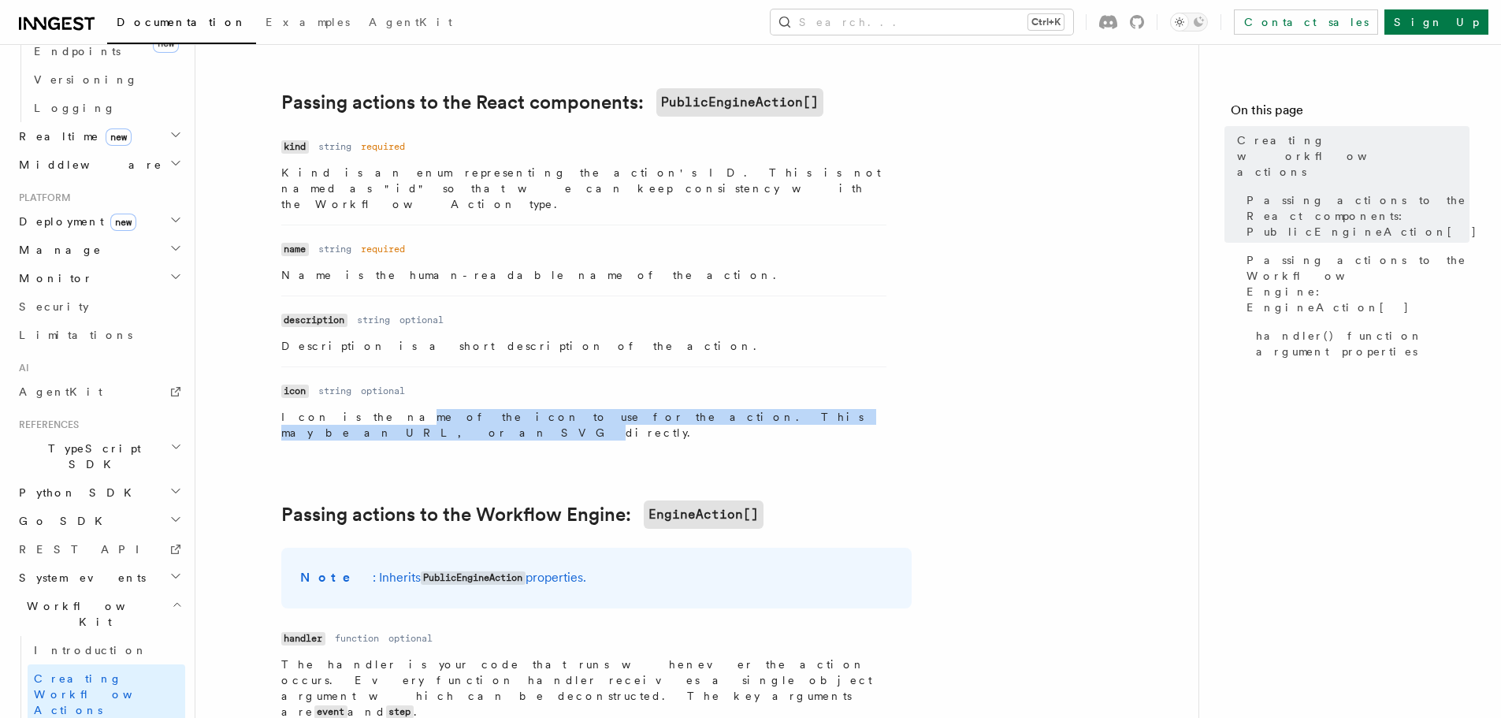
drag, startPoint x: 343, startPoint y: 401, endPoint x: 675, endPoint y: 406, distance: 331.7
click at [675, 409] on p "Icon is the name of the icon to use for the action. This may be an URL, or an S…" at bounding box center [583, 425] width 605 height 32
click at [575, 409] on p "Icon is the name of the icon to use for the action. This may be an URL, or an S…" at bounding box center [583, 425] width 605 height 32
drag, startPoint x: 476, startPoint y: 398, endPoint x: 728, endPoint y: 403, distance: 252.1
click at [728, 409] on p "Icon is the name of the icon to use for the action. This may be an URL, or an S…" at bounding box center [583, 425] width 605 height 32
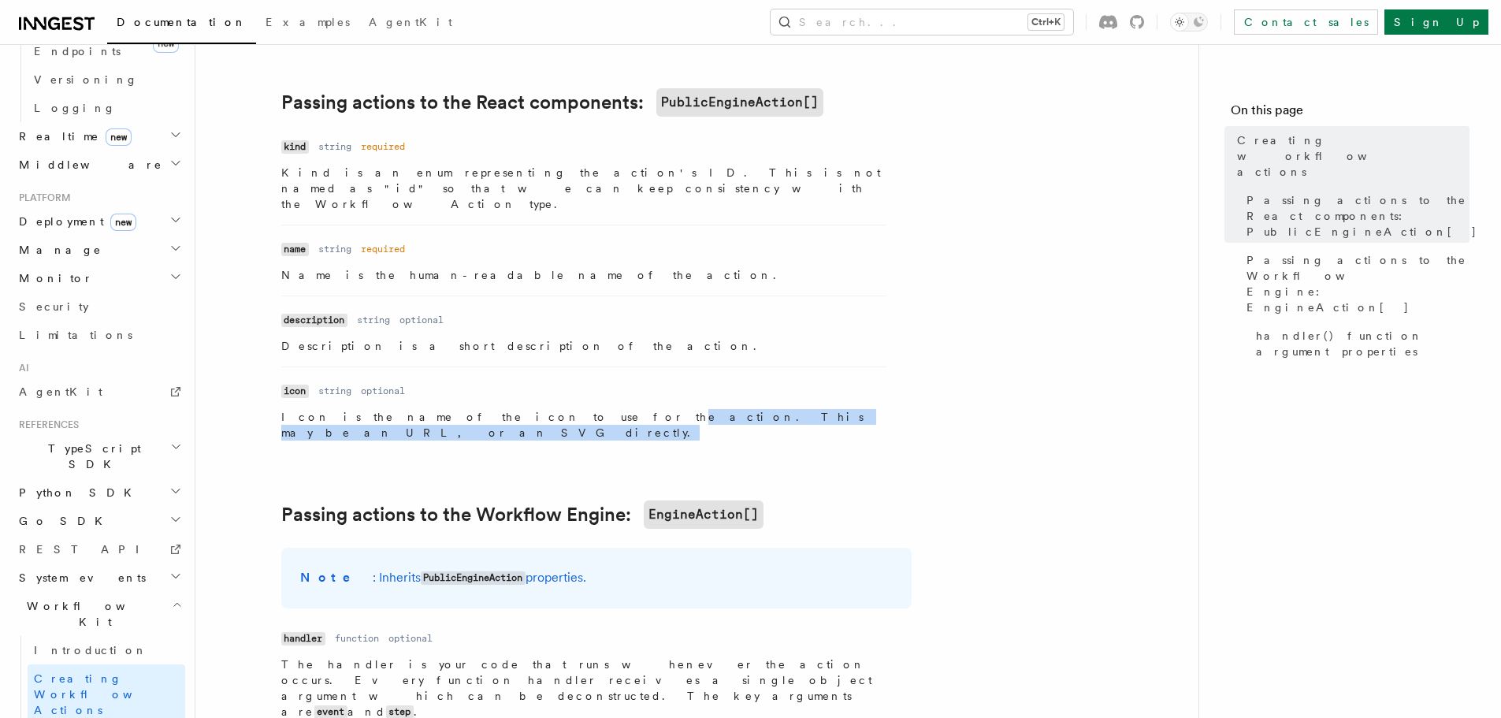
click at [728, 409] on p "Icon is the name of the icon to use for the action. This may be an URL, or an S…" at bounding box center [583, 425] width 605 height 32
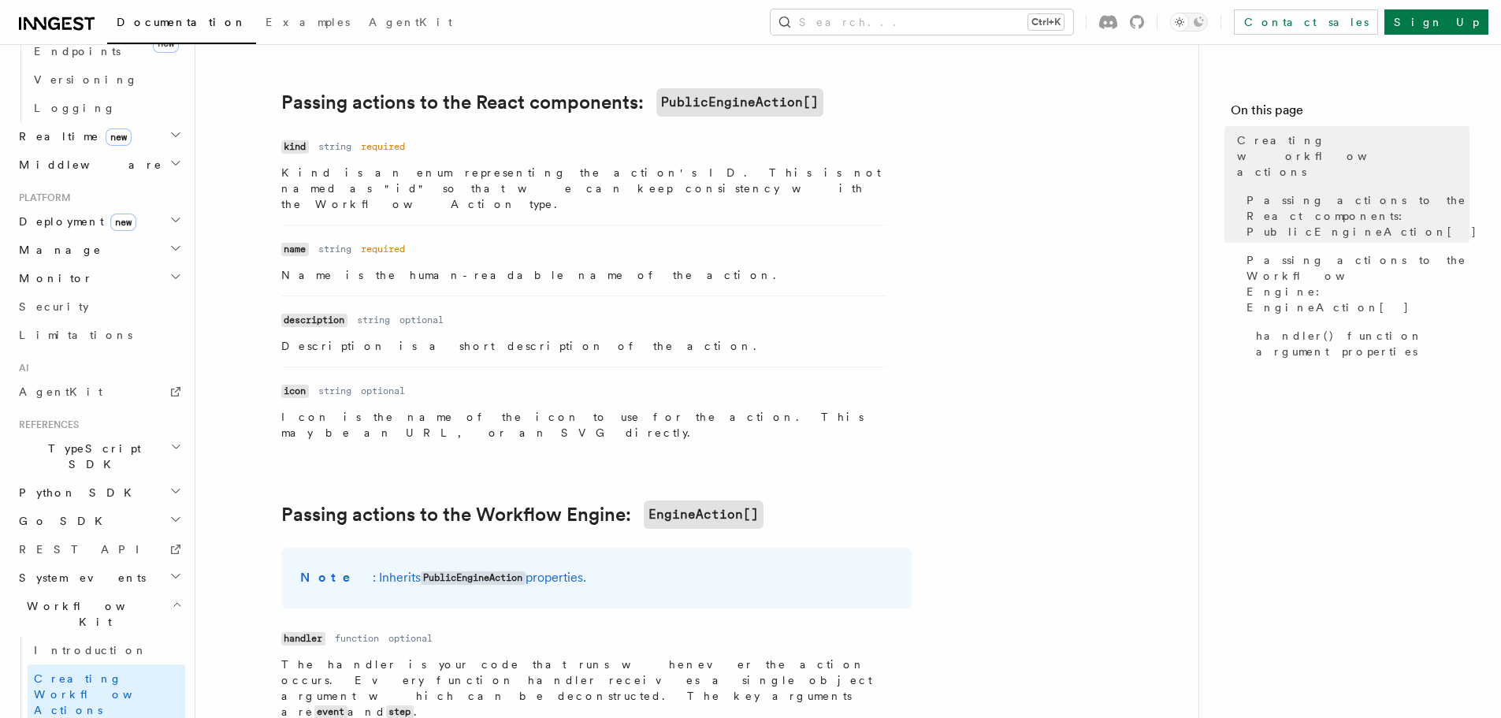
click at [716, 409] on p "Icon is the name of the icon to use for the action. This may be an URL, or an S…" at bounding box center [583, 425] width 605 height 32
drag, startPoint x: 627, startPoint y: 399, endPoint x: 647, endPoint y: 398, distance: 20.5
click at [638, 409] on p "Icon is the name of the icon to use for the action. This may be an URL, or an S…" at bounding box center [583, 425] width 605 height 32
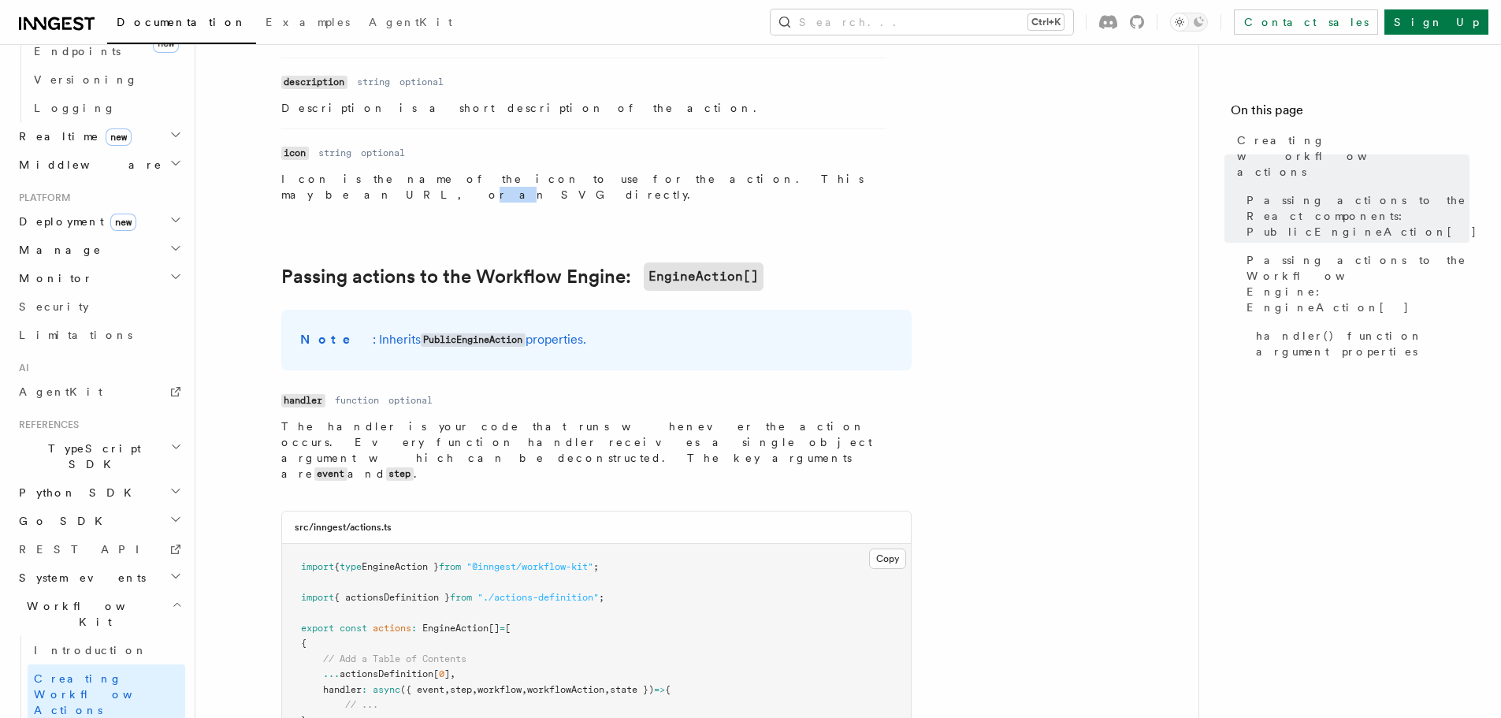
scroll to position [1418, 0]
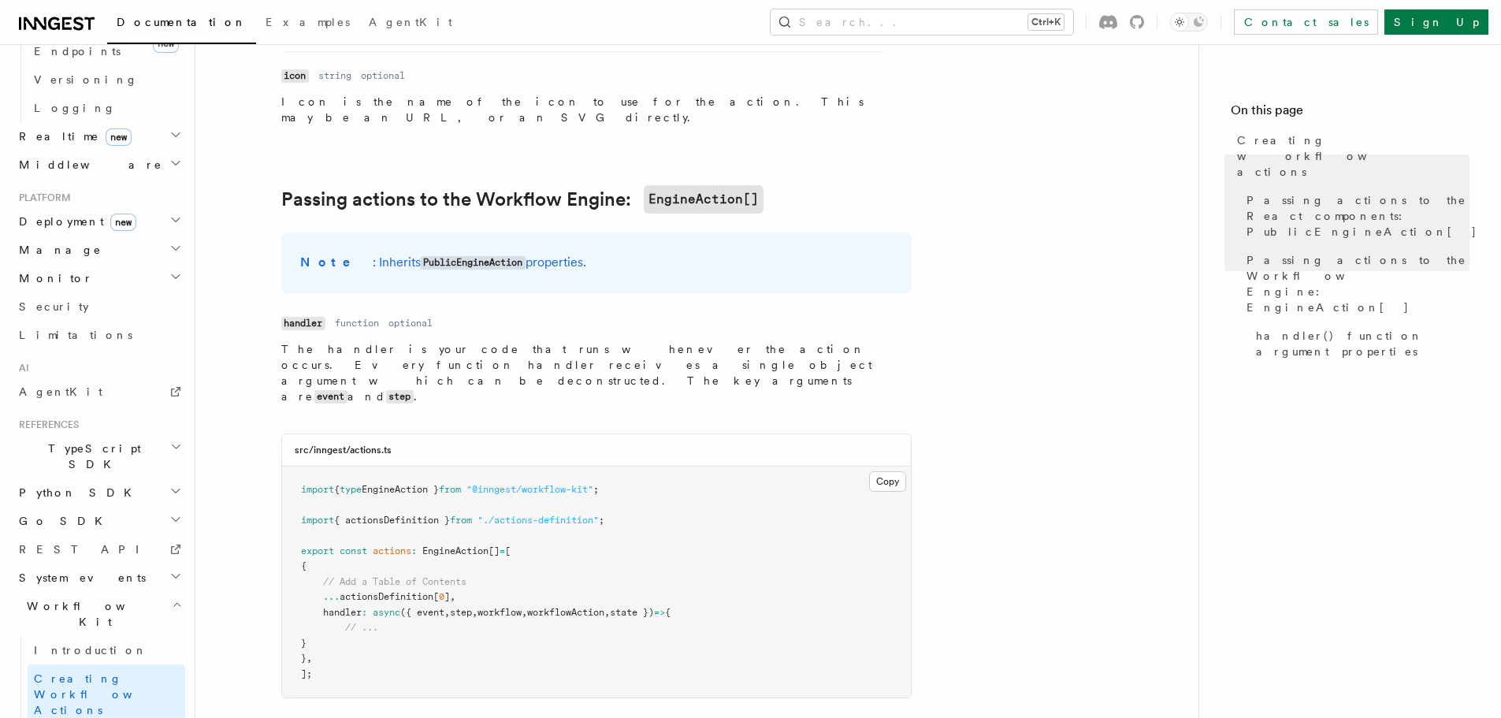
click at [512, 341] on p "The handler is your code that runs whenever the action occurs. Every function h…" at bounding box center [583, 373] width 605 height 64
click at [366, 317] on dd "function" at bounding box center [357, 323] width 44 height 13
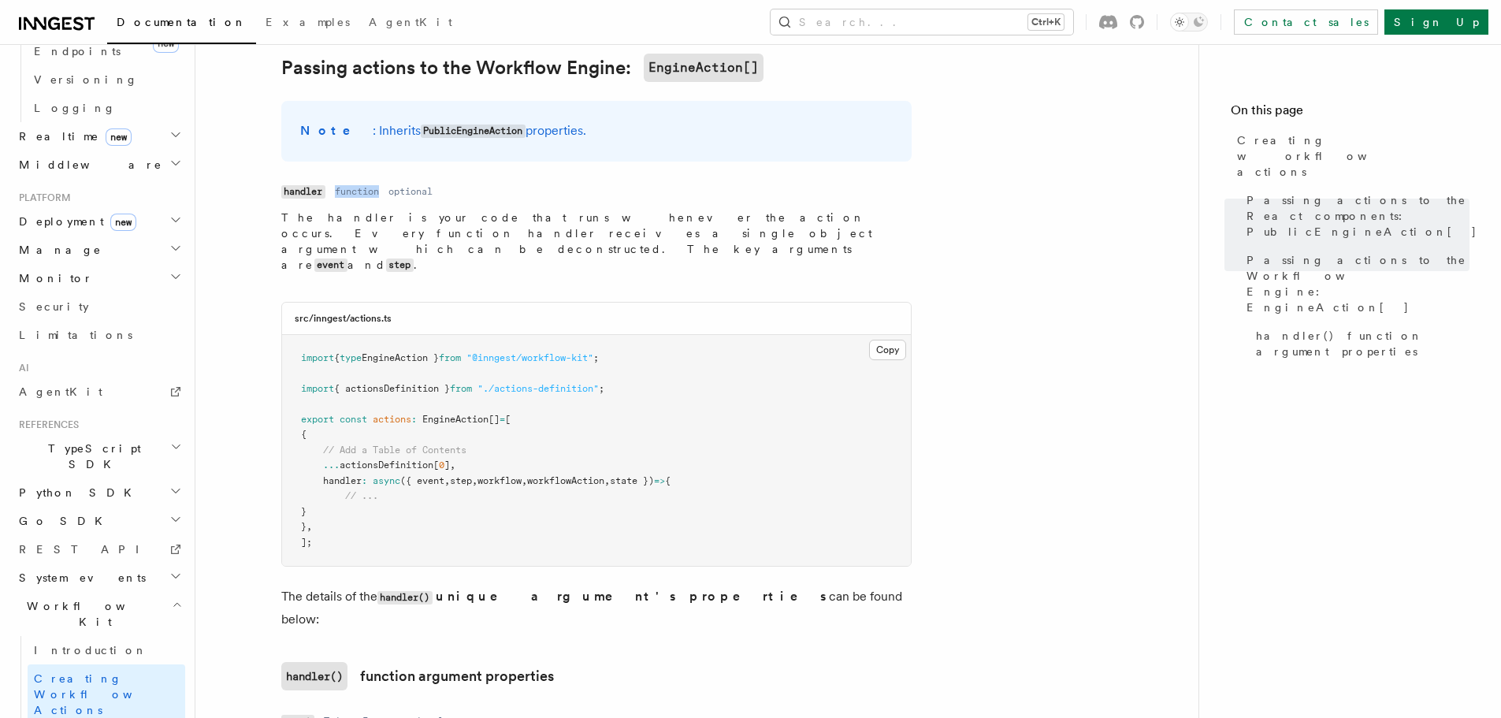
scroll to position [1575, 0]
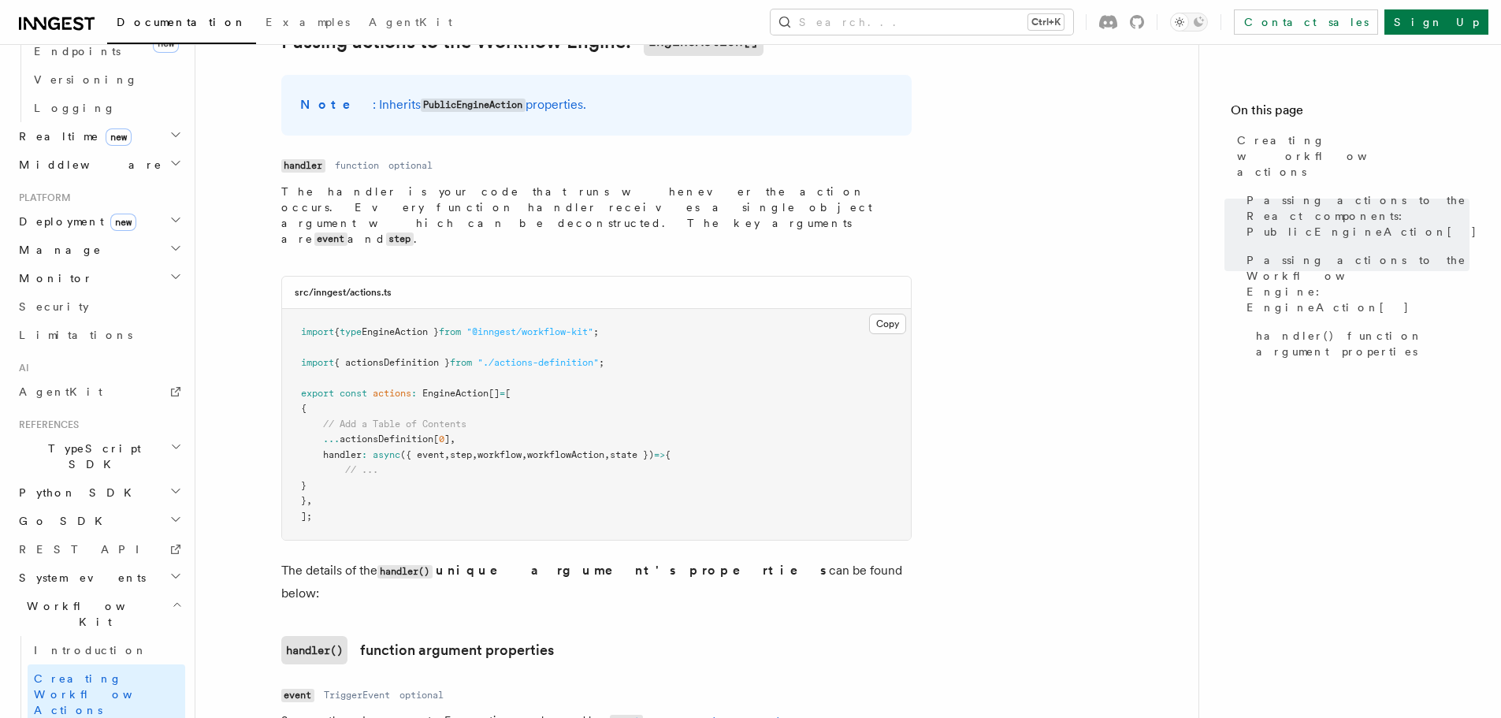
click at [588, 449] on span "workflowAction" at bounding box center [565, 454] width 77 height 11
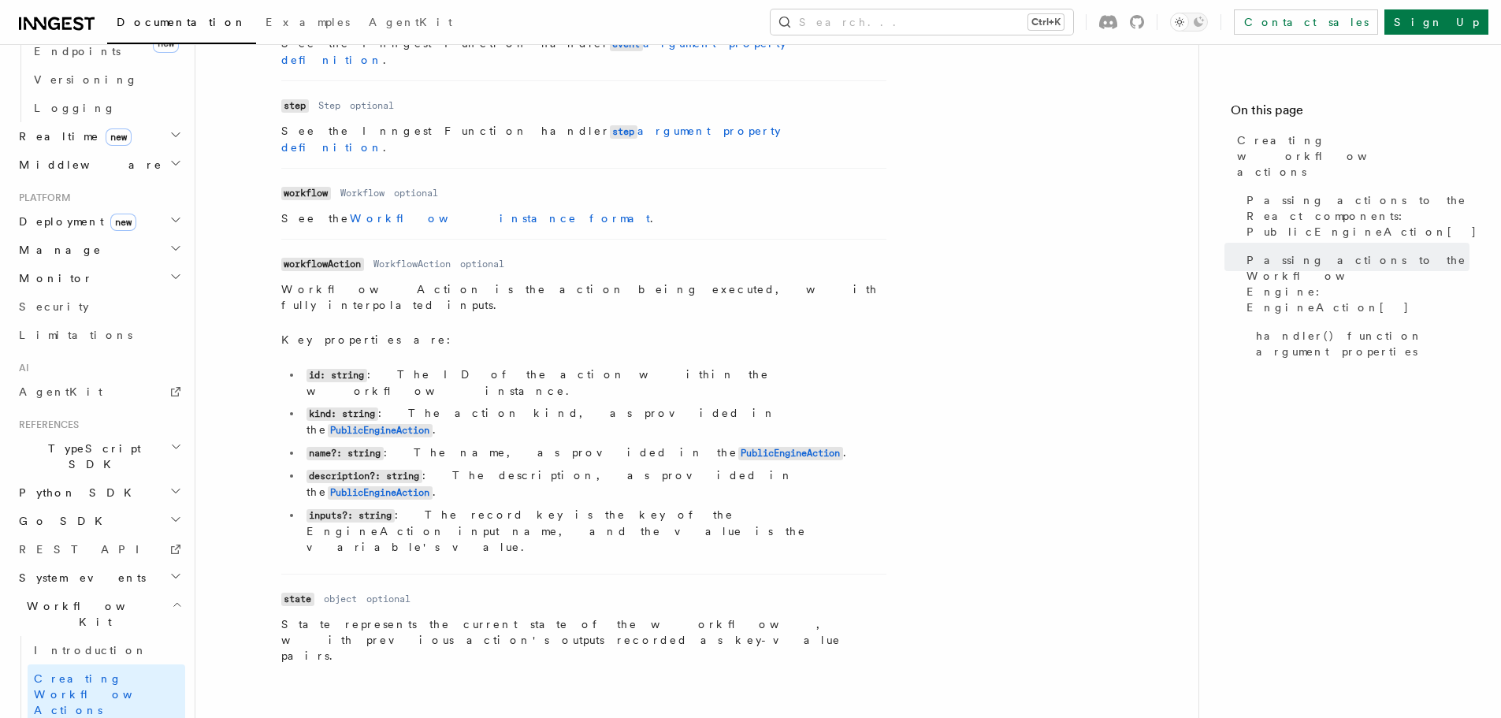
scroll to position [2276, 0]
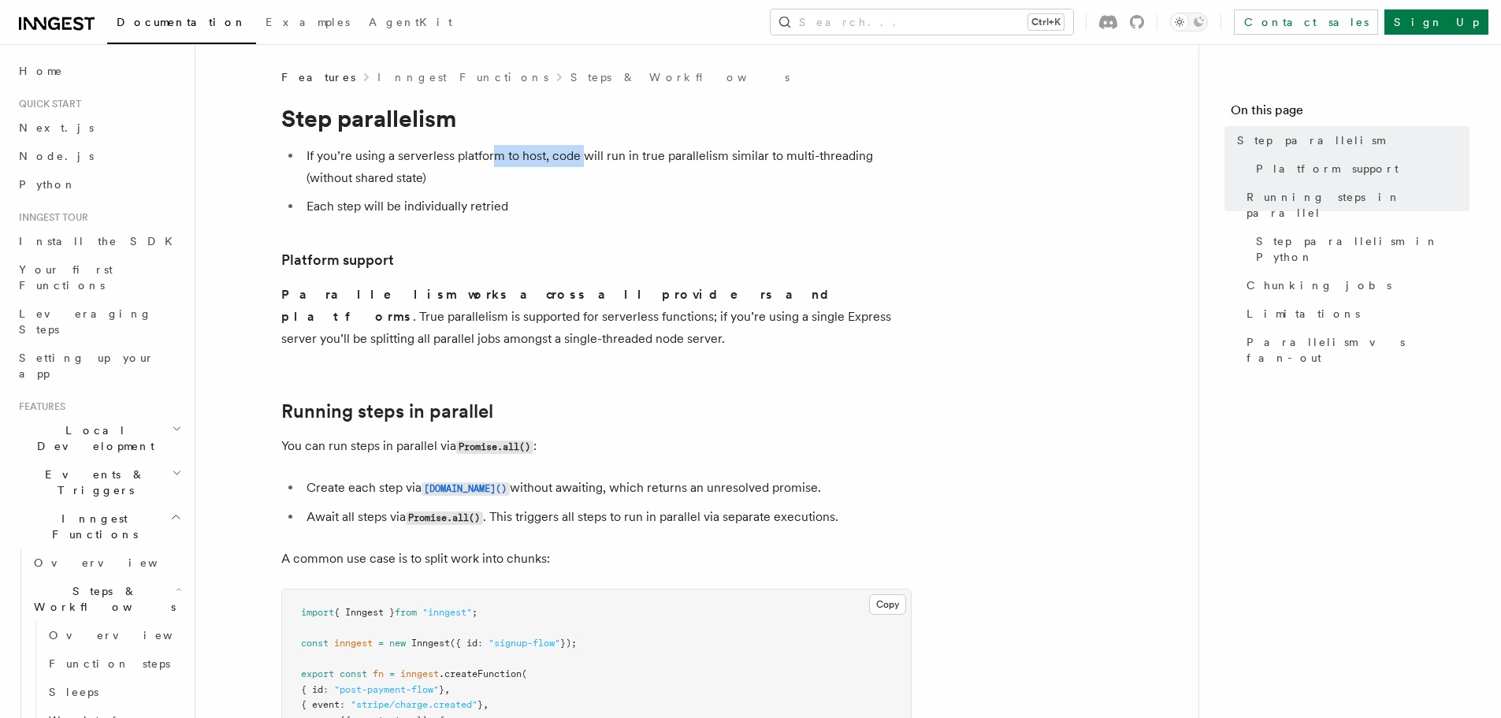
drag, startPoint x: 492, startPoint y: 153, endPoint x: 585, endPoint y: 146, distance: 94.0
click at [585, 146] on li "If you’re using a serverless platform to host, code will run in true parallelis…" at bounding box center [607, 167] width 610 height 44
drag, startPoint x: 562, startPoint y: 154, endPoint x: 738, endPoint y: 154, distance: 175.7
click at [730, 154] on li "If you’re using a serverless platform to host, code will run in true parallelis…" at bounding box center [607, 167] width 610 height 44
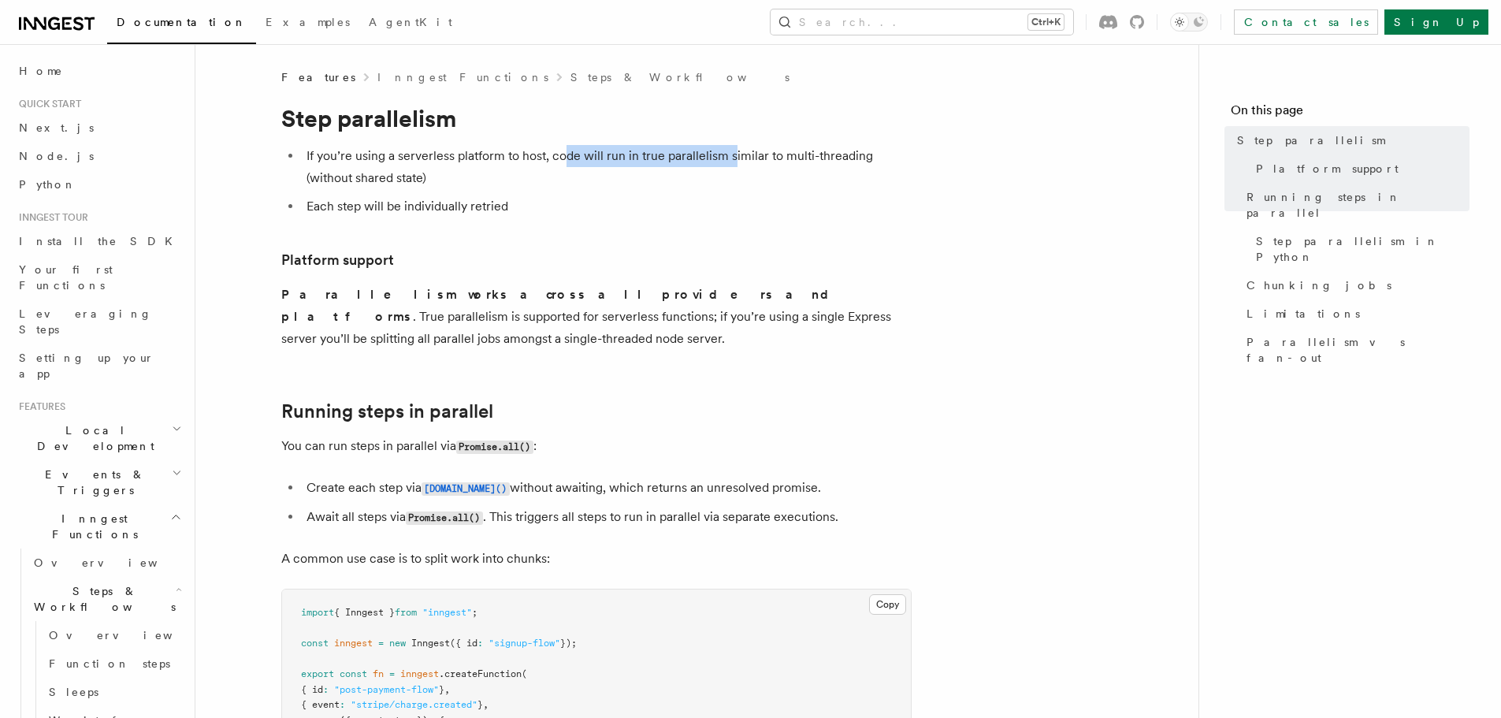
click at [624, 155] on li "If you’re using a serverless platform to host, code will run in true parallelis…" at bounding box center [607, 167] width 610 height 44
drag, startPoint x: 564, startPoint y: 156, endPoint x: 865, endPoint y: 147, distance: 301.0
click at [865, 147] on li "If you’re using a serverless platform to host, code will run in true parallelis…" at bounding box center [607, 167] width 610 height 44
click at [710, 157] on li "If you’re using a serverless platform to host, code will run in true parallelis…" at bounding box center [607, 167] width 610 height 44
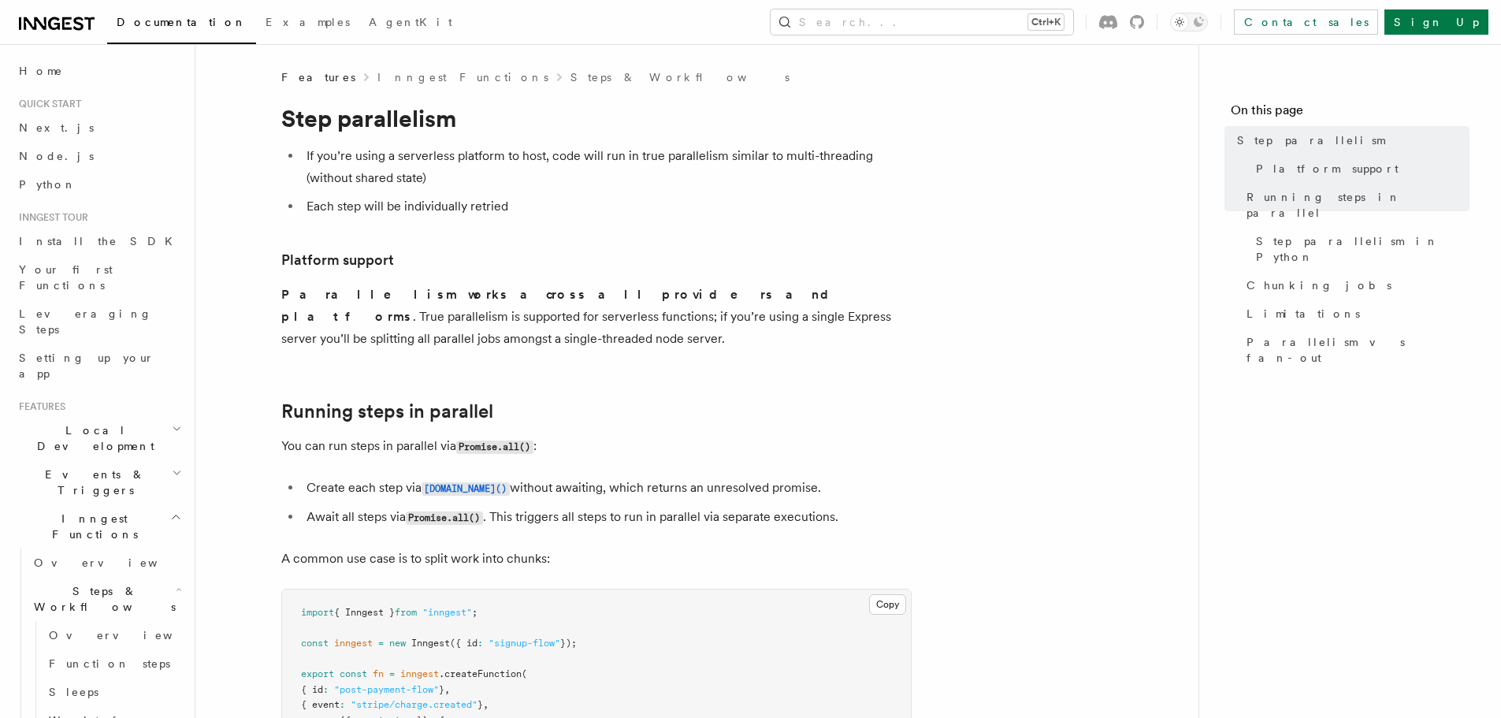
drag, startPoint x: 788, startPoint y: 158, endPoint x: 663, endPoint y: 158, distance: 125.2
click at [788, 158] on li "If you’re using a serverless platform to host, code will run in true parallelis…" at bounding box center [607, 167] width 610 height 44
drag, startPoint x: 337, startPoint y: 192, endPoint x: 485, endPoint y: 174, distance: 149.2
click at [485, 174] on ul "If you’re using a serverless platform to host, code will run in true parallelis…" at bounding box center [596, 181] width 630 height 72
click at [330, 202] on li "Each step will be individually retried" at bounding box center [607, 206] width 610 height 22
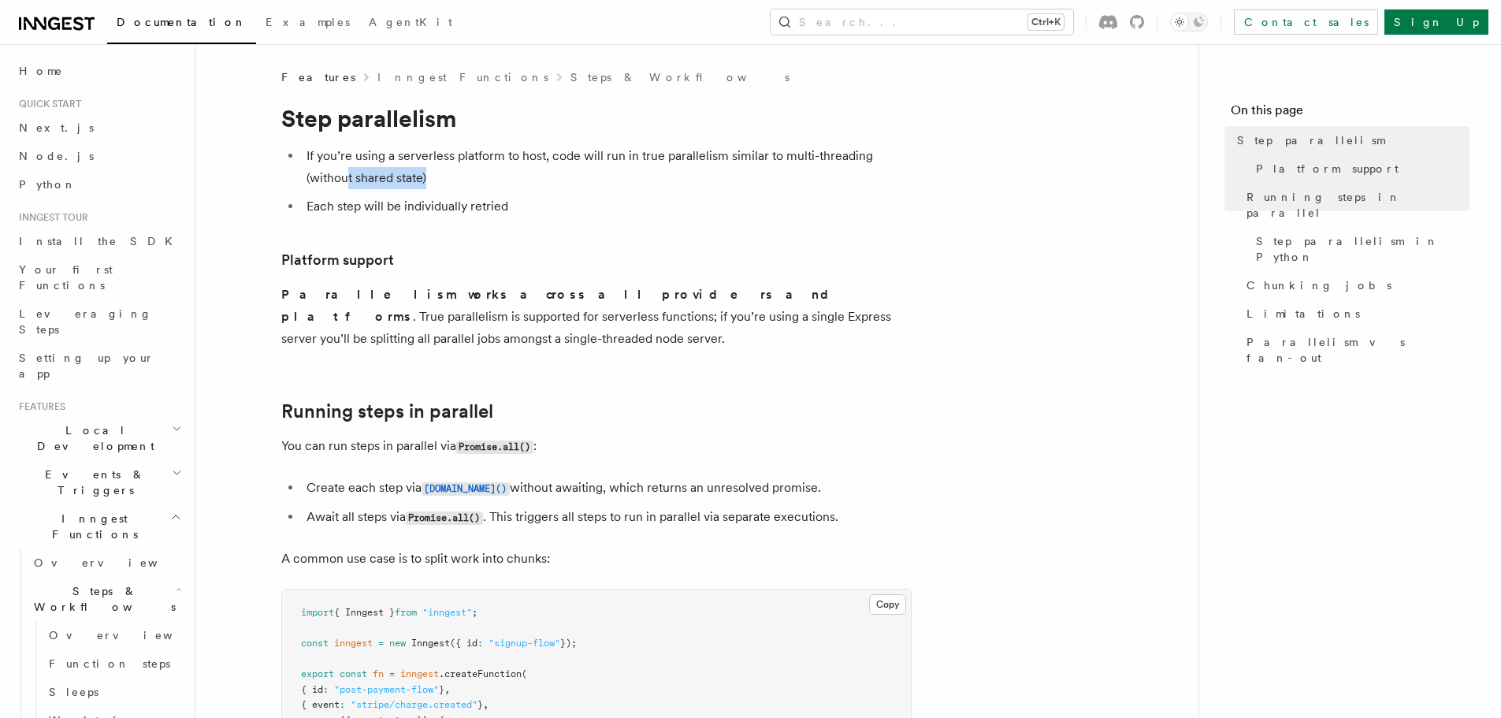
drag, startPoint x: 349, startPoint y: 184, endPoint x: 456, endPoint y: 167, distance: 108.5
click at [455, 167] on li "If you’re using a serverless platform to host, code will run in true parallelis…" at bounding box center [607, 167] width 610 height 44
drag, startPoint x: 454, startPoint y: 160, endPoint x: 565, endPoint y: 149, distance: 110.8
click at [565, 149] on li "If you’re using a serverless platform to host, code will run in true parallelis…" at bounding box center [607, 167] width 610 height 44
drag, startPoint x: 565, startPoint y: 149, endPoint x: 516, endPoint y: 157, distance: 49.5
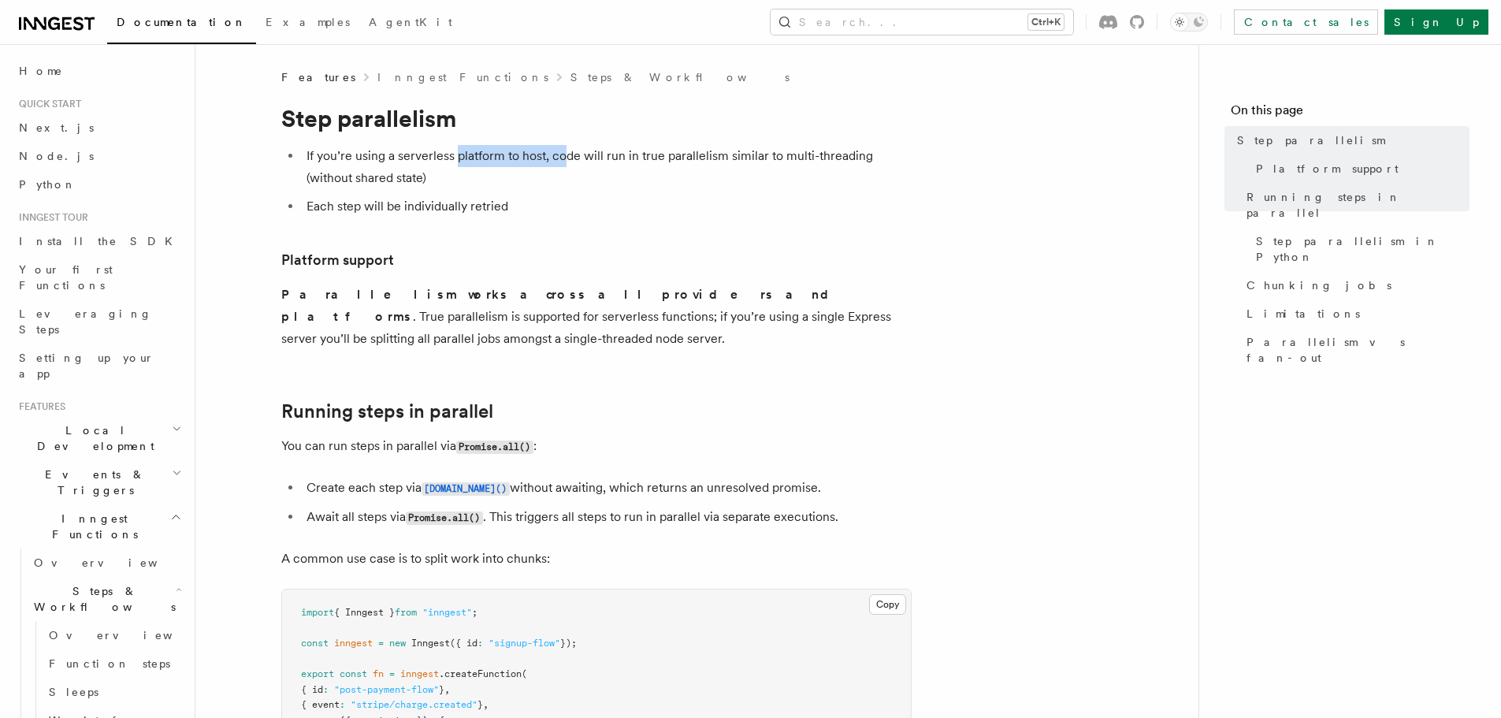
click at [565, 149] on li "If you’re using a serverless platform to host, code will run in true parallelis…" at bounding box center [607, 167] width 610 height 44
click at [634, 156] on li "If you’re using a serverless platform to host, code will run in true parallelis…" at bounding box center [607, 167] width 610 height 44
drag, startPoint x: 621, startPoint y: 160, endPoint x: 736, endPoint y: 157, distance: 115.0
click at [736, 157] on li "If you’re using a serverless platform to host, code will run in true parallelis…" at bounding box center [607, 167] width 610 height 44
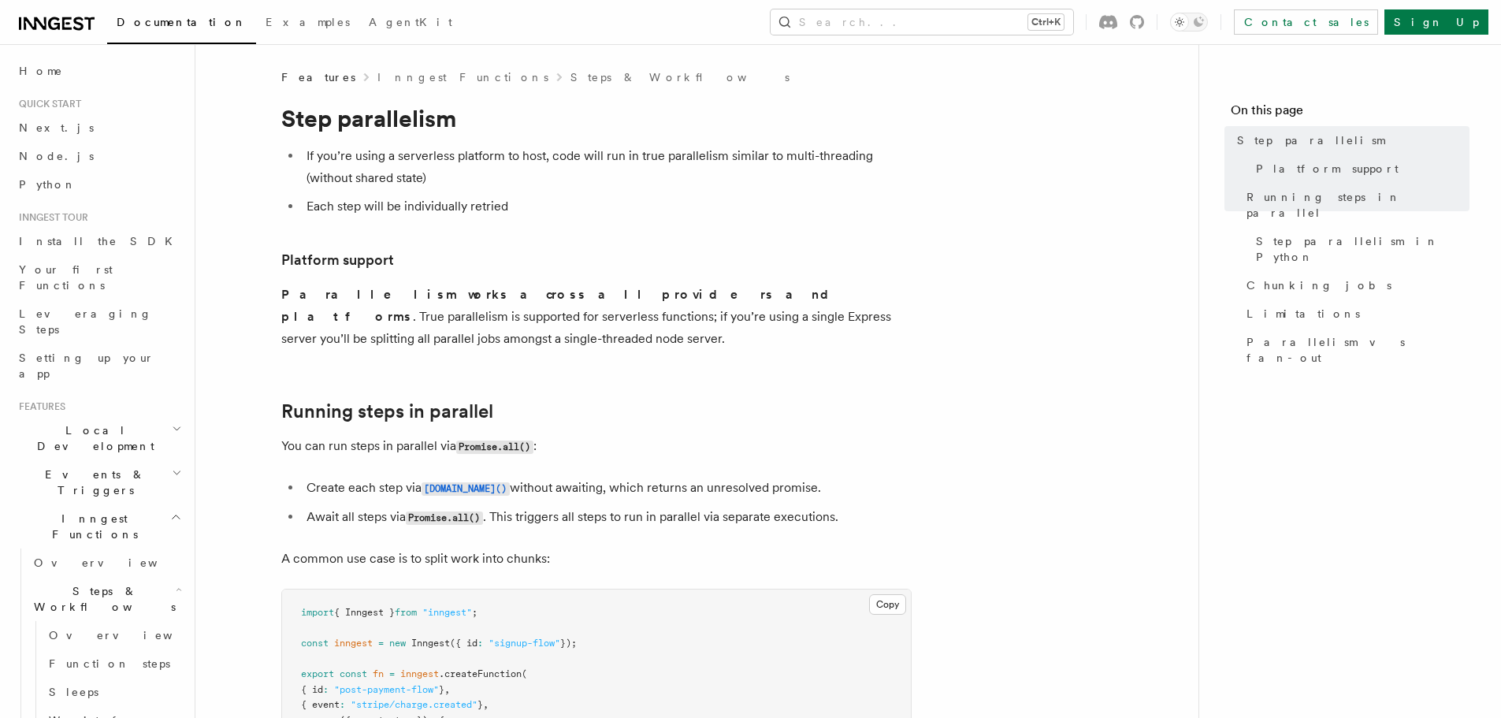
click at [484, 169] on li "If you’re using a serverless platform to host, code will run in true parallelis…" at bounding box center [607, 167] width 610 height 44
drag, startPoint x: 542, startPoint y: 158, endPoint x: 663, endPoint y: 163, distance: 121.4
click at [663, 163] on li "If you’re using a serverless platform to host, code will run in true parallelis…" at bounding box center [607, 167] width 610 height 44
click at [647, 163] on li "If you’re using a serverless platform to host, code will run in true parallelis…" at bounding box center [607, 167] width 610 height 44
drag, startPoint x: 541, startPoint y: 161, endPoint x: 480, endPoint y: 169, distance: 61.2
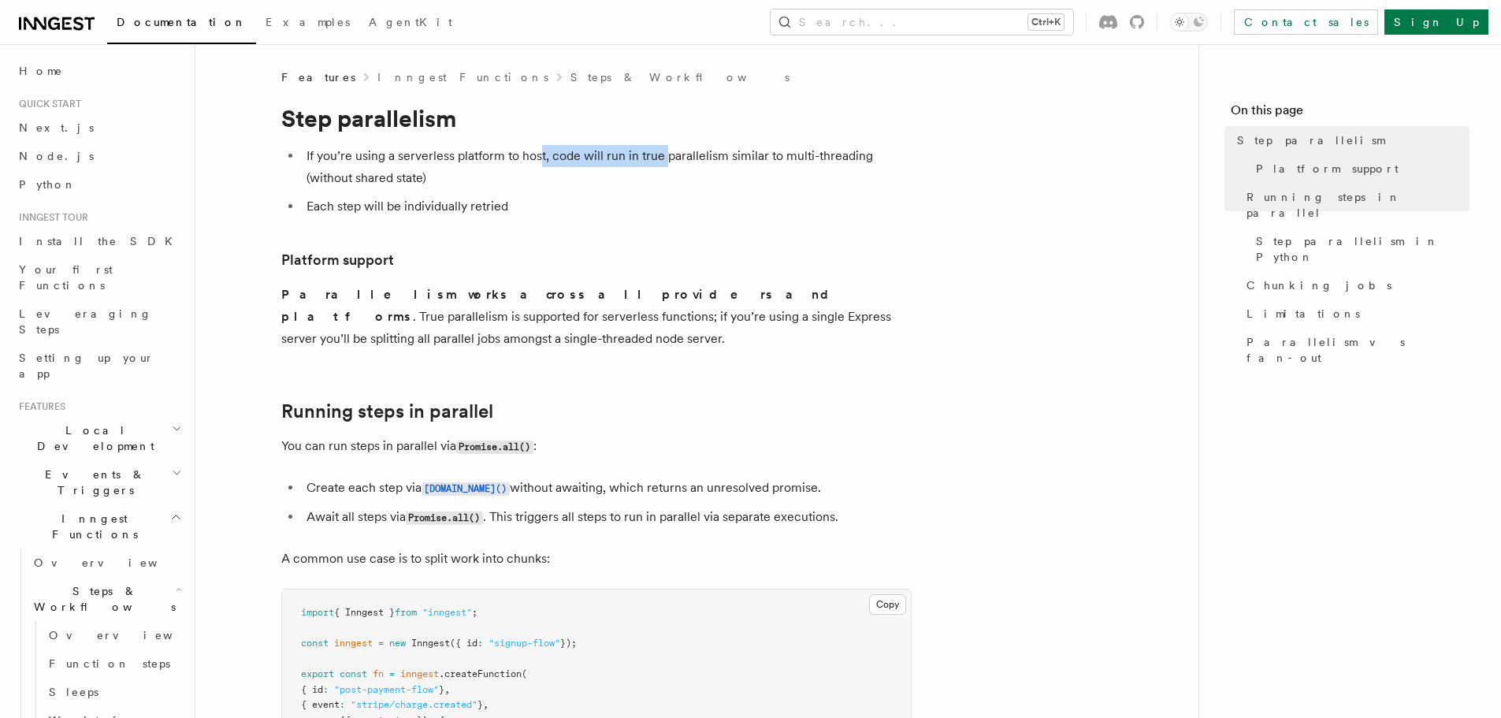
click at [541, 161] on li "If you’re using a serverless platform to host, code will run in true parallelis…" at bounding box center [607, 167] width 610 height 44
click at [396, 188] on li "If you’re using a serverless platform to host, code will run in true parallelis…" at bounding box center [607, 167] width 610 height 44
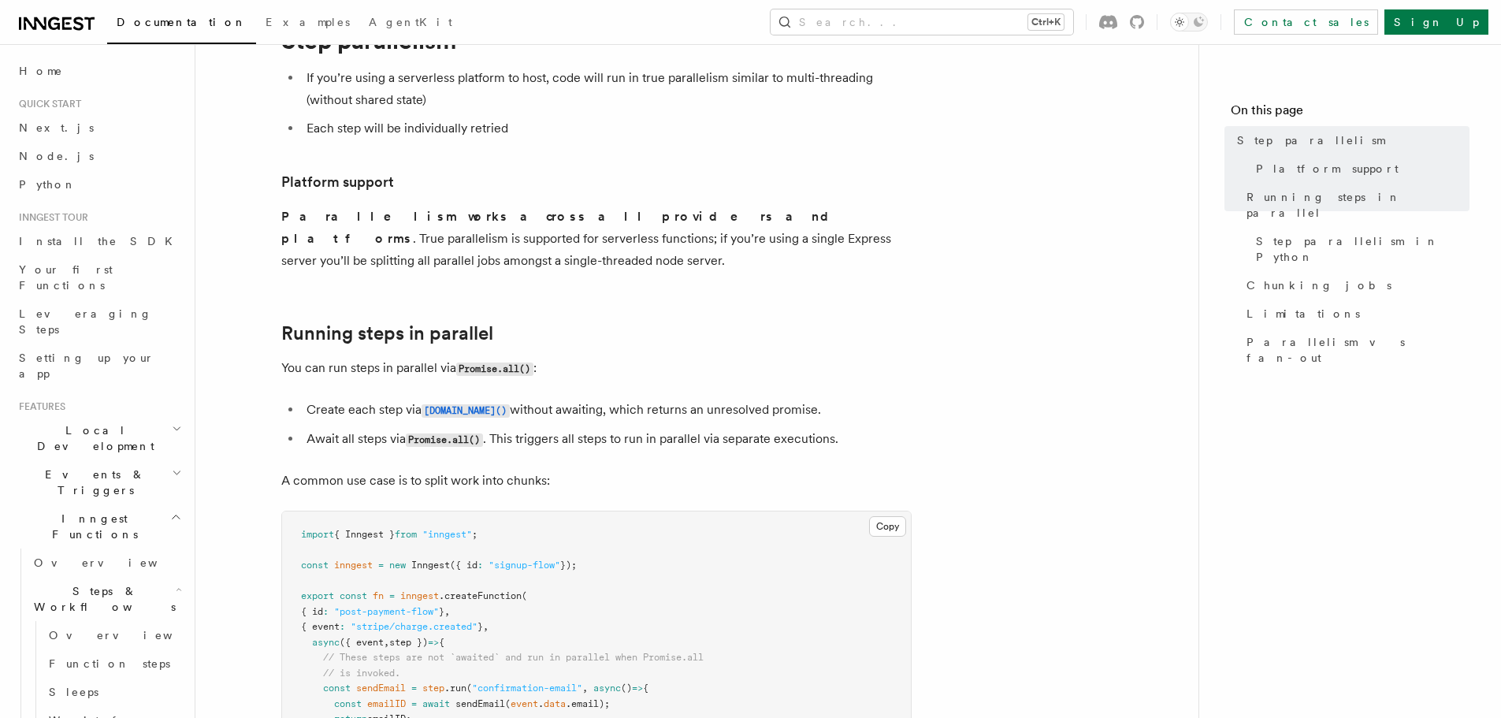
scroll to position [79, 0]
drag, startPoint x: 409, startPoint y: 132, endPoint x: 496, endPoint y: 126, distance: 87.6
click at [496, 126] on li "Each step will be individually retried" at bounding box center [607, 128] width 610 height 22
drag, startPoint x: 314, startPoint y: 216, endPoint x: 585, endPoint y: 195, distance: 271.7
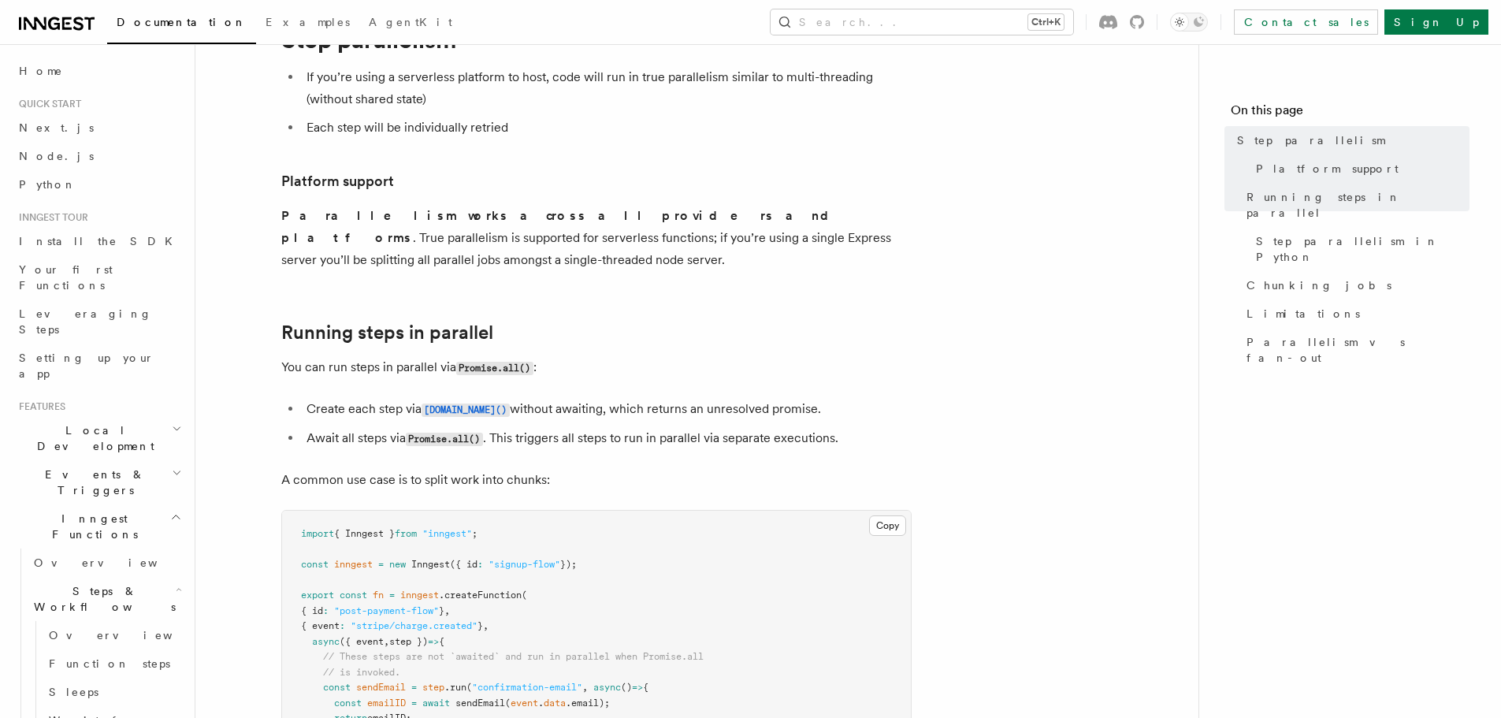
click at [525, 217] on strong "Parallelism works across all providers and platforms" at bounding box center [561, 226] width 560 height 37
drag, startPoint x: 647, startPoint y: 210, endPoint x: 732, endPoint y: 210, distance: 84.3
click at [732, 210] on p "Parallelism works across all providers and platforms . True parallelism is supp…" at bounding box center [596, 238] width 630 height 66
click at [876, 214] on p "Parallelism works across all providers and platforms . True parallelism is supp…" at bounding box center [596, 238] width 630 height 66
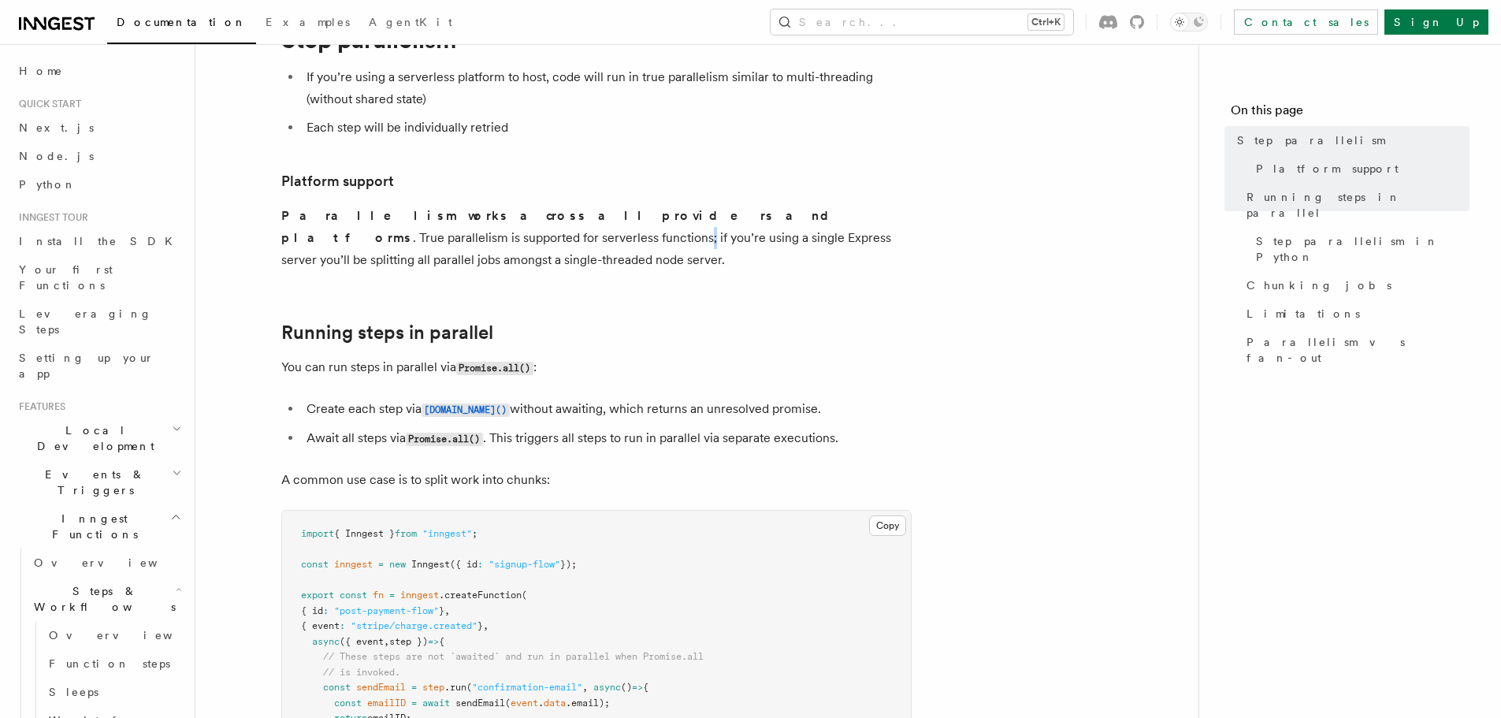
drag, startPoint x: 876, startPoint y: 214, endPoint x: 556, endPoint y: 226, distance: 320.0
click at [876, 214] on p "Parallelism works across all providers and platforms . True parallelism is supp…" at bounding box center [596, 238] width 630 height 66
drag, startPoint x: 315, startPoint y: 243, endPoint x: 484, endPoint y: 231, distance: 169.0
click at [484, 231] on p "Parallelism works across all providers and platforms . True parallelism is supp…" at bounding box center [596, 238] width 630 height 66
click at [435, 232] on p "Parallelism works across all providers and platforms . True parallelism is supp…" at bounding box center [596, 238] width 630 height 66
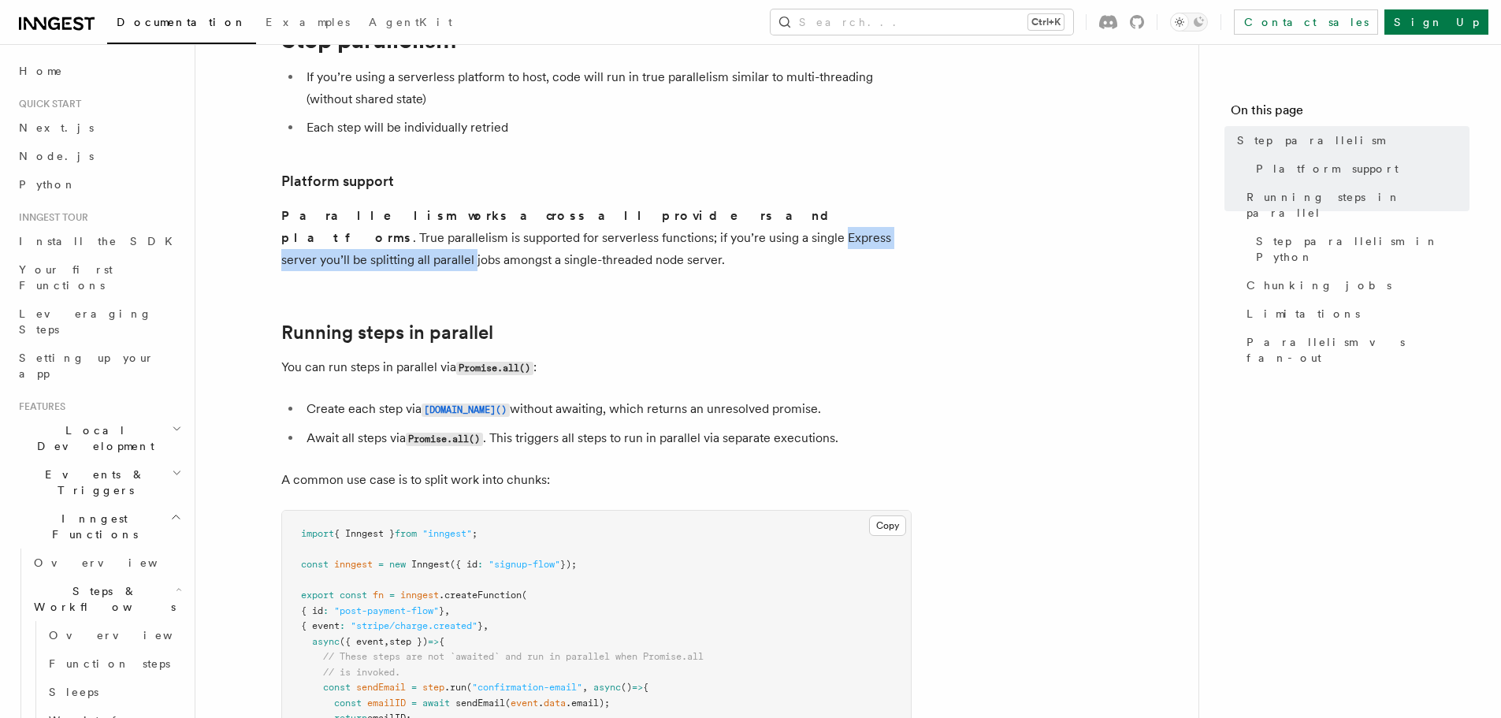
drag, startPoint x: 435, startPoint y: 232, endPoint x: 636, endPoint y: 228, distance: 200.9
click at [636, 229] on p "Parallelism works across all providers and platforms . True parallelism is supp…" at bounding box center [596, 238] width 630 height 66
click at [529, 232] on p "Parallelism works across all providers and platforms . True parallelism is supp…" at bounding box center [596, 238] width 630 height 66
drag, startPoint x: 529, startPoint y: 232, endPoint x: 818, endPoint y: 234, distance: 289.1
click at [818, 234] on p "Parallelism works across all providers and platforms . True parallelism is supp…" at bounding box center [596, 238] width 630 height 66
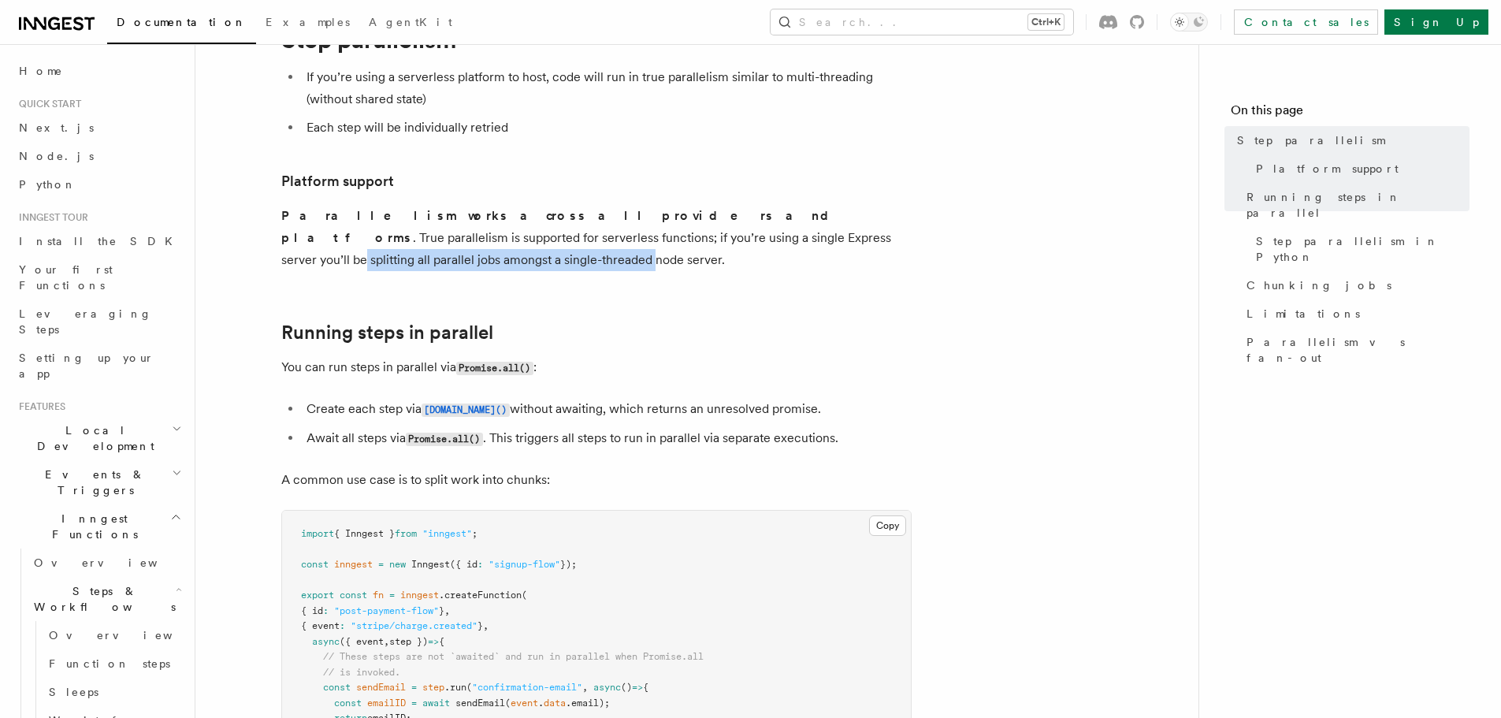
click at [818, 234] on p "Parallelism works across all providers and platforms . True parallelism is supp…" at bounding box center [596, 238] width 630 height 66
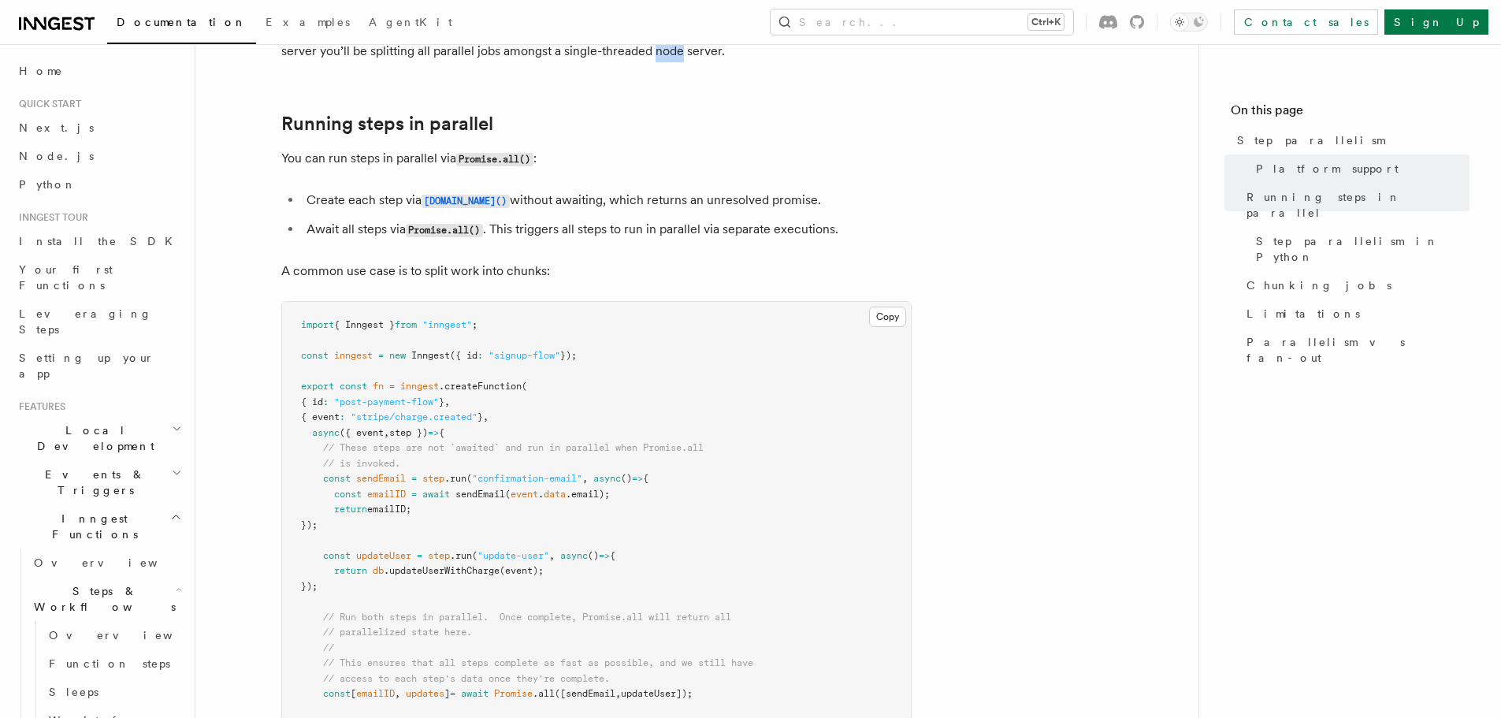
scroll to position [315, 0]
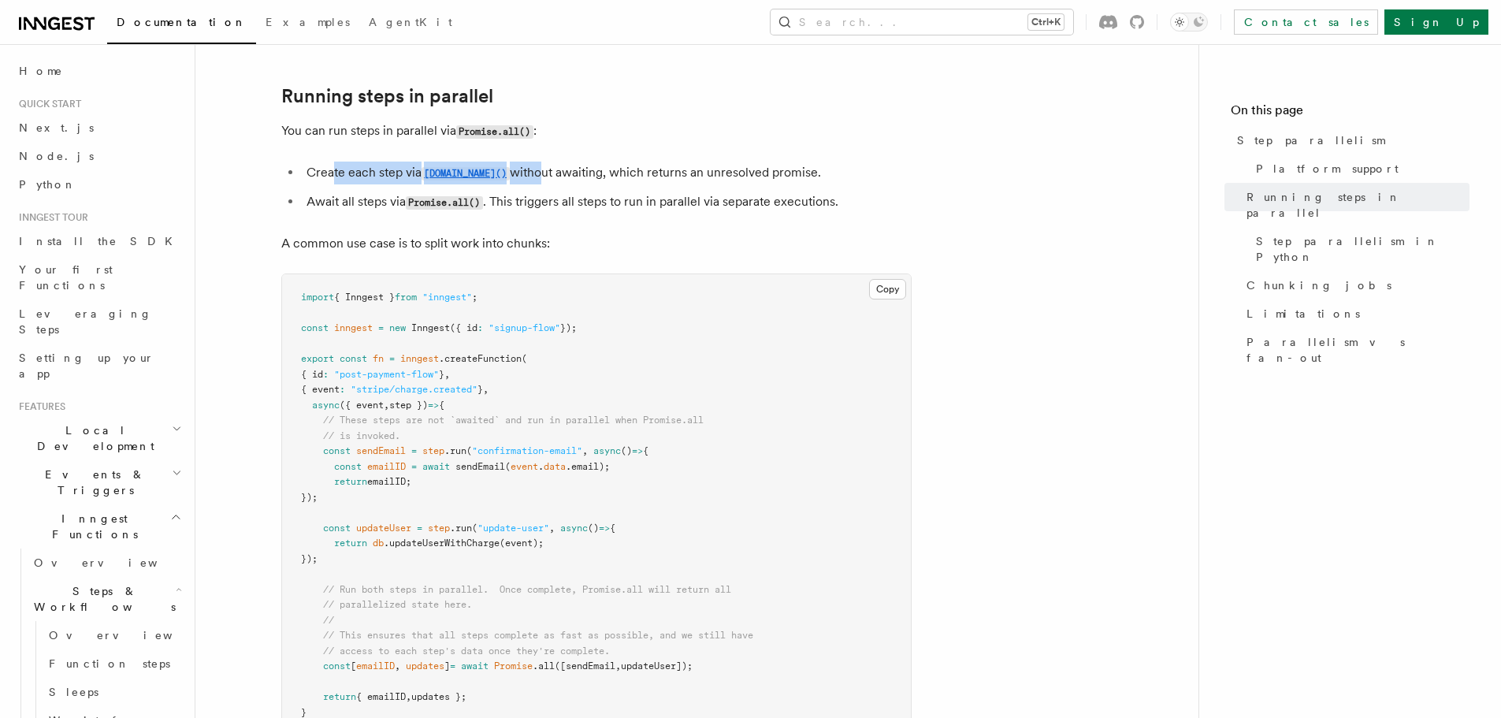
drag, startPoint x: 506, startPoint y: 146, endPoint x: 517, endPoint y: 146, distance: 10.2
click at [517, 161] on li "Create each step via step.run() without awaiting, which returns an unresolved p…" at bounding box center [607, 172] width 610 height 23
drag, startPoint x: 566, startPoint y: 143, endPoint x: 613, endPoint y: 142, distance: 47.3
click at [613, 161] on li "Create each step via step.run() without awaiting, which returns an unresolved p…" at bounding box center [607, 172] width 610 height 23
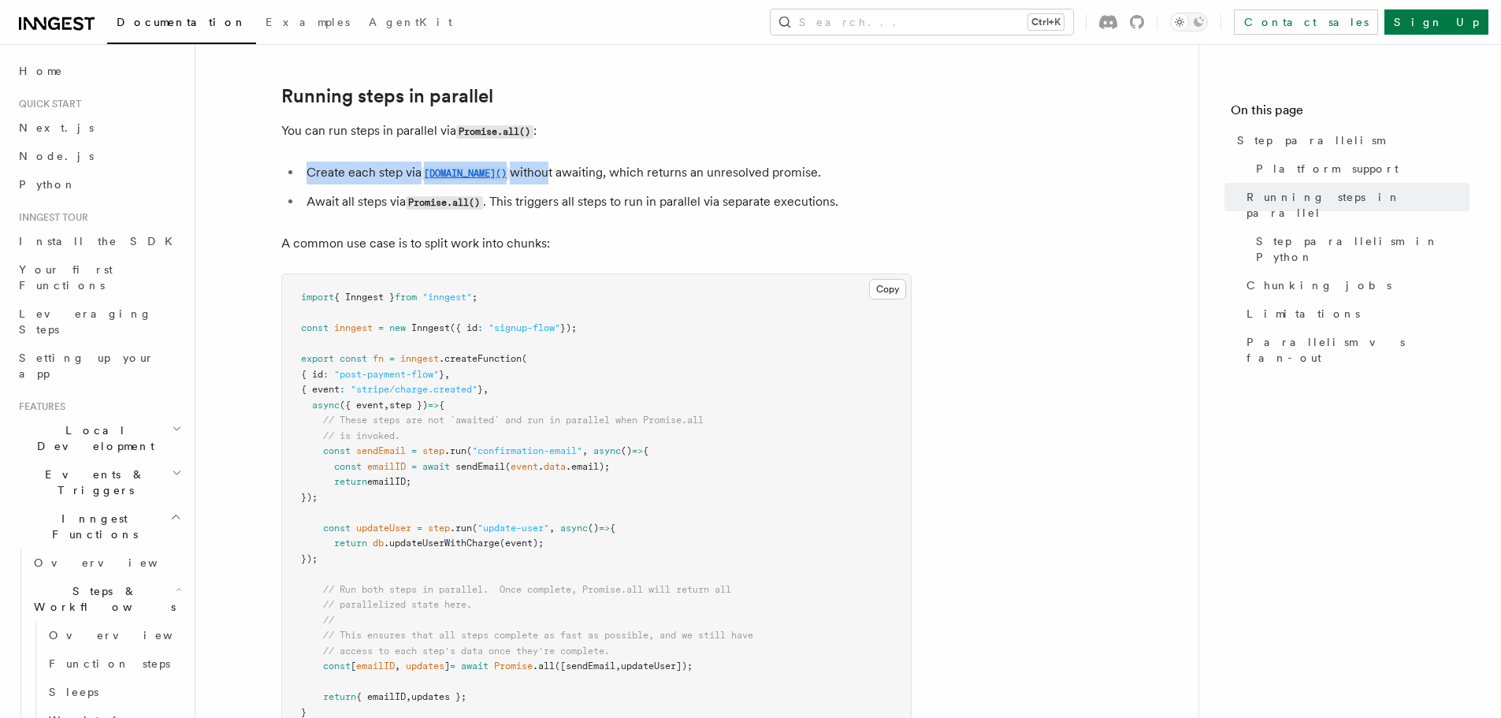
drag, startPoint x: 523, startPoint y: 141, endPoint x: 786, endPoint y: 120, distance: 263.9
click at [351, 191] on li "Await all steps via Promise.all() . This triggers all steps to run in parallel …" at bounding box center [607, 202] width 610 height 23
drag, startPoint x: 390, startPoint y: 179, endPoint x: 460, endPoint y: 172, distance: 70.5
click at [460, 191] on li "Await all steps via Promise.all() . This triggers all steps to run in parallel …" at bounding box center [607, 202] width 610 height 23
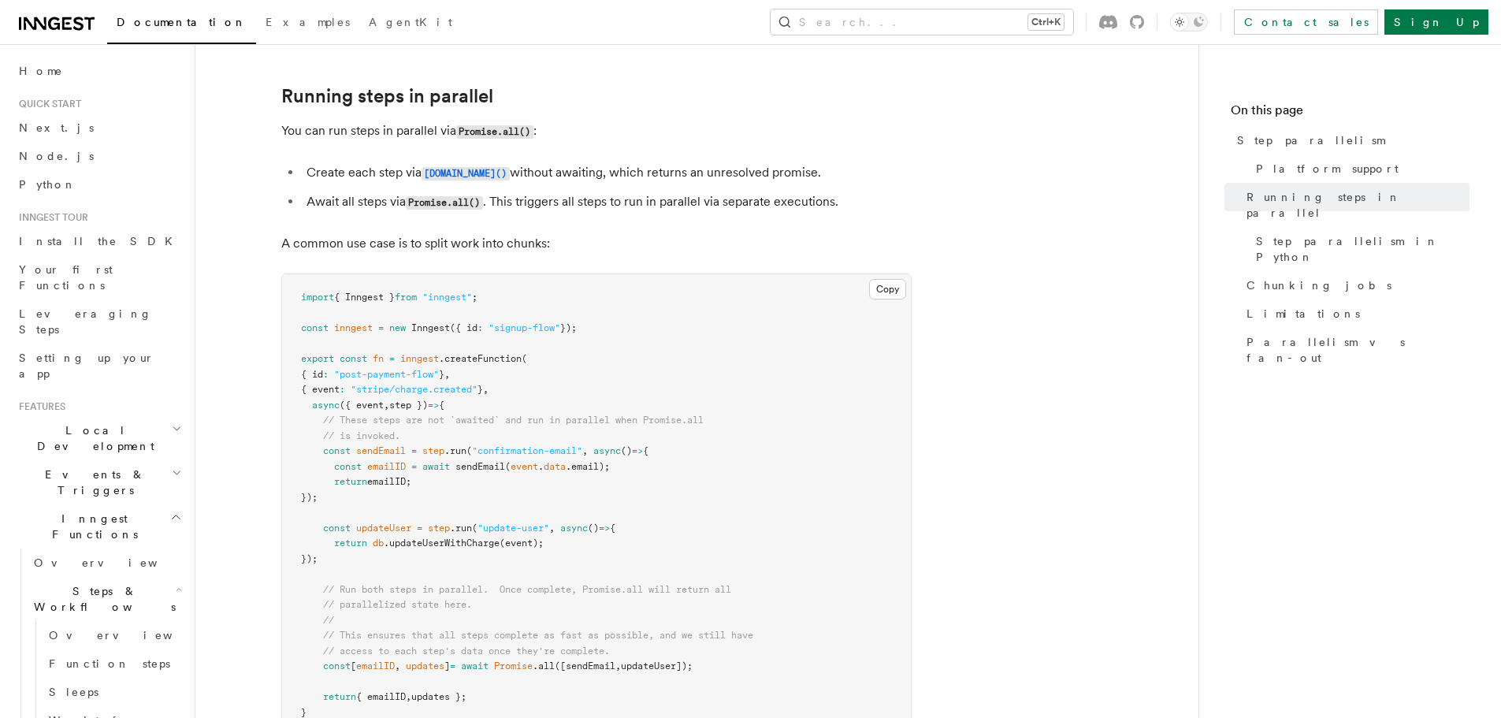
drag, startPoint x: 527, startPoint y: 159, endPoint x: 556, endPoint y: 158, distance: 29.2
click at [544, 161] on li "Create each step via step.run() without awaiting, which returns an unresolved p…" at bounding box center [607, 172] width 610 height 23
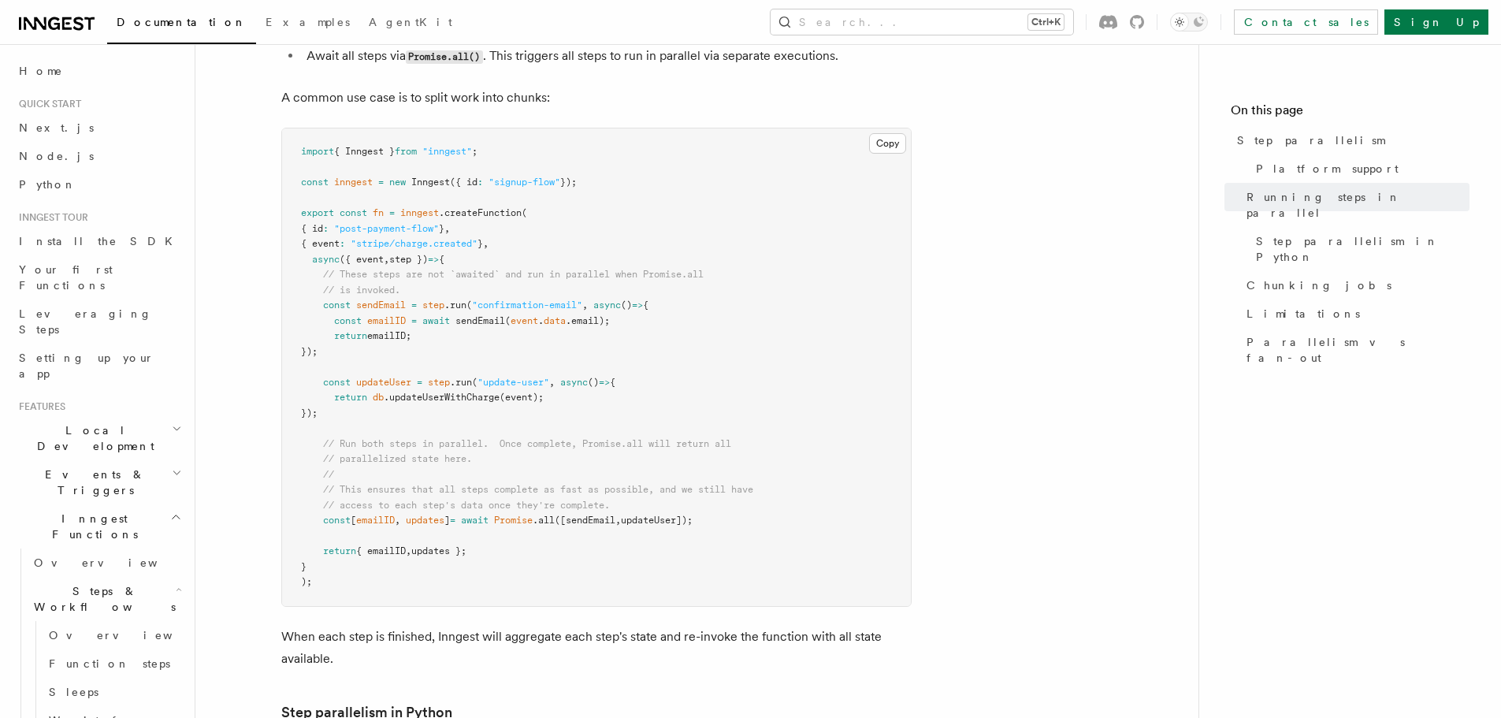
scroll to position [551, 0]
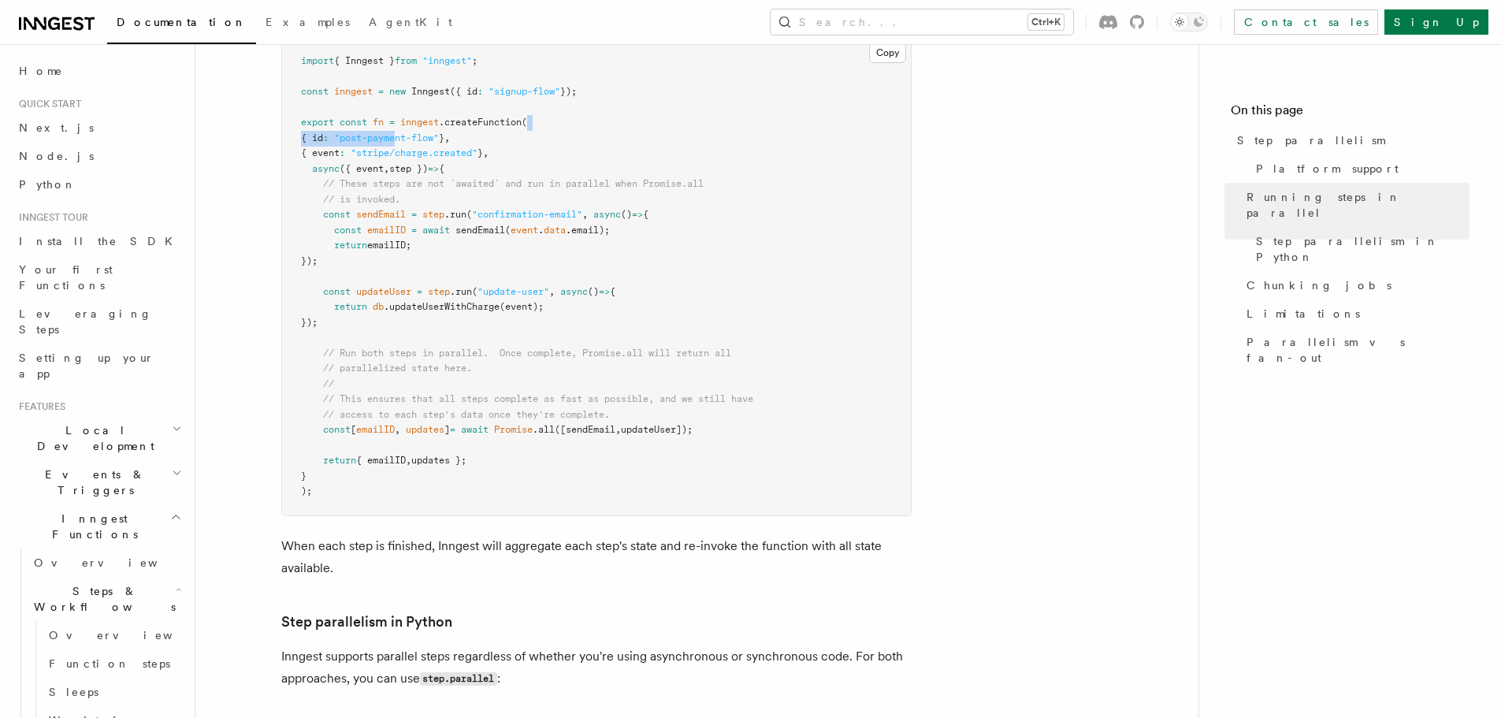
drag, startPoint x: 406, startPoint y: 116, endPoint x: 547, endPoint y: 104, distance: 140.7
click at [547, 104] on pre "import { Inngest } from "inngest" ; const inngest = new Inngest ({ id : "signup…" at bounding box center [596, 276] width 629 height 477
drag, startPoint x: 526, startPoint y: 110, endPoint x: 511, endPoint y: 114, distance: 15.5
click at [526, 110] on pre "import { Inngest } from "inngest" ; const inngest = new Inngest ({ id : "signup…" at bounding box center [596, 276] width 629 height 477
drag, startPoint x: 320, startPoint y: 137, endPoint x: 412, endPoint y: 121, distance: 93.5
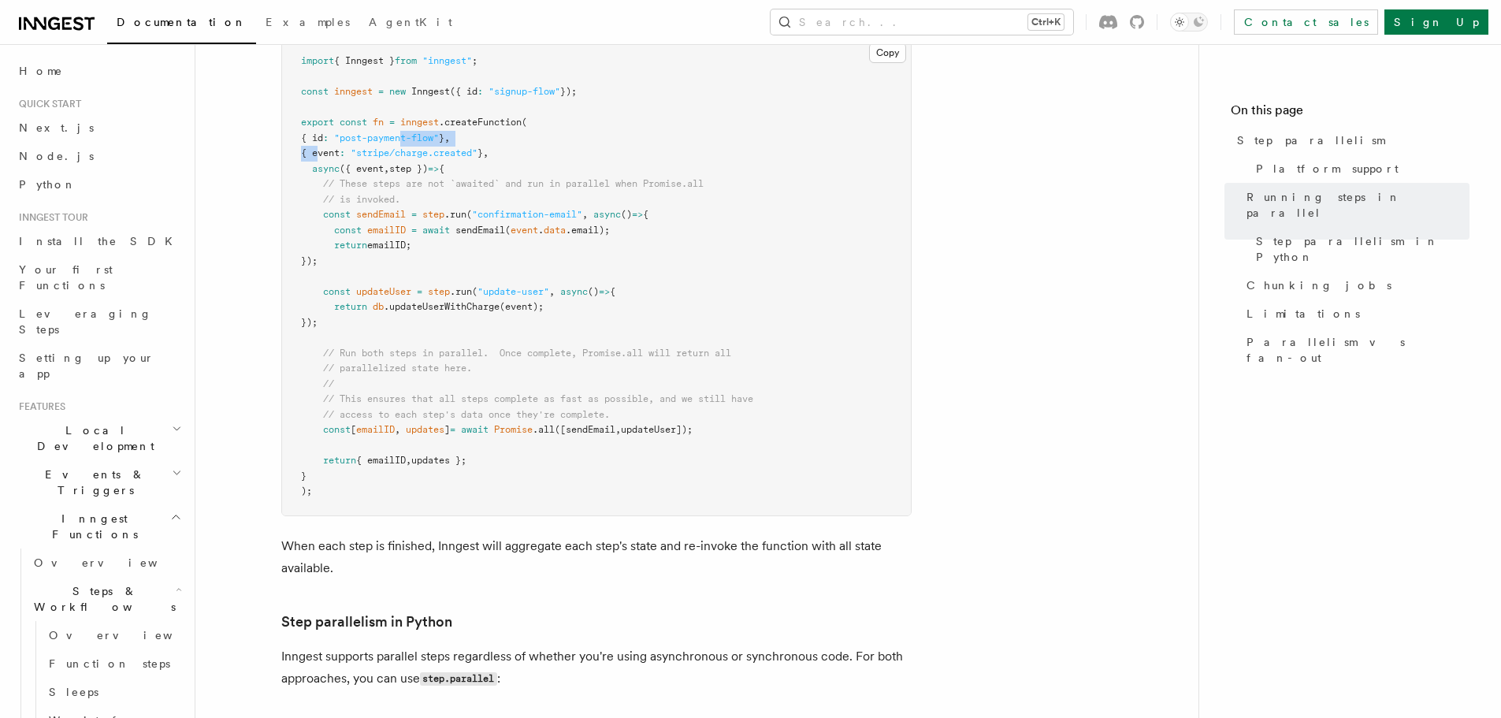
click at [412, 121] on pre "import { Inngest } from "inngest" ; const inngest = new Inngest ({ id : "signup…" at bounding box center [596, 276] width 629 height 477
click at [412, 132] on span ""post-payment-flow"" at bounding box center [386, 137] width 105 height 11
drag, startPoint x: 412, startPoint y: 117, endPoint x: 282, endPoint y: 143, distance: 132.4
click at [412, 132] on span ""post-payment-flow"" at bounding box center [386, 137] width 105 height 11
drag, startPoint x: 327, startPoint y: 134, endPoint x: 590, endPoint y: 112, distance: 264.0
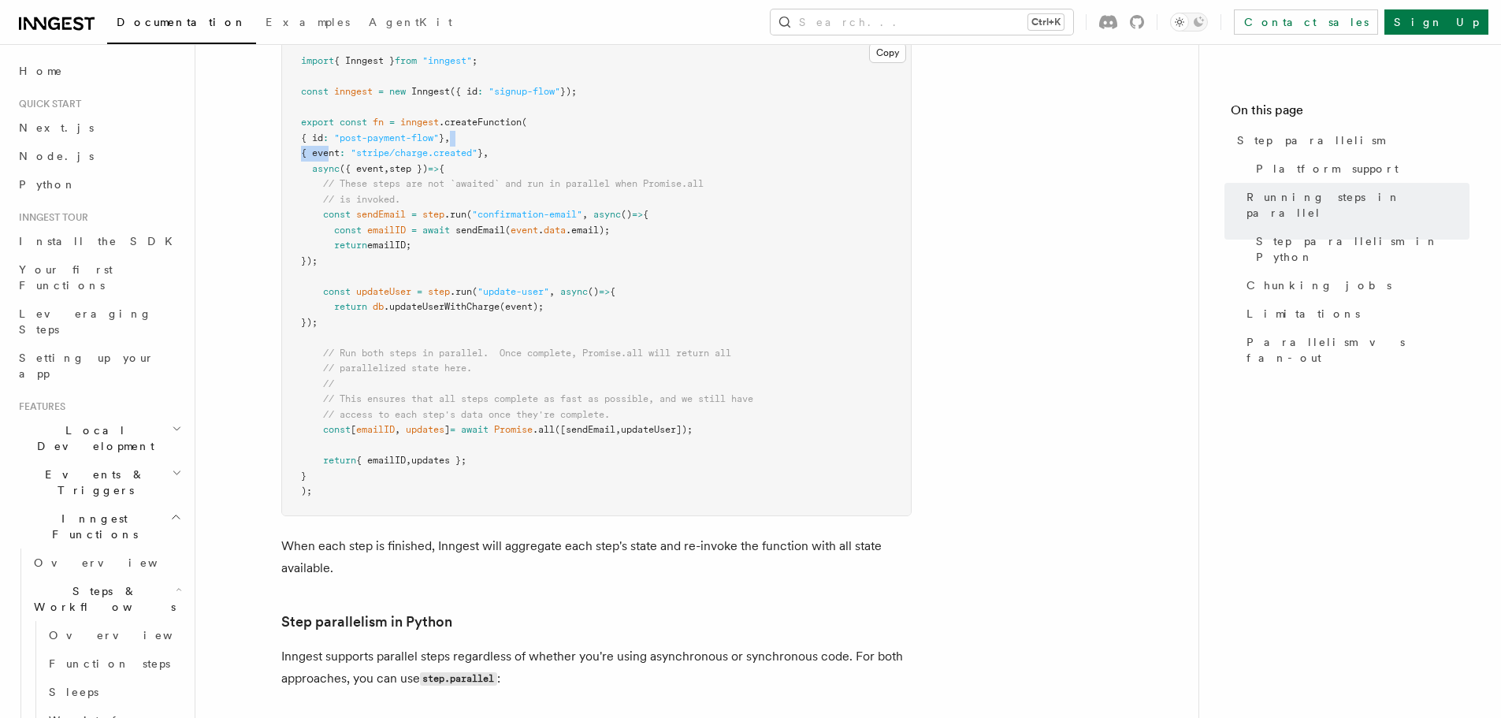
click at [590, 112] on pre "import { Inngest } from "inngest" ; const inngest = new Inngest ({ id : "signup…" at bounding box center [596, 276] width 629 height 477
drag, startPoint x: 481, startPoint y: 130, endPoint x: 431, endPoint y: 120, distance: 51.4
click at [477, 147] on span ""stripe/charge.created"" at bounding box center [414, 152] width 127 height 11
drag, startPoint x: 478, startPoint y: 106, endPoint x: 506, endPoint y: 102, distance: 28.5
click at [506, 102] on code "import { Inngest } from "inngest" ; const inngest = new Inngest ({ id : "signup…" at bounding box center [527, 275] width 452 height 441
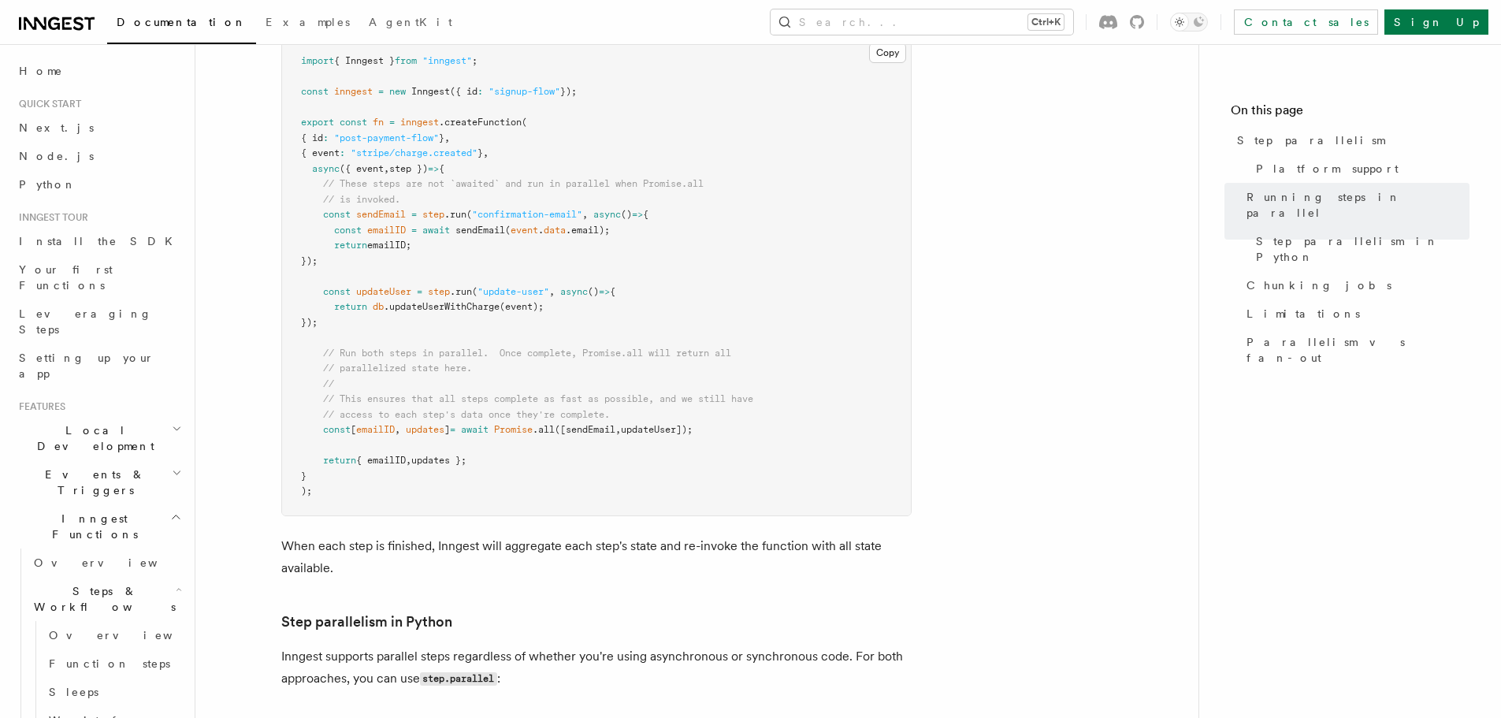
drag
click at [467, 106] on pre "import { Inngest } from "inngest" ; const inngest = new Inngest ({ id : "signup…" at bounding box center [596, 276] width 629 height 477
click at [480, 122] on pre "import { Inngest } from "inngest" ; const inngest = new Inngest ({ id : "signup…" at bounding box center [596, 276] width 629 height 477
click at [462, 178] on span "// These steps are not `awaited` and run in parallel when Promise.all" at bounding box center [513, 183] width 380 height 11
click at [640, 178] on span "// These steps are not `awaited` and run in parallel when Promise.all" at bounding box center [513, 183] width 380 height 11
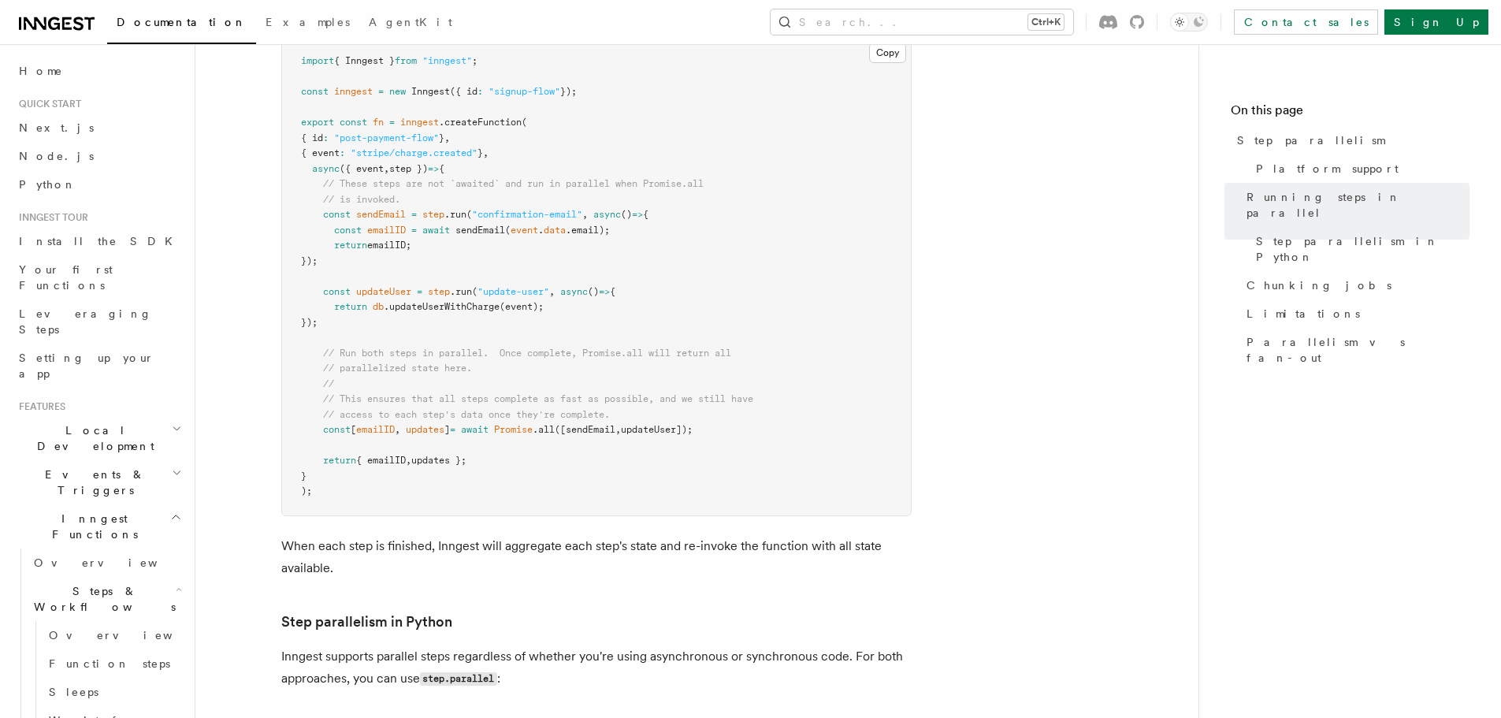
click at [488, 170] on pre "import { Inngest } from "inngest" ; const inngest = new Inngest ({ id : "signup…" at bounding box center [596, 276] width 629 height 477
click at [486, 178] on span "// These steps are not `awaited` and run in parallel when Promise.all" at bounding box center [513, 183] width 380 height 11
click at [414, 137] on pre "import { Inngest } from "inngest" ; const inngest = new Inngest ({ id : "signup…" at bounding box center [596, 276] width 629 height 477
click at [421, 163] on span "step })" at bounding box center [408, 168] width 39 height 11
click at [380, 163] on span "({ event" at bounding box center [361, 168] width 44 height 11
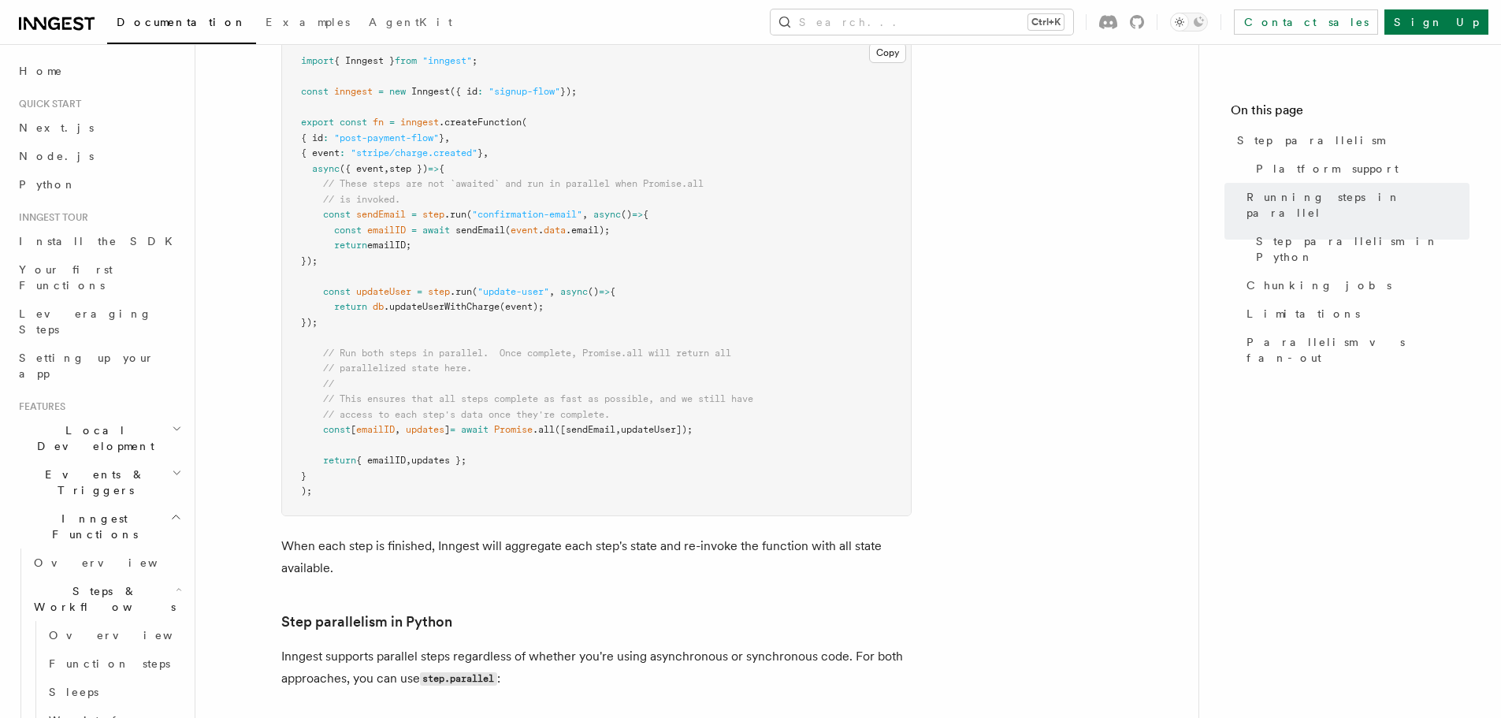
click at [512, 117] on span ".createFunction" at bounding box center [480, 122] width 83 height 11
click at [304, 147] on span "{ event" at bounding box center [320, 152] width 39 height 11
click at [395, 106] on pre "import { Inngest } from "inngest" ; const inngest = new Inngest ({ id : "signup…" at bounding box center [596, 276] width 629 height 477
click at [442, 90] on pre "import { Inngest } from "inngest" ; const inngest = new Inngest ({ id : "signup…" at bounding box center [596, 276] width 629 height 477
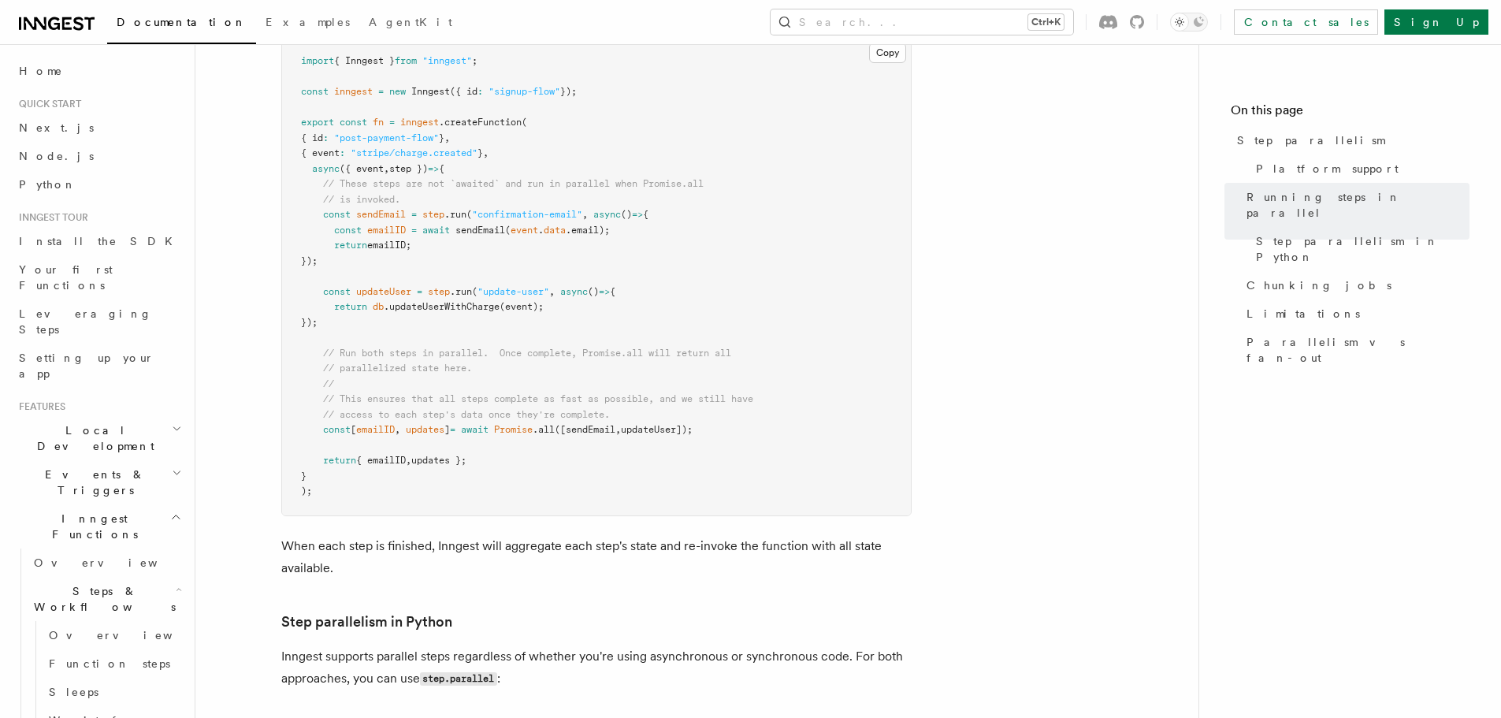
click at [514, 94] on pre "import { Inngest } from "inngest" ; const inngest = new Inngest ({ id : "signup…" at bounding box center [596, 276] width 629 height 477
click at [436, 132] on span ""post-payment-flow"" at bounding box center [386, 137] width 105 height 11
click at [615, 152] on pre "import { Inngest } from "inngest" ; const inngest = new Inngest ({ id : "signup…" at bounding box center [596, 276] width 629 height 477
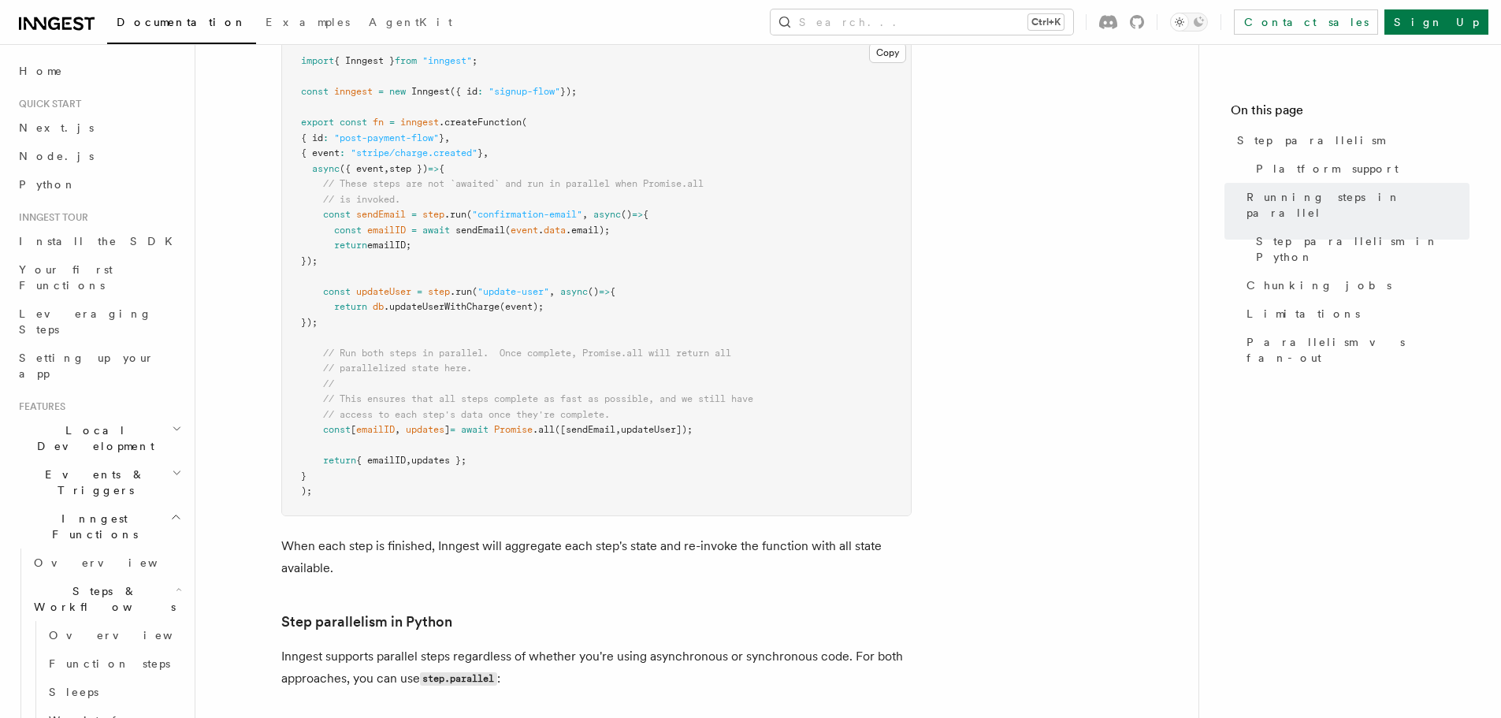
click at [609, 178] on span "// These steps are not `awaited` and run in parallel when Promise.all" at bounding box center [513, 183] width 380 height 11
click at [730, 163] on pre "import { Inngest } from "inngest" ; const inngest = new Inngest ({ id : "signup…" at bounding box center [596, 276] width 629 height 477
click at [467, 169] on pre "import { Inngest } from "inngest" ; const inngest = new Inngest ({ id : "signup…" at bounding box center [596, 276] width 629 height 477
click at [591, 178] on span "// These steps are not `awaited` and run in parallel when Promise.all" at bounding box center [513, 183] width 380 height 11
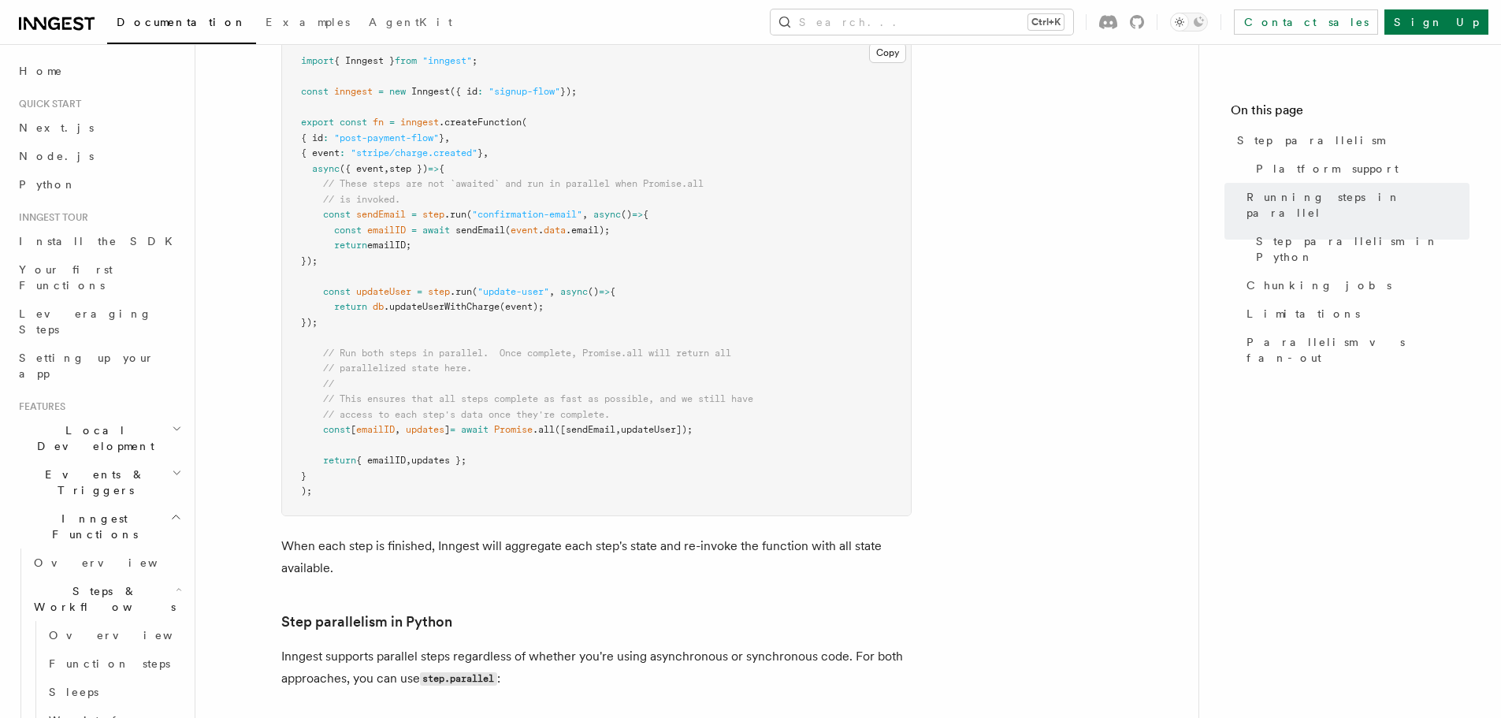
click at [726, 152] on pre "import { Inngest } from "inngest" ; const inngest = new Inngest ({ id : "signup…" at bounding box center [596, 276] width 629 height 477
click at [666, 178] on span "// These steps are not `awaited` and run in parallel when Promise.all" at bounding box center [513, 183] width 380 height 11
click at [573, 178] on span "// These steps are not `awaited` and run in parallel when Promise.all" at bounding box center [513, 183] width 380 height 11
click at [493, 180] on pre "import { Inngest } from "inngest" ; const inngest = new Inngest ({ id : "signup…" at bounding box center [596, 276] width 629 height 477
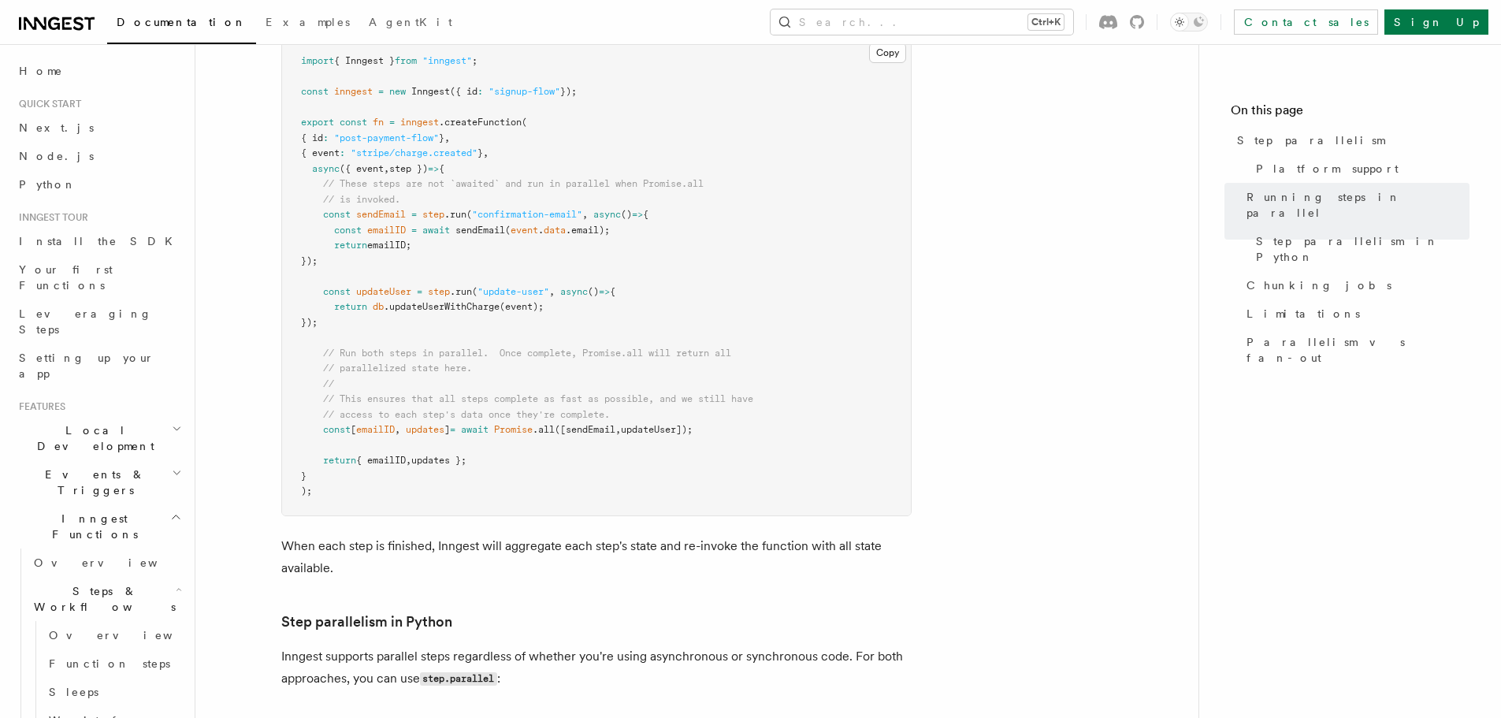
click at [502, 209] on span ""confirmation-email"" at bounding box center [527, 214] width 110 height 11
click at [566, 261] on pre "import { Inngest } from "inngest" ; const inngest = new Inngest ({ id : "signup…" at bounding box center [596, 276] width 629 height 477
click at [527, 286] on span ""update-user"" at bounding box center [513, 291] width 72 height 11
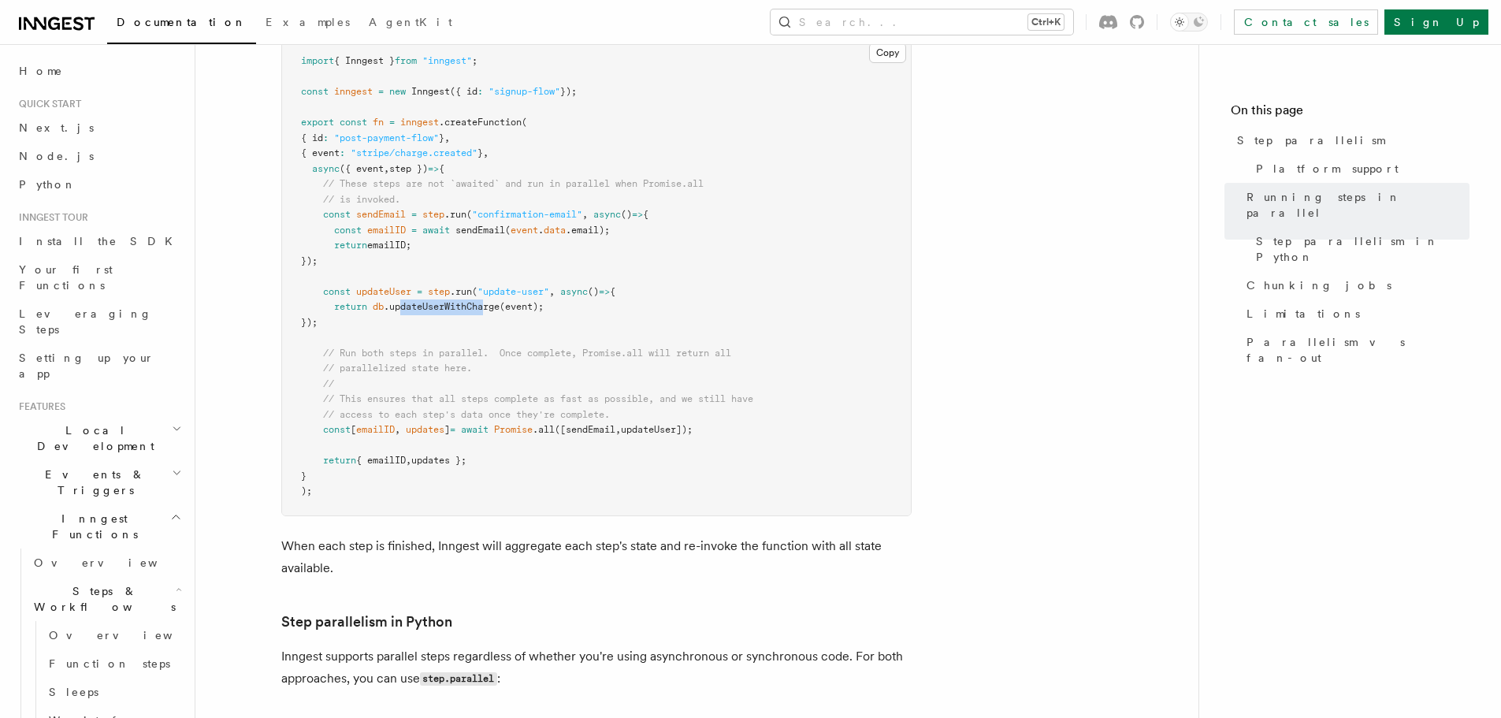
click at [488, 301] on span ".updateUserWithCharge" at bounding box center [442, 306] width 116 height 11
click at [425, 324] on pre "import { Inngest } from "inngest" ; const inngest = new Inngest ({ id : "signup…" at bounding box center [596, 276] width 629 height 477
click at [477, 347] on span "// Run both steps in parallel. Once complete, Promise.all will return all" at bounding box center [527, 352] width 408 height 11
click at [753, 338] on pre "import { Inngest } from "inngest" ; const inngest = new Inngest ({ id : "signup…" at bounding box center [596, 276] width 629 height 477
click at [587, 354] on pre "import { Inngest } from "inngest" ; const inngest = new Inngest ({ id : "signup…" at bounding box center [596, 276] width 629 height 477
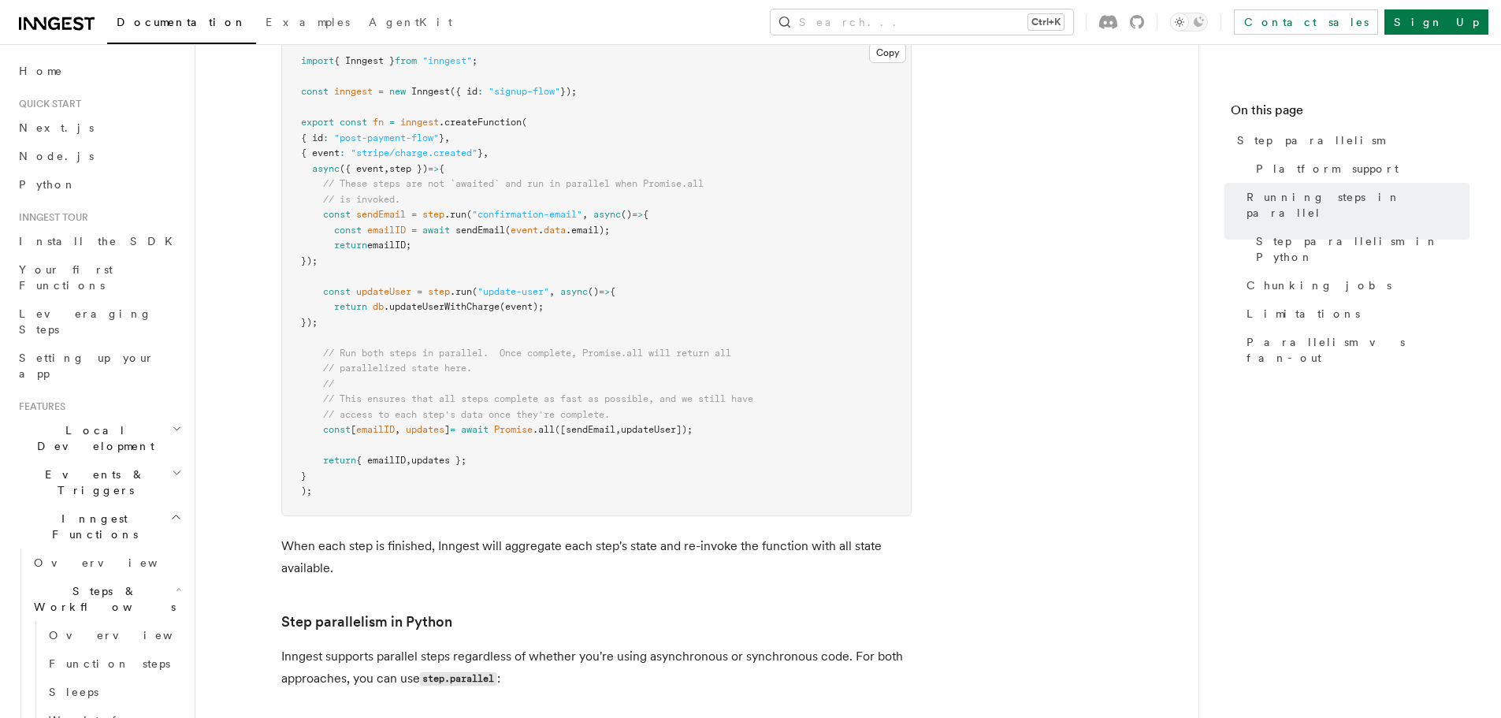
click at [444, 361] on pre "import { Inngest } from "inngest" ; const inngest = new Inngest ({ id : "signup…" at bounding box center [596, 276] width 629 height 477
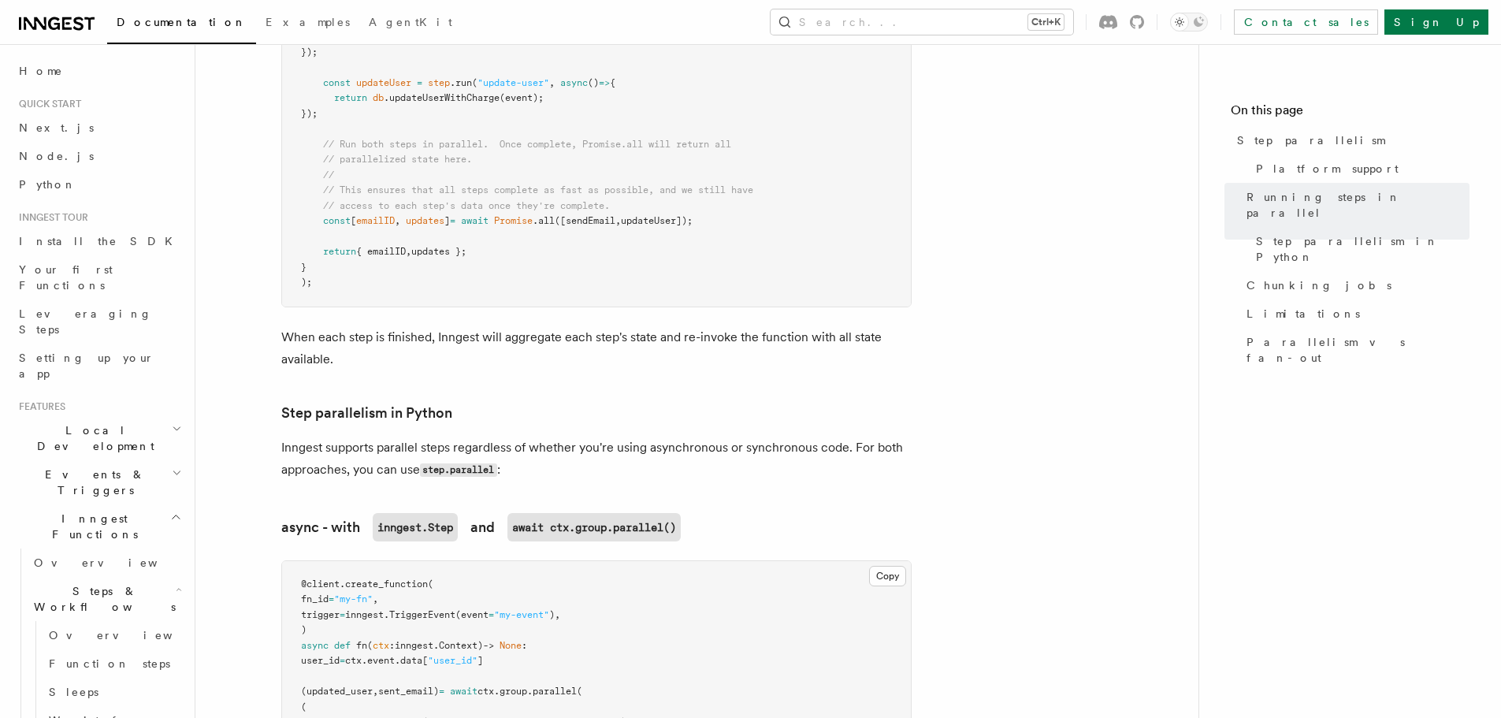
scroll to position [788, 0]
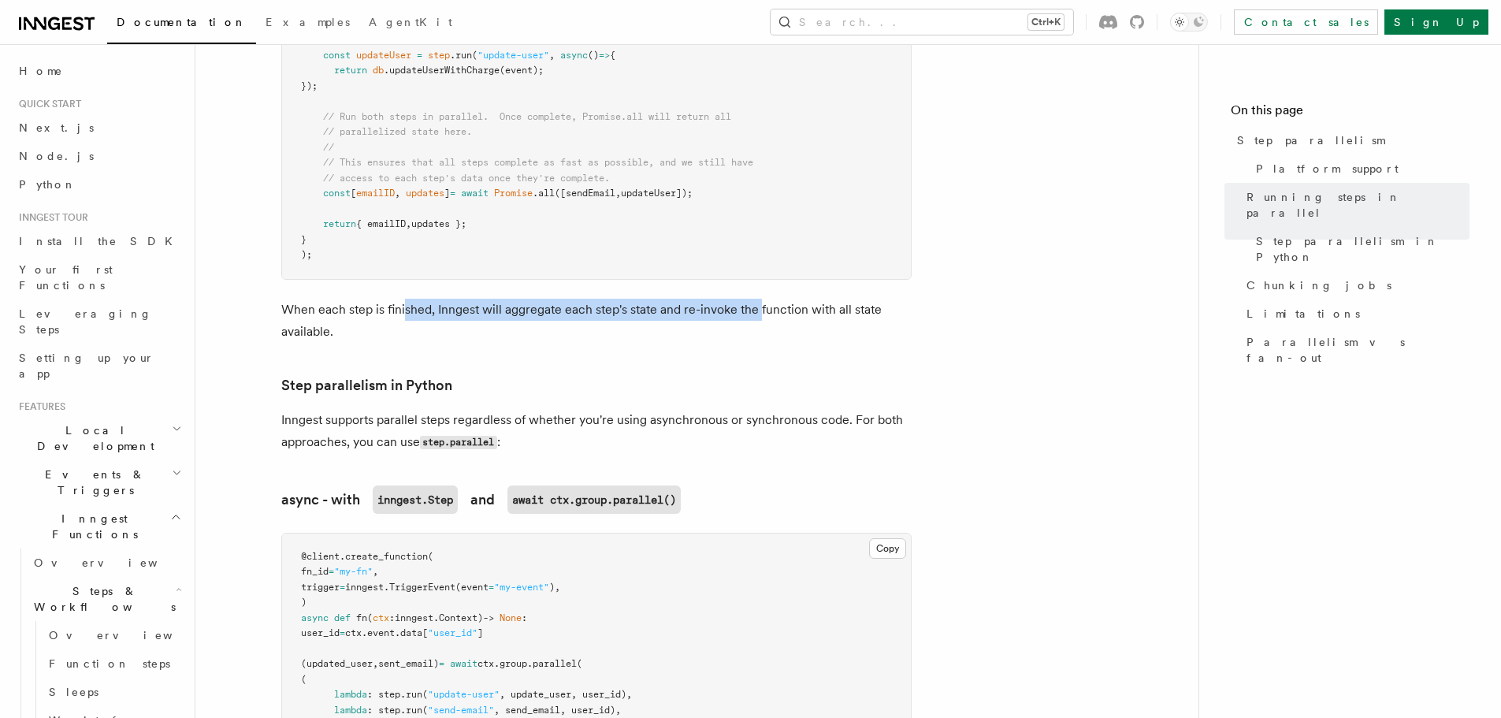
click at [759, 299] on p "When each step is finished, Inngest will aggregate each step's state and re-inv…" at bounding box center [596, 321] width 630 height 44
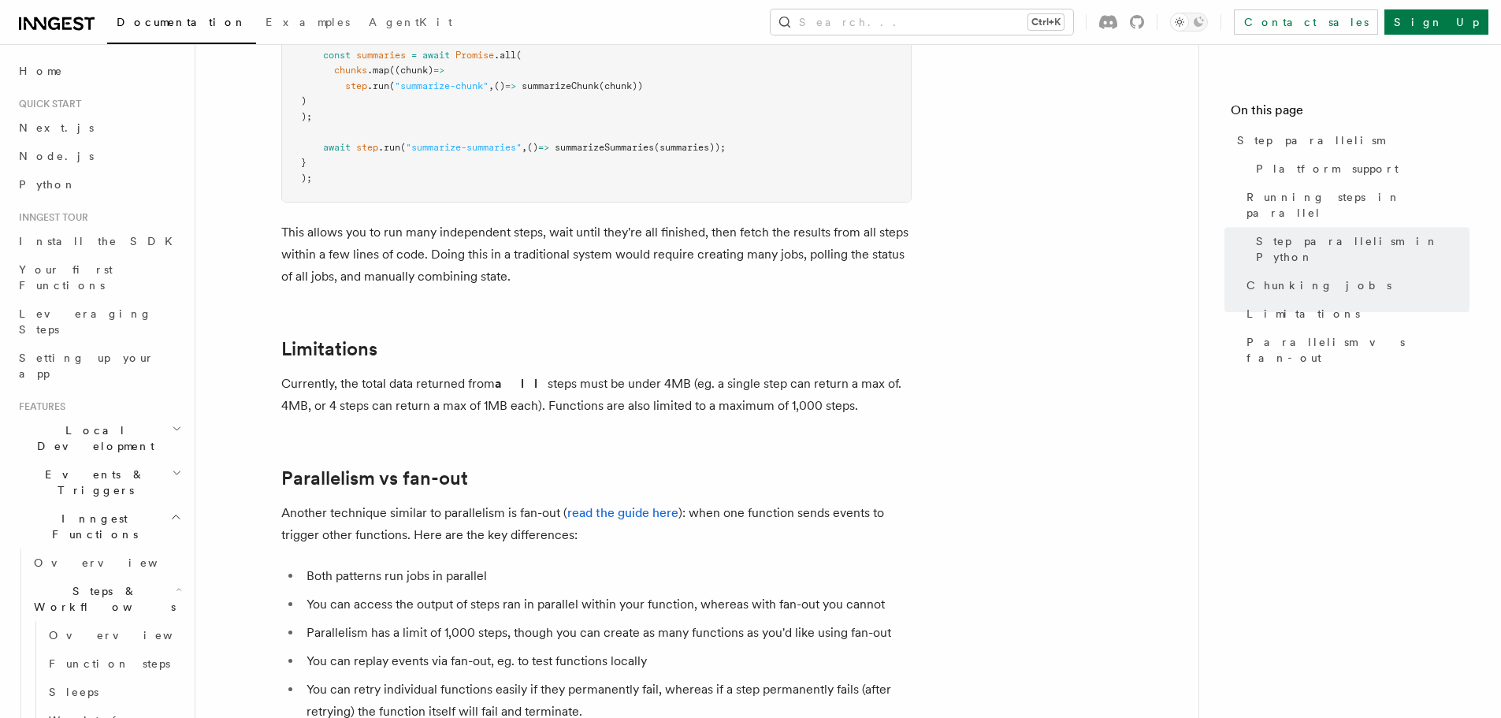
scroll to position [2678, 0]
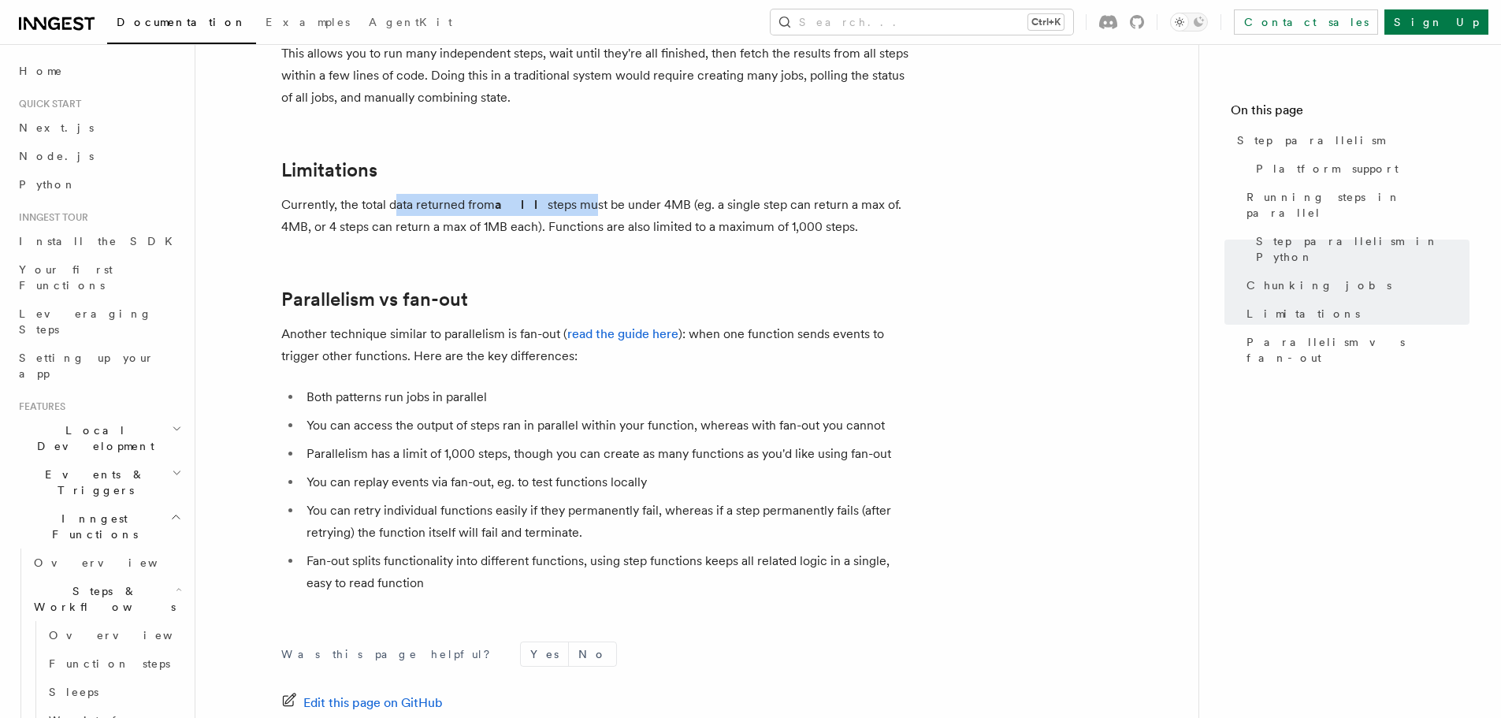
click at [608, 159] on h2 "Limitations" at bounding box center [596, 170] width 630 height 22
click at [726, 194] on p "Currently, the total data returned from all steps must be under 4MB (eg. a sing…" at bounding box center [596, 216] width 630 height 44
click at [879, 194] on p "Currently, the total data returned from all steps must be under 4MB (eg. a sing…" at bounding box center [596, 216] width 630 height 44
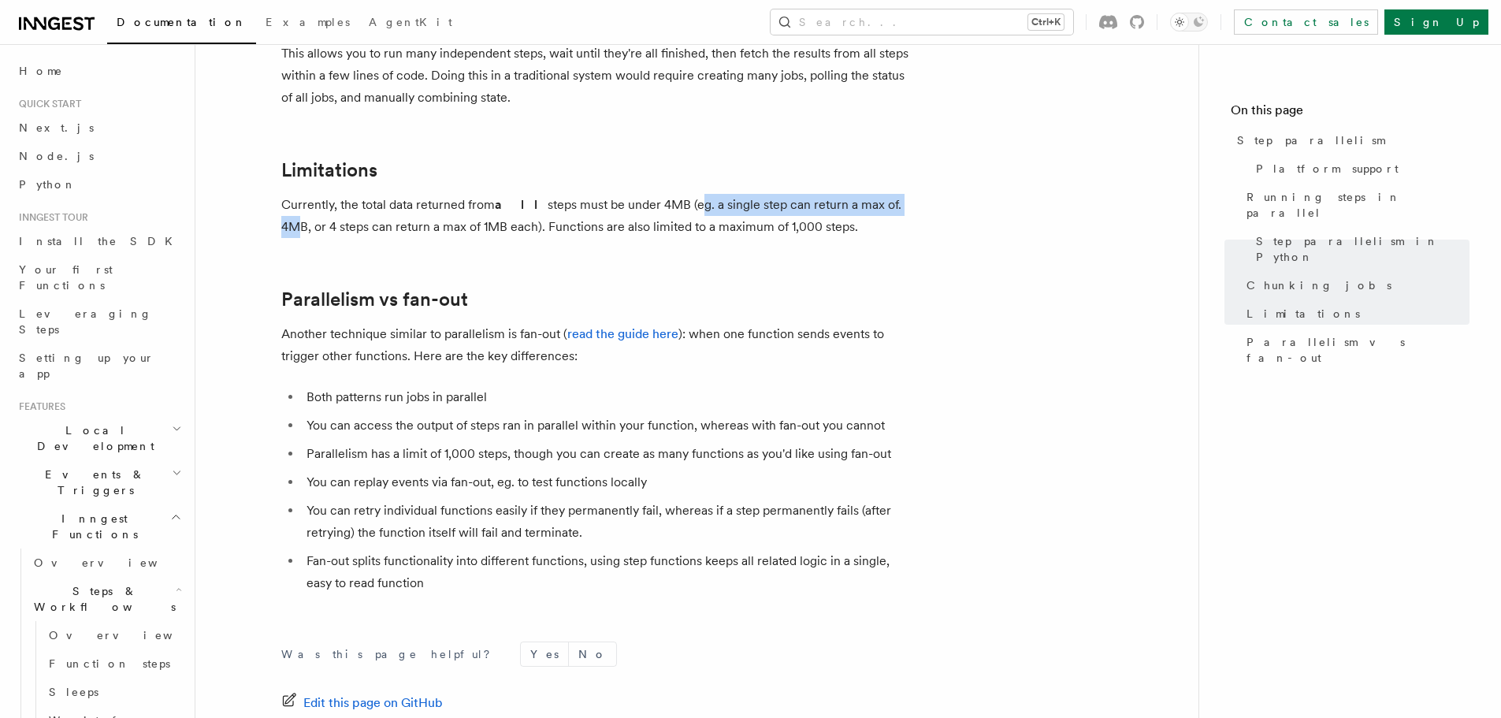
click at [879, 194] on p "Currently, the total data returned from all steps must be under 4MB (eg. a sing…" at bounding box center [596, 216] width 630 height 44
click at [888, 194] on p "Currently, the total data returned from all steps must be under 4MB (eg. a sing…" at bounding box center [596, 216] width 630 height 44
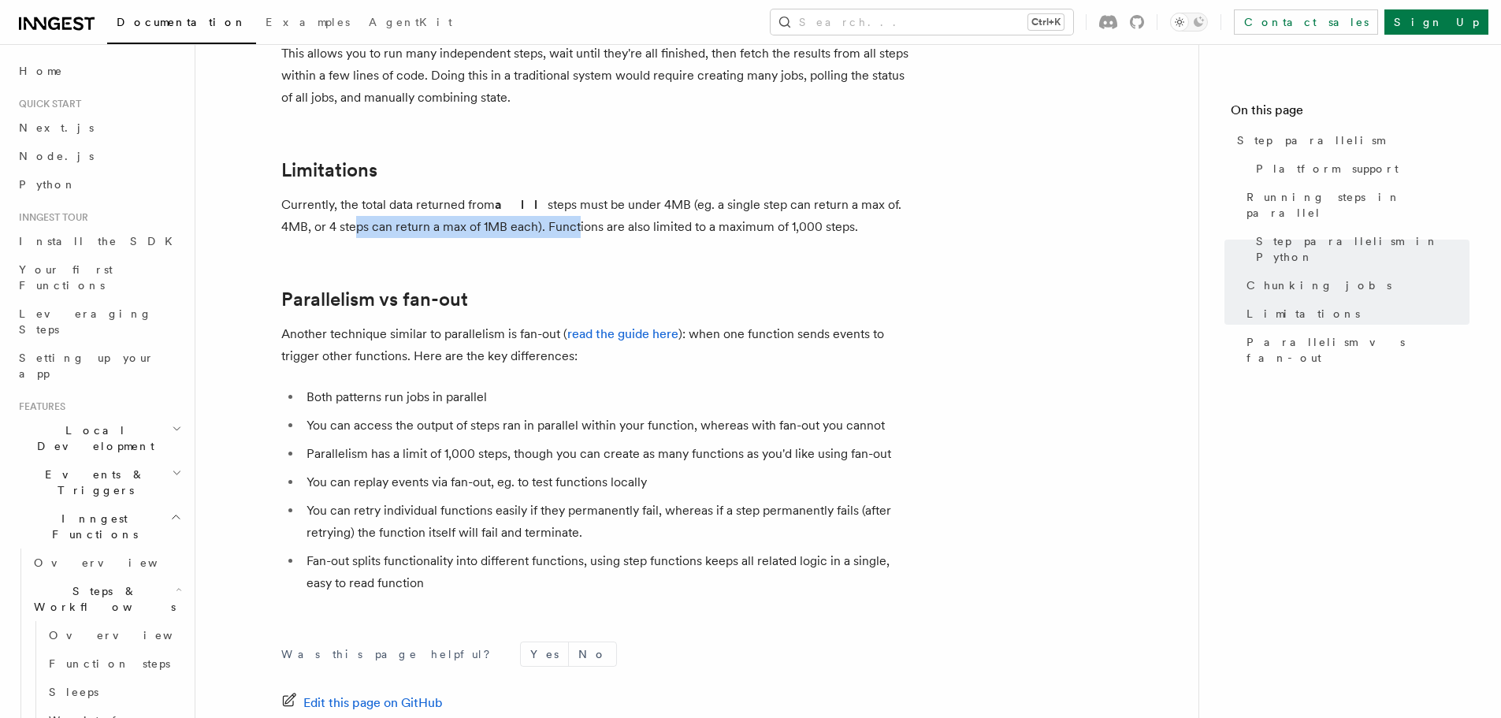
click at [539, 202] on p "Currently, the total data returned from all steps must be under 4MB (eg. a sing…" at bounding box center [596, 216] width 630 height 44
click at [620, 198] on p "Currently, the total data returned from all steps must be under 4MB (eg. a sing…" at bounding box center [596, 216] width 630 height 44
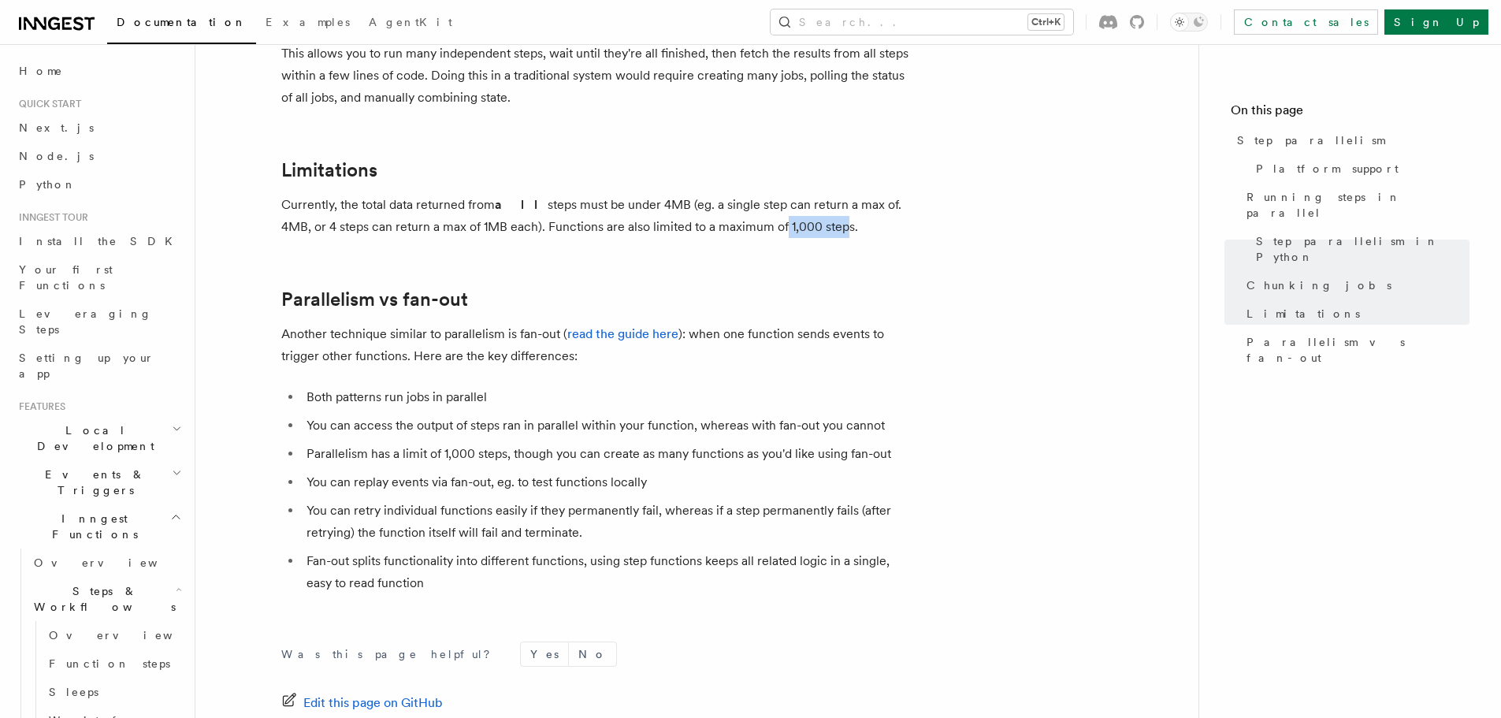
click at [855, 199] on p "Currently, the total data returned from all steps must be under 4MB (eg. a sing…" at bounding box center [596, 216] width 630 height 44
click at [848, 199] on p "Currently, the total data returned from all steps must be under 4MB (eg. a sing…" at bounding box center [596, 216] width 630 height 44
click at [556, 209] on p "Currently, the total data returned from all steps must be under 4MB (eg. a sing…" at bounding box center [596, 216] width 630 height 44
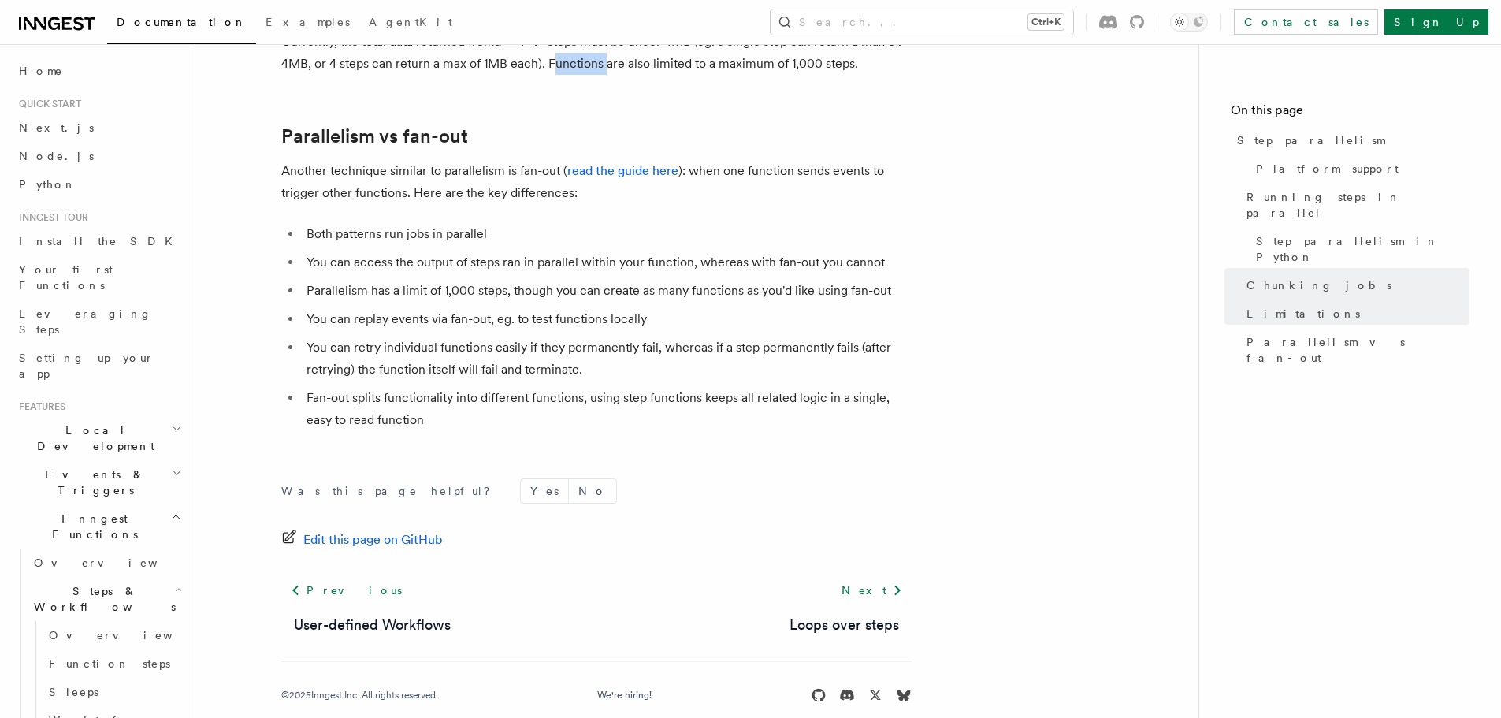
scroll to position [2842, 0]
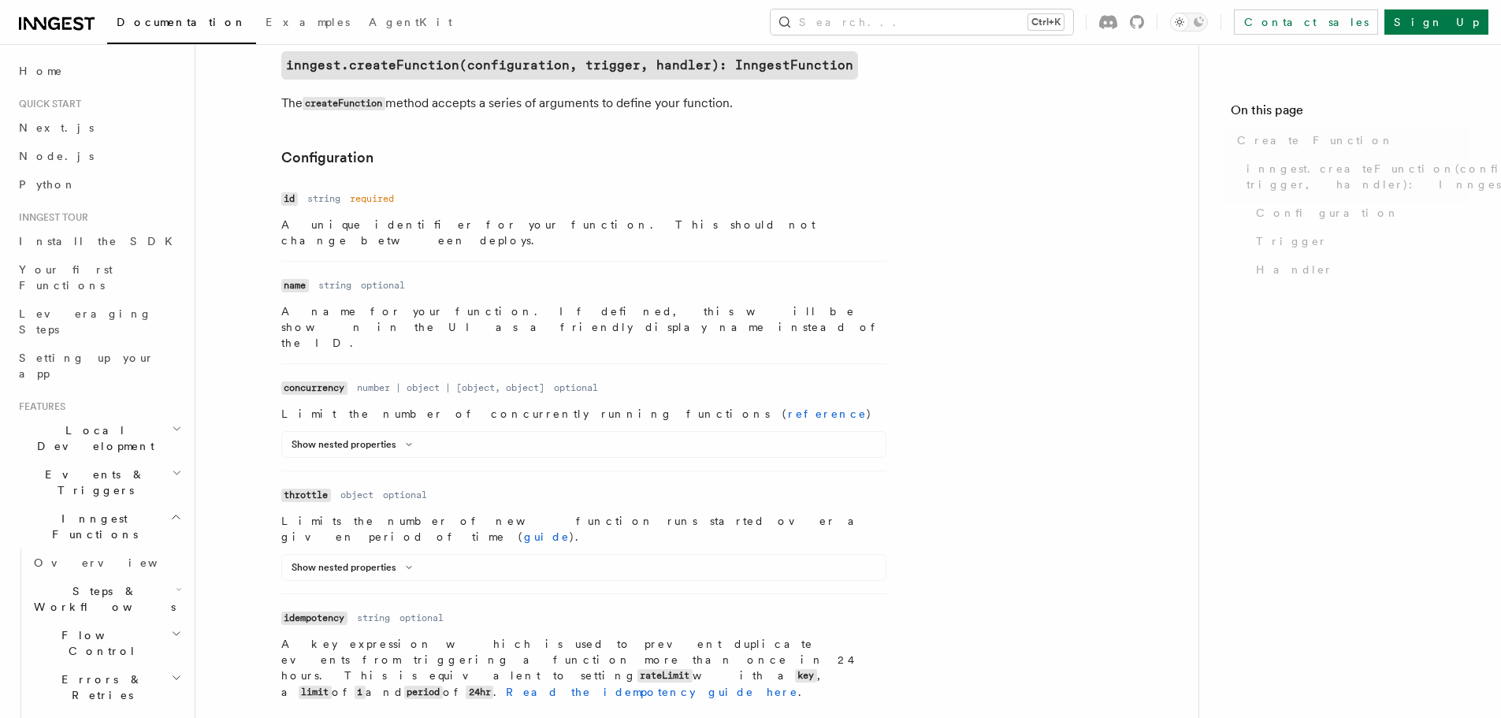
scroll to position [2148, 0]
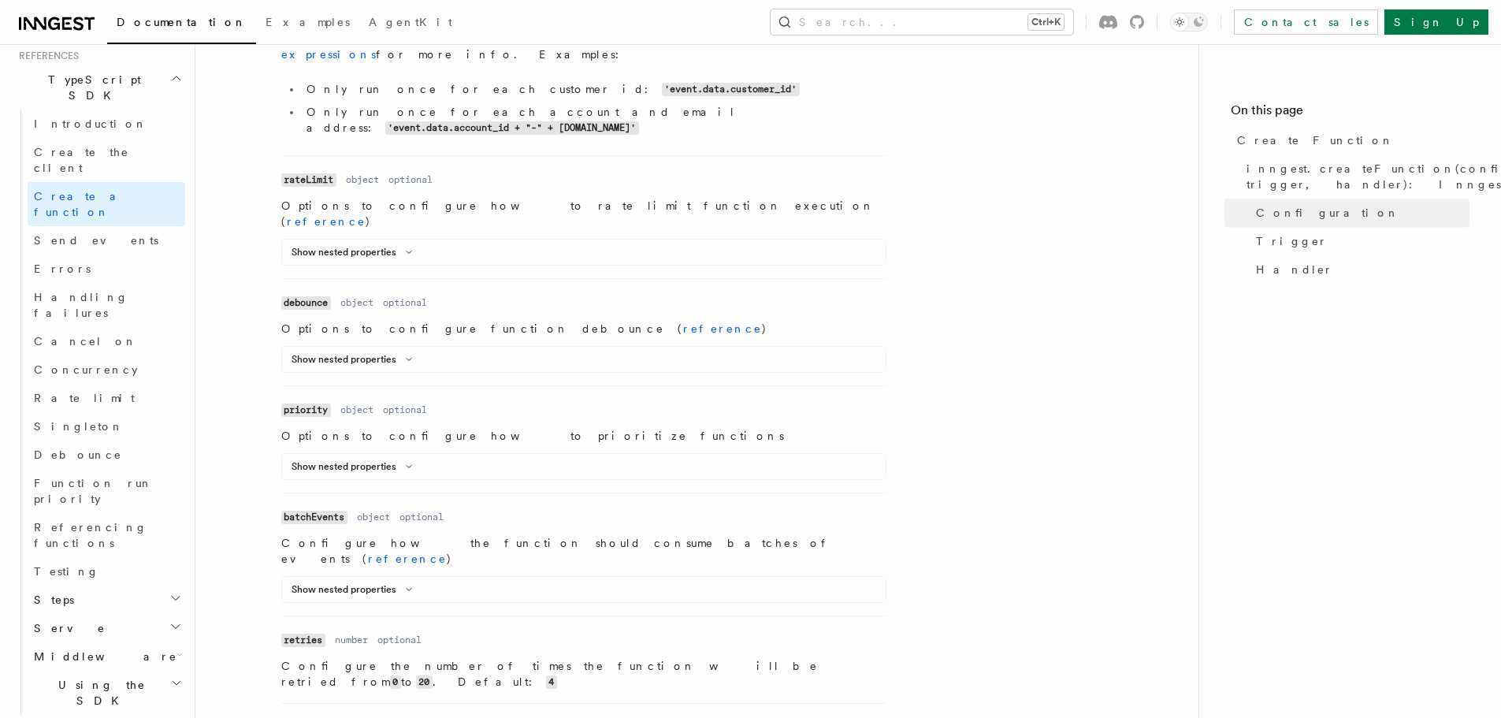
scroll to position [1683, 0]
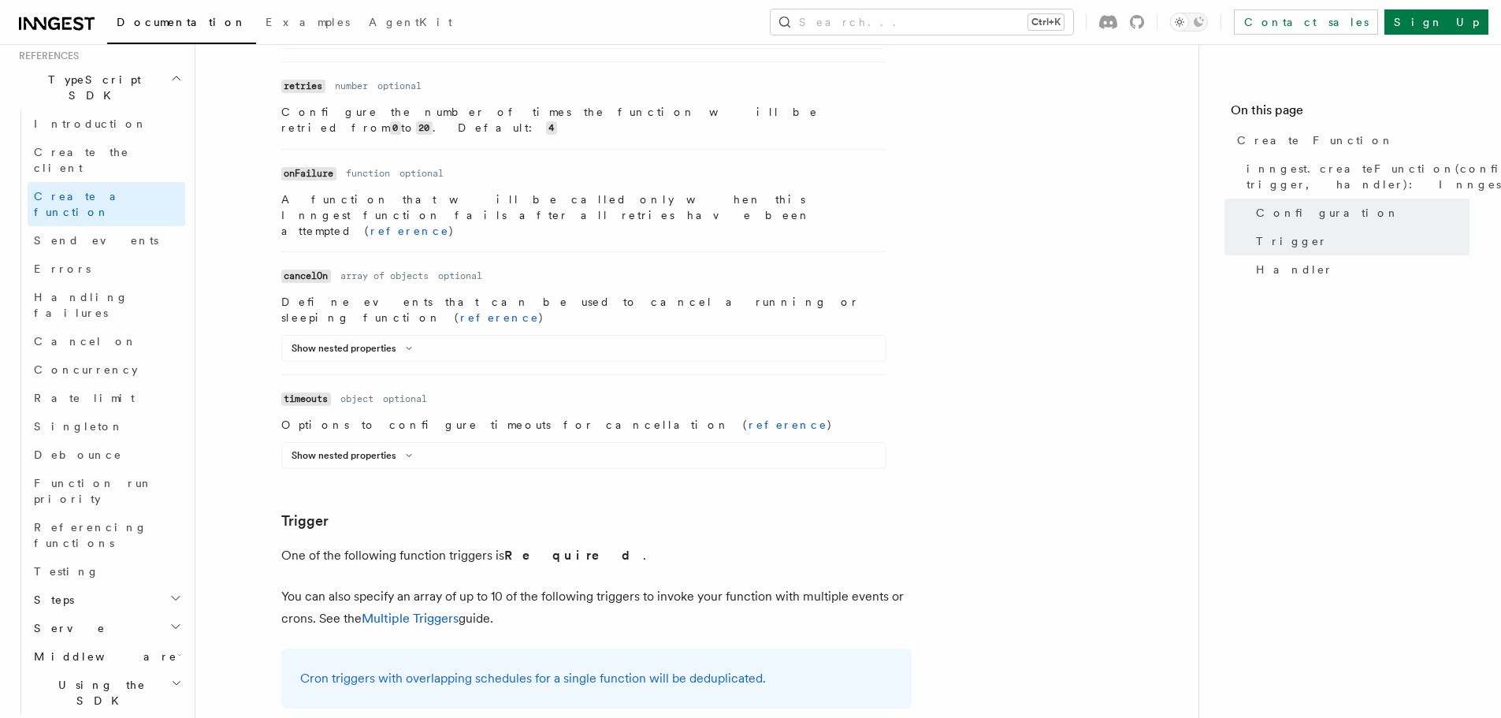
drag, startPoint x: 424, startPoint y: 531, endPoint x: 486, endPoint y: 525, distance: 62.5
drag, startPoint x: 531, startPoint y: 523, endPoint x: 448, endPoint y: 527, distance: 82.8
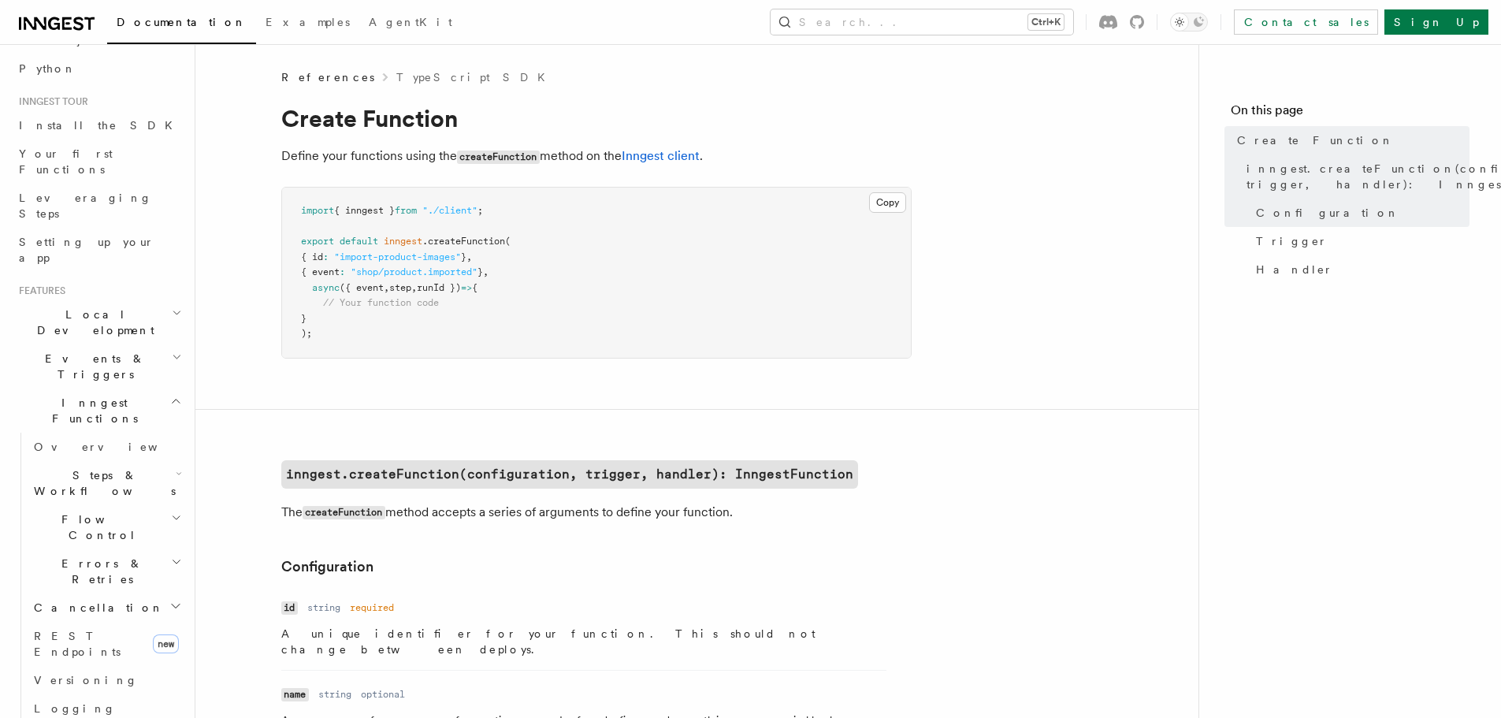
scroll to position [3119, 0]
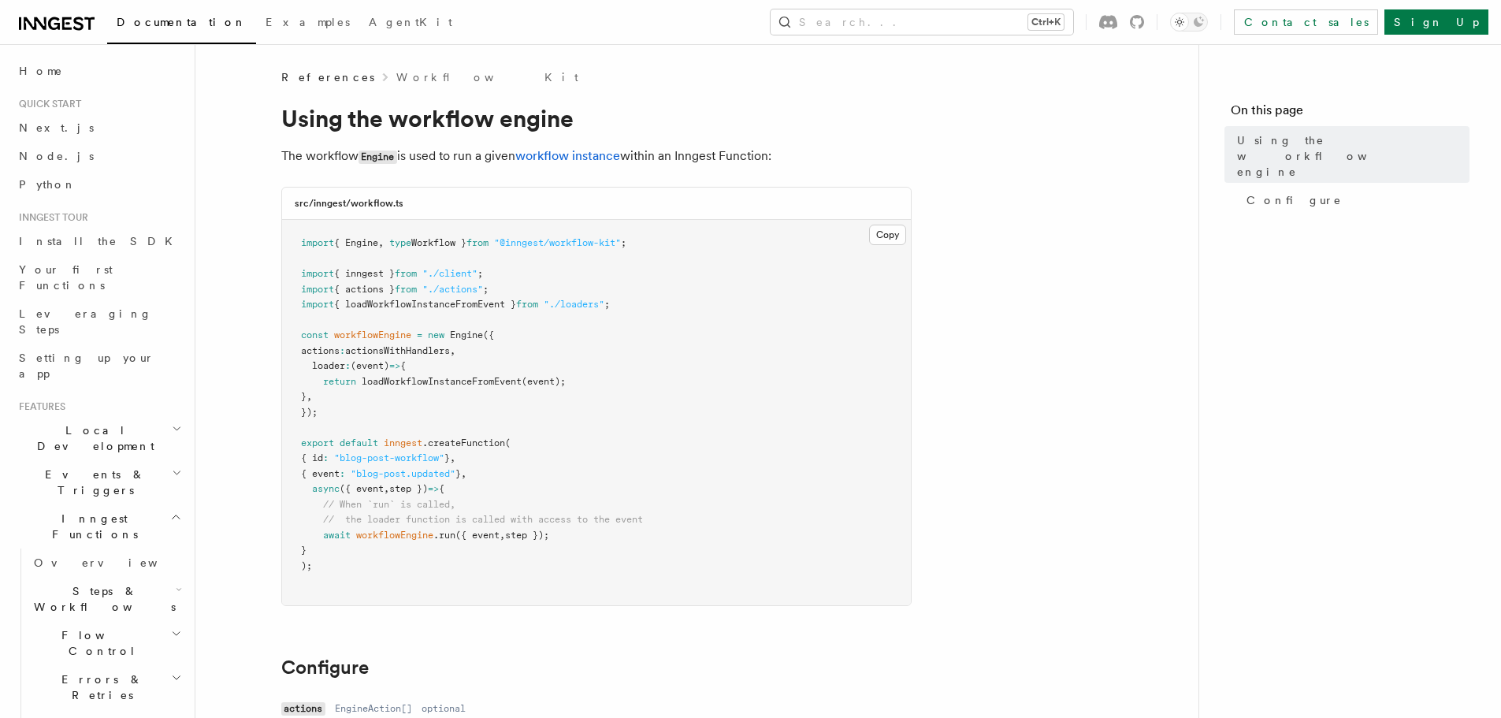
click at [706, 157] on p "The workflow Engine is used to run a given workflow instance within an Inngest …" at bounding box center [596, 156] width 630 height 23
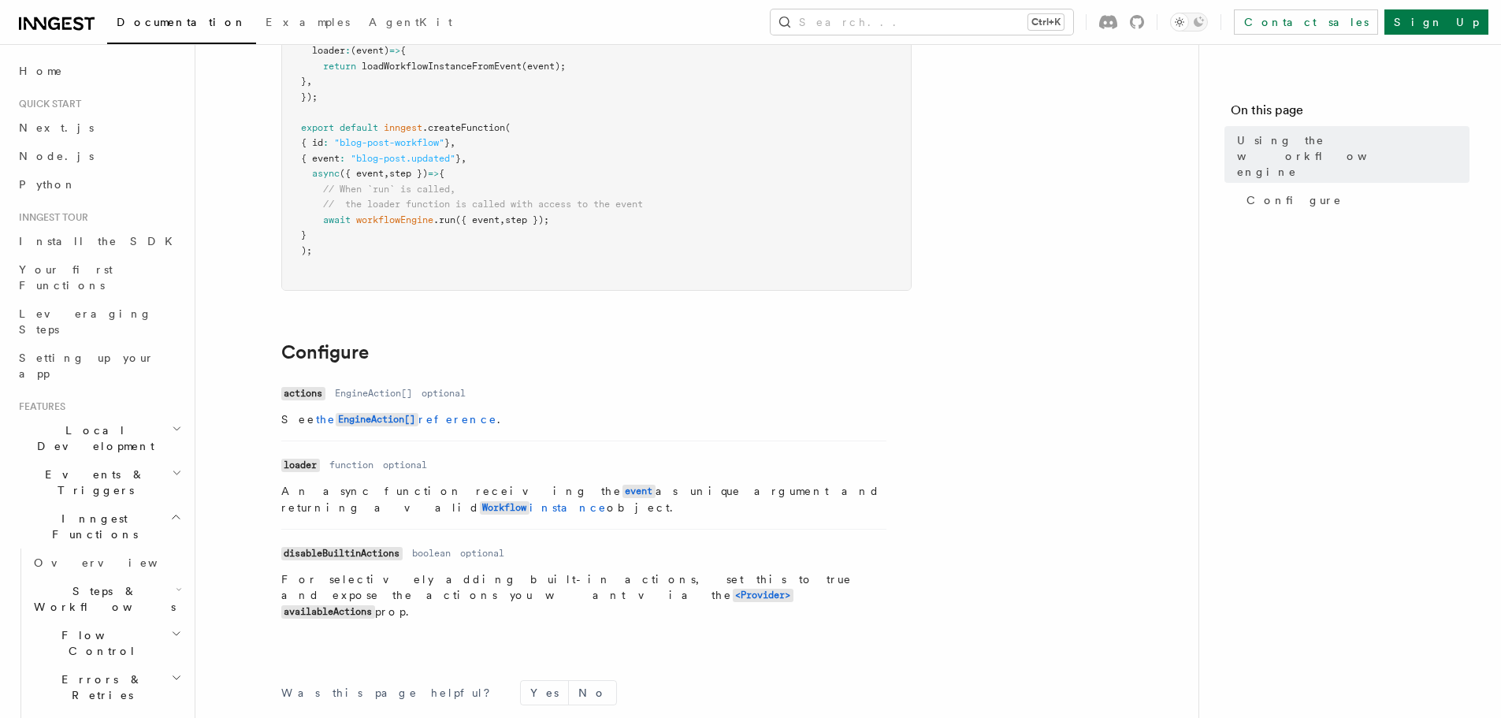
scroll to position [507, 0]
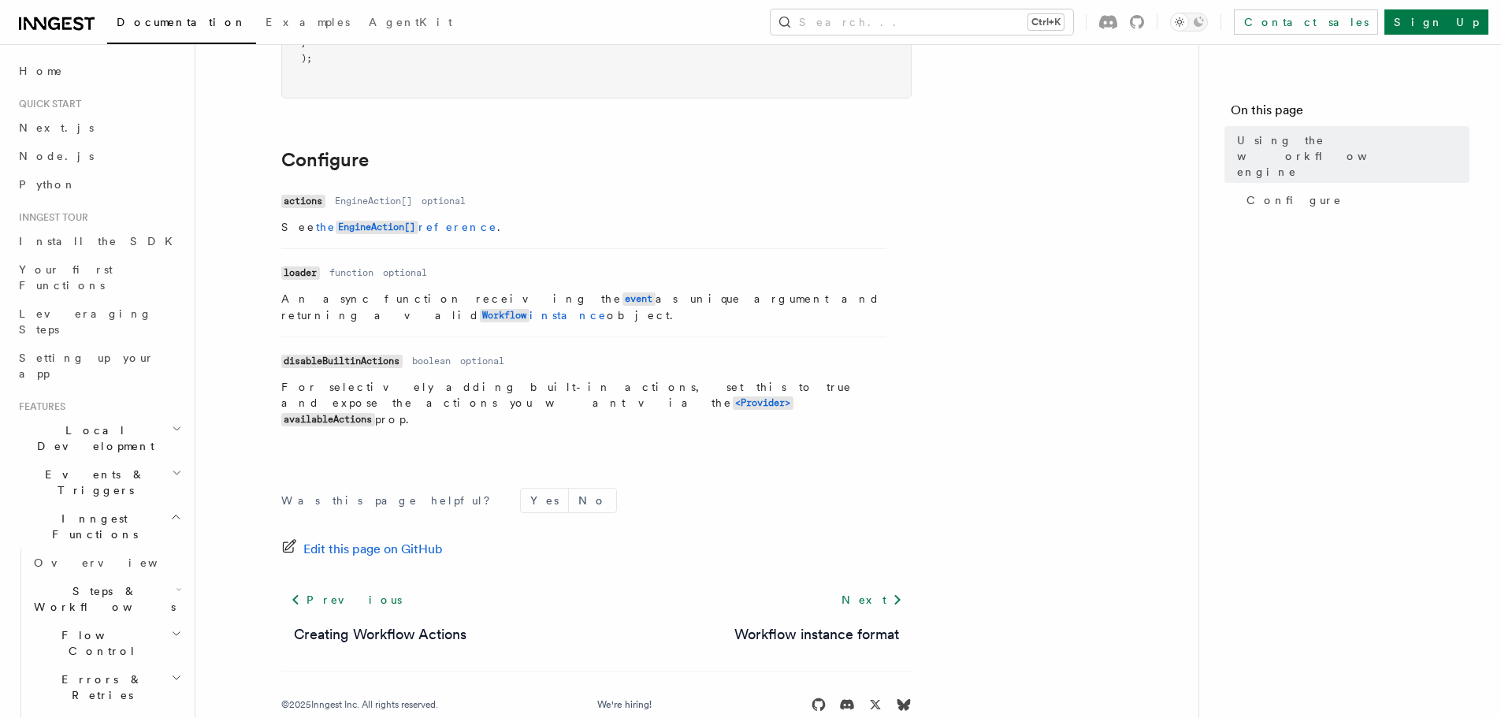
click at [838, 585] on div "Next Workflow instance format" at bounding box center [817, 615] width 190 height 60
click at [886, 585] on link "Next" at bounding box center [872, 599] width 80 height 28
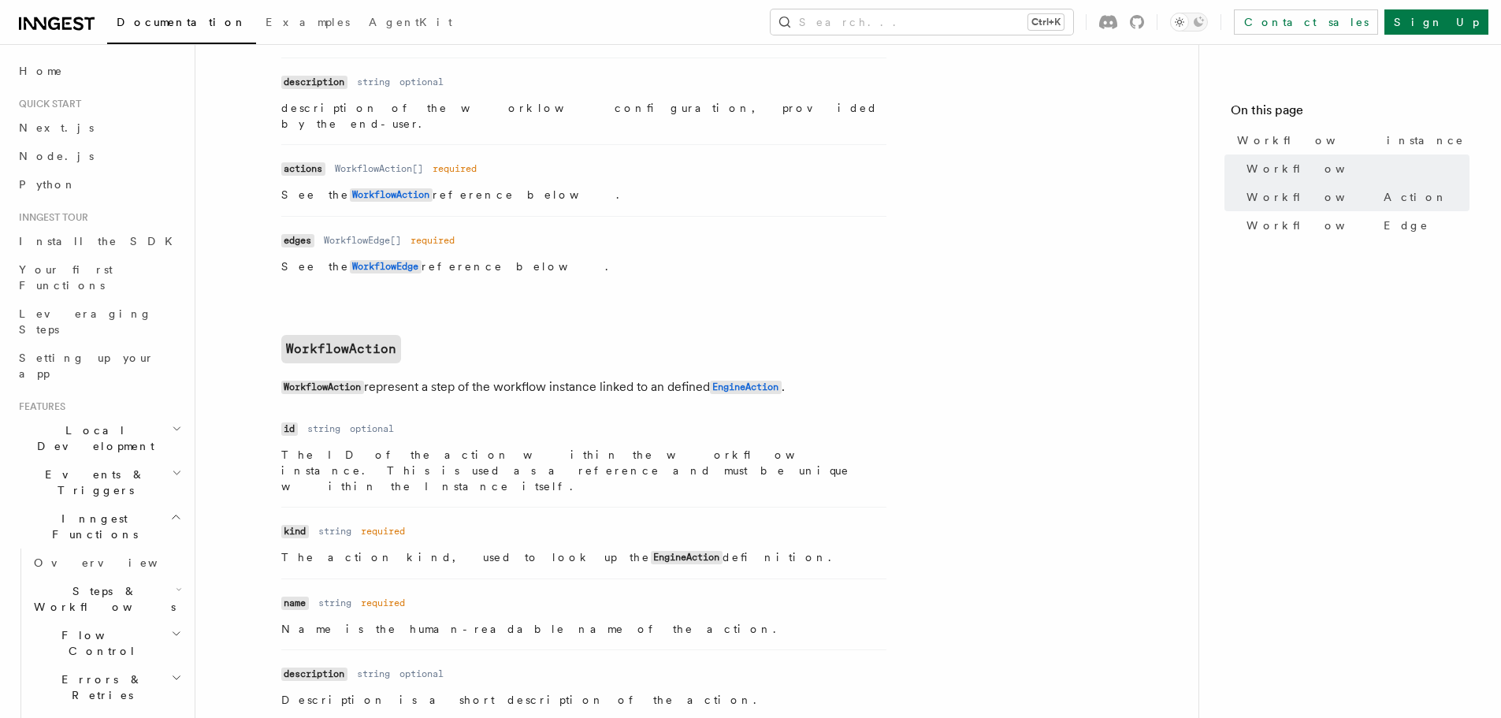
scroll to position [1024, 0]
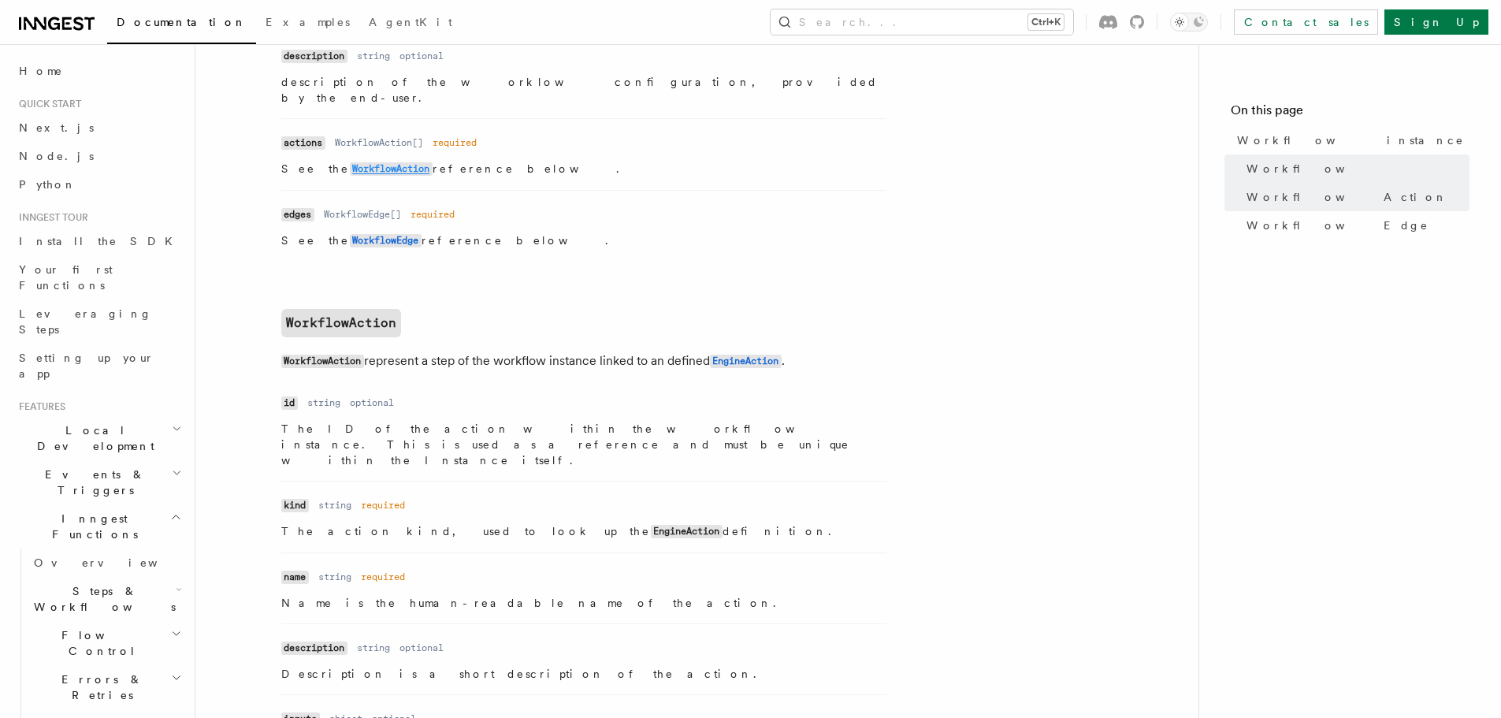
click at [366, 162] on code "WorkflowAction" at bounding box center [391, 168] width 83 height 13
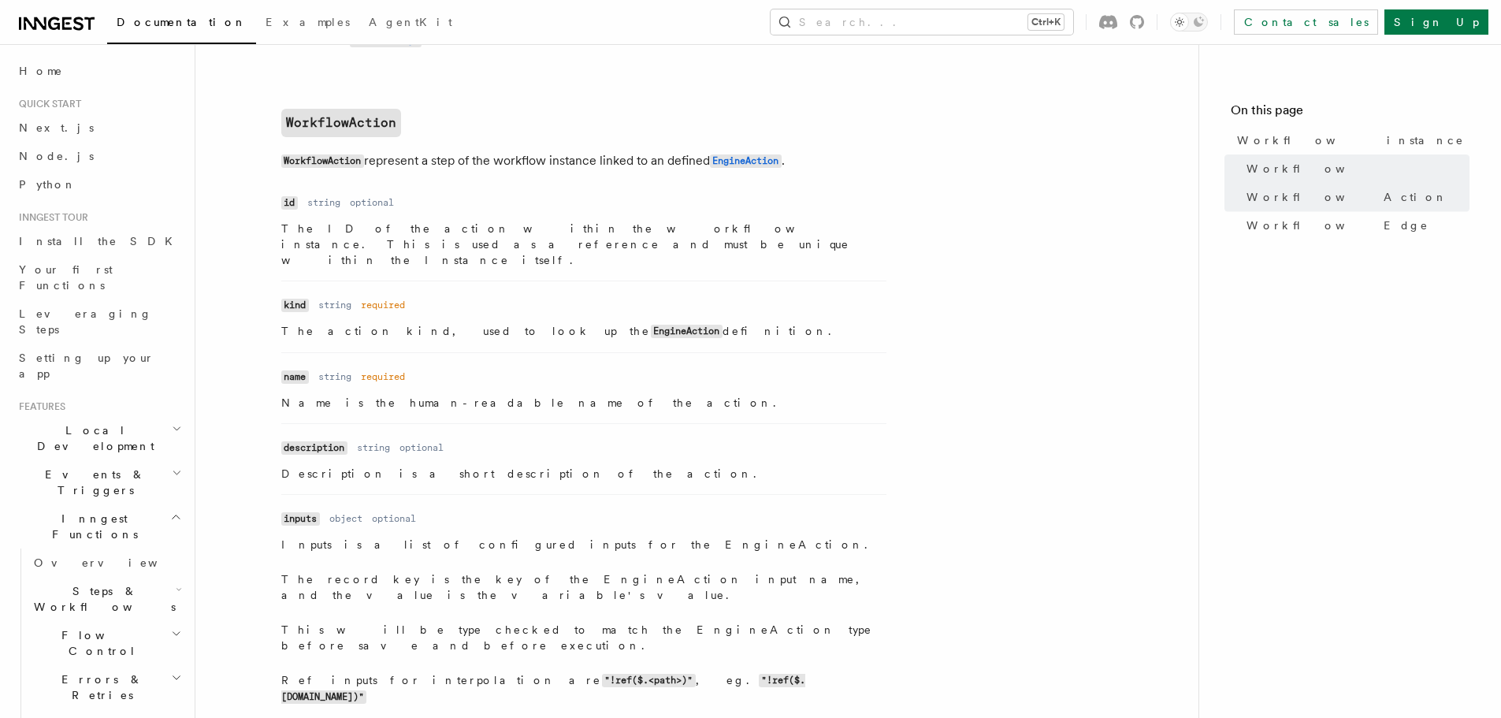
scroll to position [1226, 0]
drag, startPoint x: 640, startPoint y: 5, endPoint x: 577, endPoint y: 189, distance: 195.0
click at [577, 219] on p "The ID of the action within the workflow instance. This is used as a reference …" at bounding box center [583, 242] width 605 height 47
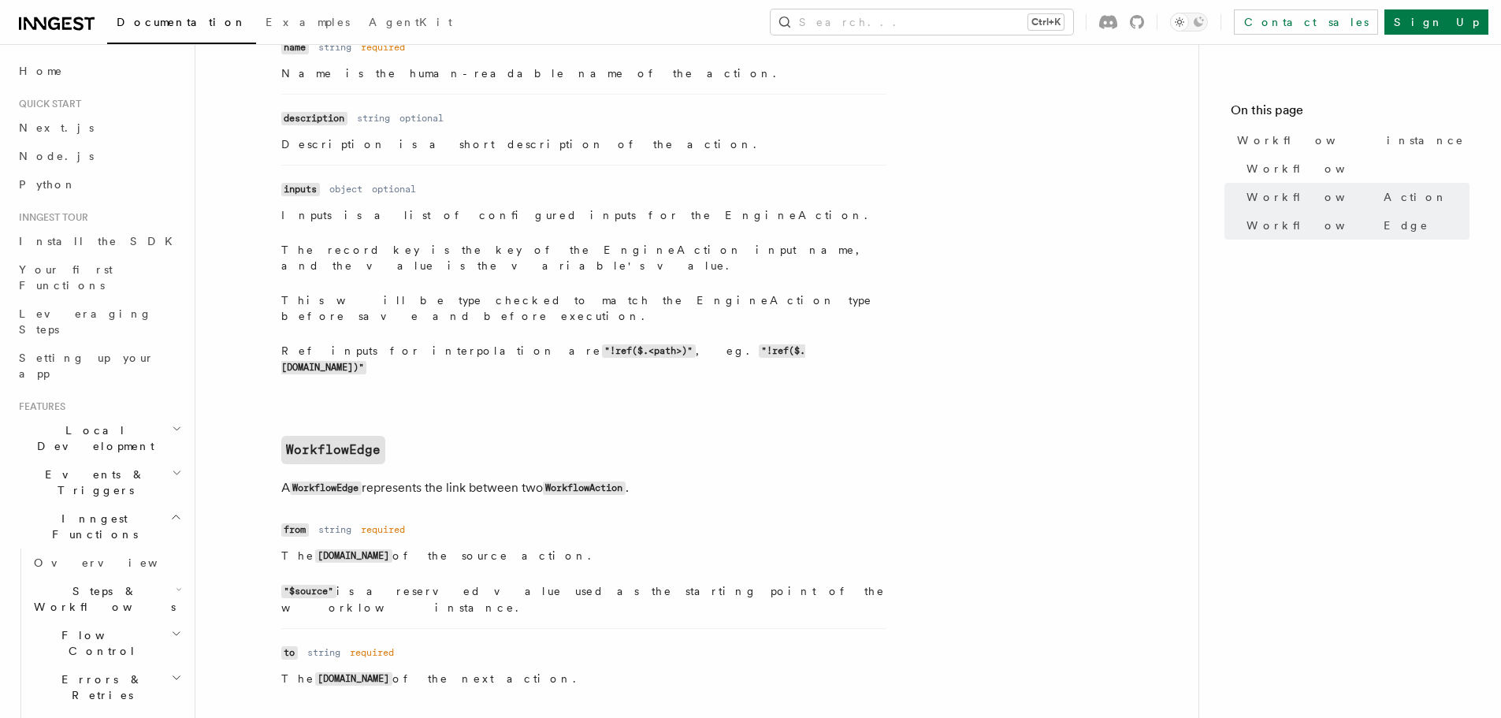
scroll to position [1698, 0]
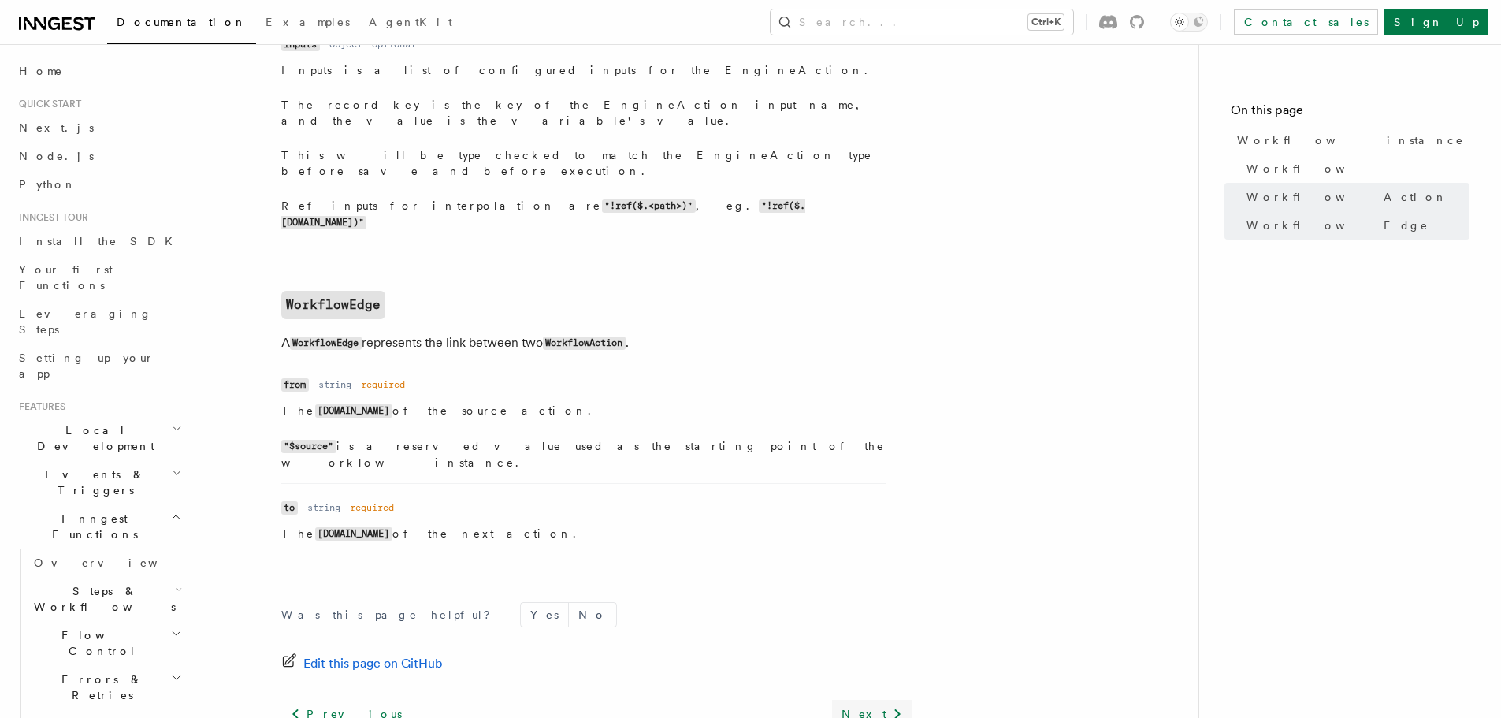
click at [885, 699] on link "Next" at bounding box center [872, 713] width 80 height 28
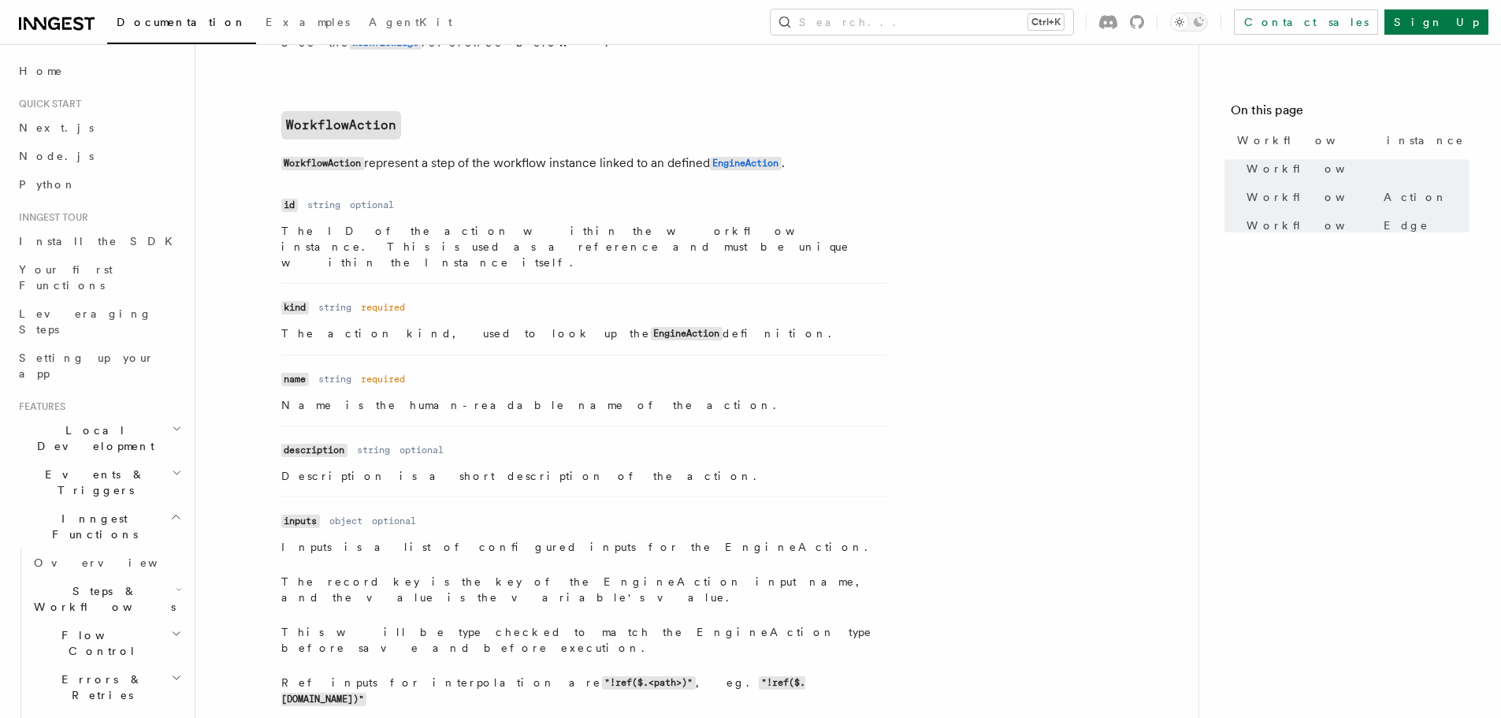
scroll to position [1226, 0]
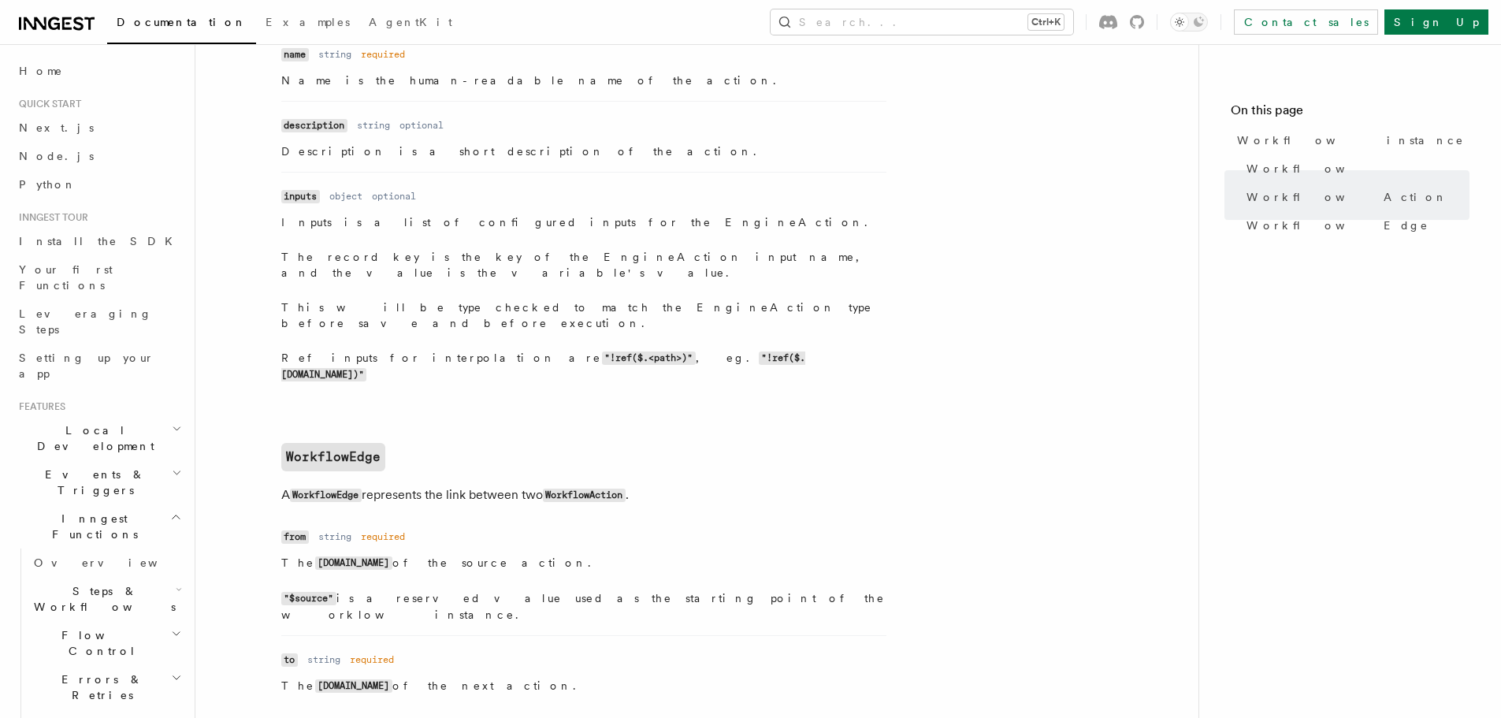
scroll to position [1718, 0]
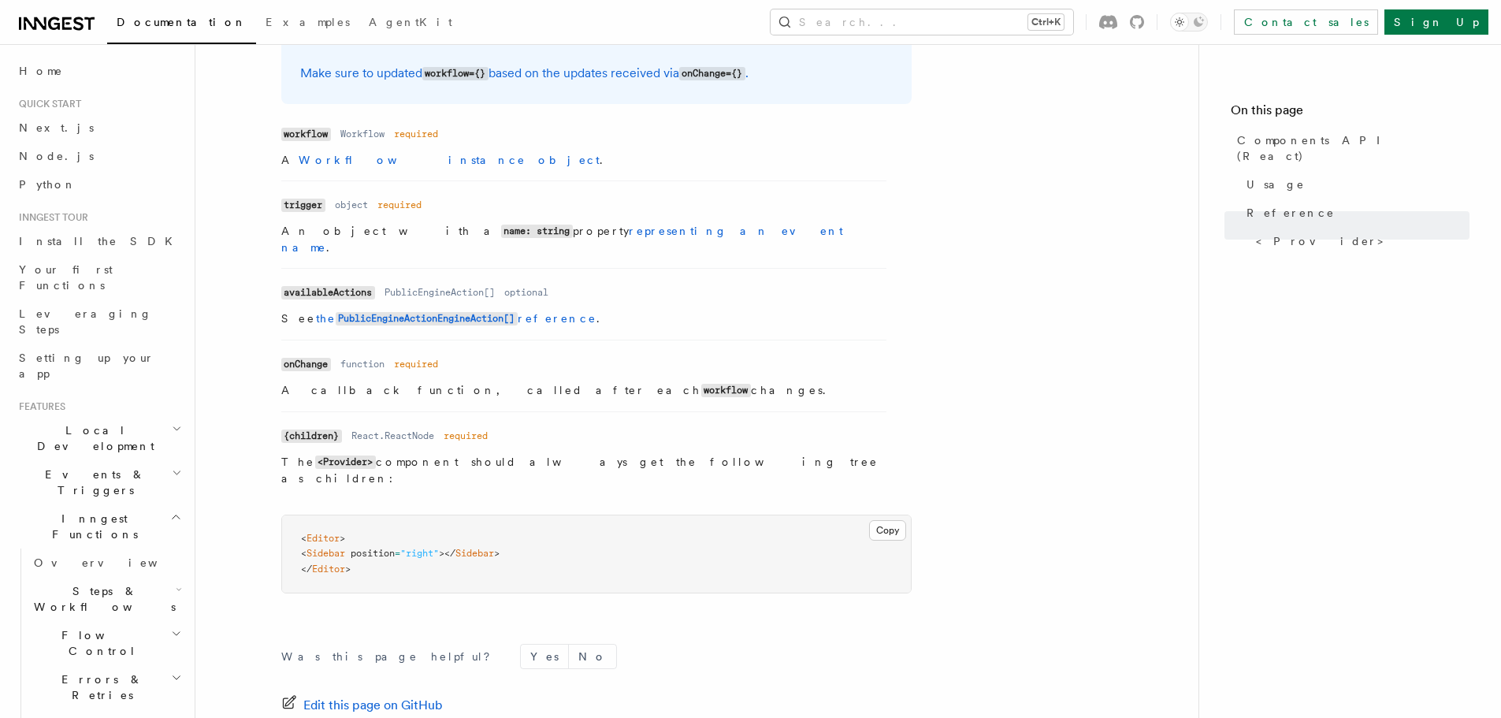
scroll to position [1417, 0]
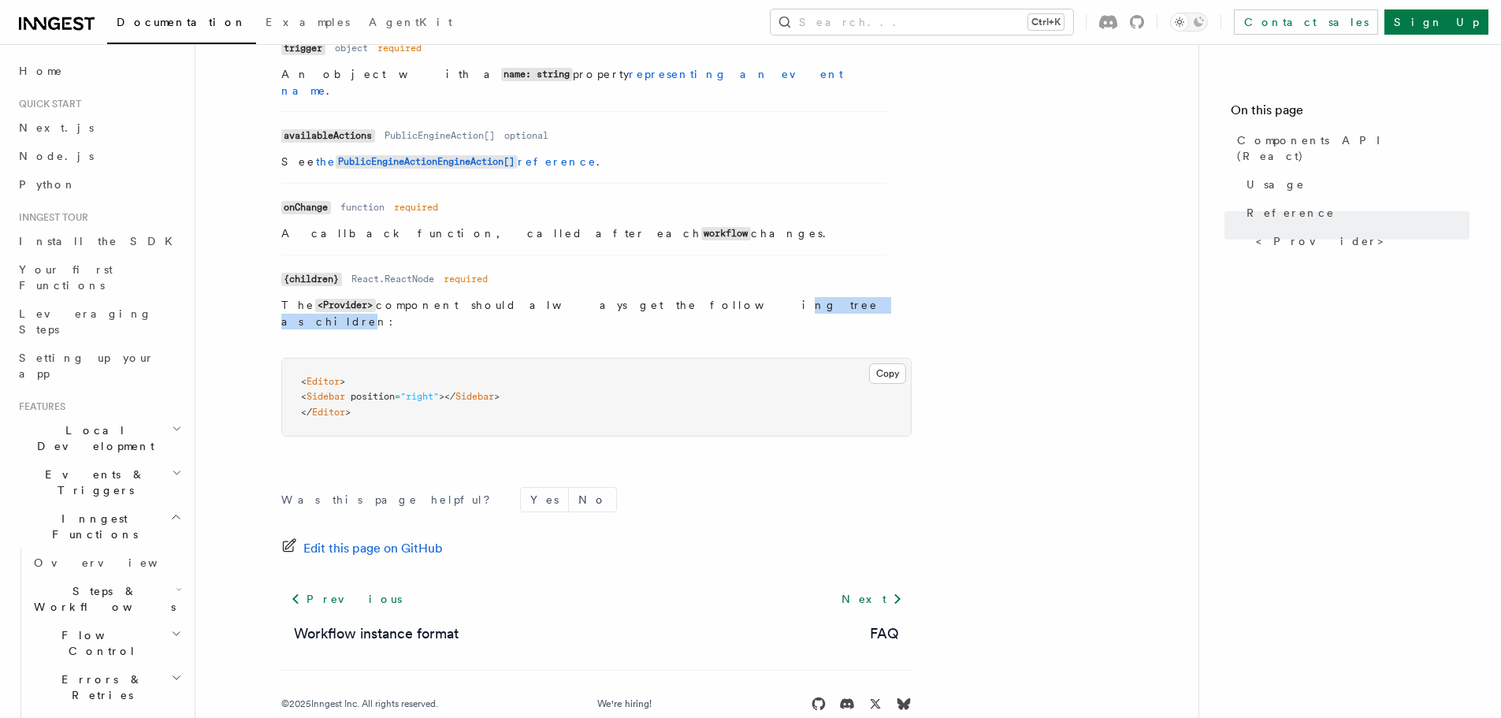
drag, startPoint x: 562, startPoint y: 289, endPoint x: 644, endPoint y: 288, distance: 81.9
click at [644, 297] on p "The <Provider> component should always get the following tree as children:" at bounding box center [583, 313] width 605 height 32
click at [662, 297] on p "The <Provider> component should always get the following tree as children:" at bounding box center [583, 313] width 605 height 32
drag, startPoint x: 612, startPoint y: 288, endPoint x: 658, endPoint y: 284, distance: 45.8
click at [658, 297] on p "The <Provider> component should always get the following tree as children:" at bounding box center [583, 313] width 605 height 32
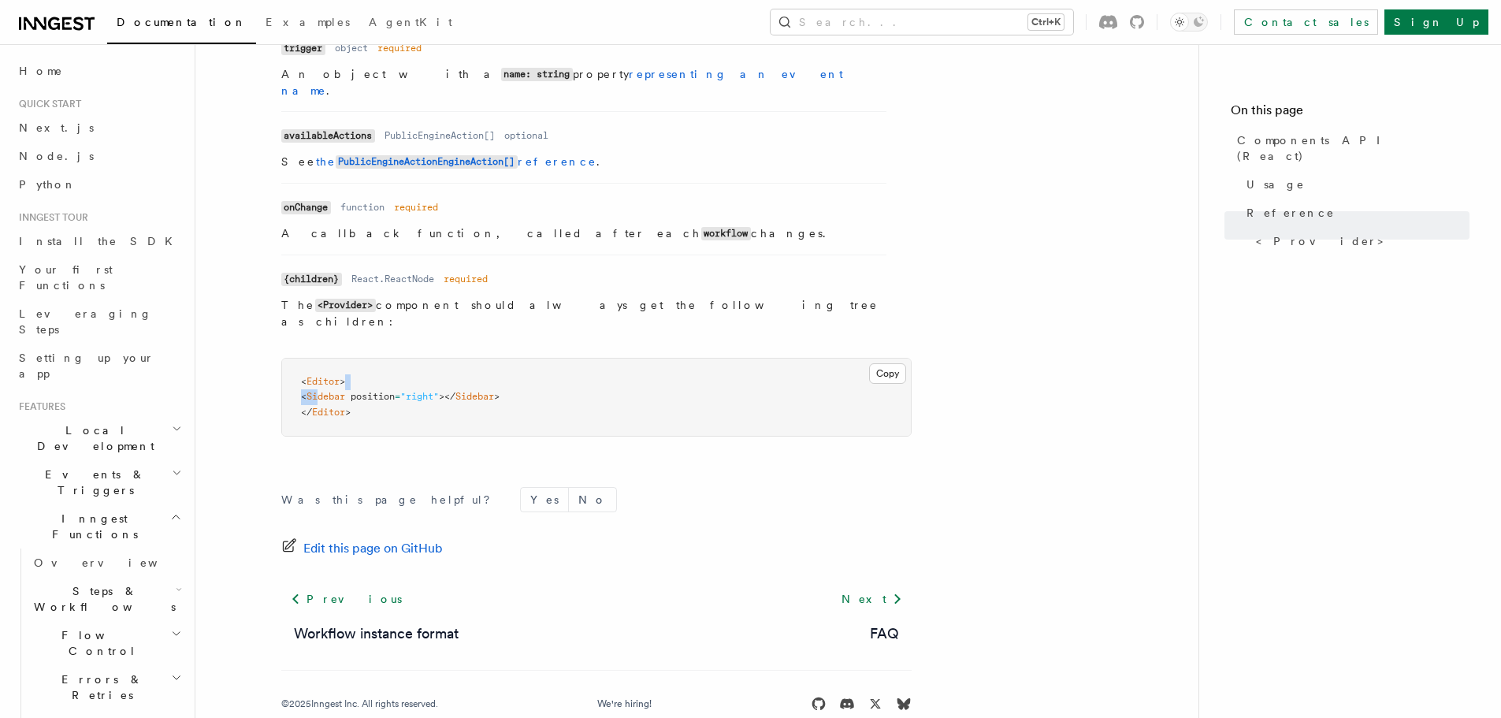
drag, startPoint x: 332, startPoint y: 372, endPoint x: 375, endPoint y: 357, distance: 45.8
click at [375, 358] on pre "< Editor > < Sidebar position = "right" ></ Sidebar > </ Editor >" at bounding box center [596, 397] width 629 height 78
click at [427, 377] on pre "< Editor > < Sidebar position = "right" ></ Sidebar > </ Editor >" at bounding box center [596, 397] width 629 height 78
click at [341, 391] on span "Sidebar" at bounding box center [325, 396] width 39 height 11
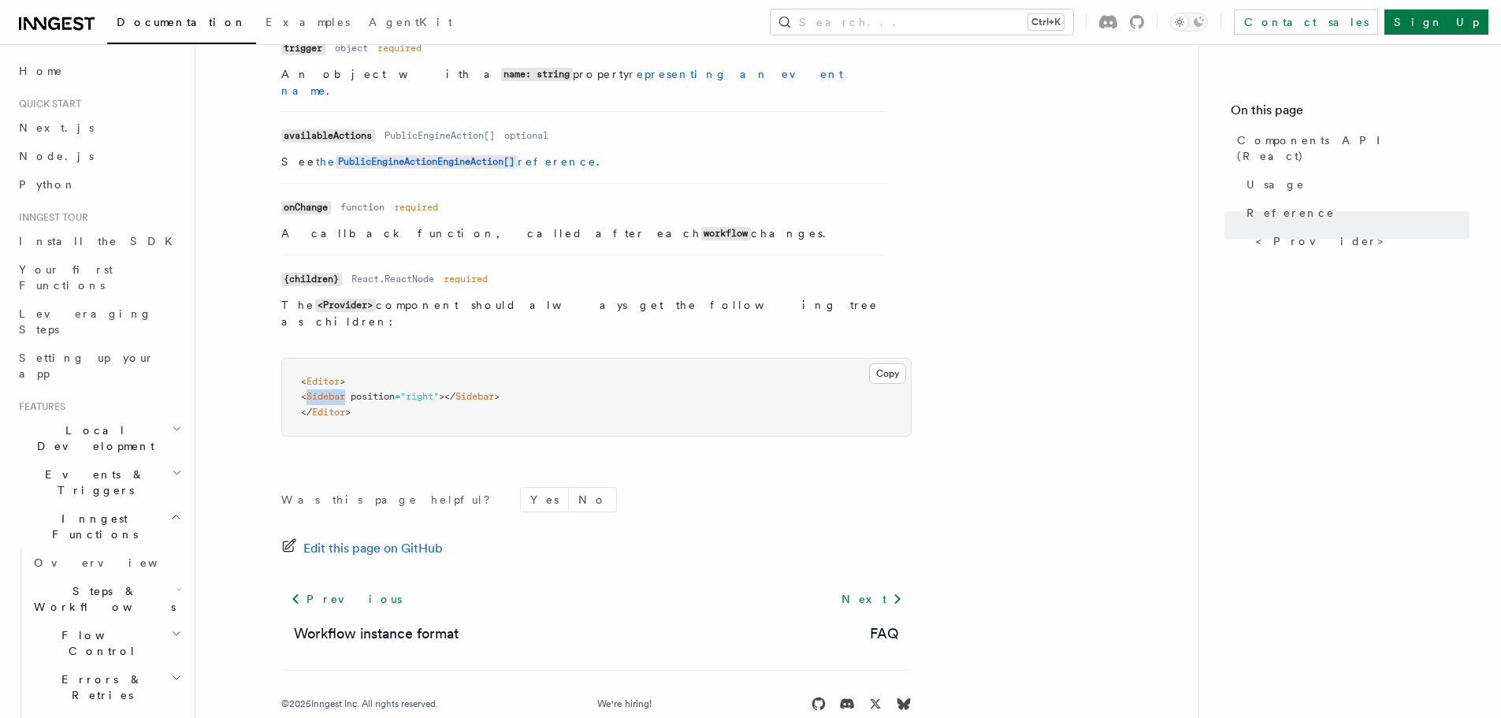
copy span "Sidebar"
click at [875, 584] on link "Next" at bounding box center [872, 598] width 80 height 28
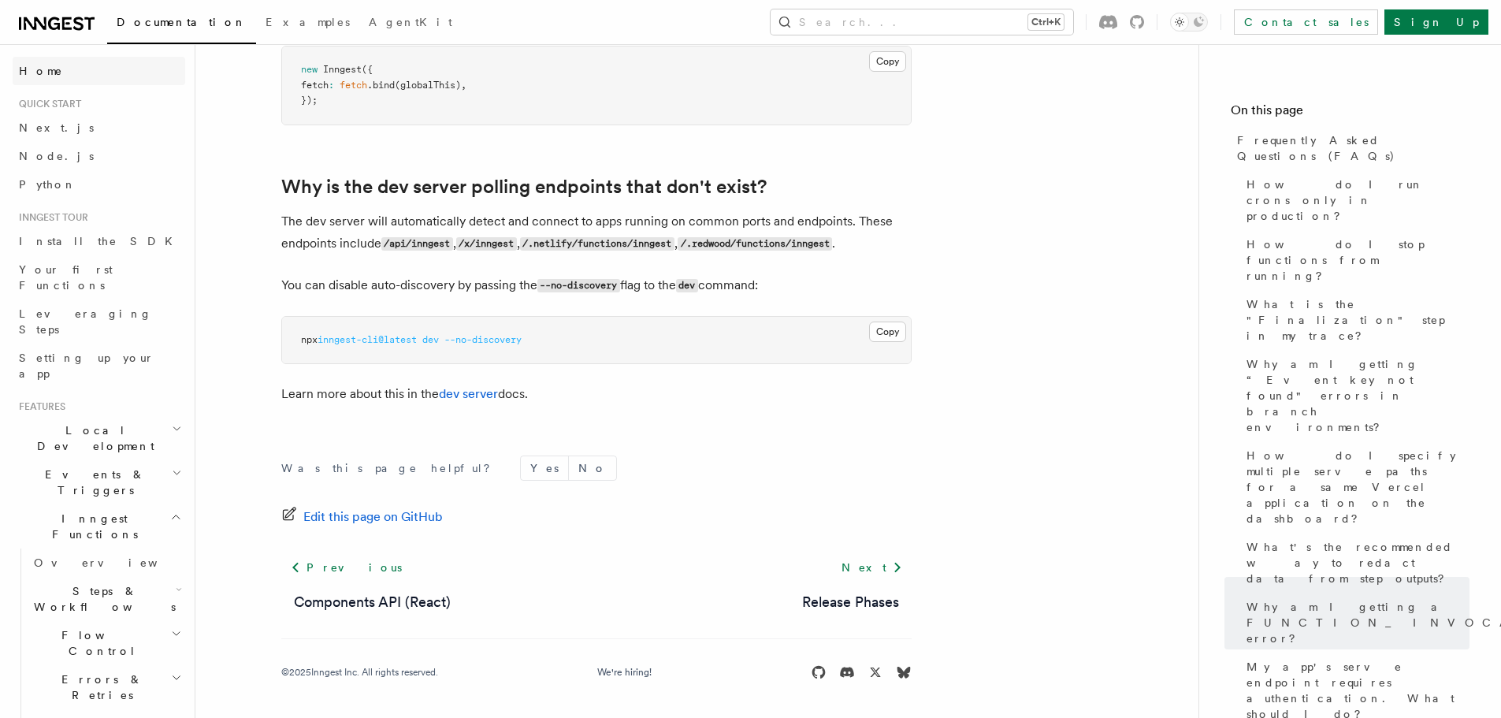
click at [57, 69] on link "Home" at bounding box center [99, 71] width 173 height 28
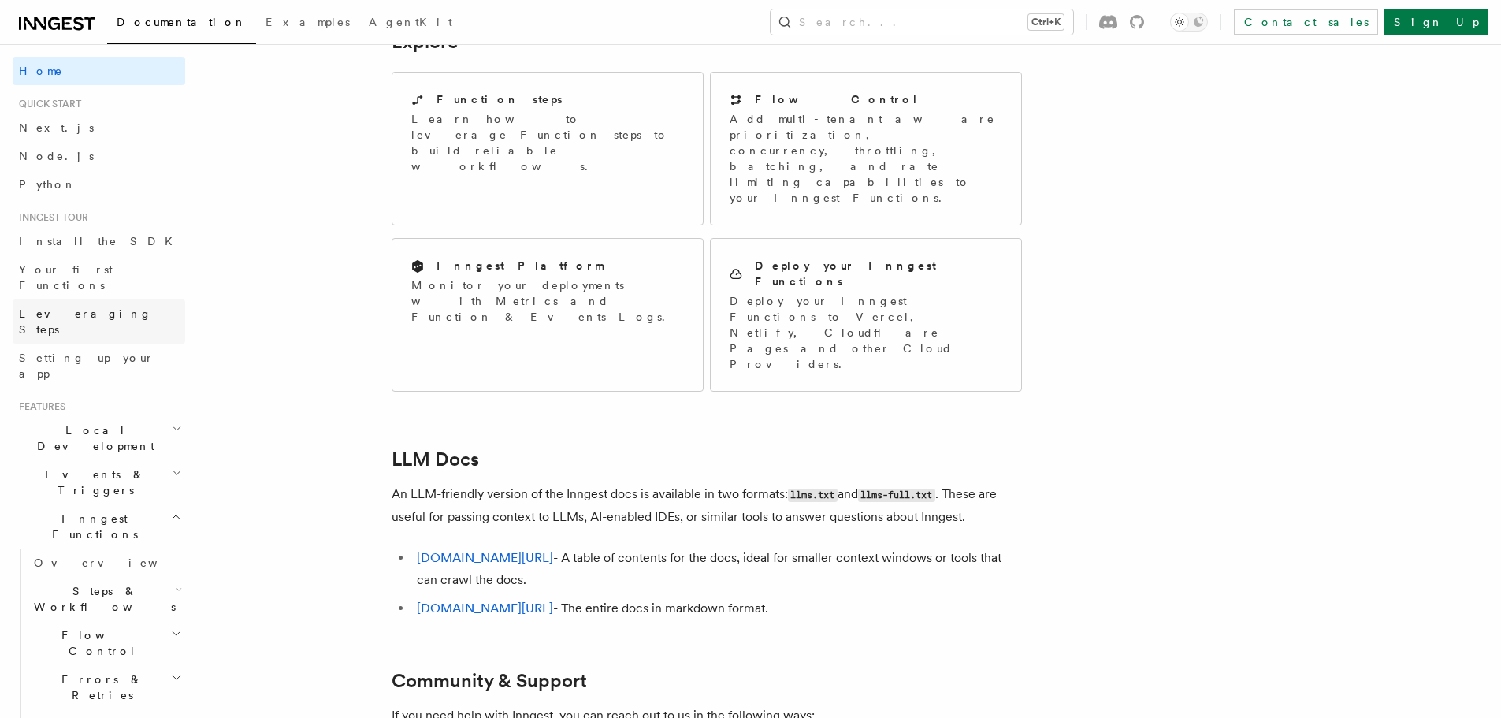
scroll to position [1135, 0]
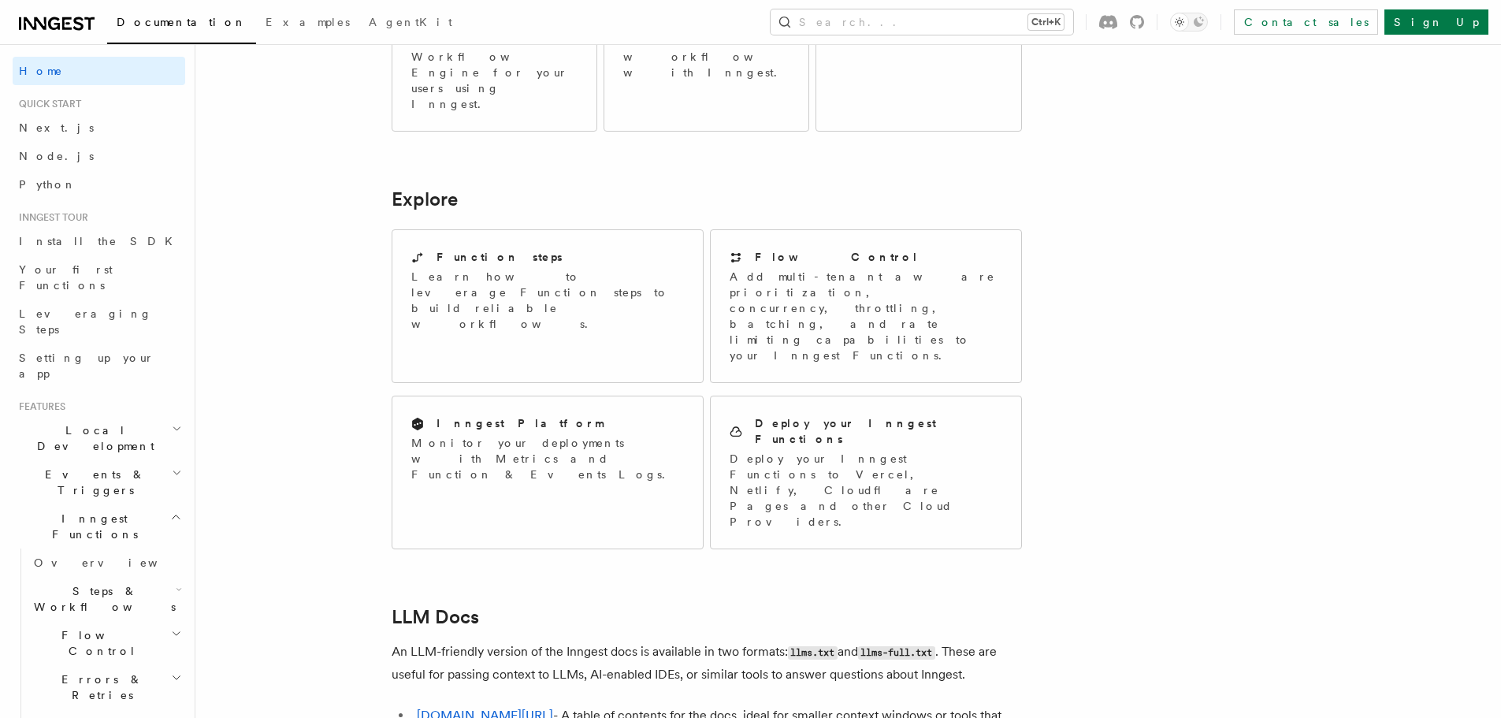
click at [133, 504] on h2 "Inngest Functions" at bounding box center [99, 526] width 173 height 44
click at [135, 633] on h2 "Deployment new" at bounding box center [99, 647] width 173 height 28
click at [94, 662] on link "Overview" at bounding box center [107, 676] width 158 height 28
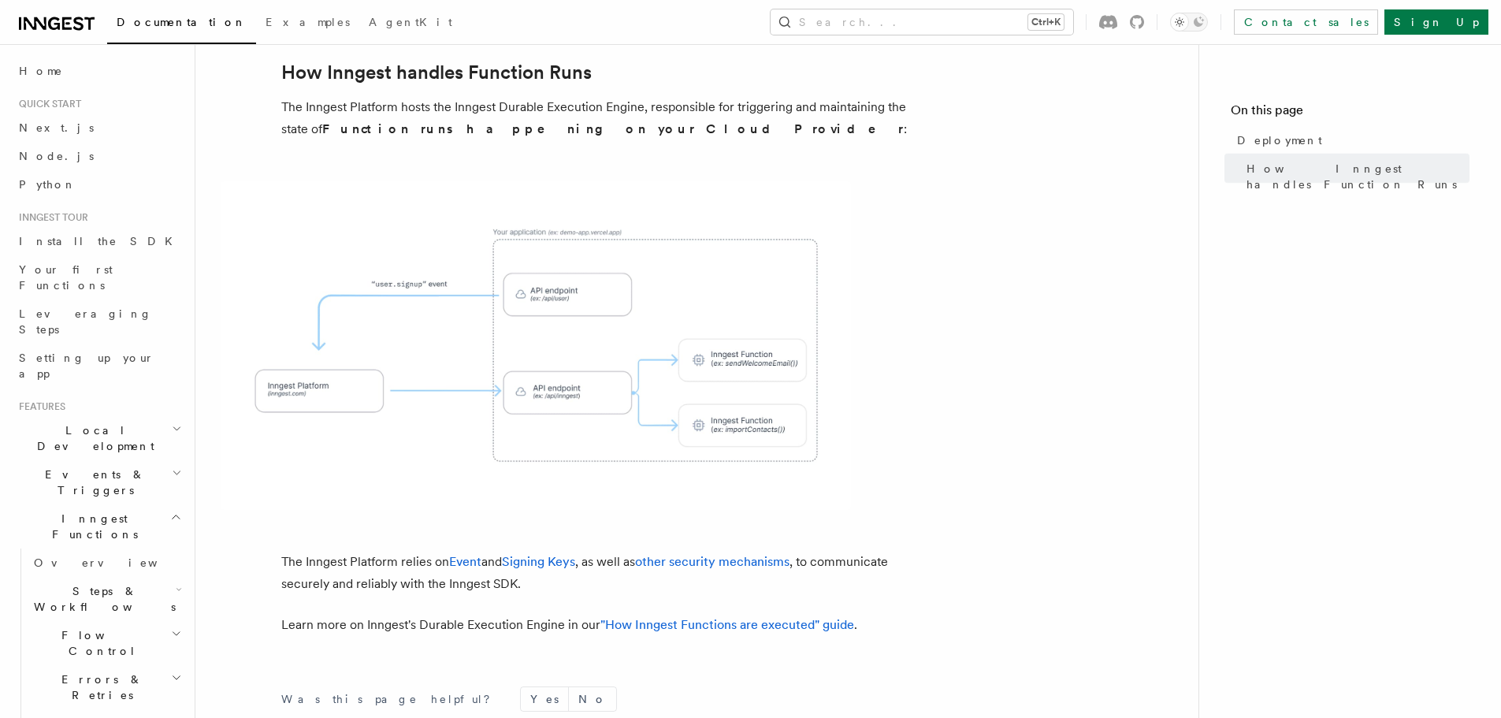
scroll to position [714, 0]
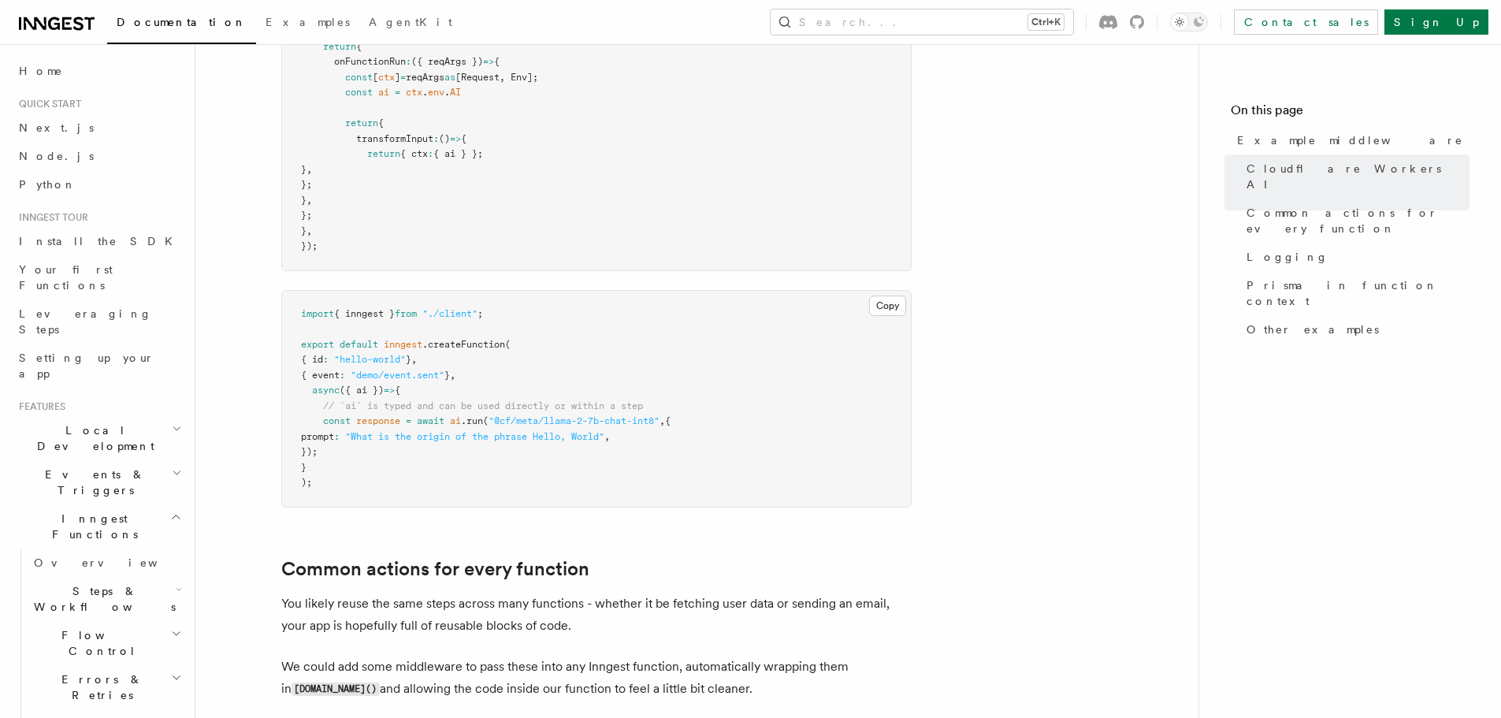
scroll to position [866, 0]
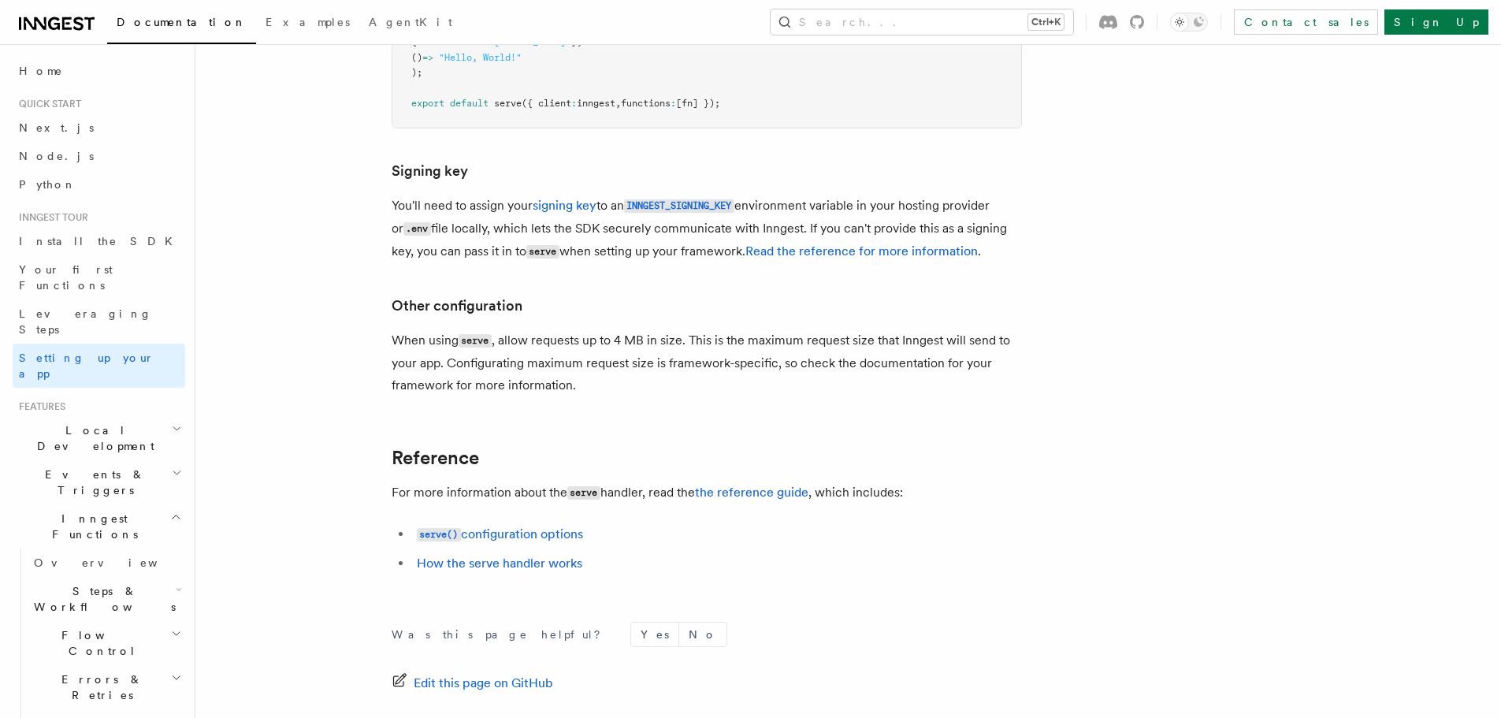
scroll to position [14323, 0]
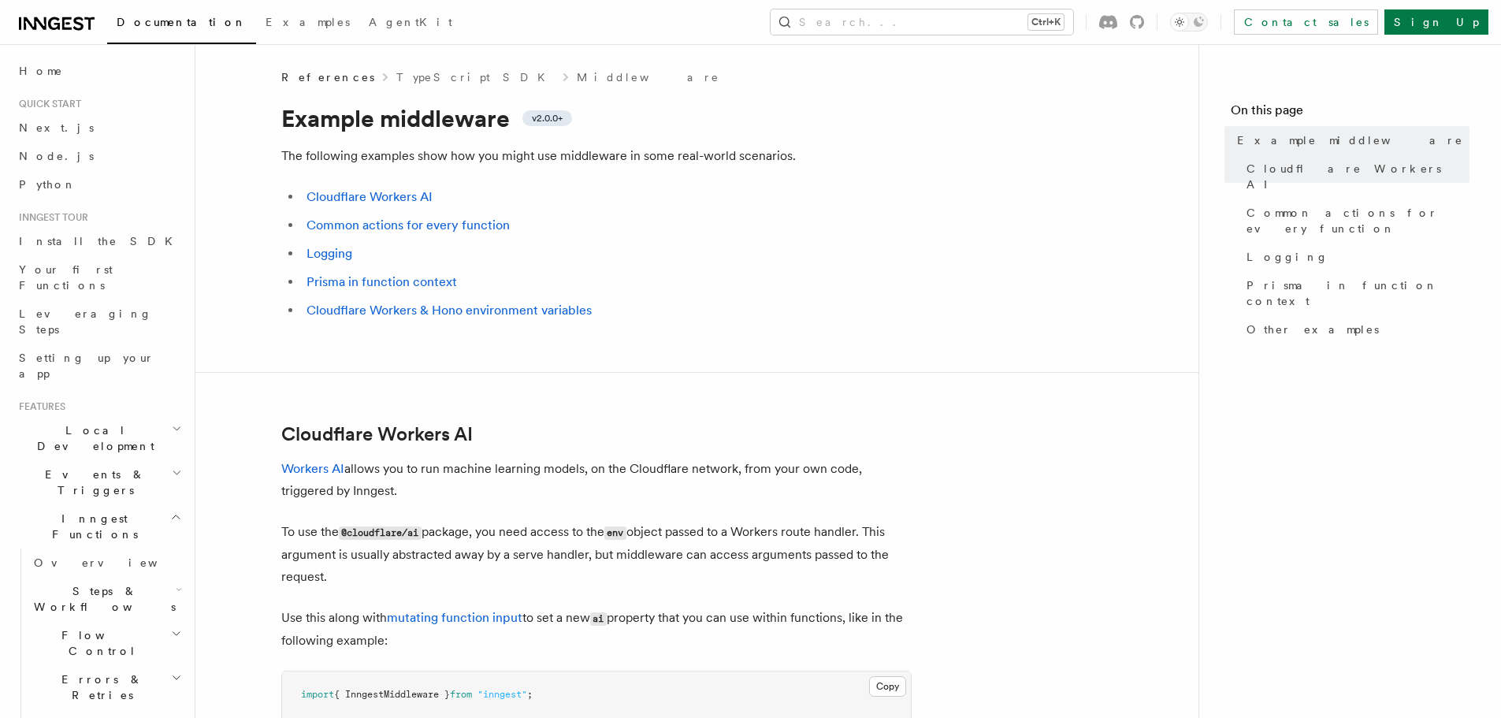
scroll to position [315, 0]
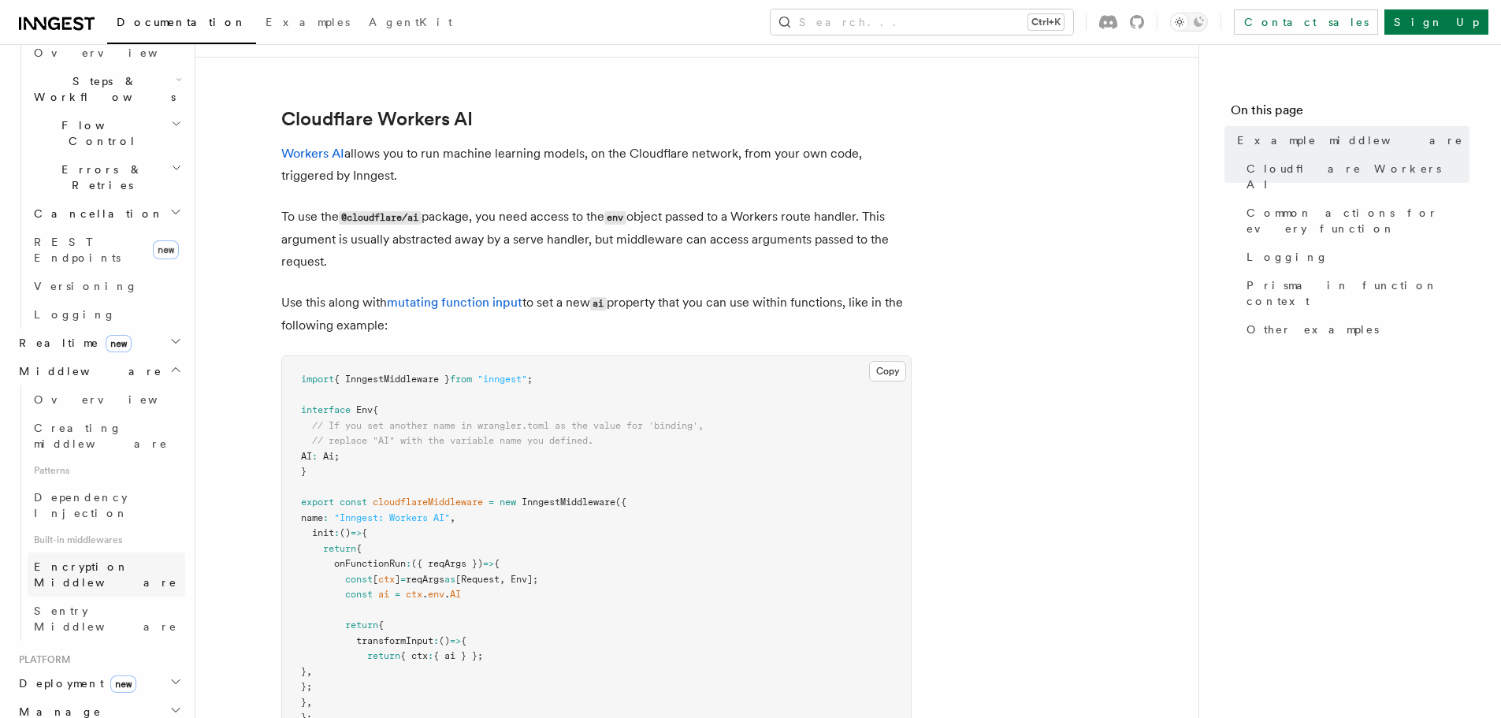
click at [63, 558] on span "Encryption Middleware" at bounding box center [109, 574] width 151 height 32
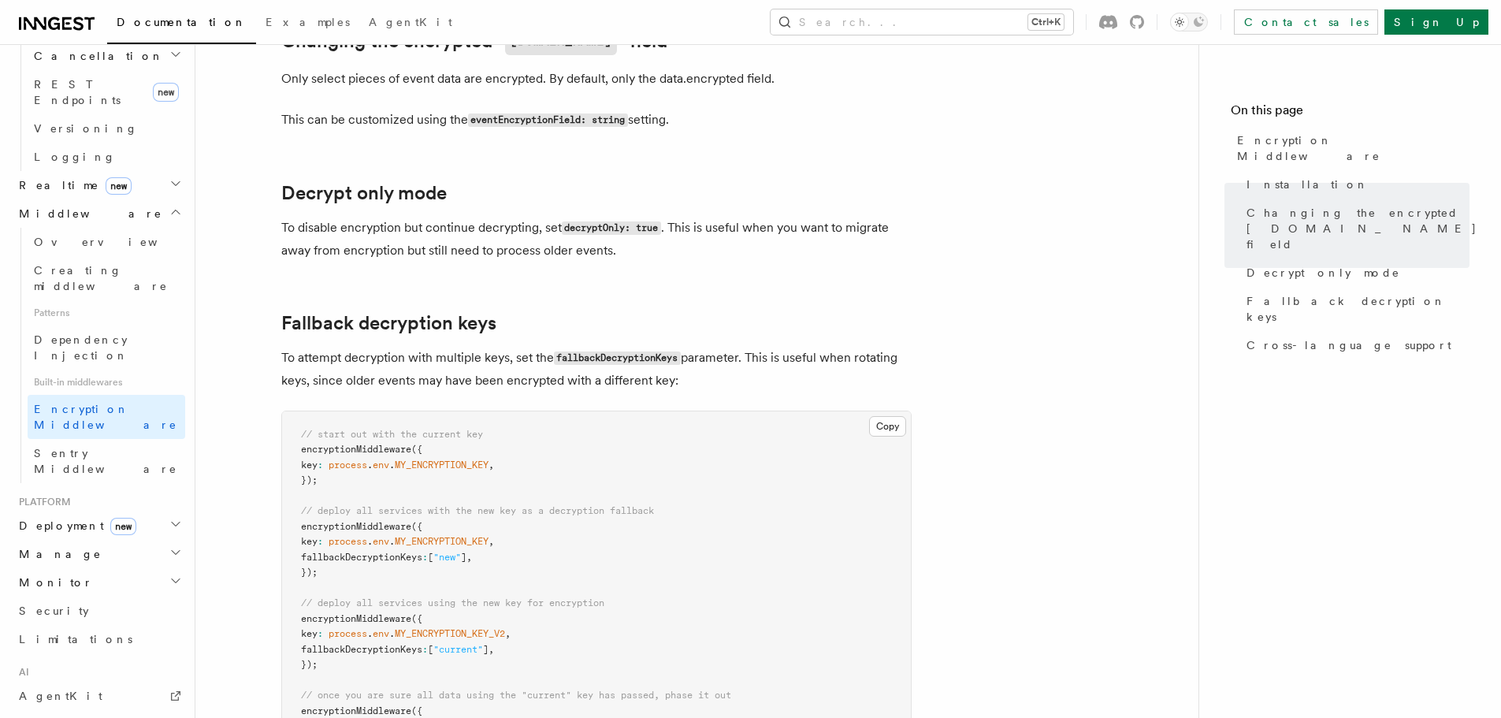
scroll to position [1103, 0]
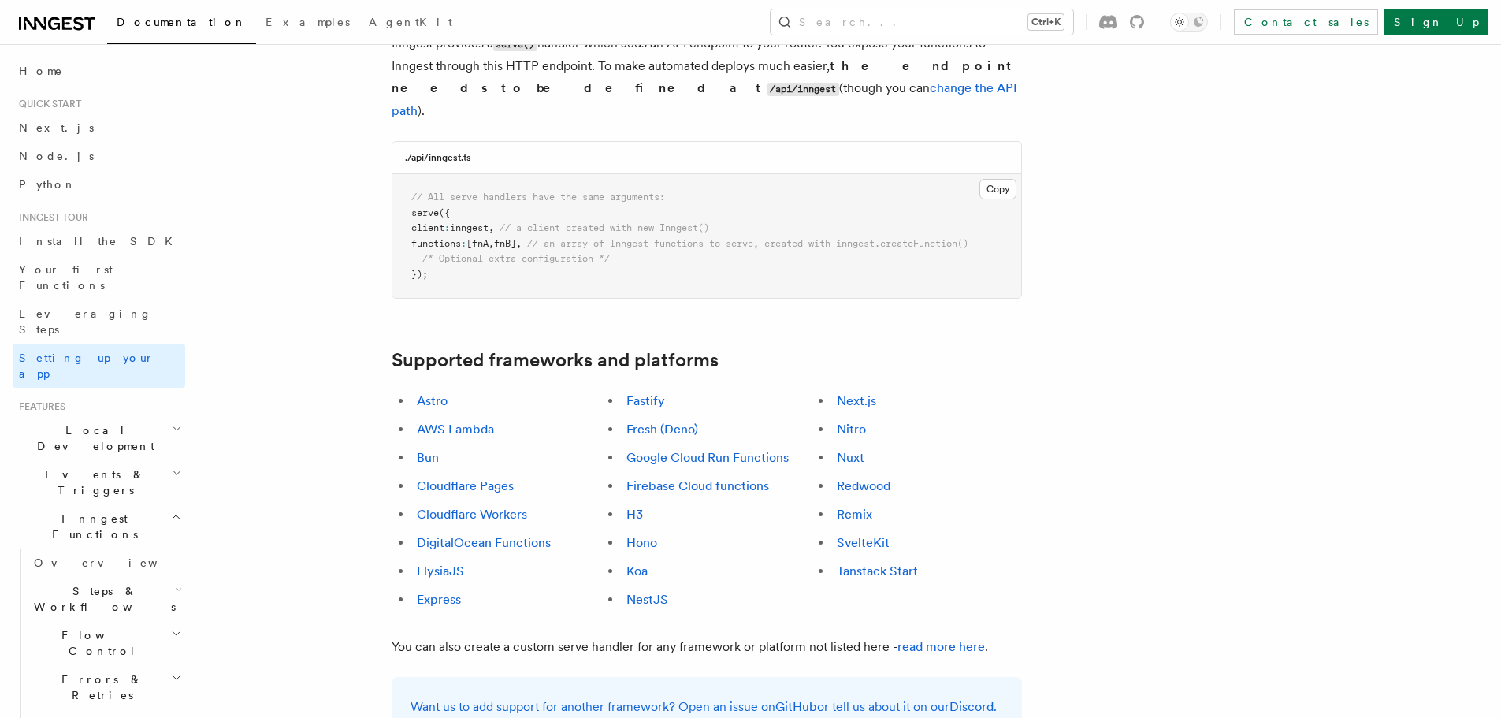
scroll to position [709, 0]
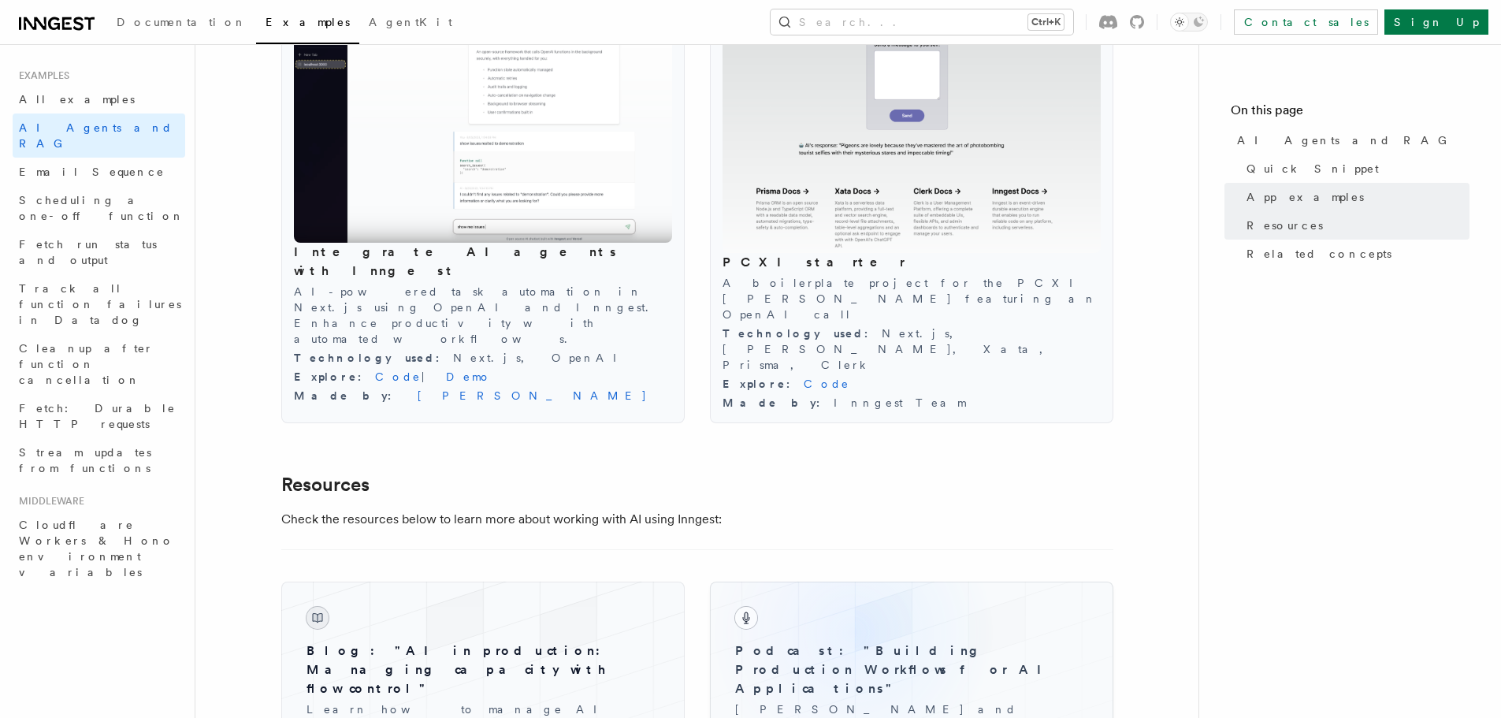
scroll to position [1654, 0]
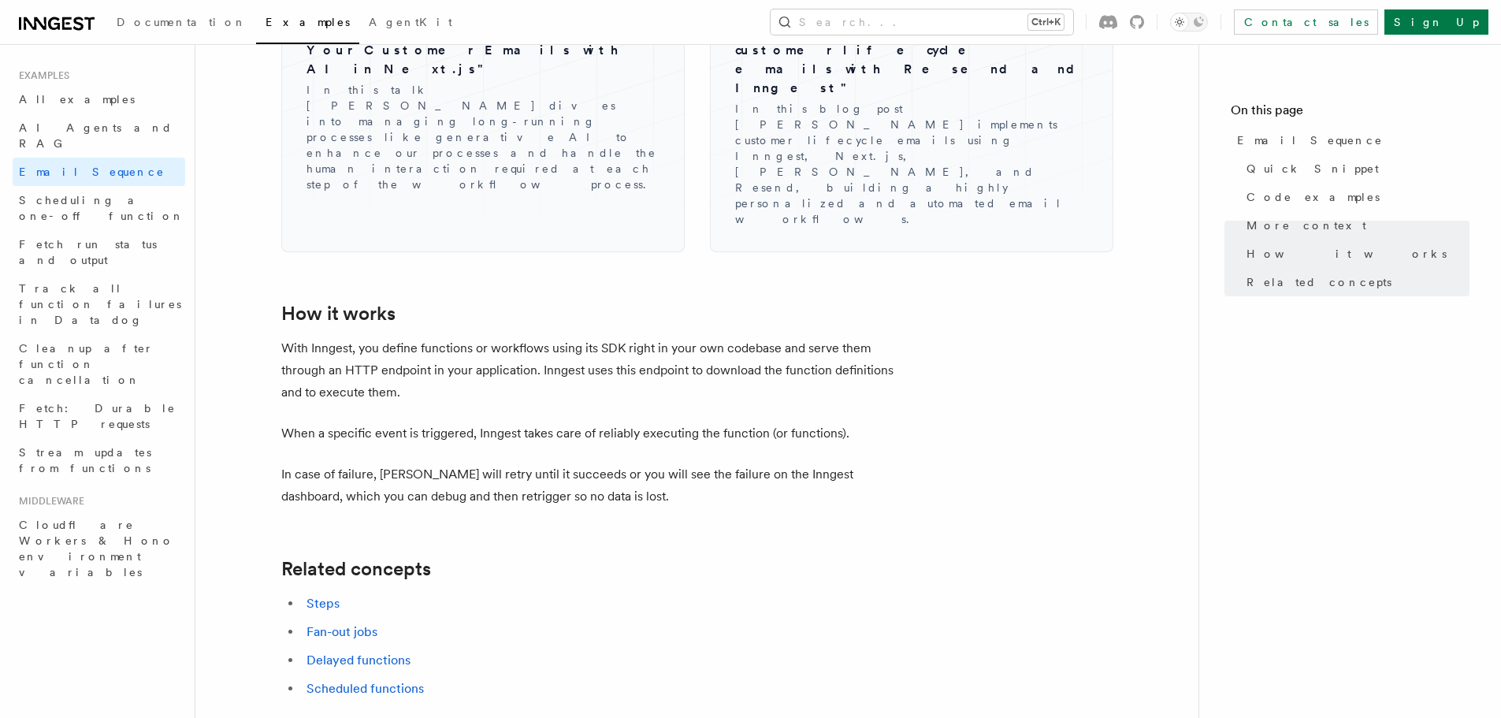
scroll to position [2429, 0]
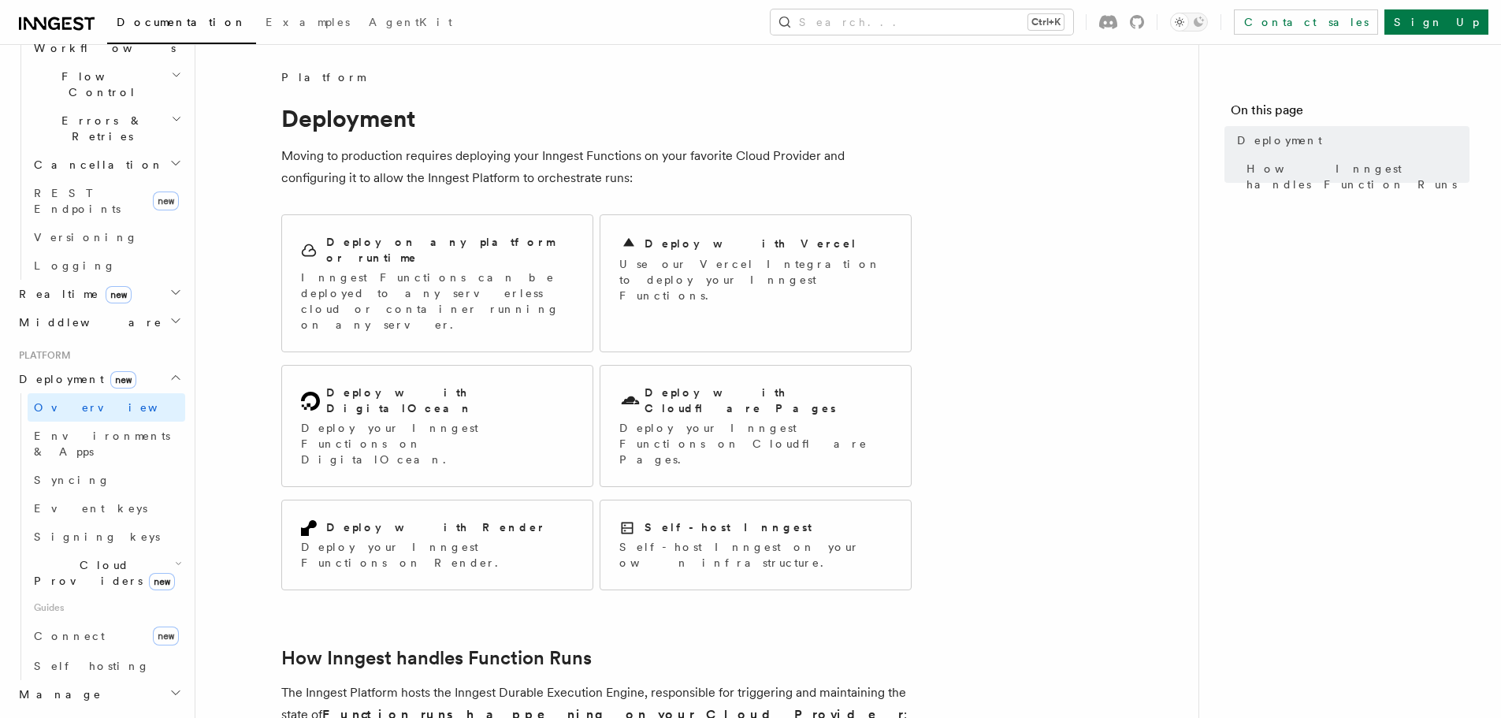
scroll to position [514, 0]
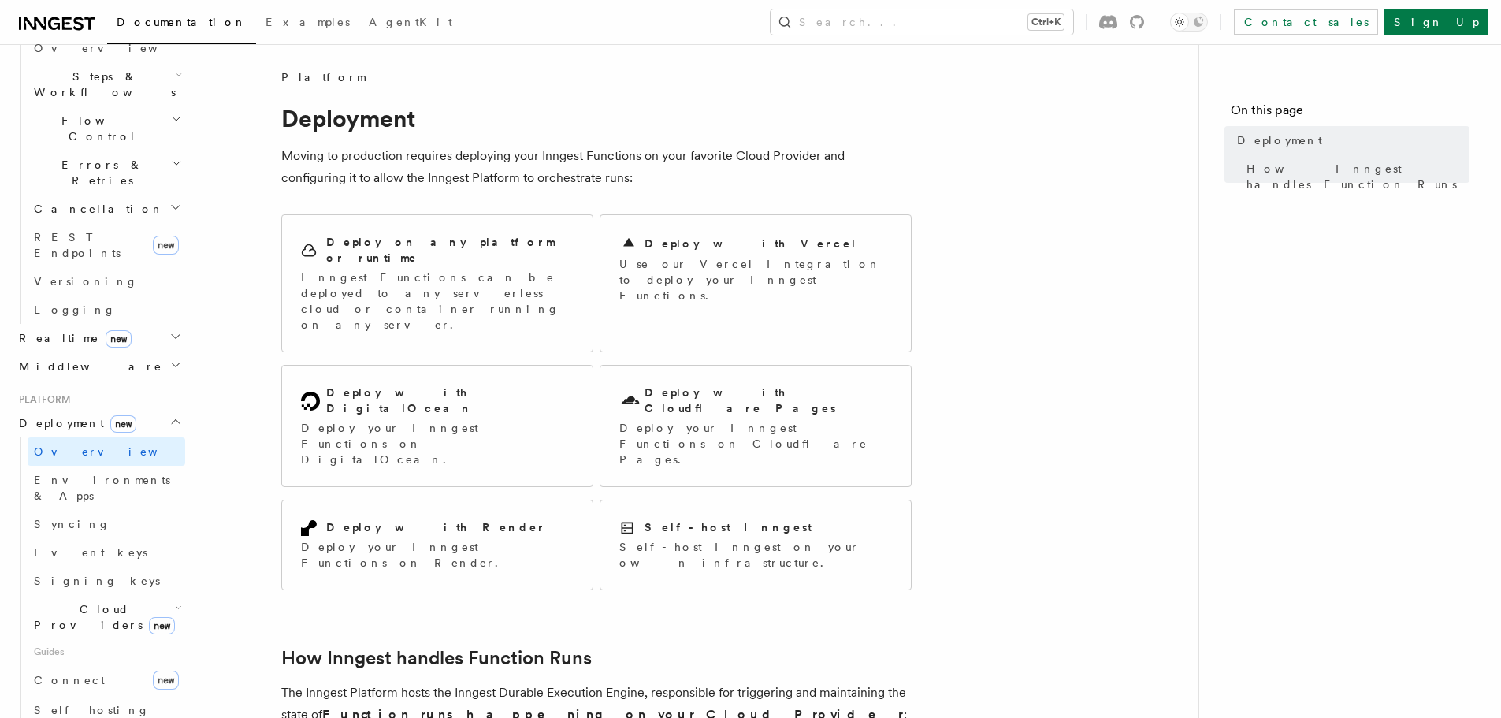
click at [169, 415] on icon "button" at bounding box center [175, 421] width 13 height 13
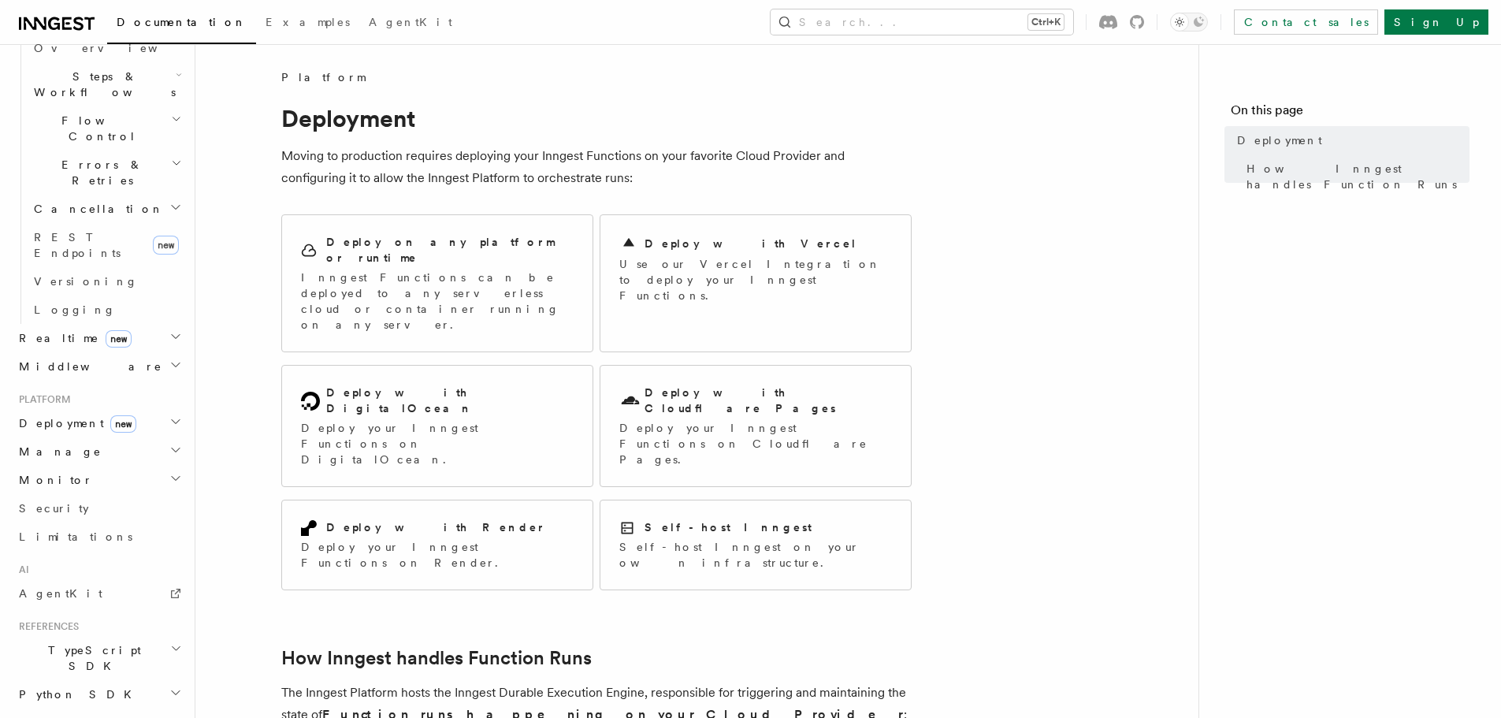
click at [148, 437] on h2 "Manage" at bounding box center [99, 451] width 173 height 28
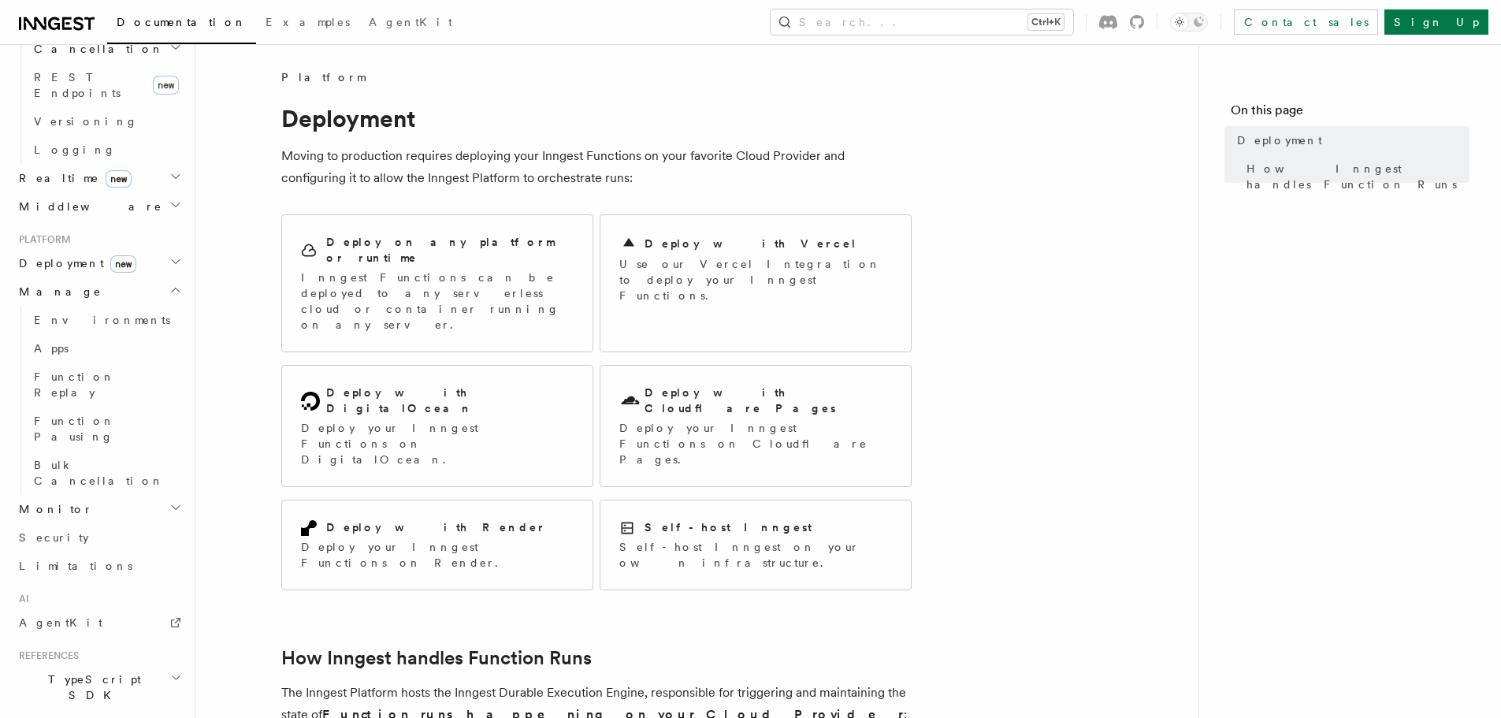
scroll to position [716, 0]
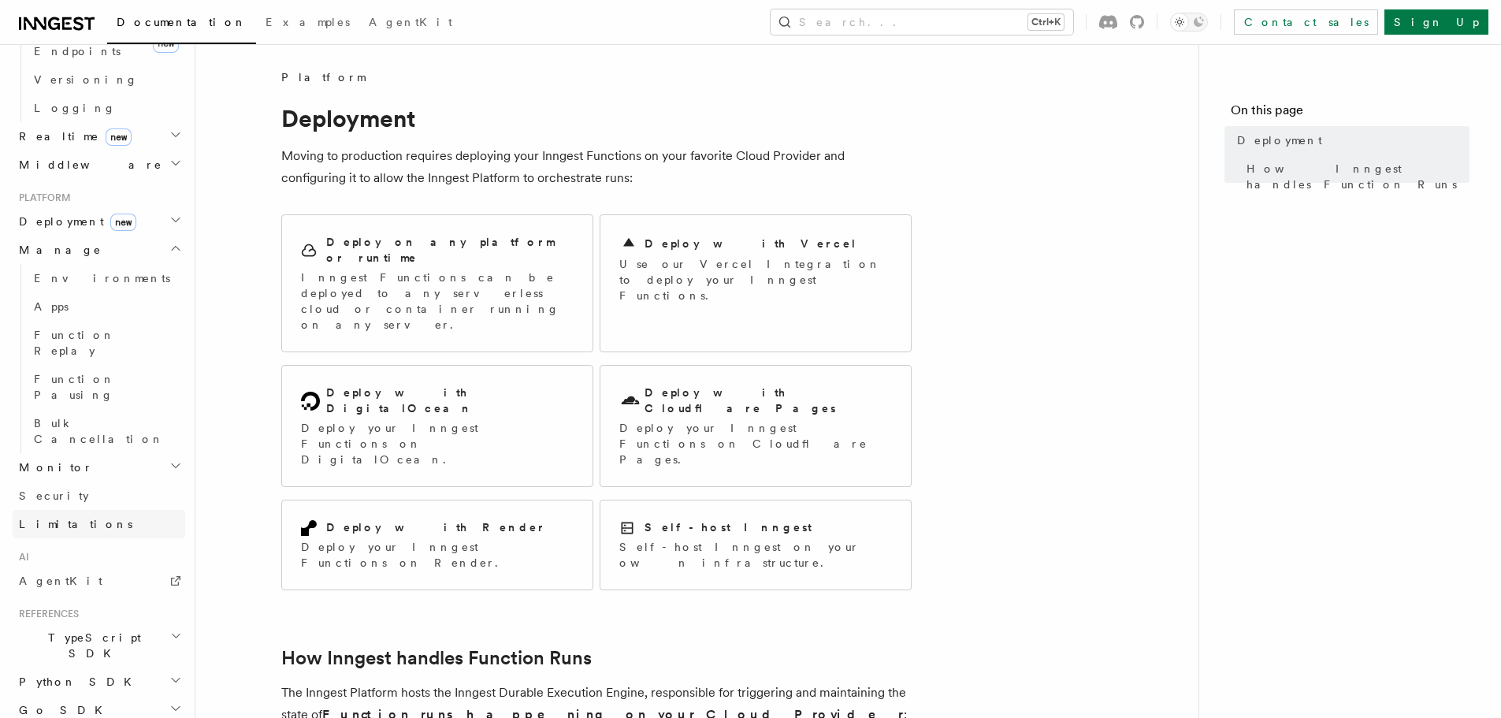
click at [66, 518] on span "Limitations" at bounding box center [75, 524] width 113 height 13
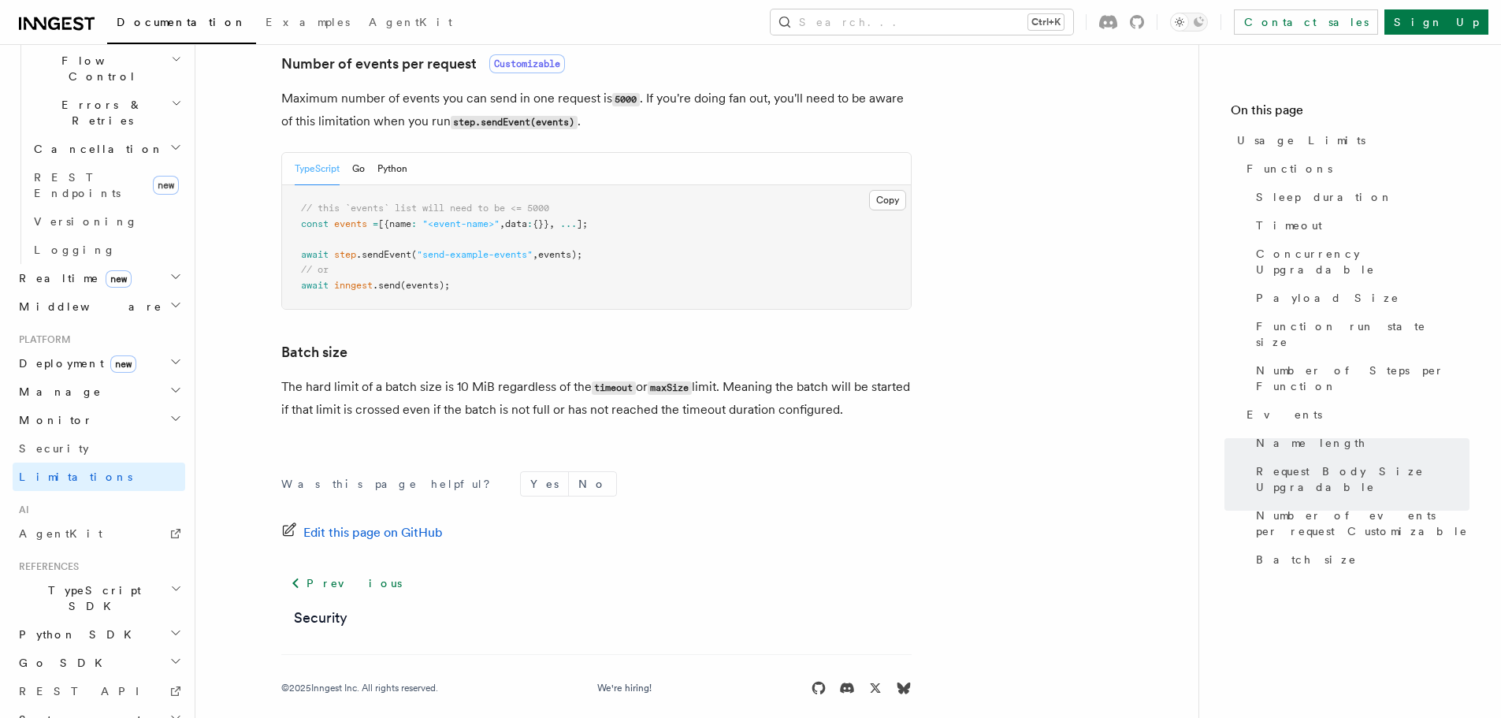
scroll to position [1512, 0]
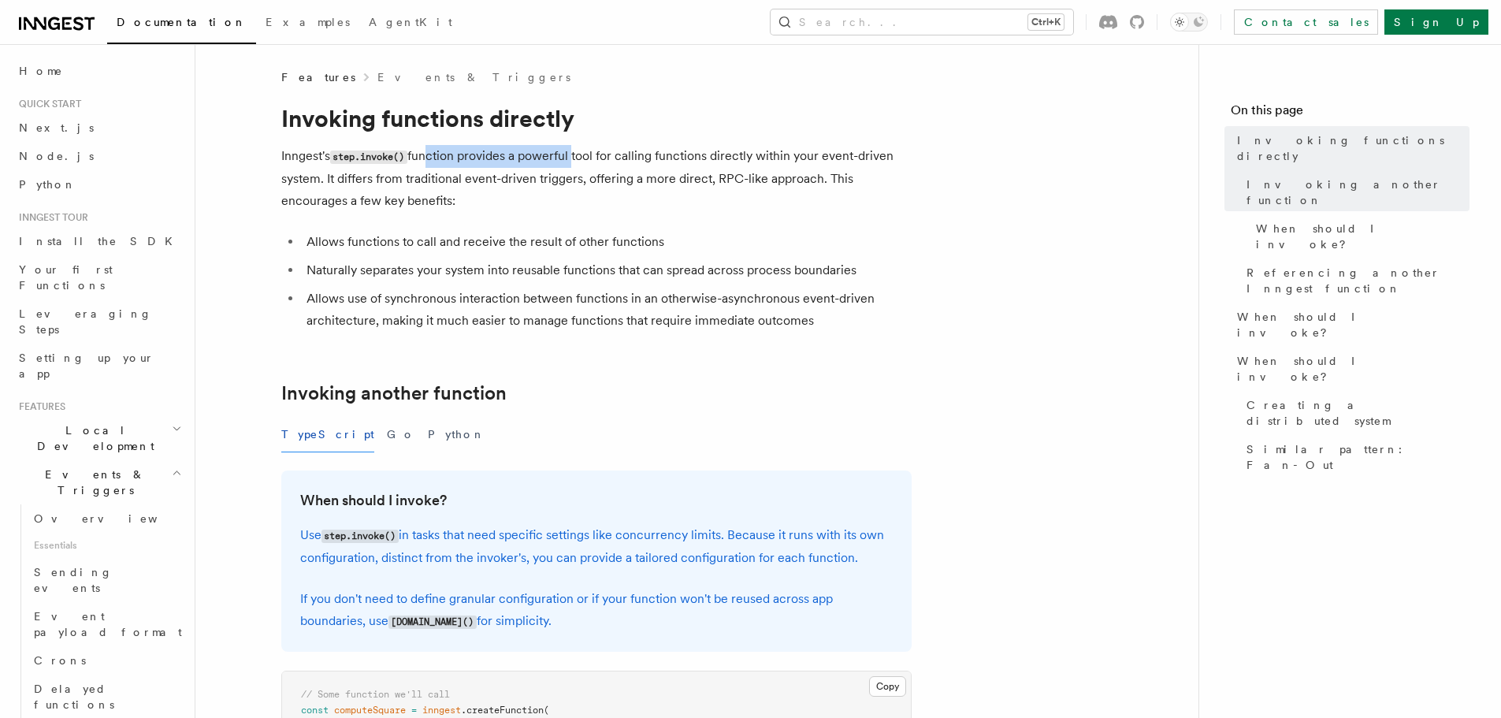
drag, startPoint x: 425, startPoint y: 158, endPoint x: 577, endPoint y: 147, distance: 151.6
click at [577, 147] on p "Inngest's step.invoke() function provides a powerful tool for calling functions…" at bounding box center [596, 178] width 630 height 67
click at [594, 150] on p "Inngest's step.invoke() function provides a powerful tool for calling functions…" at bounding box center [596, 178] width 630 height 67
drag, startPoint x: 588, startPoint y: 152, endPoint x: 706, endPoint y: 158, distance: 117.5
click at [706, 158] on p "Inngest's step.invoke() function provides a powerful tool for calling functions…" at bounding box center [596, 178] width 630 height 67
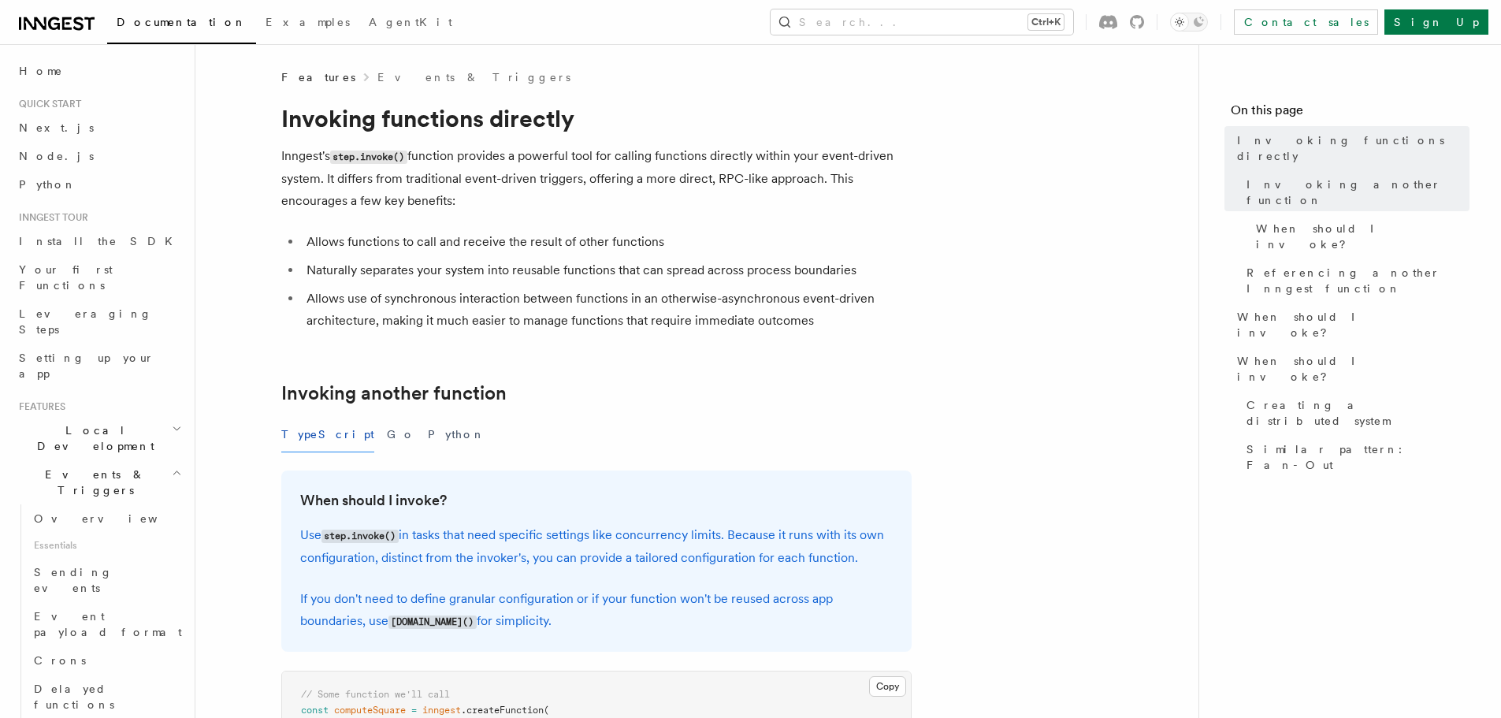
click at [730, 159] on p "Inngest's step.invoke() function provides a powerful tool for calling functions…" at bounding box center [596, 178] width 630 height 67
drag, startPoint x: 472, startPoint y: 180, endPoint x: 551, endPoint y: 180, distance: 78.8
click at [551, 180] on p "Inngest's step.invoke() function provides a powerful tool for calling functions…" at bounding box center [596, 178] width 630 height 67
click at [589, 180] on p "Inngest's step.invoke() function provides a powerful tool for calling functions…" at bounding box center [596, 178] width 630 height 67
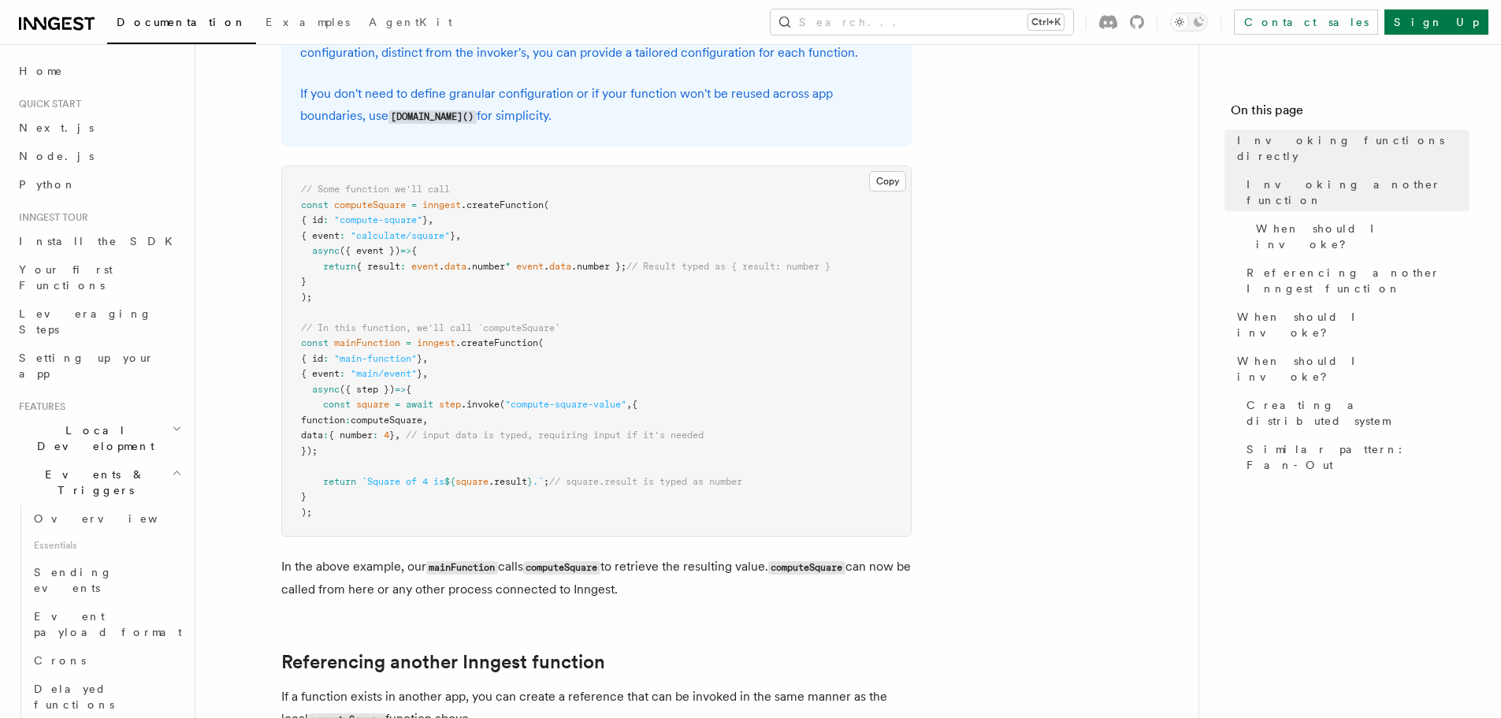
scroll to position [551, 0]
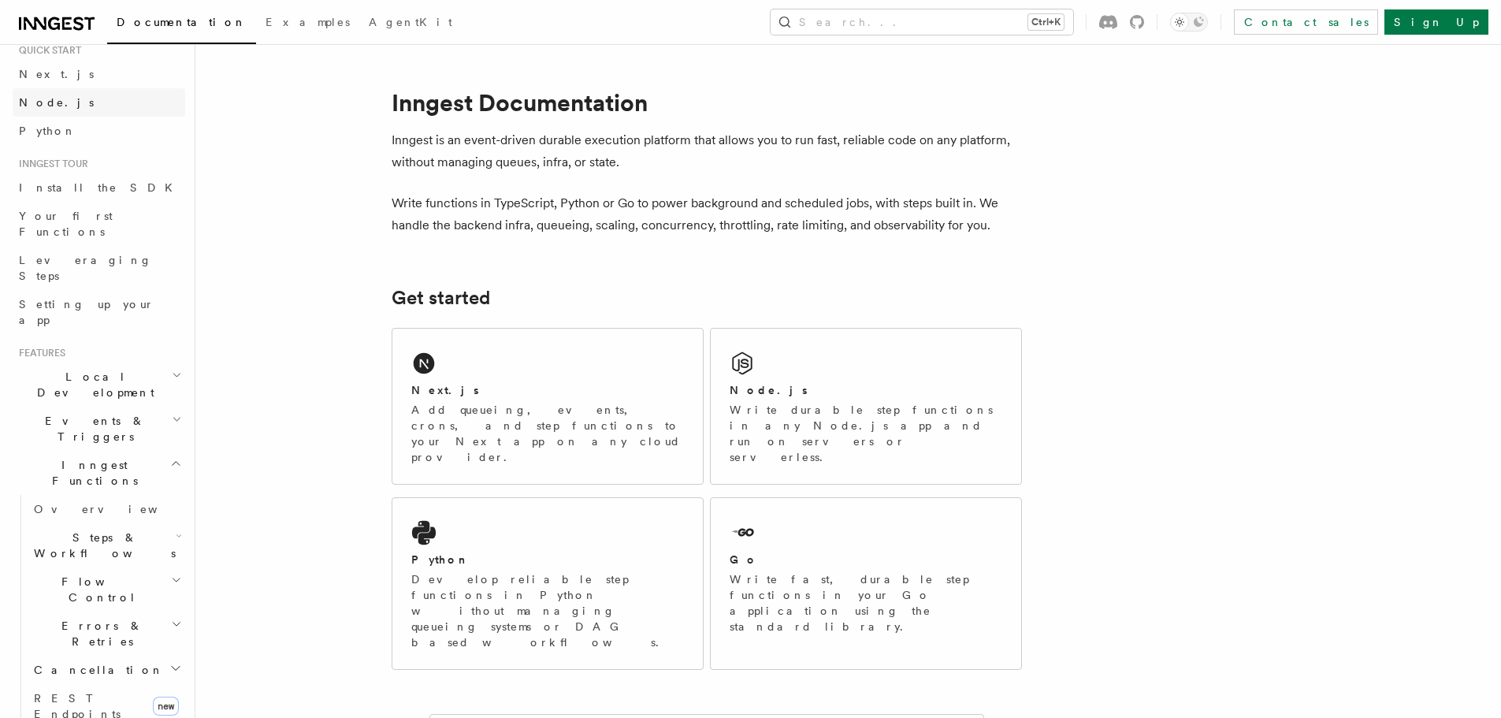
scroll to position [79, 0]
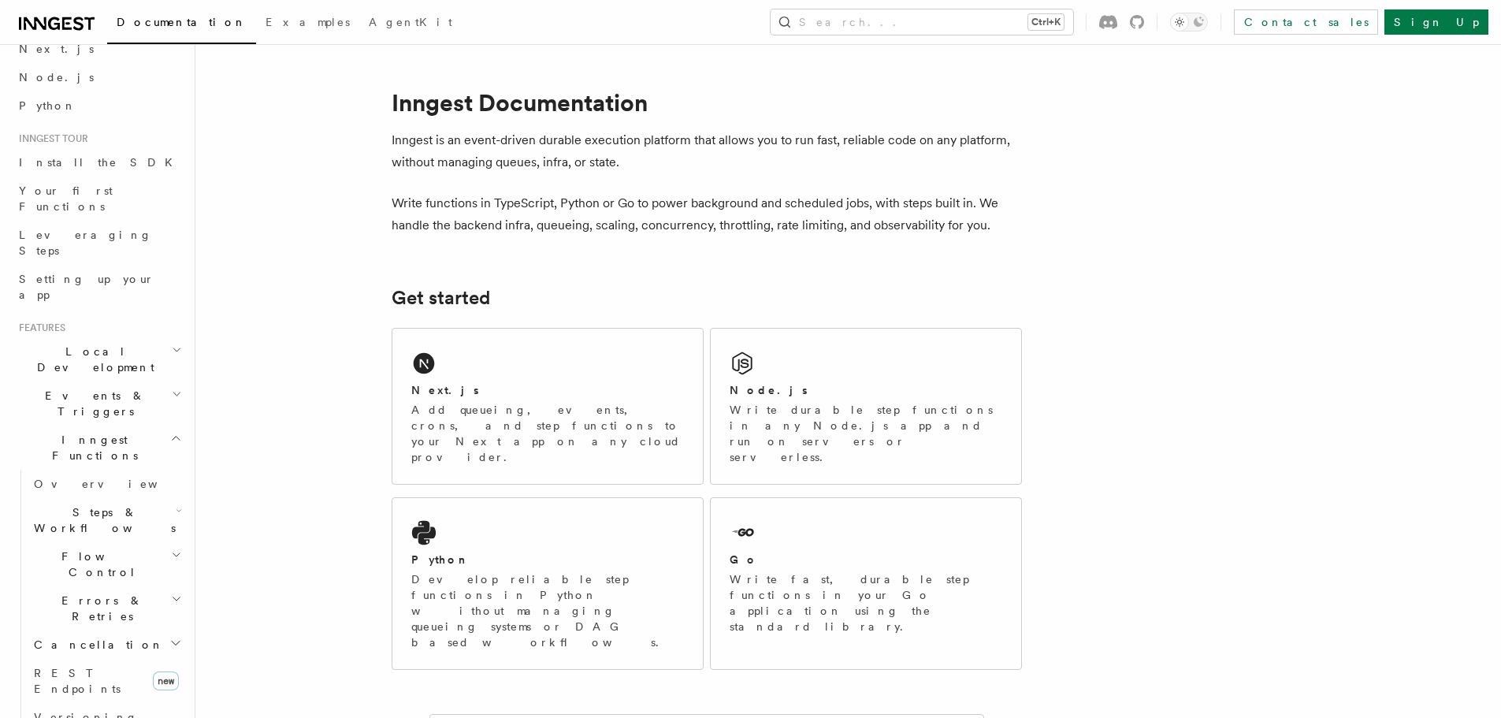
click at [170, 432] on icon "button" at bounding box center [176, 438] width 12 height 13
click at [155, 583] on h2 "Manage" at bounding box center [99, 597] width 173 height 28
drag, startPoint x: 155, startPoint y: 504, endPoint x: 142, endPoint y: 486, distance: 22.5
click at [155, 583] on h2 "Manage" at bounding box center [99, 597] width 173 height 28
click at [172, 566] on icon "button" at bounding box center [176, 568] width 8 height 4
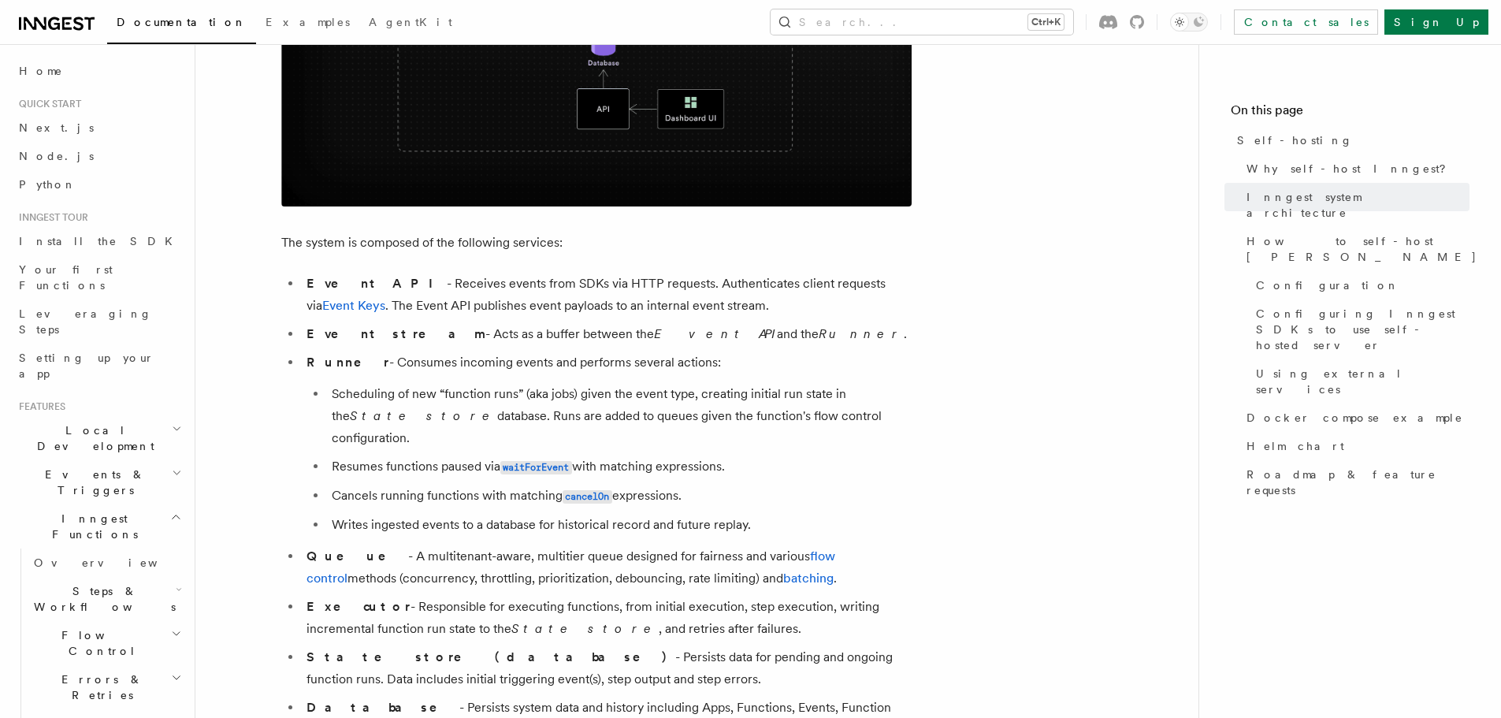
scroll to position [788, 0]
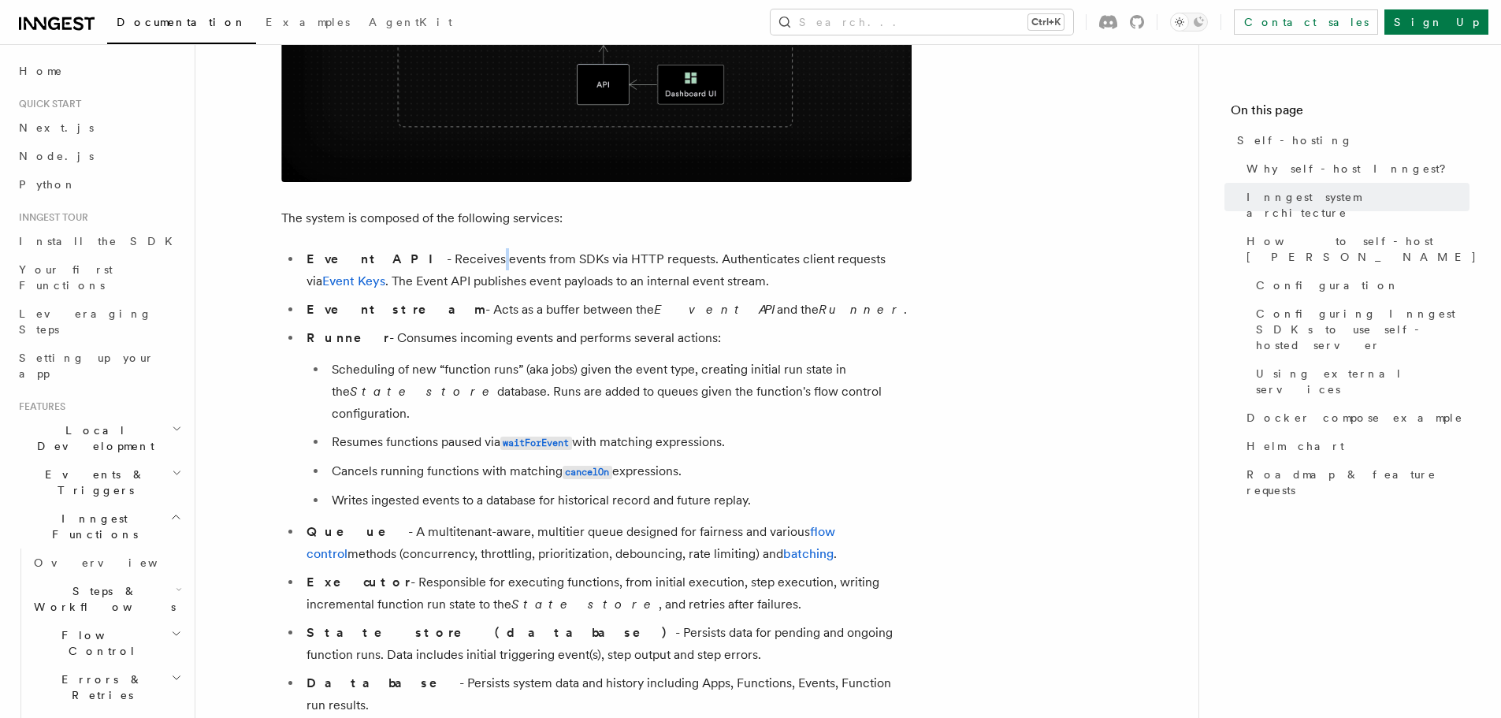
drag, startPoint x: 415, startPoint y: 262, endPoint x: 555, endPoint y: 276, distance: 140.1
click at [493, 268] on li "Event API - Receives events from SDKs via HTTP requests. Authenticates client r…" at bounding box center [607, 270] width 610 height 44
click at [555, 276] on li "Event API - Receives events from SDKs via HTTP requests. Authenticates client r…" at bounding box center [607, 270] width 610 height 44
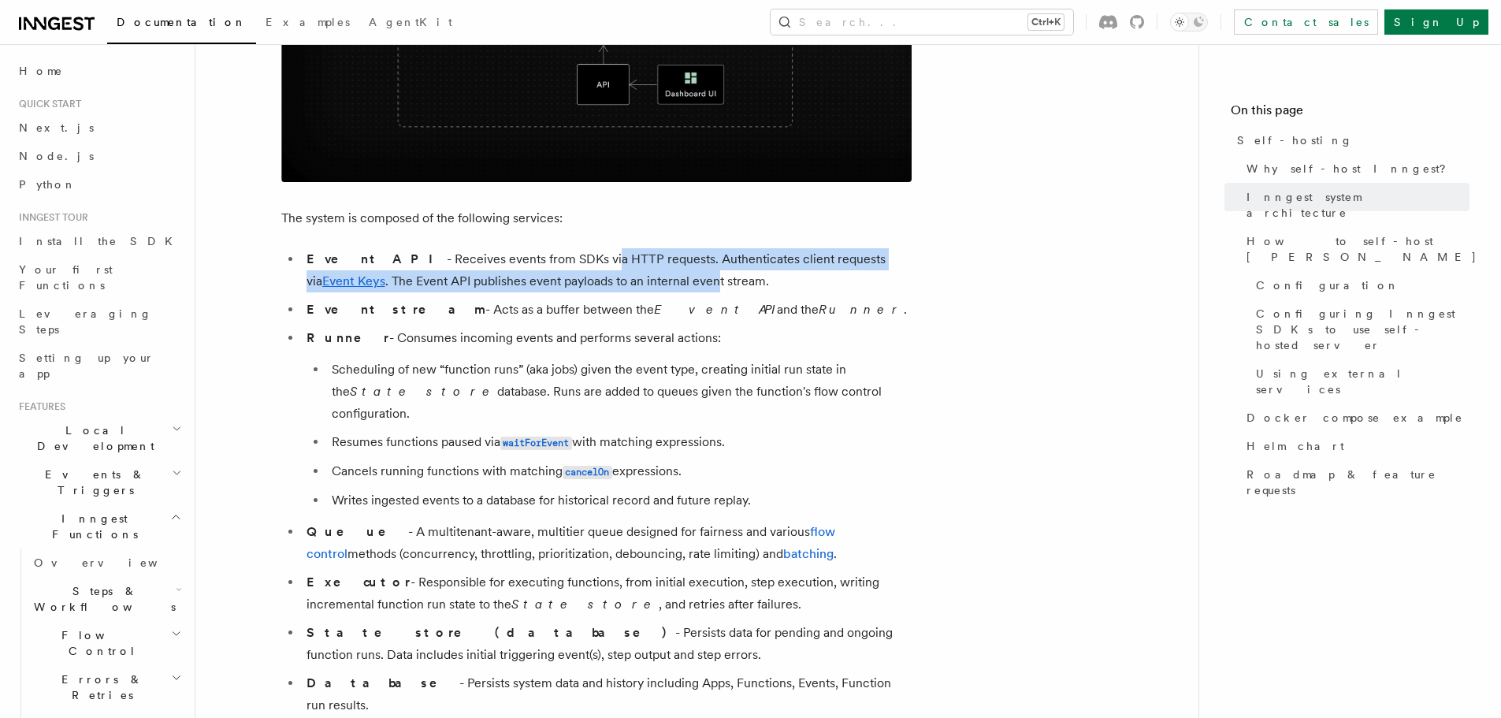
drag, startPoint x: 532, startPoint y: 265, endPoint x: 610, endPoint y: 270, distance: 78.2
click at [610, 270] on li "Event API - Receives events from SDKs via HTTP requests. Authenticates client r…" at bounding box center [607, 270] width 610 height 44
click at [653, 267] on li "Event API - Receives events from SDKs via HTTP requests. Authenticates client r…" at bounding box center [607, 270] width 610 height 44
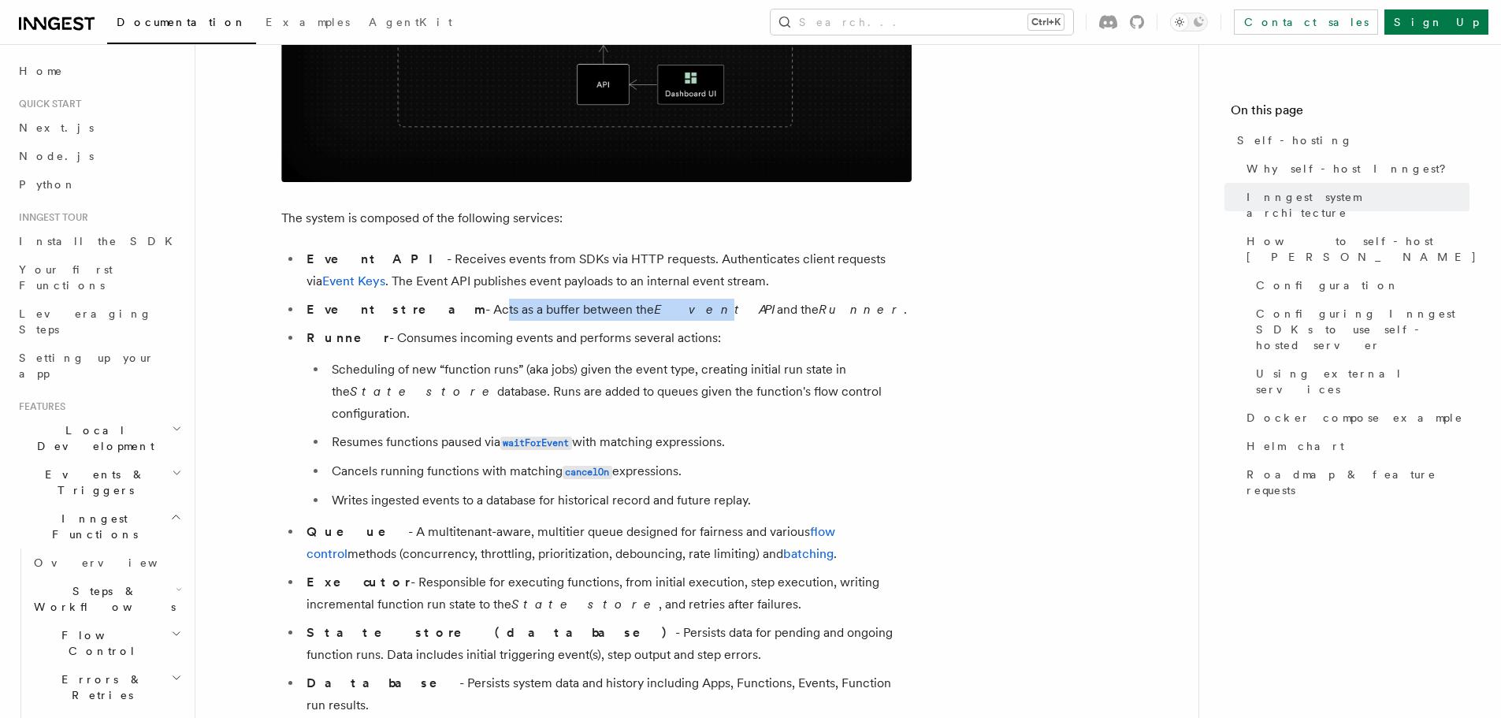
drag, startPoint x: 458, startPoint y: 318, endPoint x: 583, endPoint y: 319, distance: 125.2
click at [583, 319] on li "Event stream - Acts as a buffer between the Event API and the Runner ." at bounding box center [607, 310] width 610 height 22
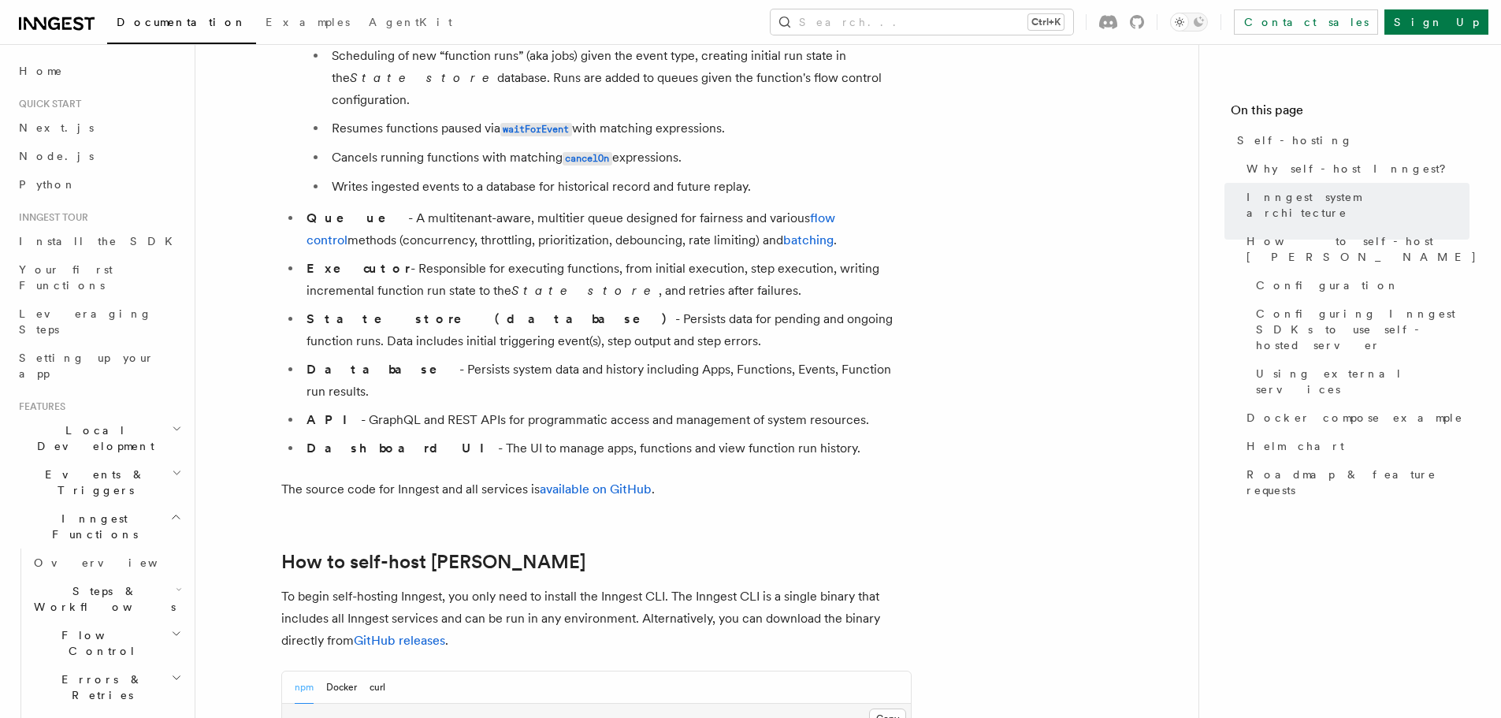
scroll to position [1103, 0]
drag, startPoint x: 403, startPoint y: 191, endPoint x: 478, endPoint y: 199, distance: 75.2
click at [461, 206] on li "Queue - A multitenant-aware, multitier queue designed for fairness and various …" at bounding box center [607, 228] width 610 height 44
drag, startPoint x: 391, startPoint y: 252, endPoint x: 462, endPoint y: 251, distance: 71.7
click at [462, 256] on li "Executor - Responsible for executing functions, from initial execution, step ex…" at bounding box center [607, 278] width 610 height 44
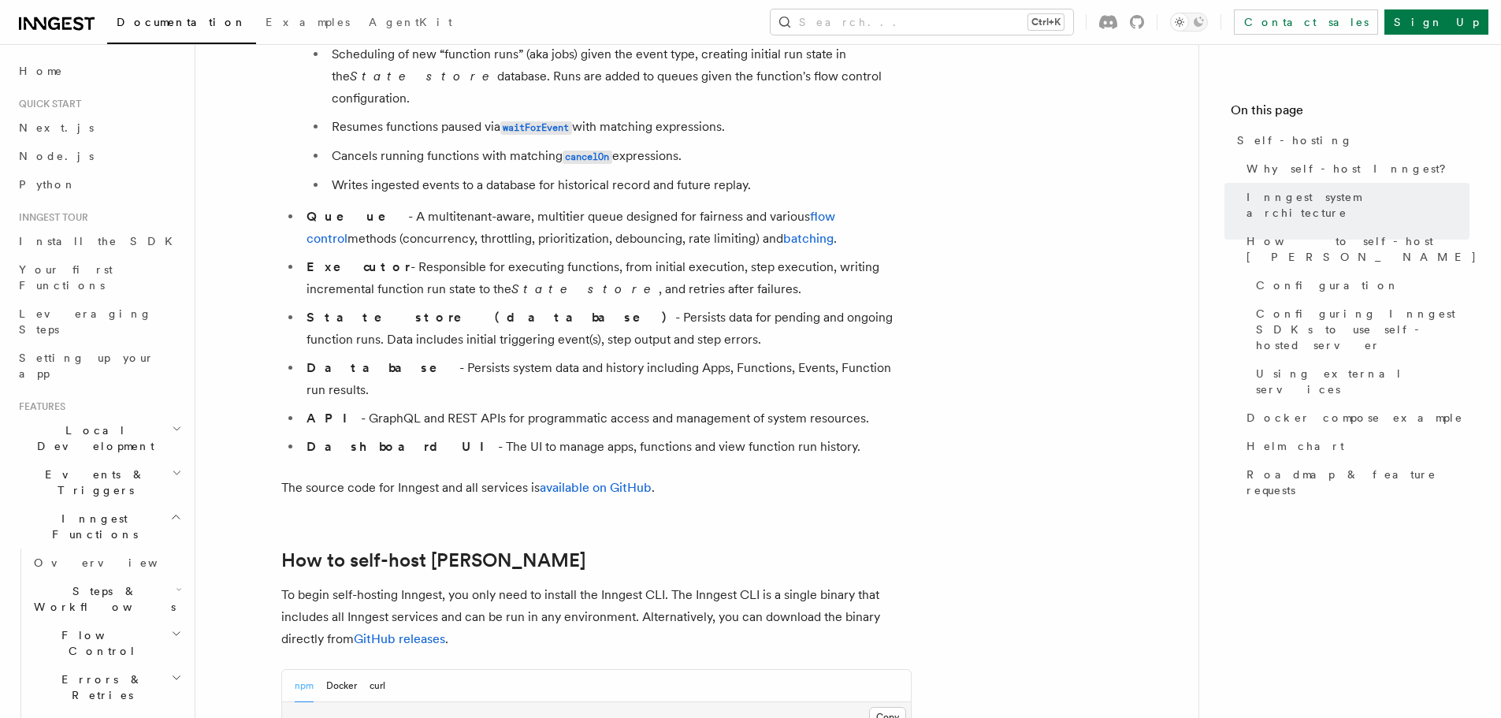
click at [450, 306] on li "State store (database) - Persists data for pending and ongoing function runs. D…" at bounding box center [607, 328] width 610 height 44
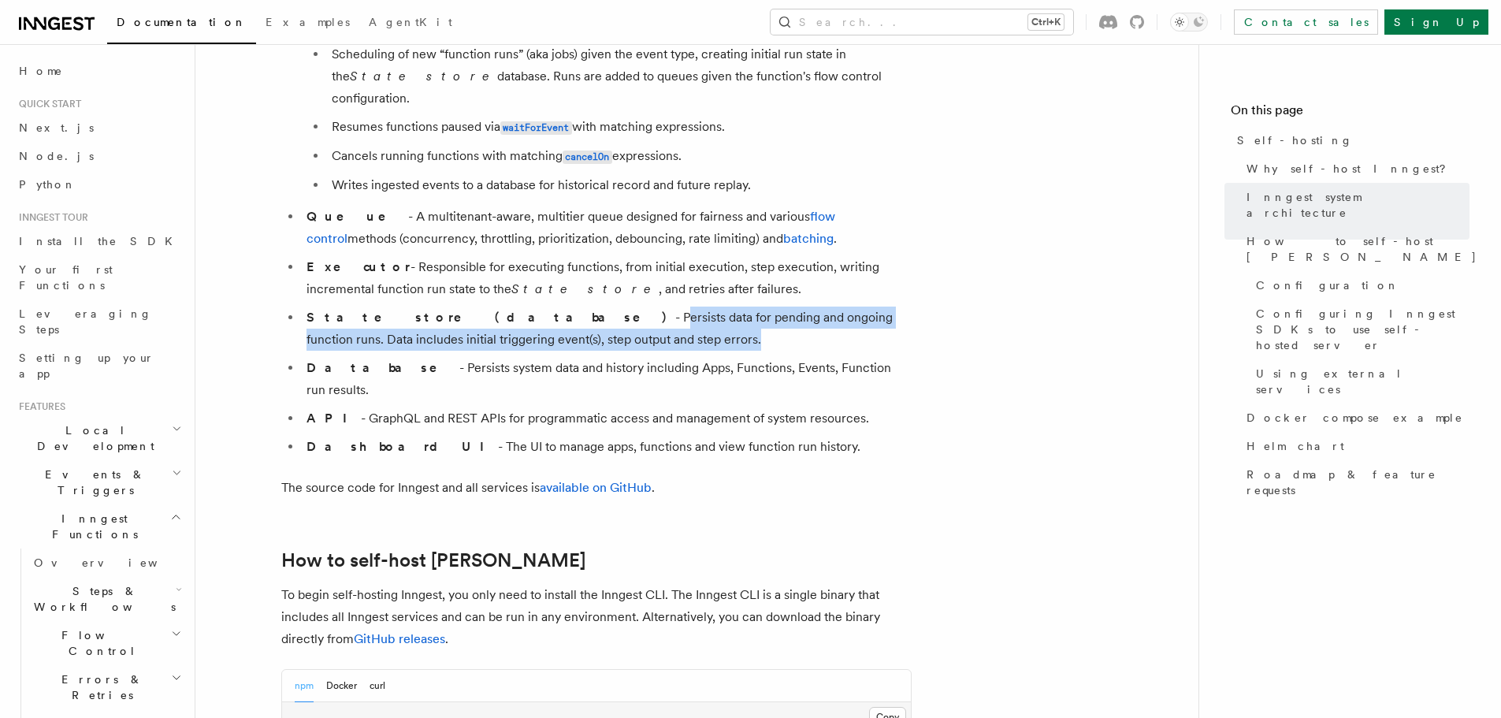
drag, startPoint x: 563, startPoint y: 316, endPoint x: 573, endPoint y: 318, distance: 10.5
click at [573, 318] on li "State store (database) - Persists data for pending and ongoing function runs. D…" at bounding box center [607, 328] width 610 height 44
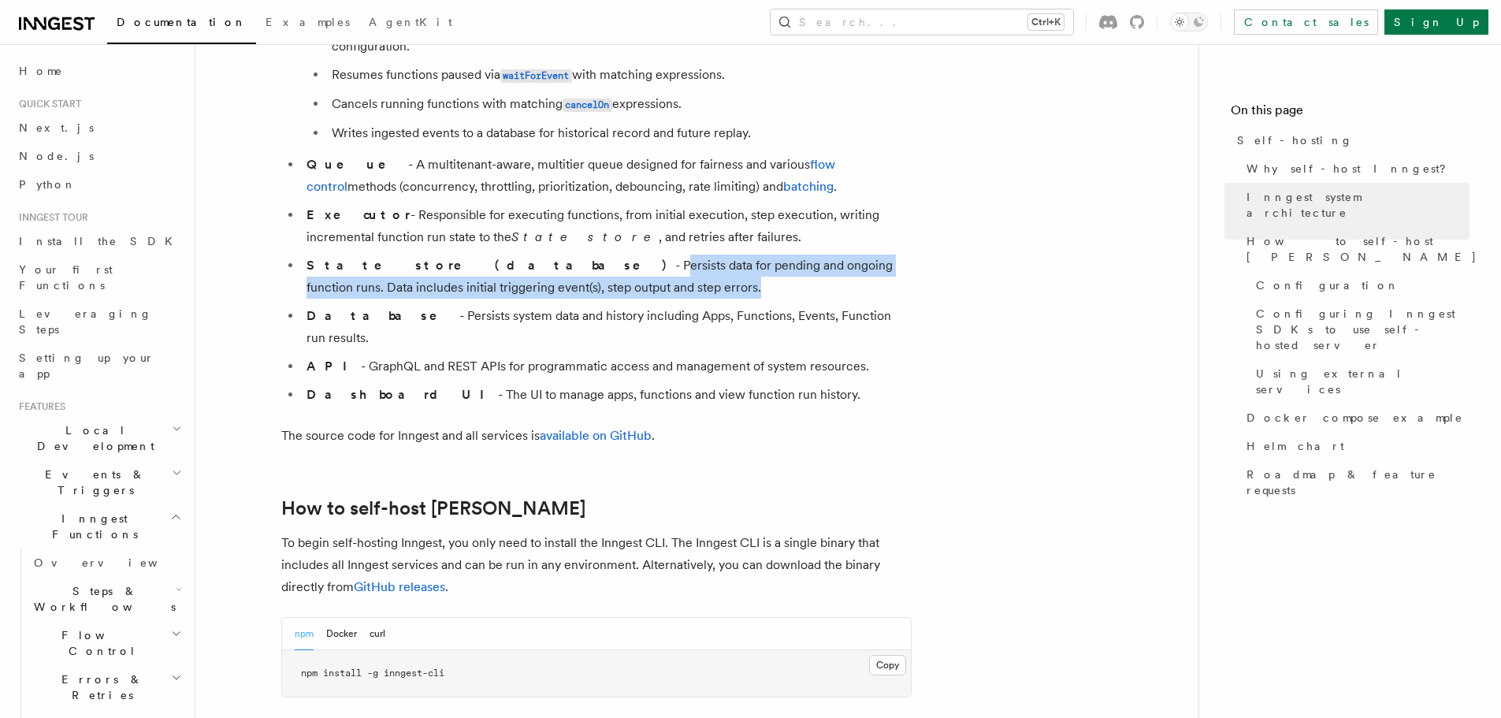
scroll to position [1182, 0]
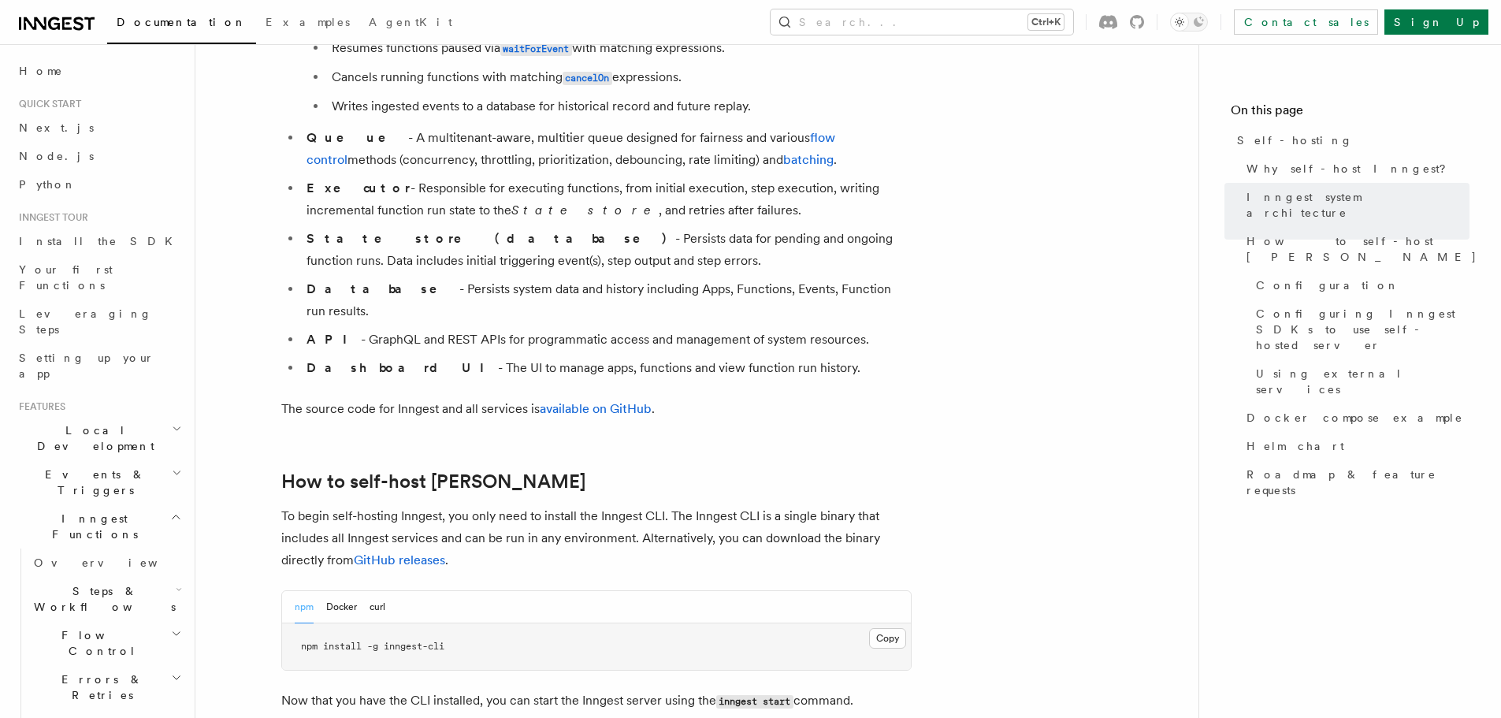
click at [475, 278] on li "Database - Persists system data and history including Apps, Functions, Events, …" at bounding box center [607, 300] width 610 height 44
drag, startPoint x: 389, startPoint y: 269, endPoint x: 565, endPoint y: 276, distance: 175.8
click at [565, 278] on li "Database - Persists system data and history including Apps, Functions, Events, …" at bounding box center [607, 300] width 610 height 44
click at [625, 278] on li "Database - Persists system data and history including Apps, Functions, Events, …" at bounding box center [607, 300] width 610 height 44
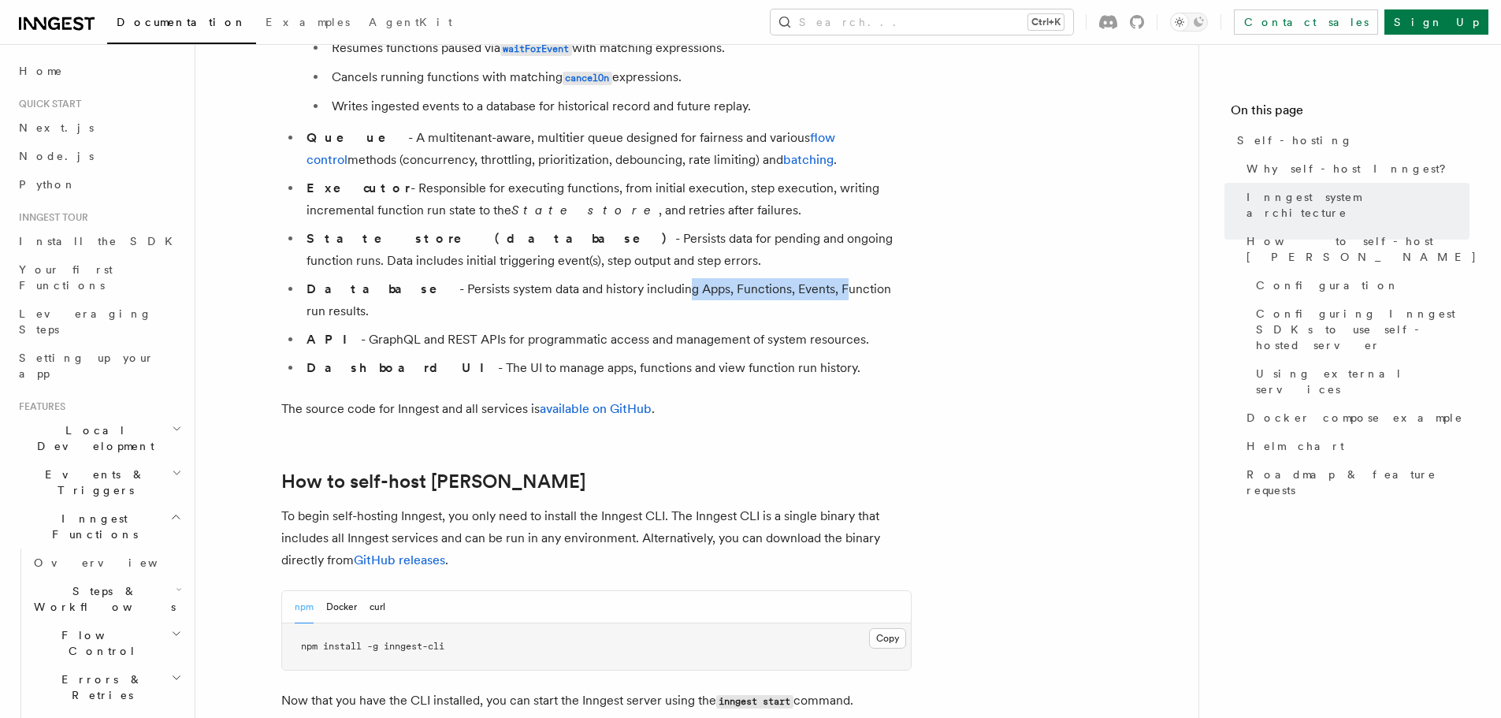
drag, startPoint x: 592, startPoint y: 265, endPoint x: 748, endPoint y: 270, distance: 155.2
click at [748, 278] on li "Database - Persists system data and history including Apps, Functions, Events, …" at bounding box center [607, 300] width 610 height 44
click at [834, 278] on li "Database - Persists system data and history including Apps, Functions, Events, …" at bounding box center [607, 300] width 610 height 44
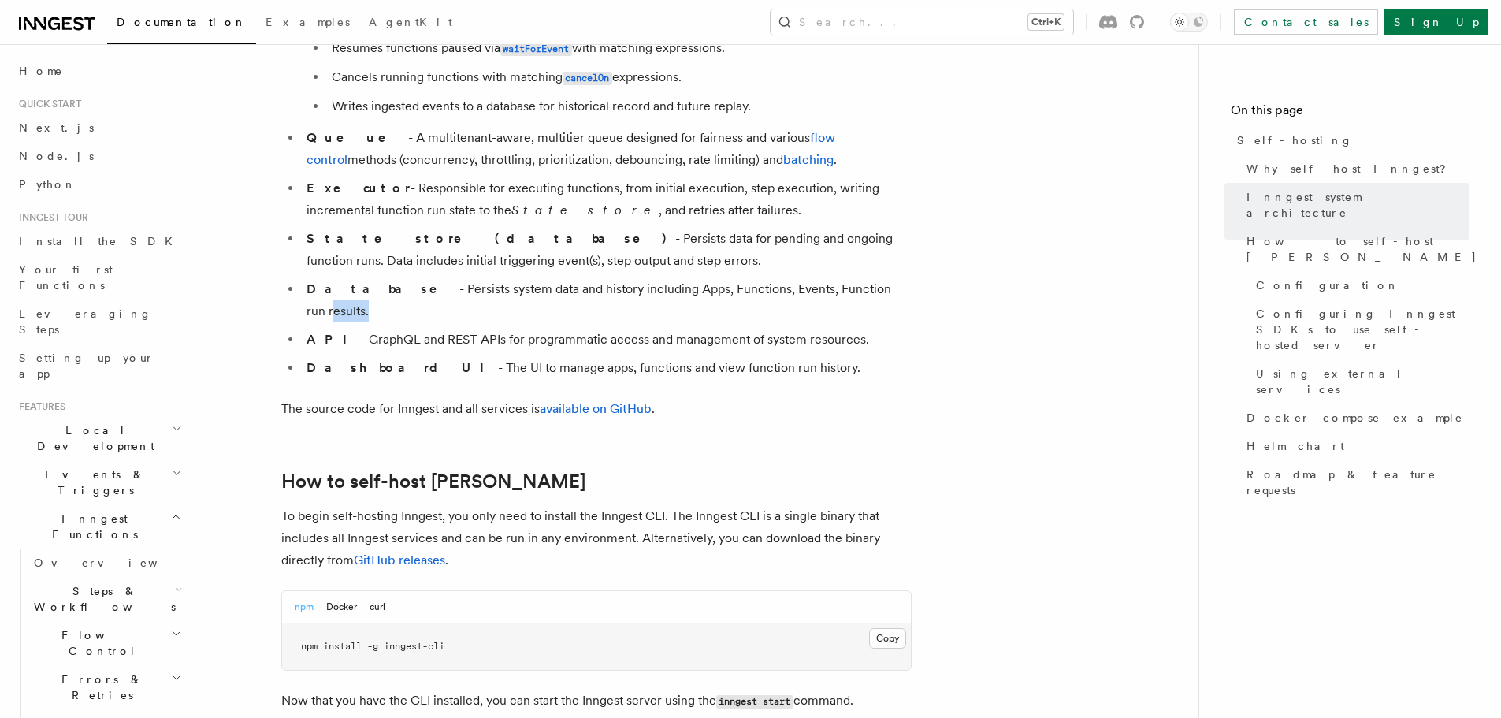
click at [833, 278] on li "Database - Persists system data and history including Apps, Functions, Events, …" at bounding box center [607, 300] width 610 height 44
drag, startPoint x: 402, startPoint y: 294, endPoint x: 476, endPoint y: 299, distance: 74.2
click at [476, 328] on li "API - GraphQL and REST APIs for programmatic access and management of system re…" at bounding box center [607, 339] width 610 height 22
drag, startPoint x: 476, startPoint y: 299, endPoint x: 525, endPoint y: 301, distance: 48.9
click at [476, 328] on li "API - GraphQL and REST APIs for programmatic access and management of system re…" at bounding box center [607, 339] width 610 height 22
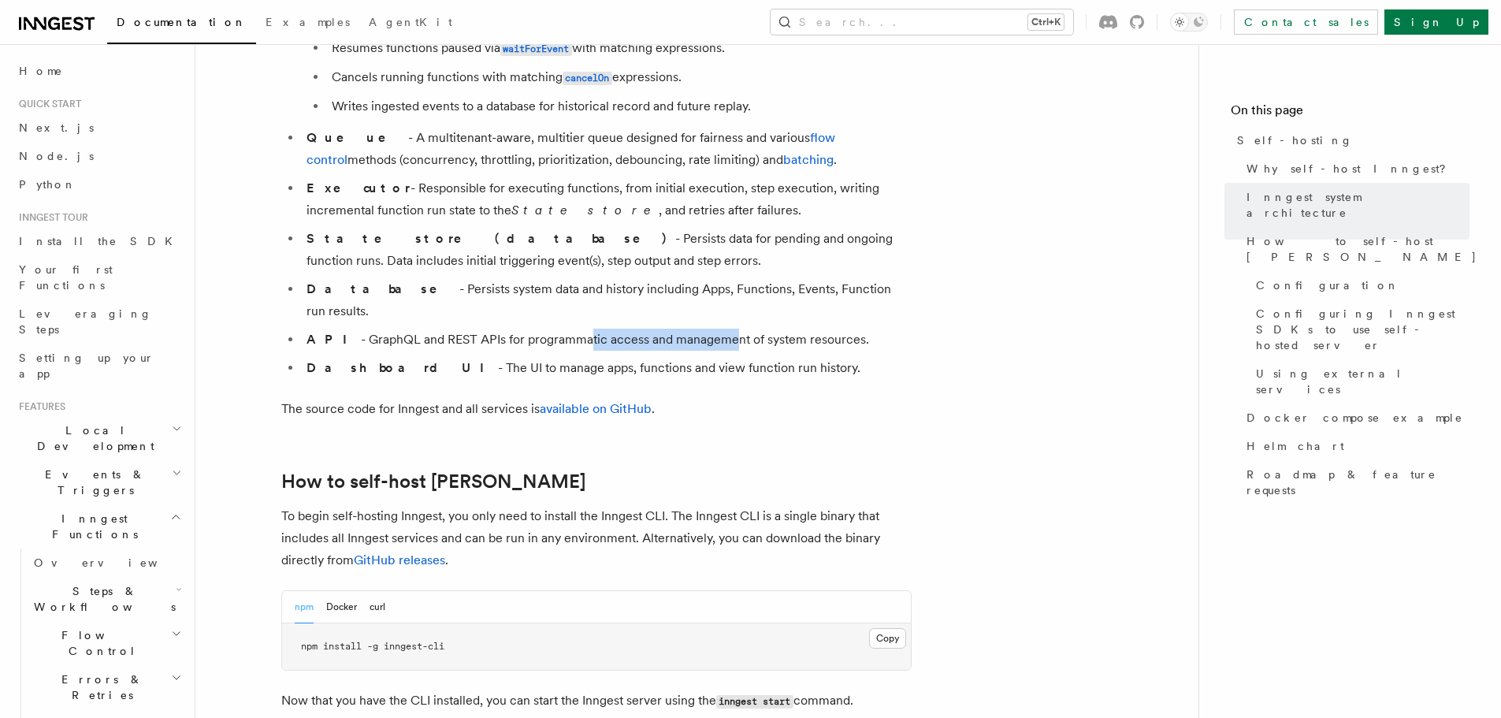
drag, startPoint x: 551, startPoint y: 301, endPoint x: 699, endPoint y: 296, distance: 148.9
click at [699, 328] on li "API - GraphQL and REST APIs for programmatic access and management of system re…" at bounding box center [607, 339] width 610 height 22
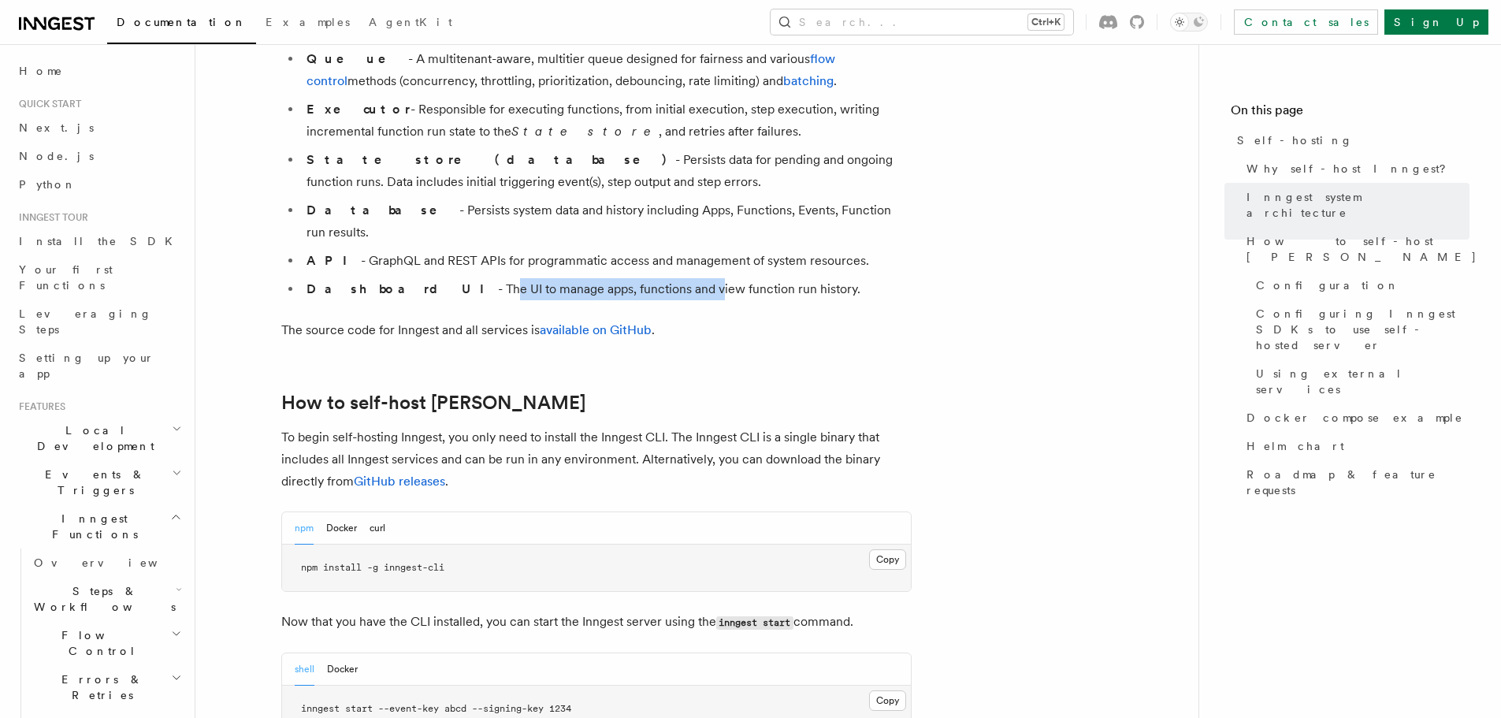
drag, startPoint x: 559, startPoint y: 261, endPoint x: 609, endPoint y: 247, distance: 51.6
click at [609, 278] on li "Dashboard UI - The UI to manage apps, functions and view function run history." at bounding box center [607, 289] width 610 height 22
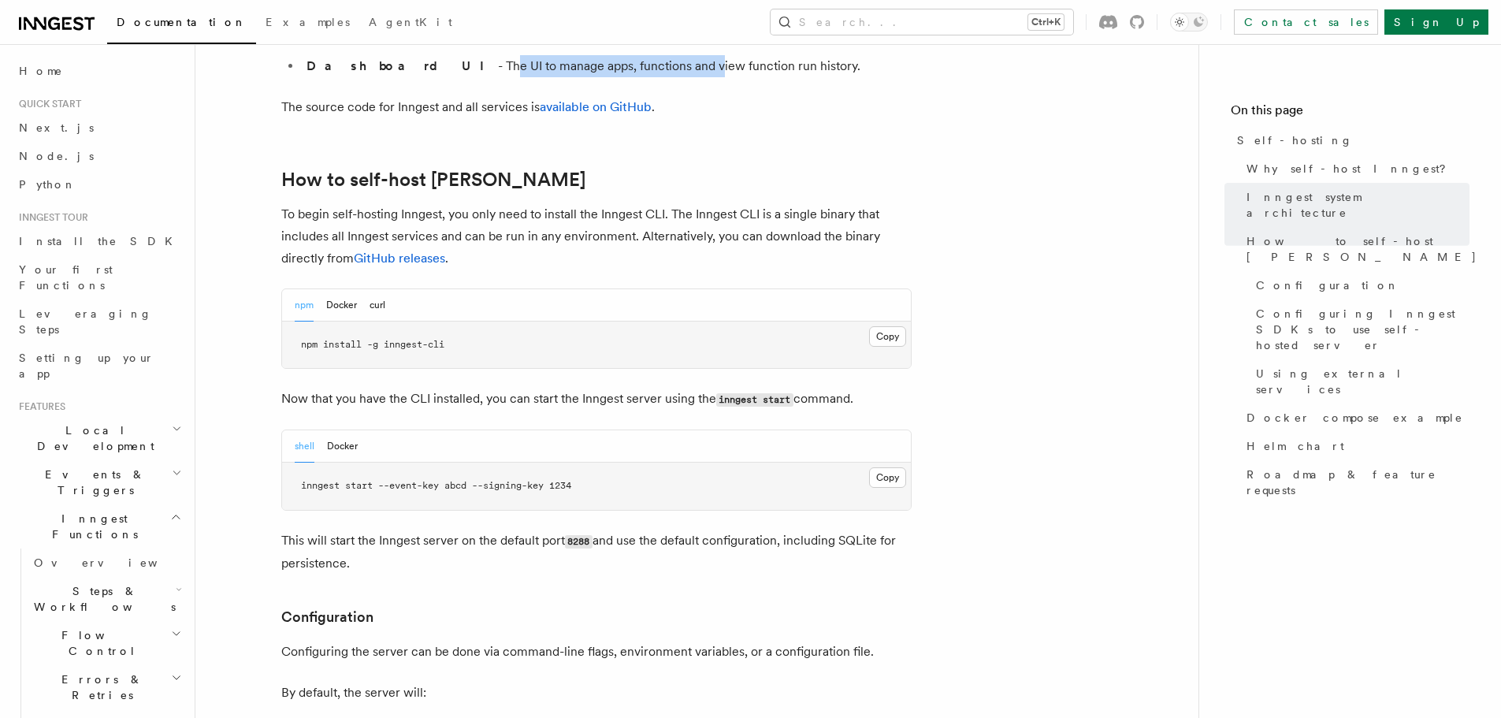
scroll to position [1497, 0]
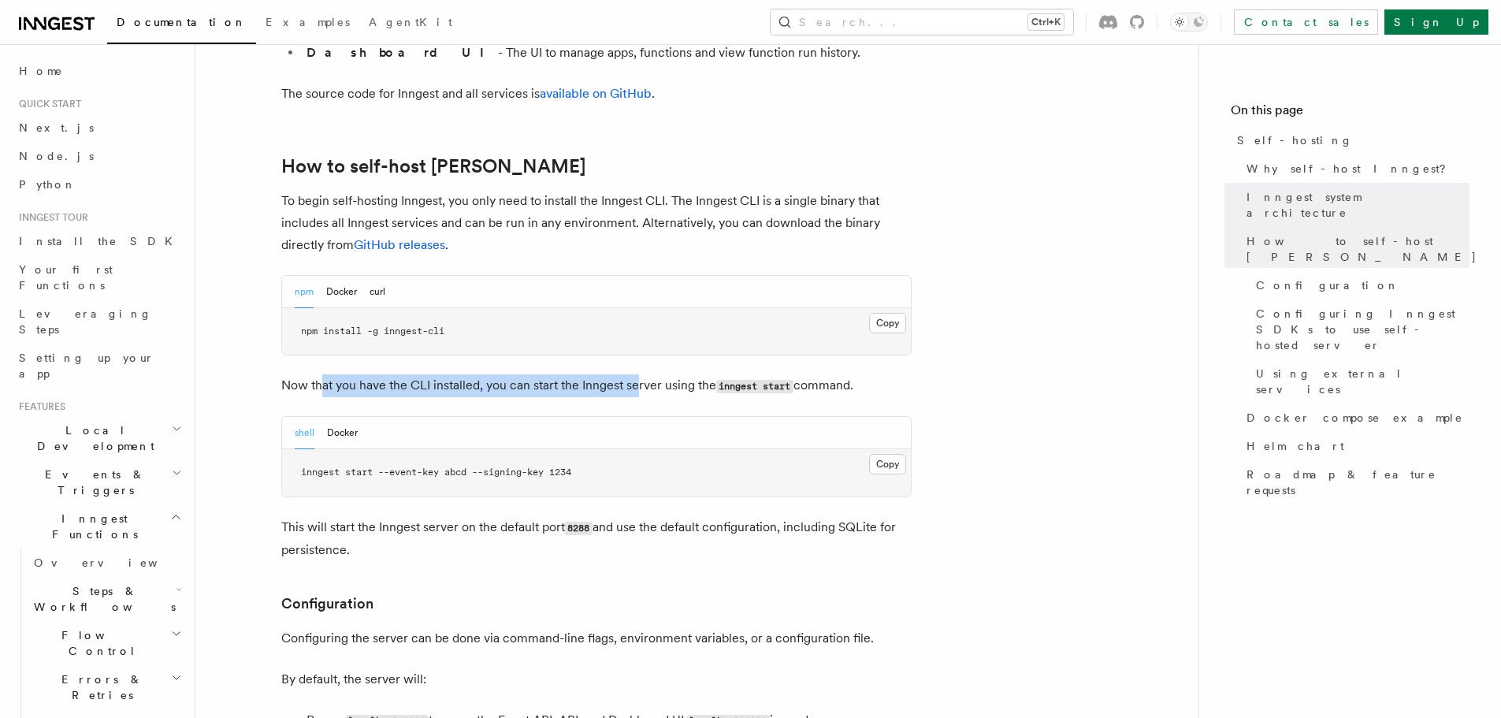
drag, startPoint x: 325, startPoint y: 326, endPoint x: 635, endPoint y: 345, distance: 310.9
click at [621, 374] on p "Now that you have the CLI installed, you can start the Inngest server using the…" at bounding box center [596, 385] width 630 height 23
drag, startPoint x: 562, startPoint y: 341, endPoint x: 636, endPoint y: 343, distance: 74.9
click at [636, 374] on p "Now that you have the CLI installed, you can start the Inngest server using the…" at bounding box center [596, 385] width 630 height 23
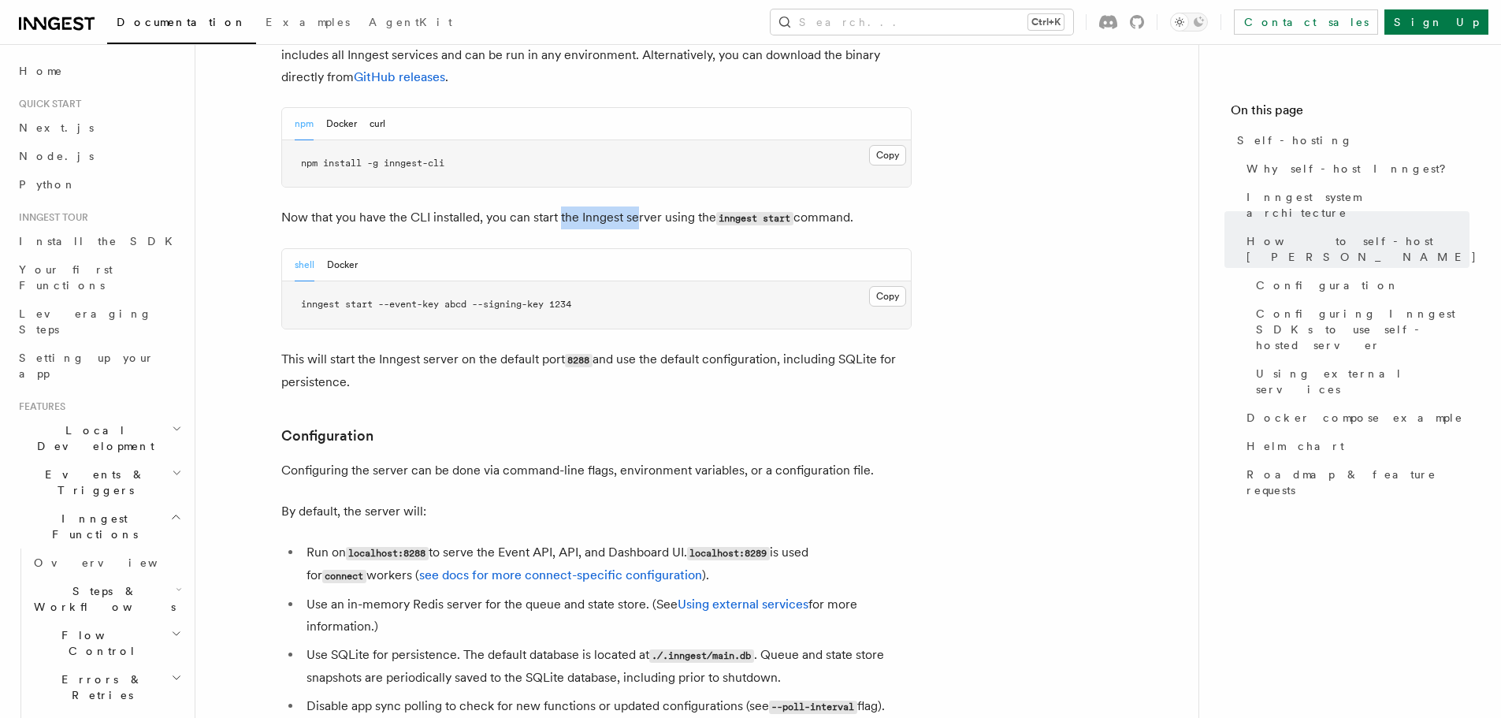
scroll to position [1733, 0]
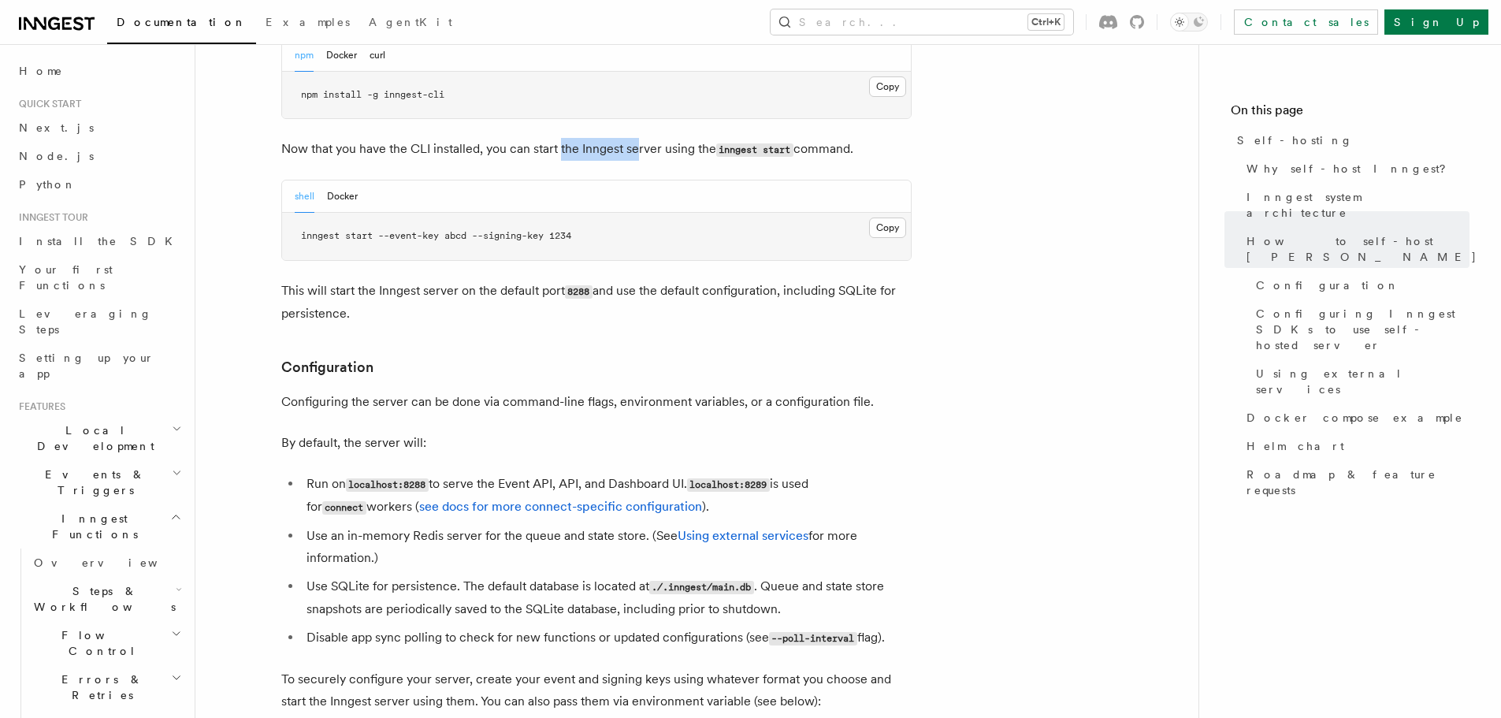
drag, startPoint x: 475, startPoint y: 239, endPoint x: 694, endPoint y: 272, distance: 221.3
click at [694, 280] on p "This will start the Inngest server on the default port 8288 and use the default…" at bounding box center [596, 302] width 630 height 45
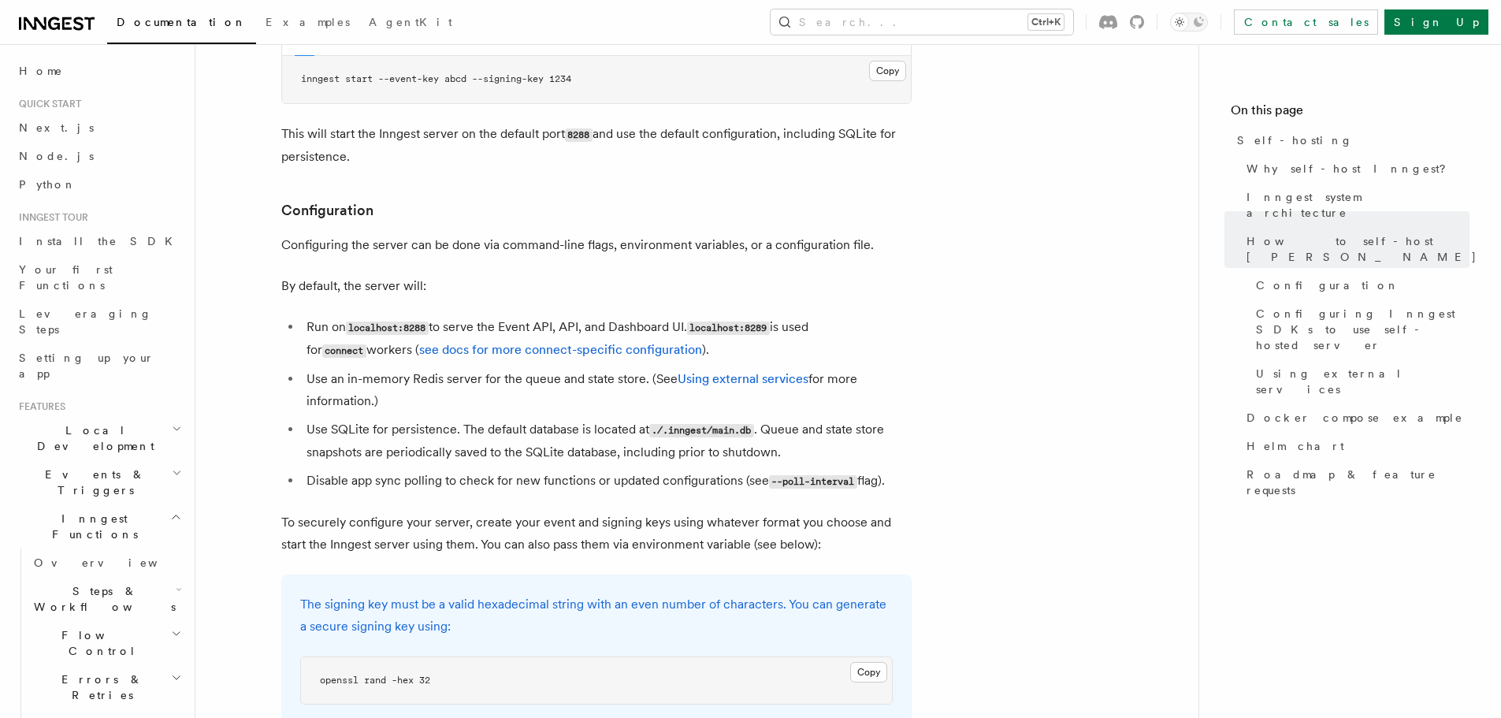
scroll to position [1890, 0]
drag, startPoint x: 354, startPoint y: 238, endPoint x: 450, endPoint y: 242, distance: 95.4
click at [430, 274] on p "By default, the server will:" at bounding box center [596, 285] width 630 height 22
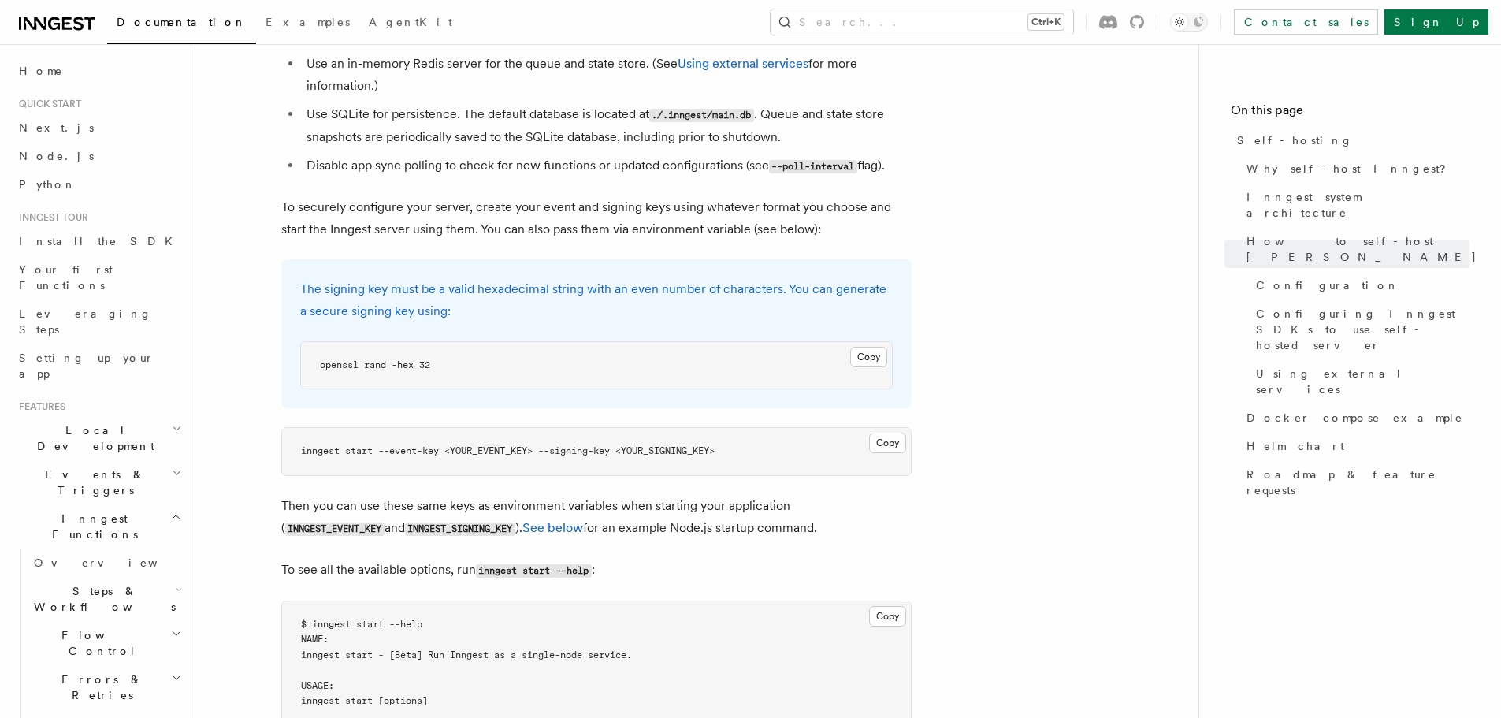
scroll to position [2206, 0]
drag, startPoint x: 383, startPoint y: 187, endPoint x: 425, endPoint y: 194, distance: 42.3
click at [424, 195] on p "To securely configure your server, create your event and signing keys using wha…" at bounding box center [596, 217] width 630 height 44
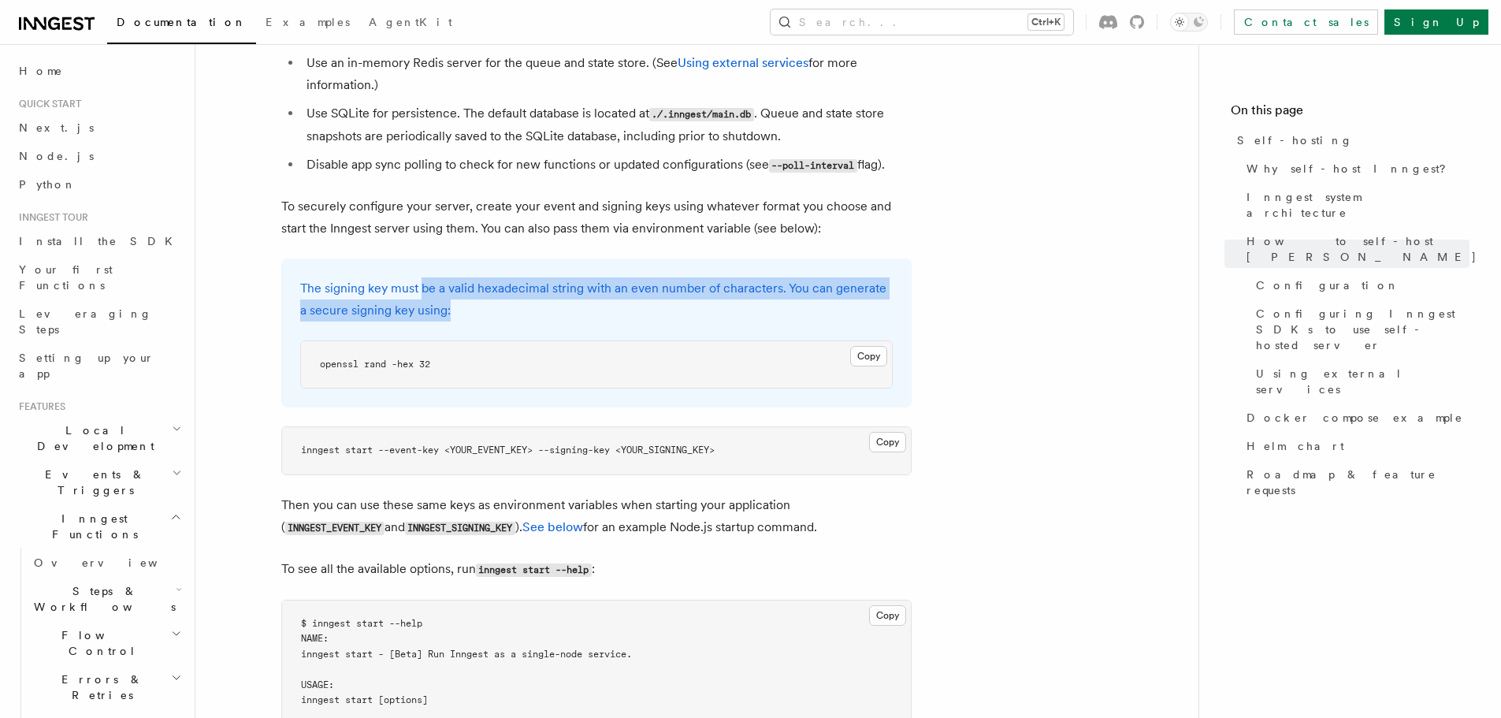
drag, startPoint x: 423, startPoint y: 247, endPoint x: 530, endPoint y: 255, distance: 107.4
click at [530, 277] on p "The signing key must be a valid hexadecimal string with an even number of chara…" at bounding box center [596, 299] width 592 height 44
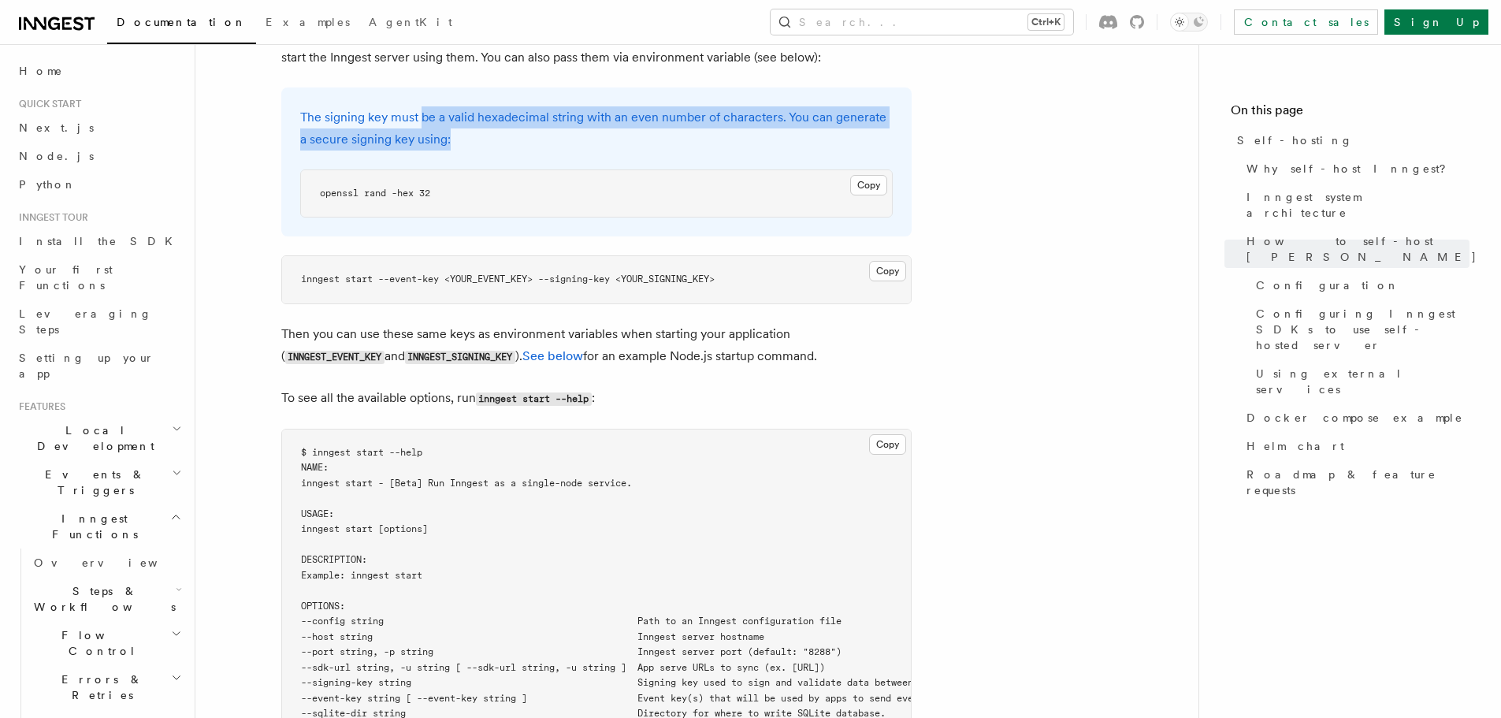
scroll to position [2521, 0]
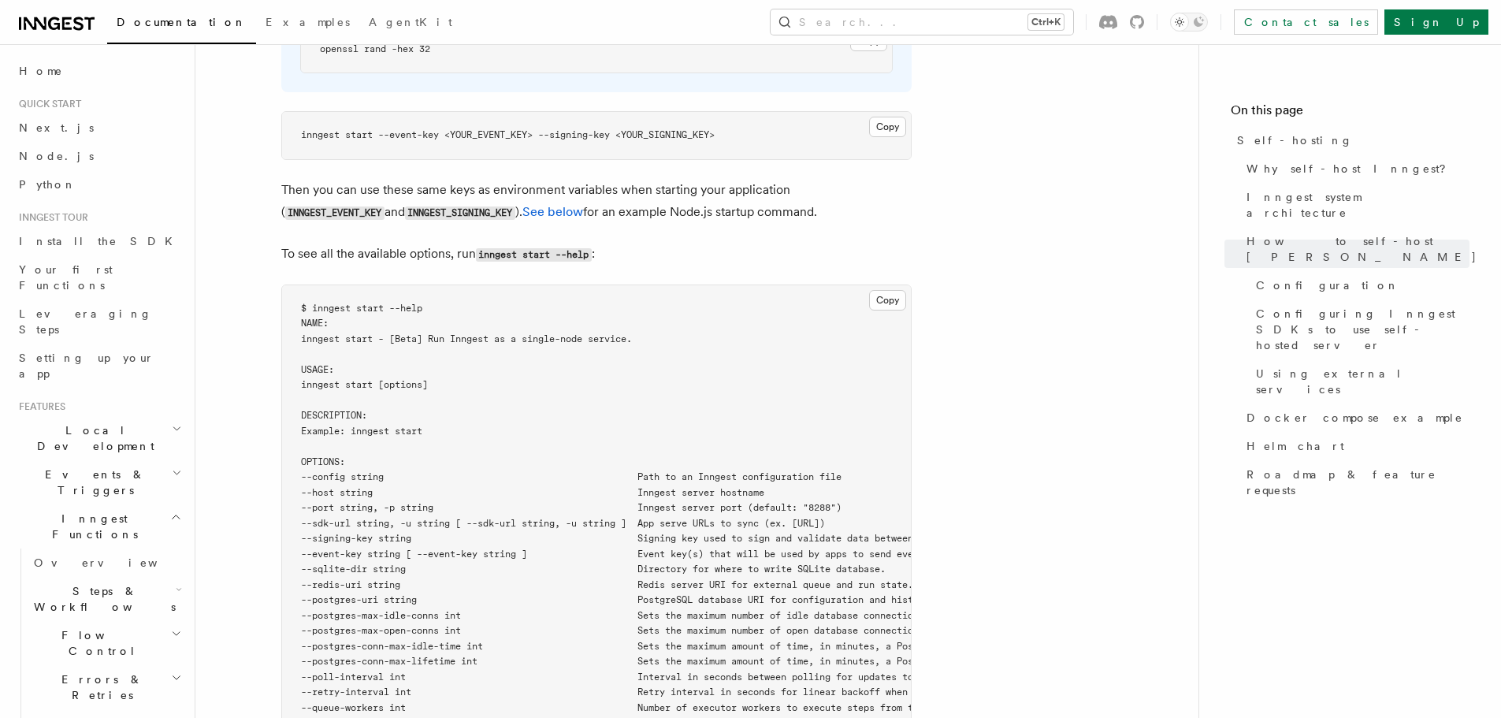
drag, startPoint x: 447, startPoint y: 144, endPoint x: 780, endPoint y: 172, distance: 334.3
click at [780, 179] on p "Then you can use these same keys as environment variables when starting your ap…" at bounding box center [596, 201] width 630 height 45
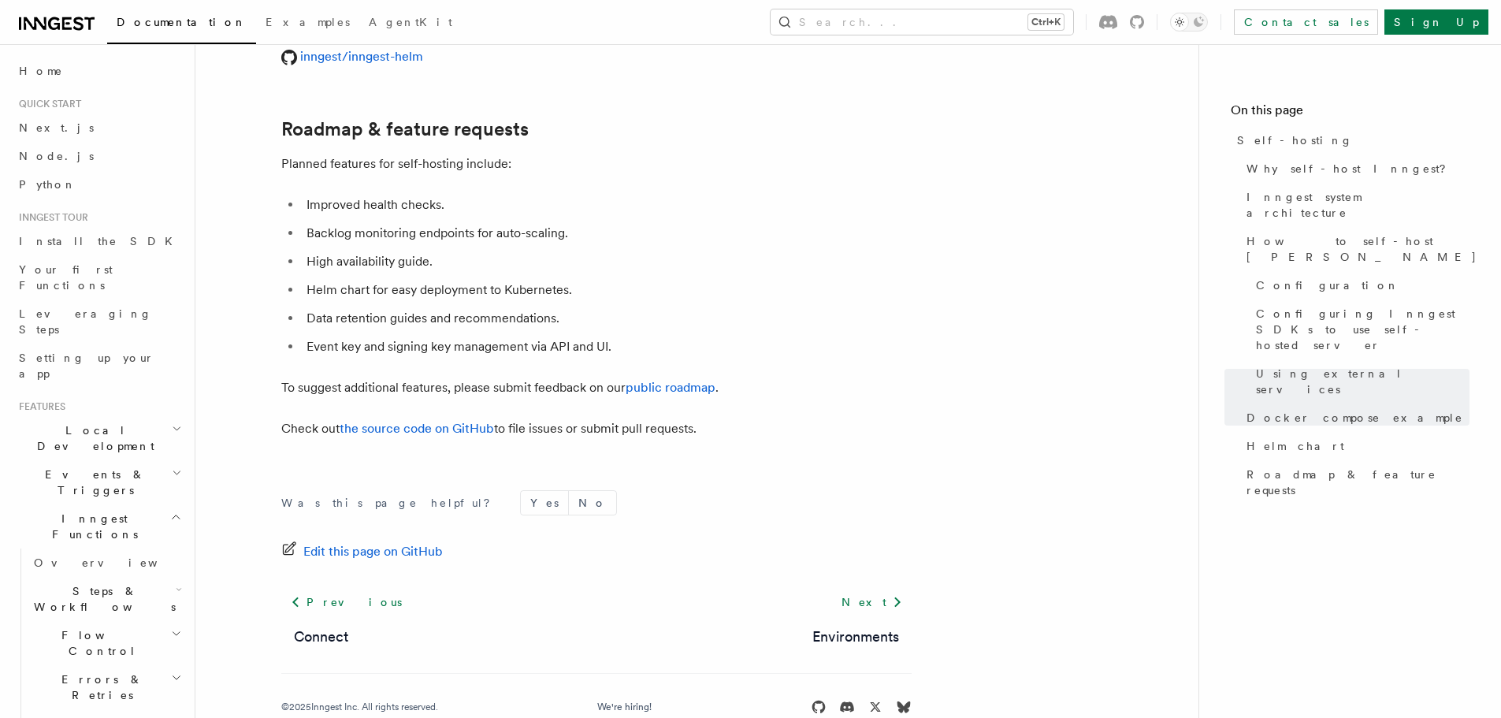
scroll to position [6053, 0]
